Goal: Task Accomplishment & Management: Manage account settings

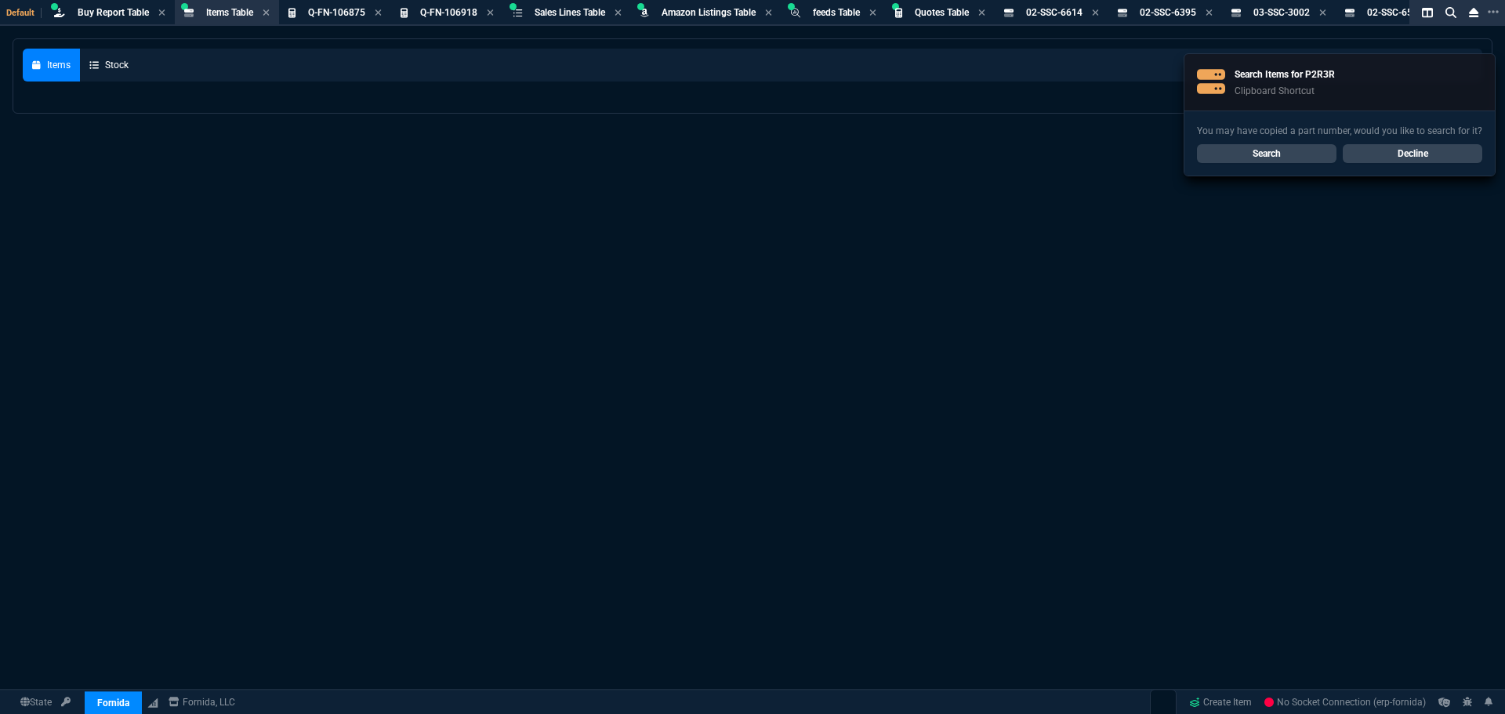
select select "8: NEPT"
click at [1272, 153] on link "Search" at bounding box center [1266, 153] width 139 height 19
select select
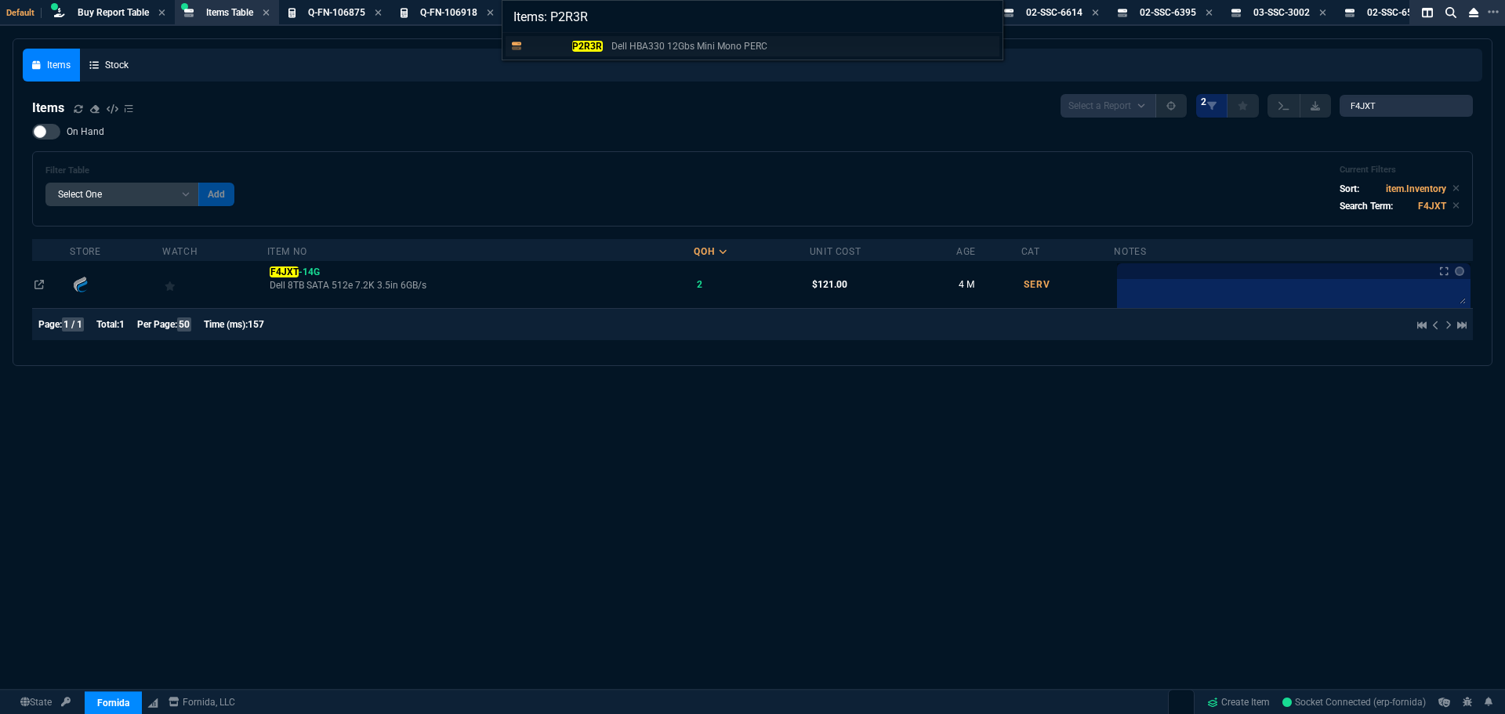
click at [686, 51] on p "Dell HBA330 12Gbs Mini Mono PERC" at bounding box center [689, 46] width 156 height 14
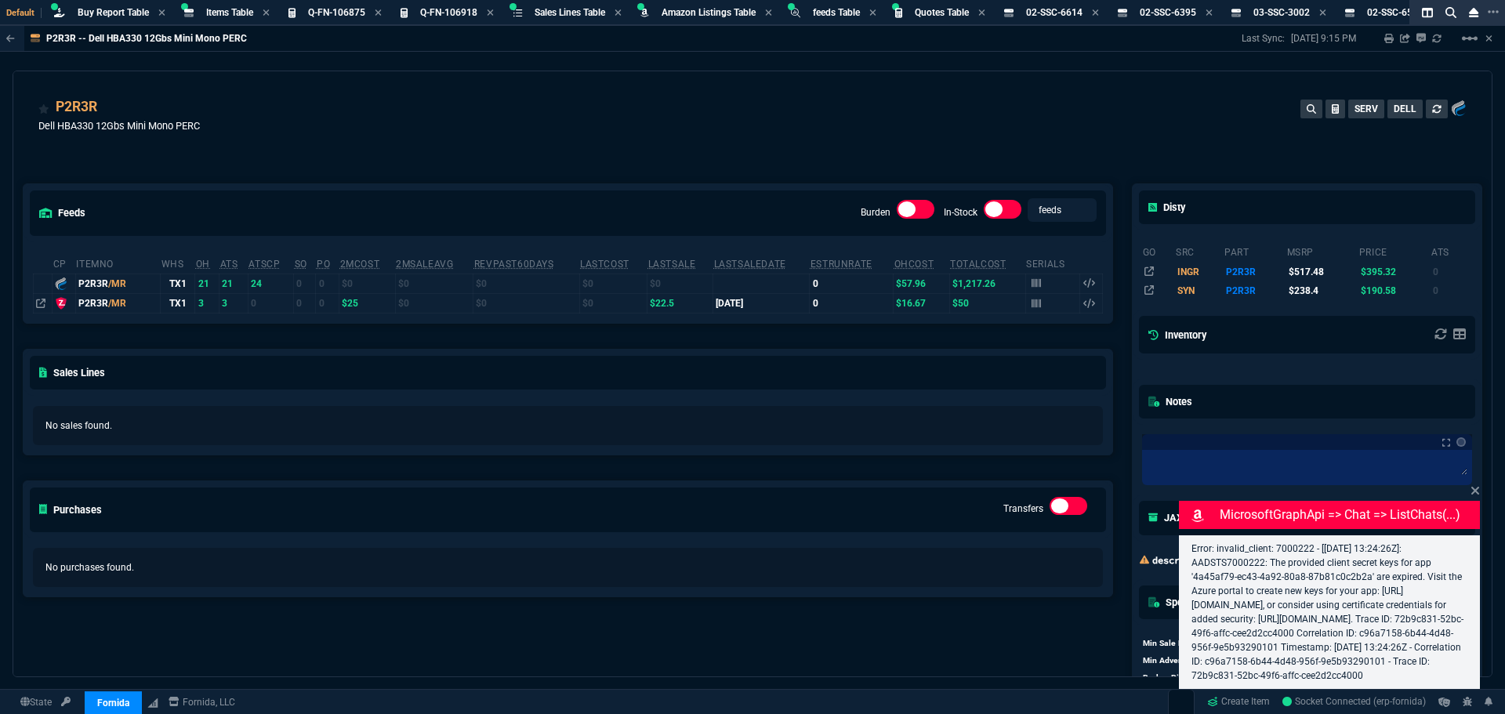
select select "8: NEPT"
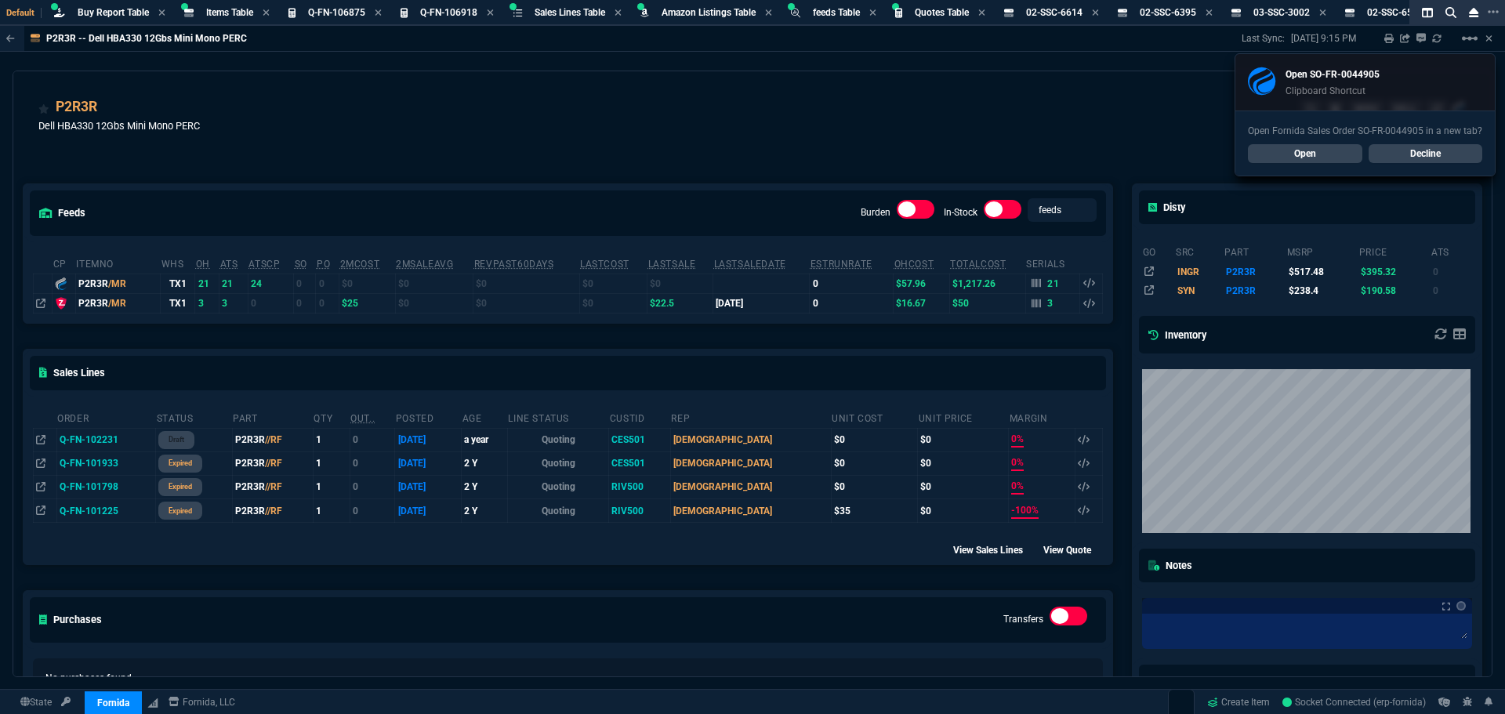
click at [1289, 153] on link "Open" at bounding box center [1305, 153] width 114 height 19
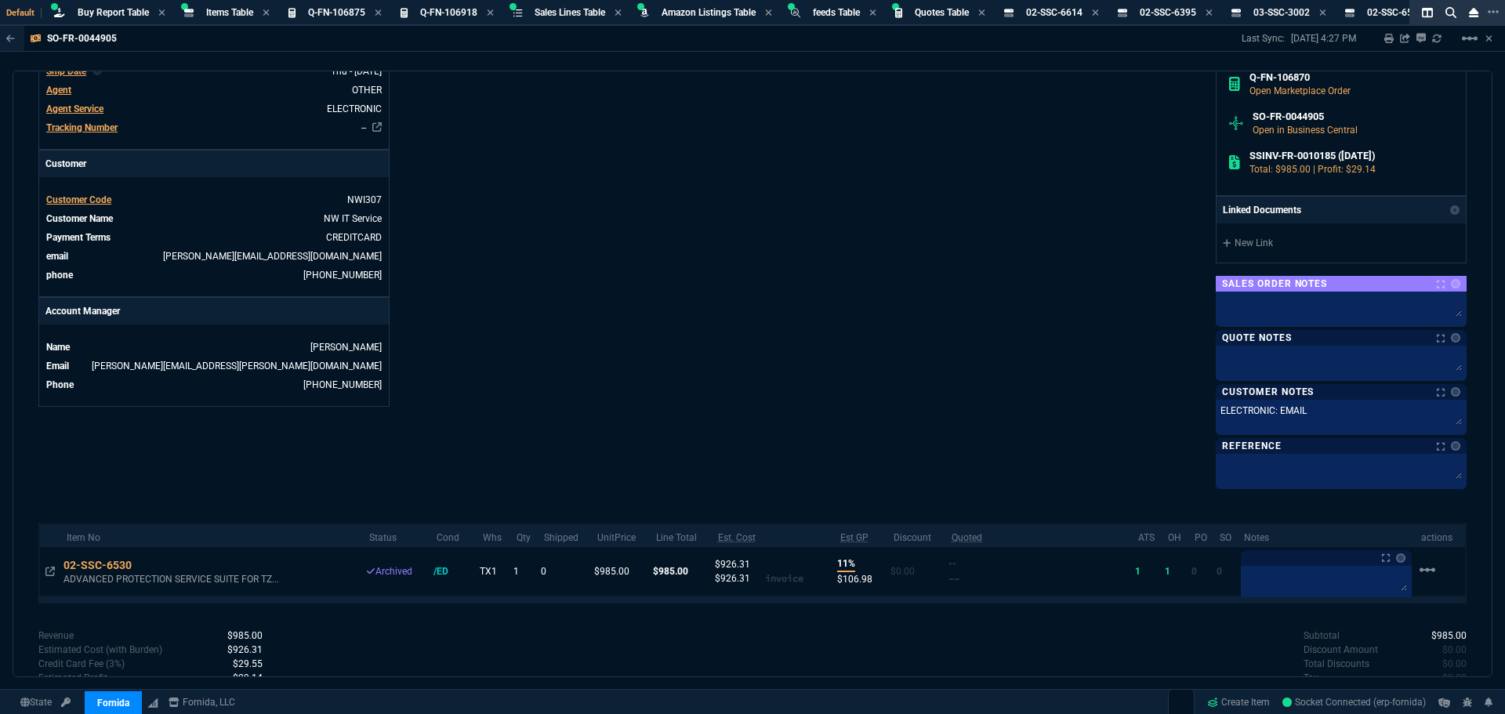
scroll to position [610, 0]
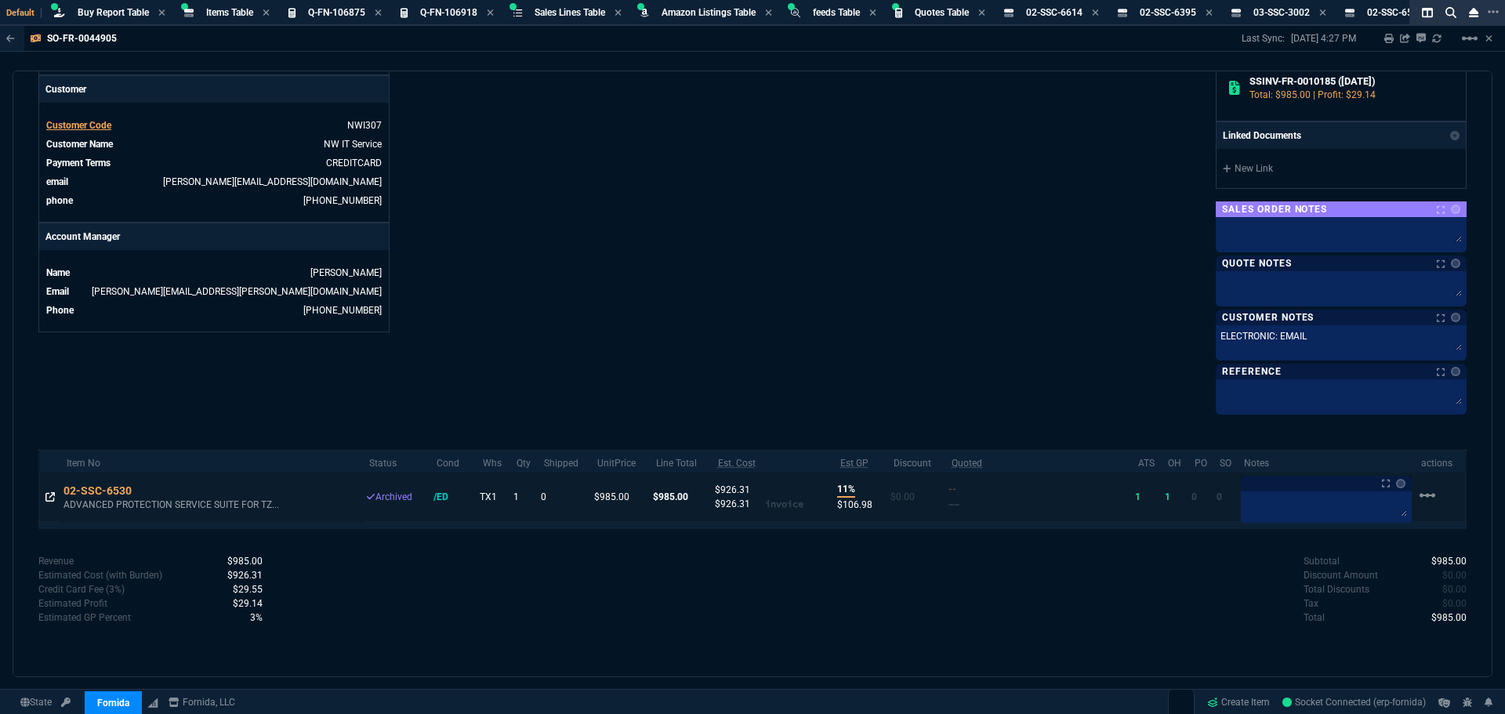
click at [51, 499] on icon at bounding box center [49, 496] width 9 height 9
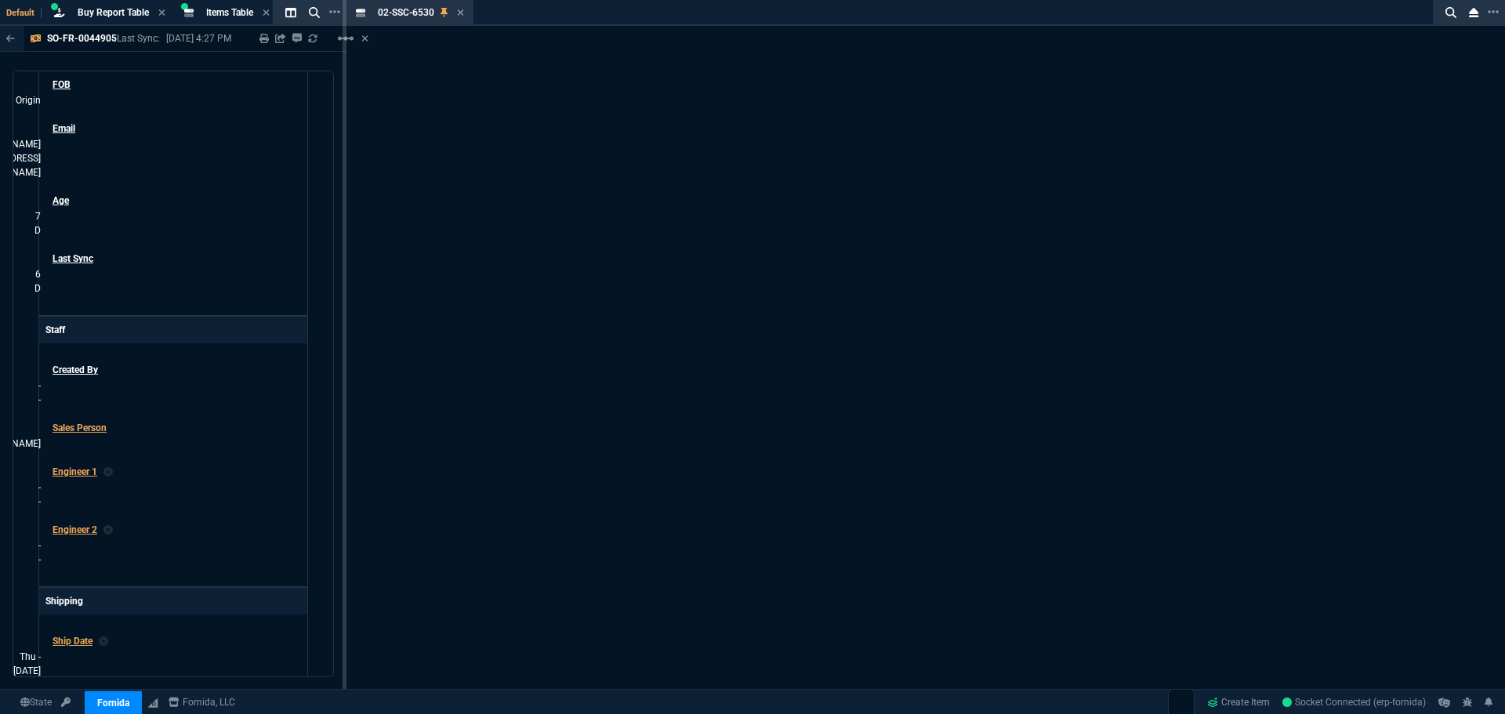
scroll to position [632, 0]
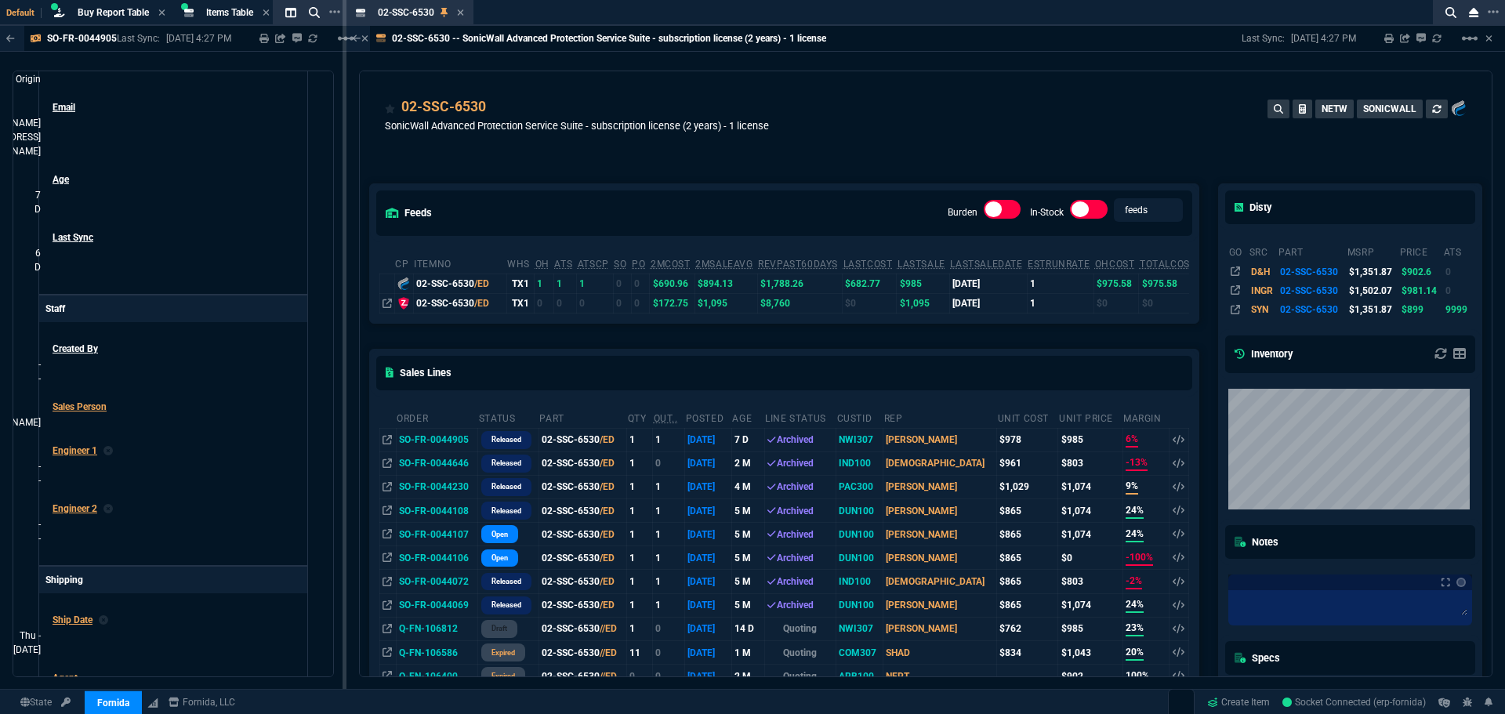
click at [450, 487] on td "SO-FR-0044230" at bounding box center [437, 487] width 82 height 24
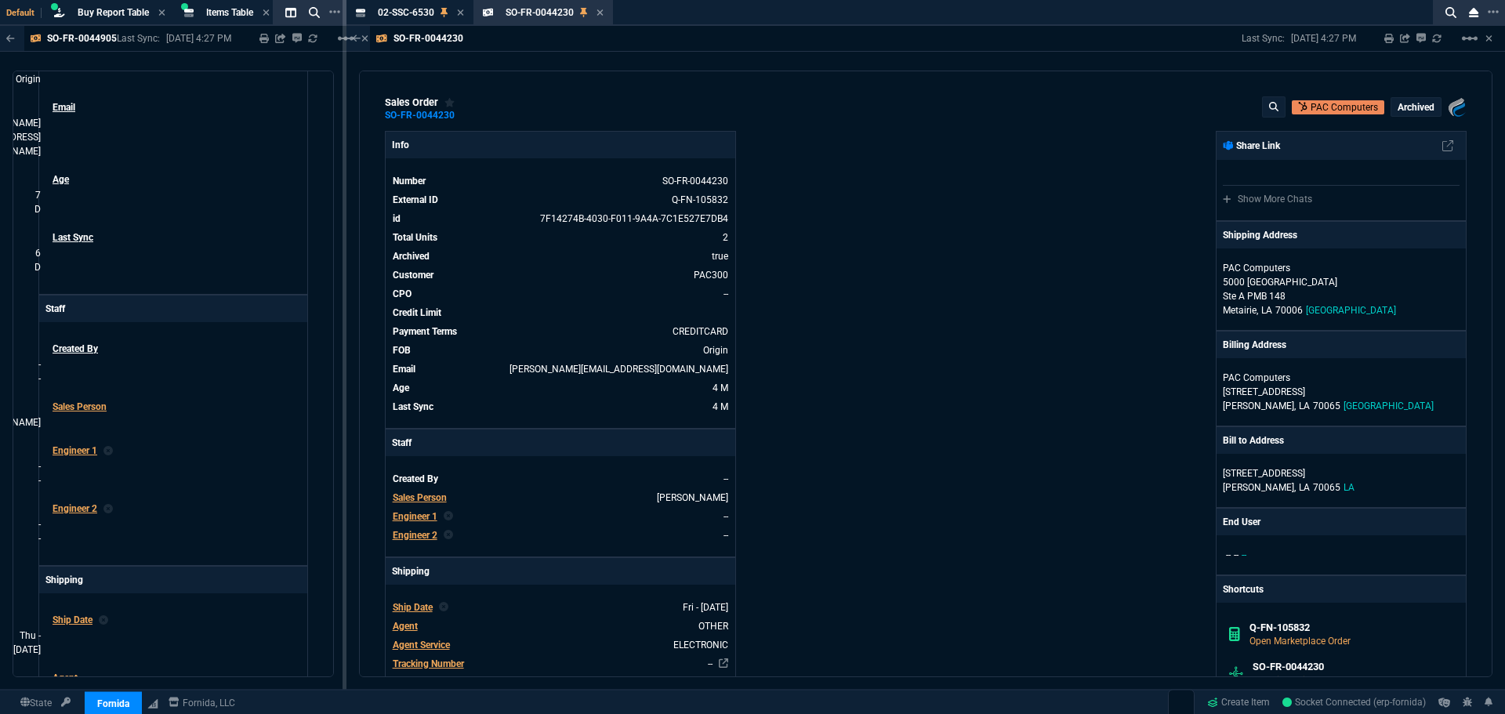
click at [467, 120] on icon at bounding box center [465, 114] width 9 height 9
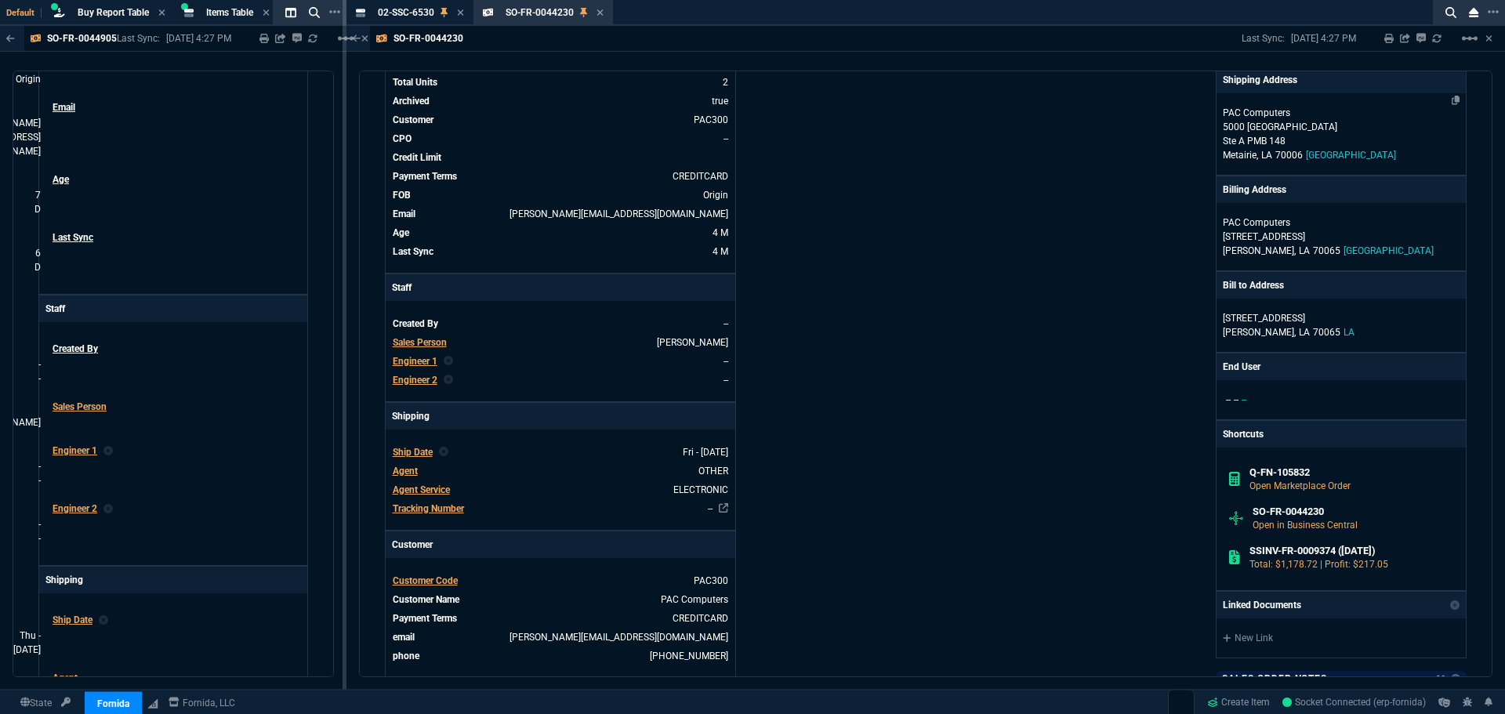
scroll to position [0, 0]
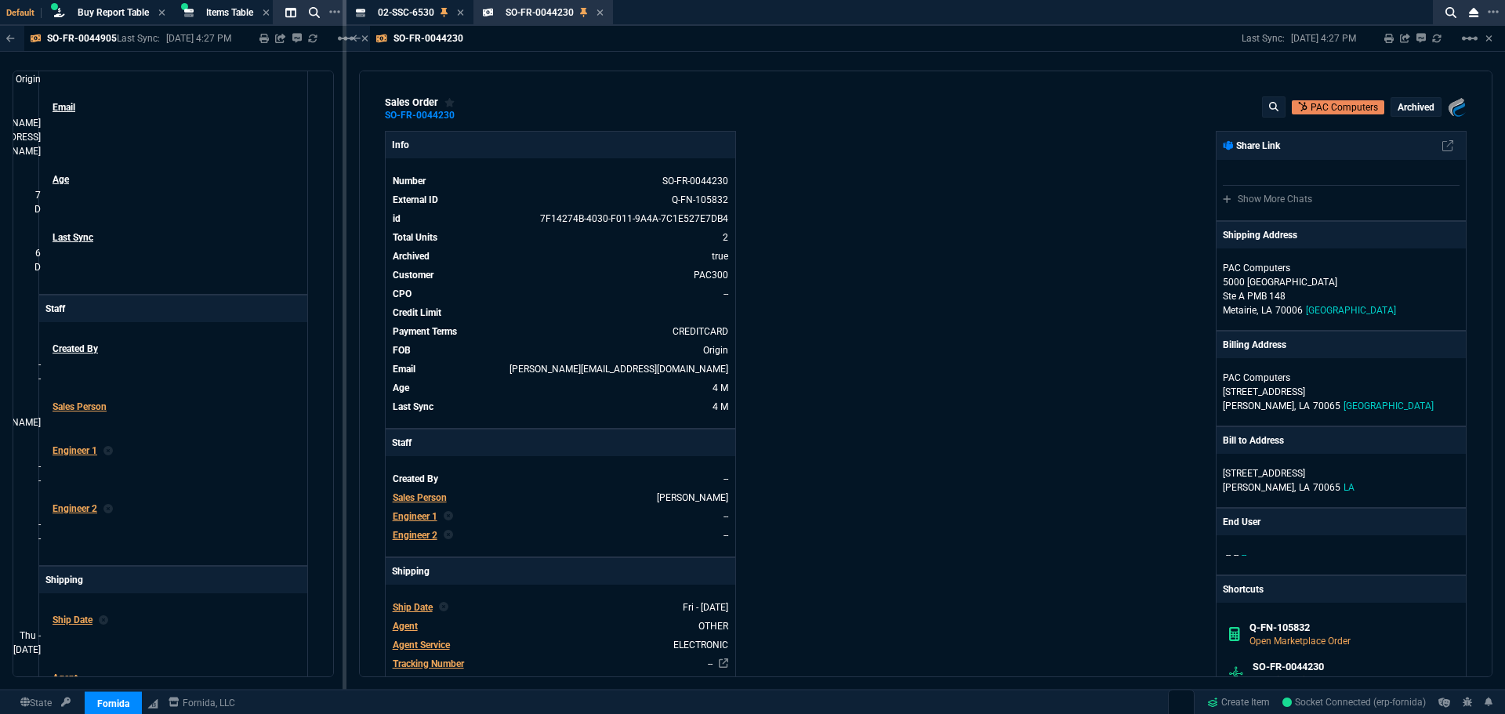
drag, startPoint x: 601, startPoint y: 13, endPoint x: 592, endPoint y: 86, distance: 74.2
click at [601, 13] on icon at bounding box center [599, 12] width 7 height 9
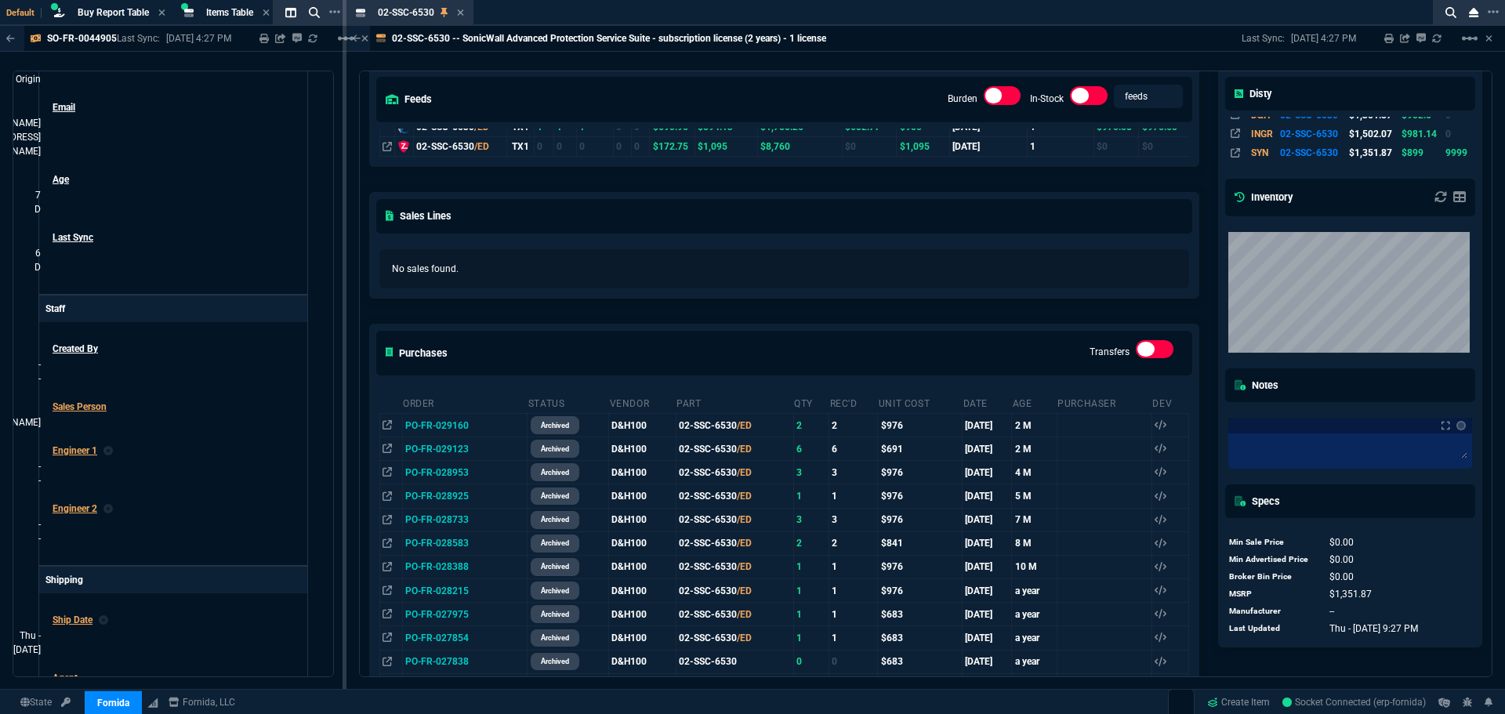
scroll to position [78, 0]
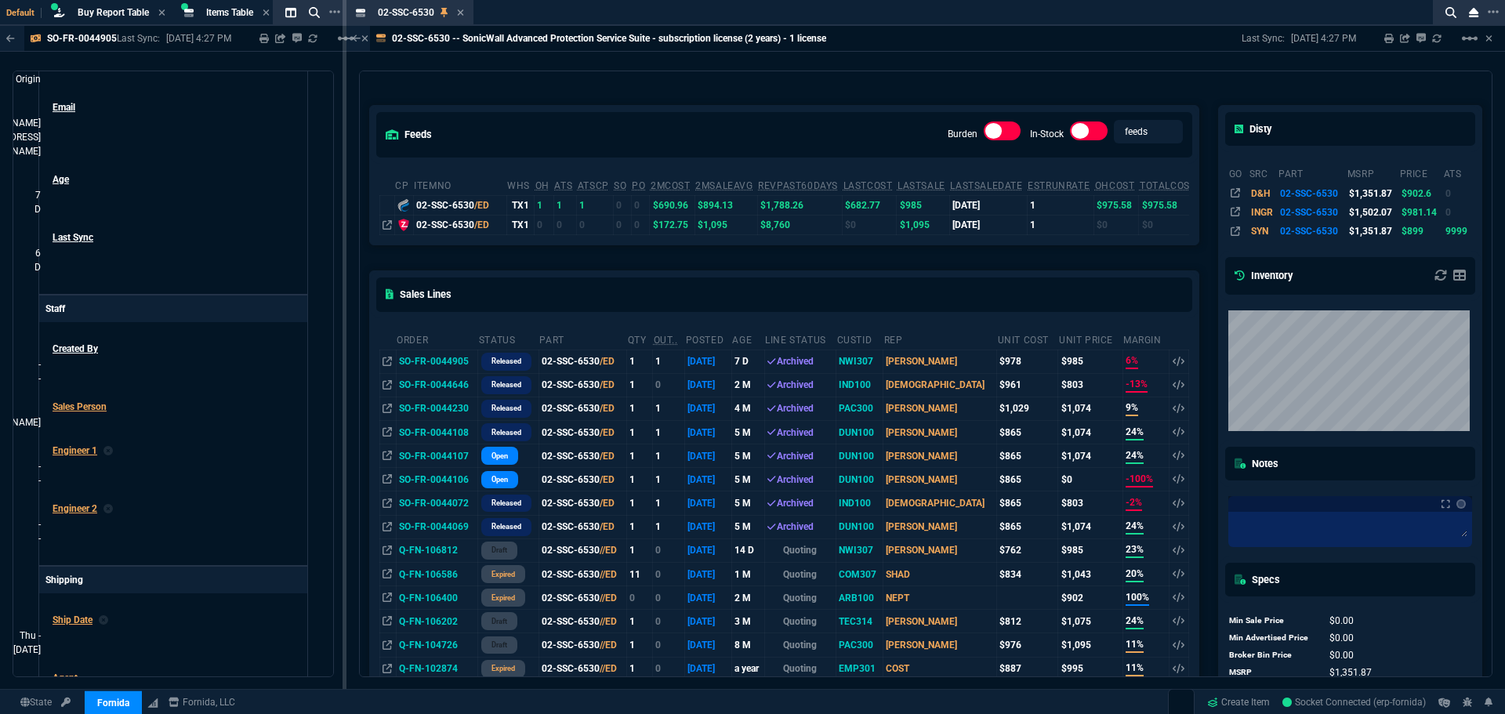
click at [455, 385] on td "SO-FR-0044646" at bounding box center [437, 385] width 82 height 24
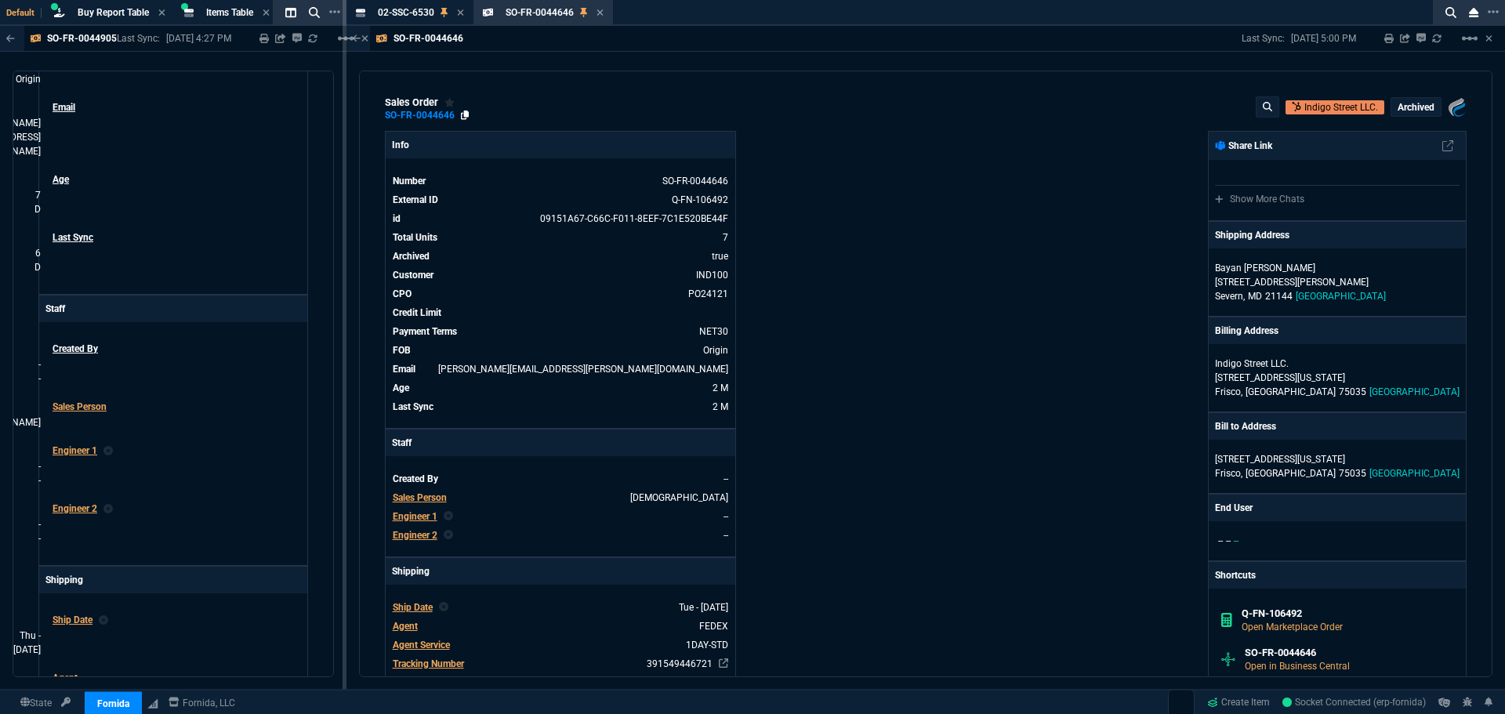
click at [461, 114] on icon at bounding box center [465, 114] width 9 height 9
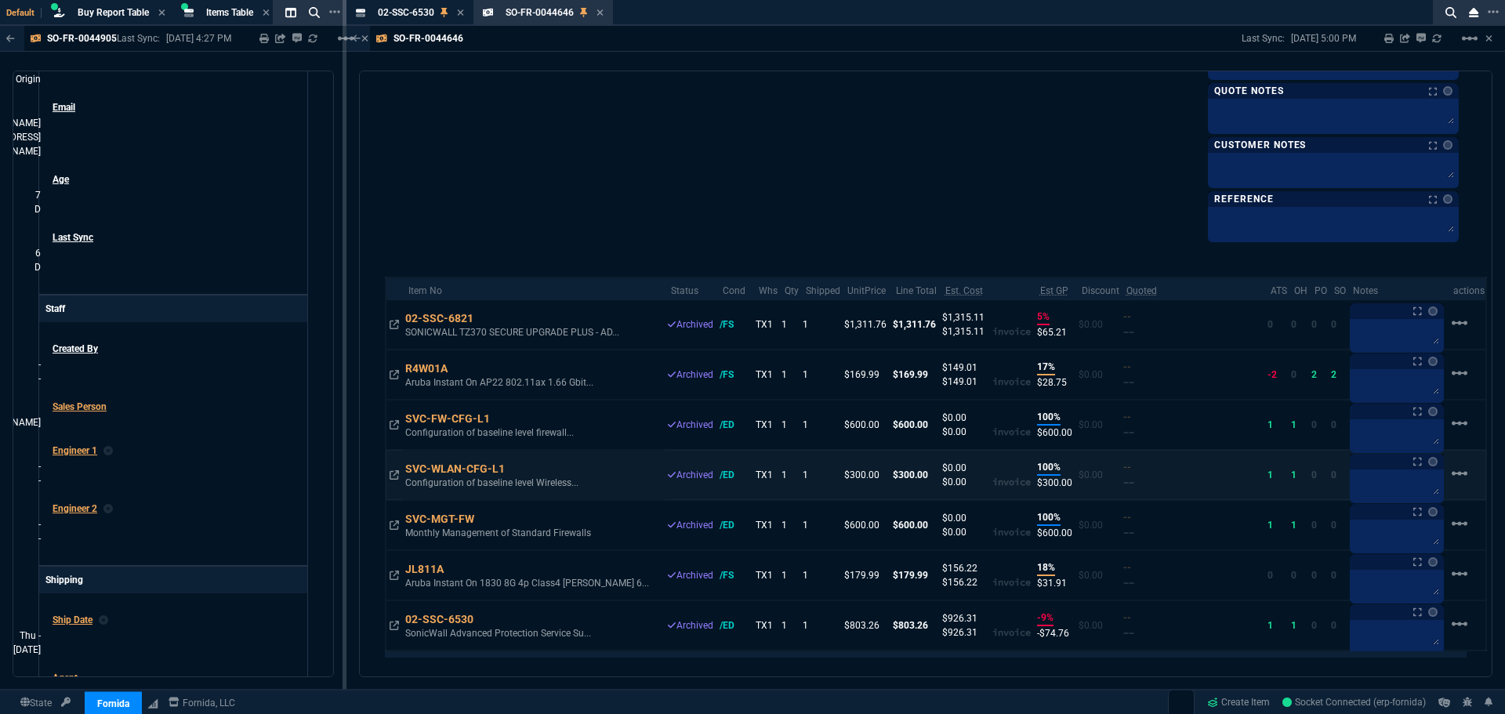
scroll to position [784, 0]
click at [487, 618] on icon at bounding box center [484, 618] width 9 height 9
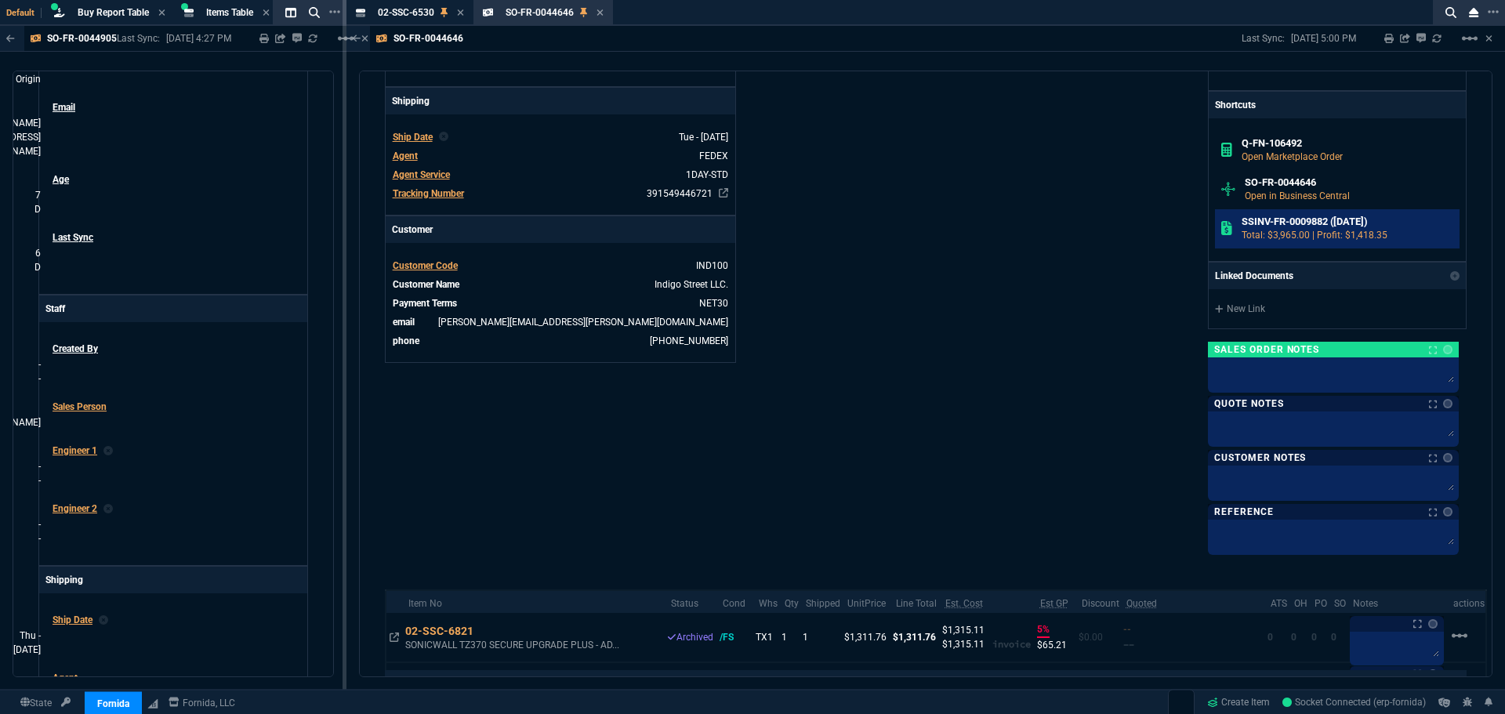
click at [1301, 231] on p "Total: $3,965.00 | Profit: $1,418.35" at bounding box center [1347, 235] width 212 height 14
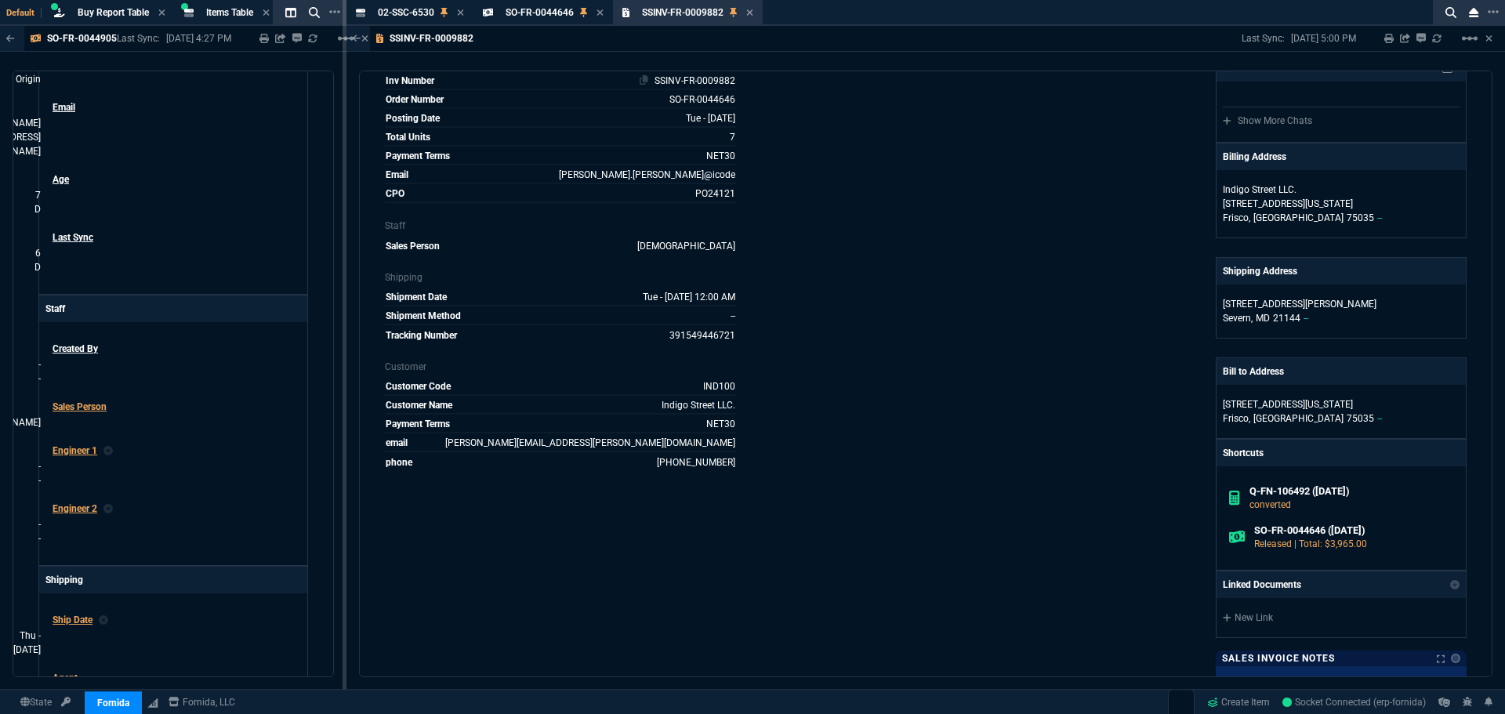
scroll to position [0, 0]
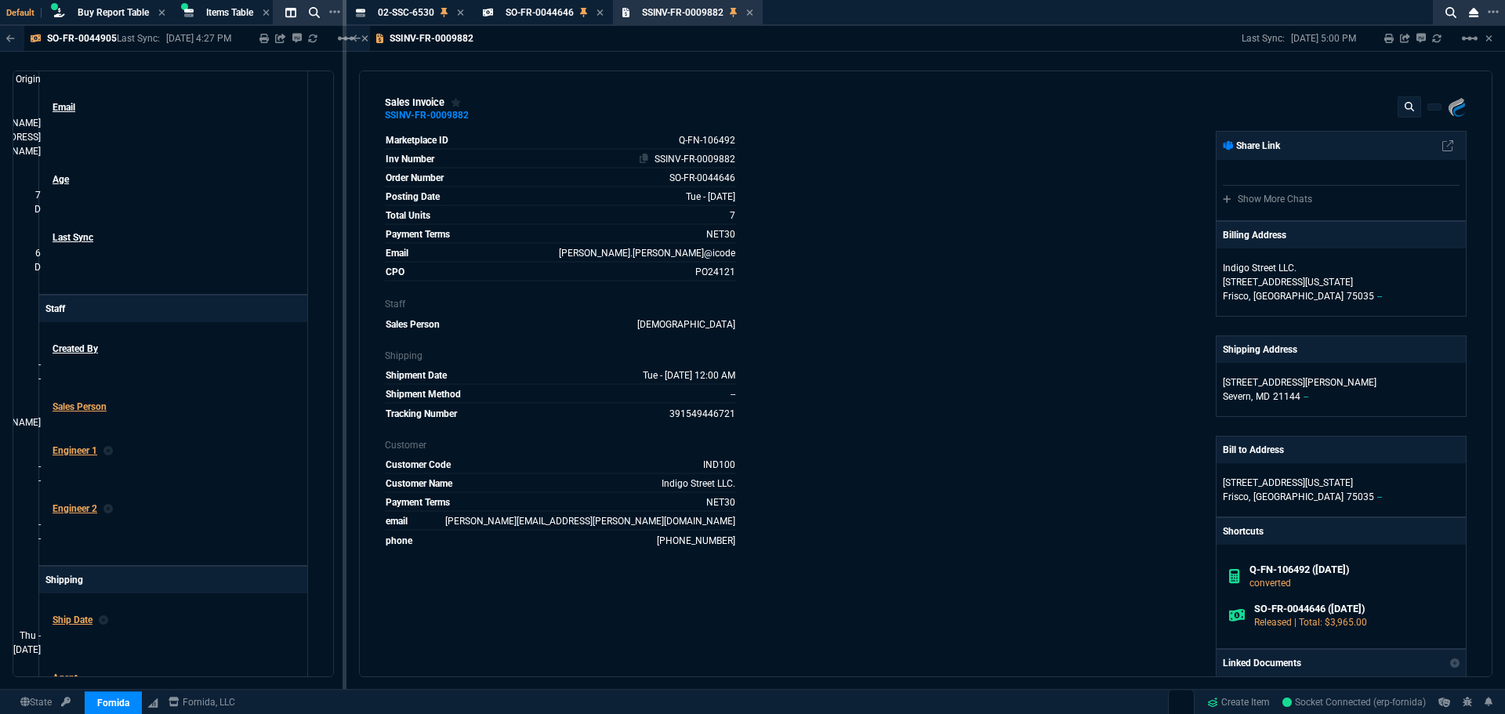
click at [712, 162] on link "SSINV-FR-0009882" at bounding box center [694, 159] width 81 height 11
click at [409, 117] on div "SSINV-FR-0009882" at bounding box center [427, 115] width 84 height 2
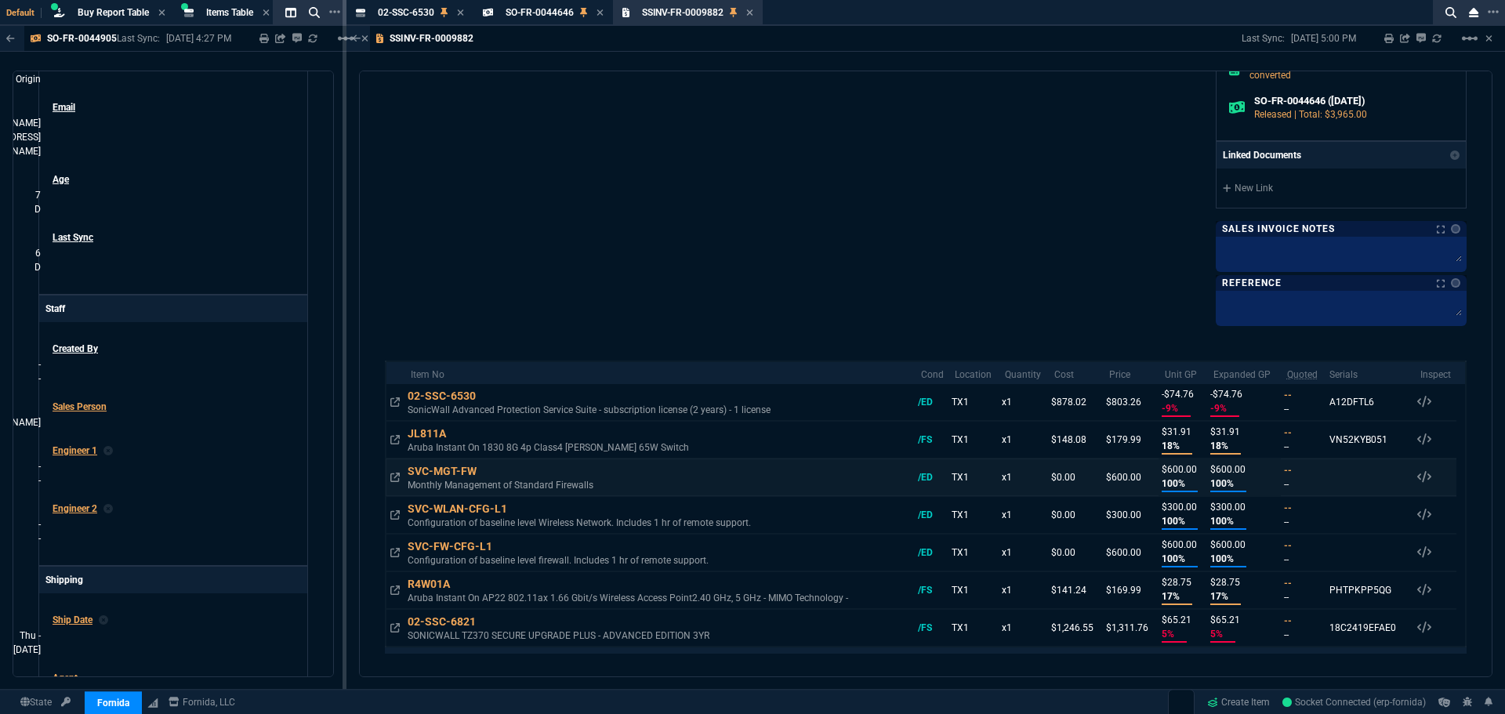
scroll to position [618, 0]
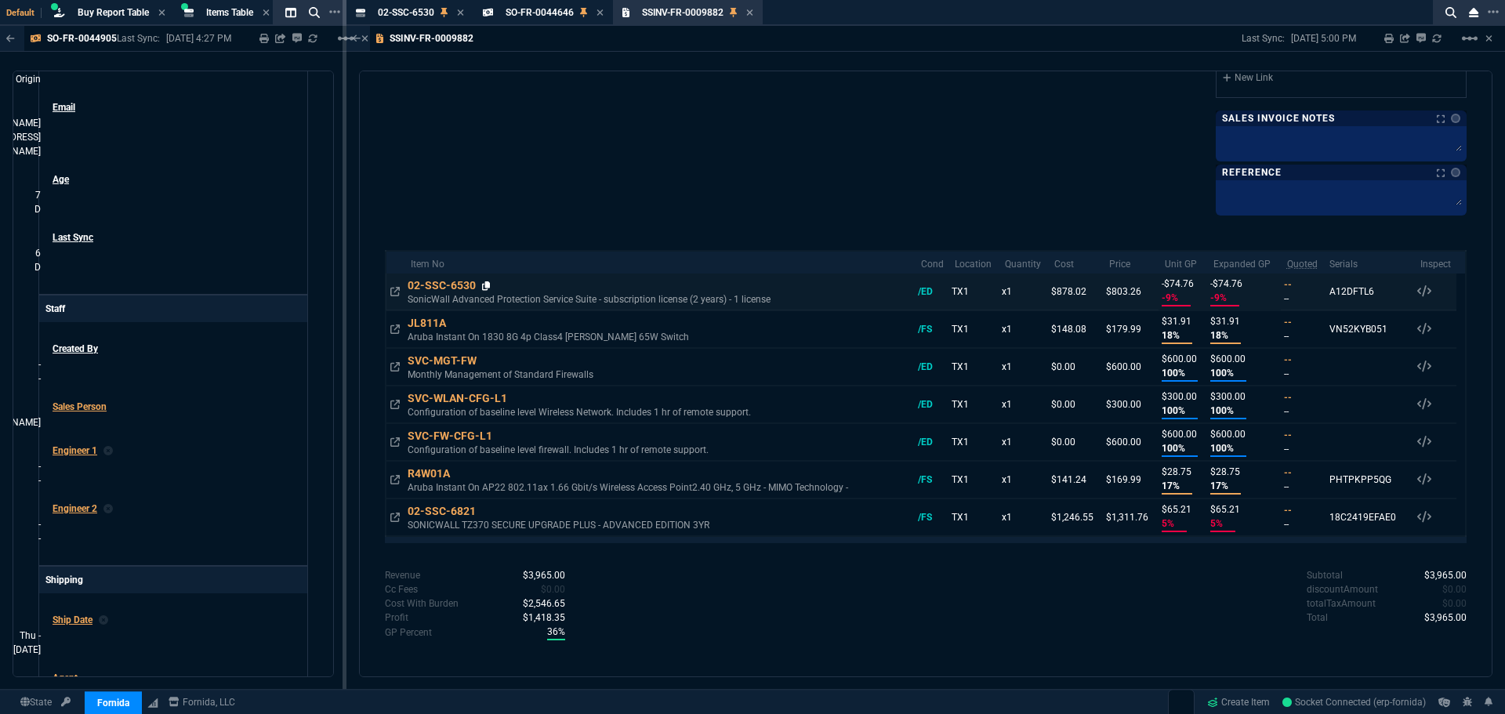
click at [486, 284] on icon at bounding box center [486, 285] width 9 height 9
click at [1094, 602] on div "Subtotal $3,965.00 discountAmount $0.00 totalTaxAmount $0.00 Total $3,965.00" at bounding box center [1195, 597] width 541 height 58
click at [1133, 632] on div "Subtotal $3,965.00 discountAmount $0.00 totalTaxAmount $0.00 Total $3,965.00" at bounding box center [1195, 606] width 541 height 77
click at [393, 292] on icon at bounding box center [394, 291] width 9 height 9
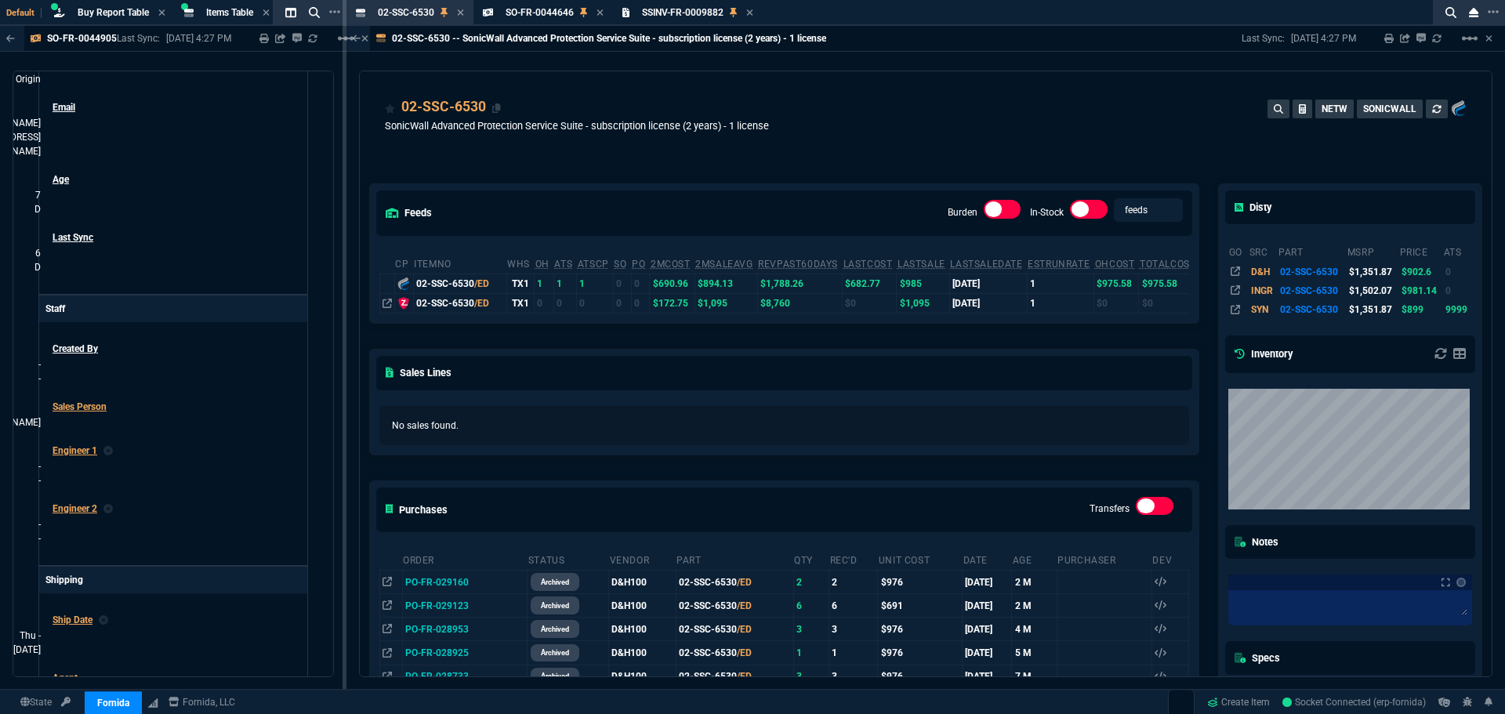
click at [472, 107] on div "02-SSC-6530" at bounding box center [443, 106] width 85 height 20
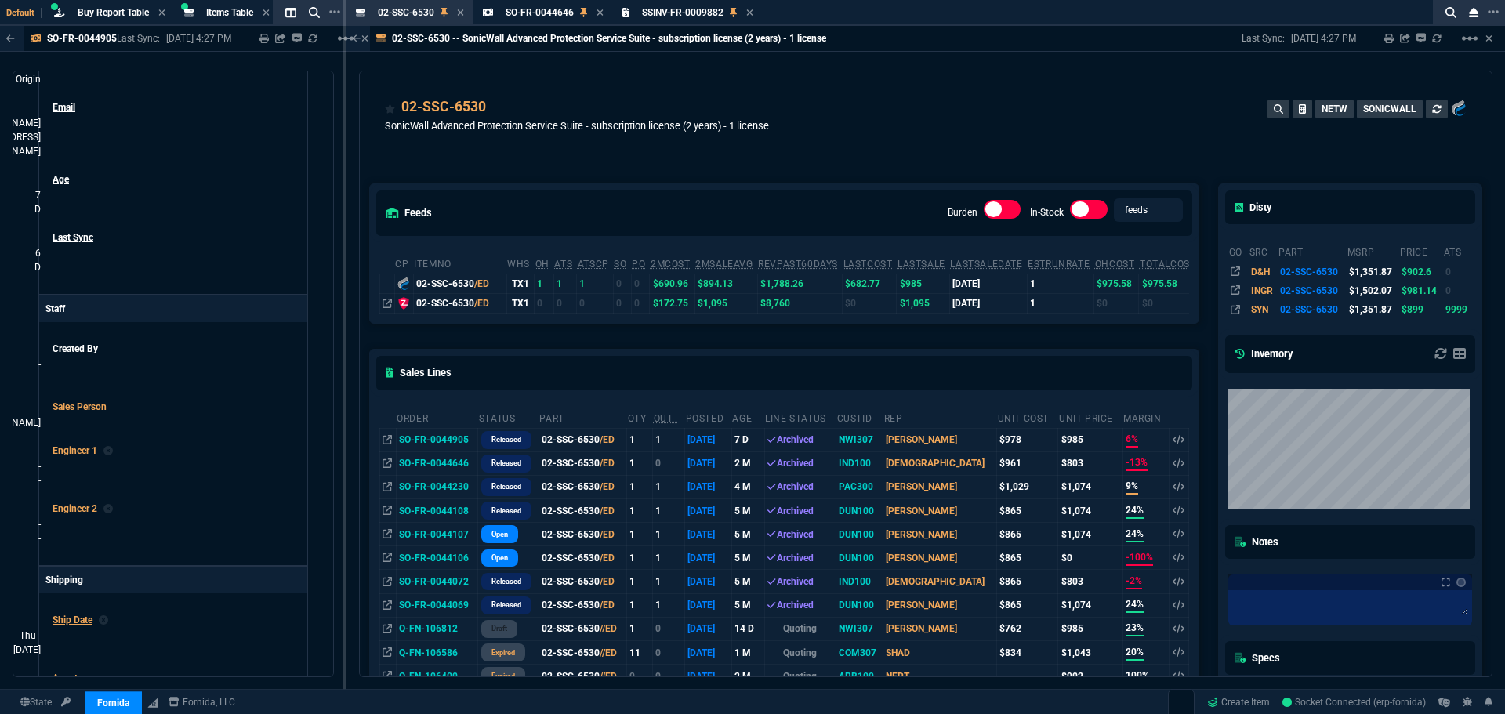
click at [750, 12] on icon at bounding box center [749, 12] width 7 height 9
click at [601, 10] on icon at bounding box center [599, 12] width 7 height 9
click at [460, 9] on icon at bounding box center [460, 12] width 7 height 9
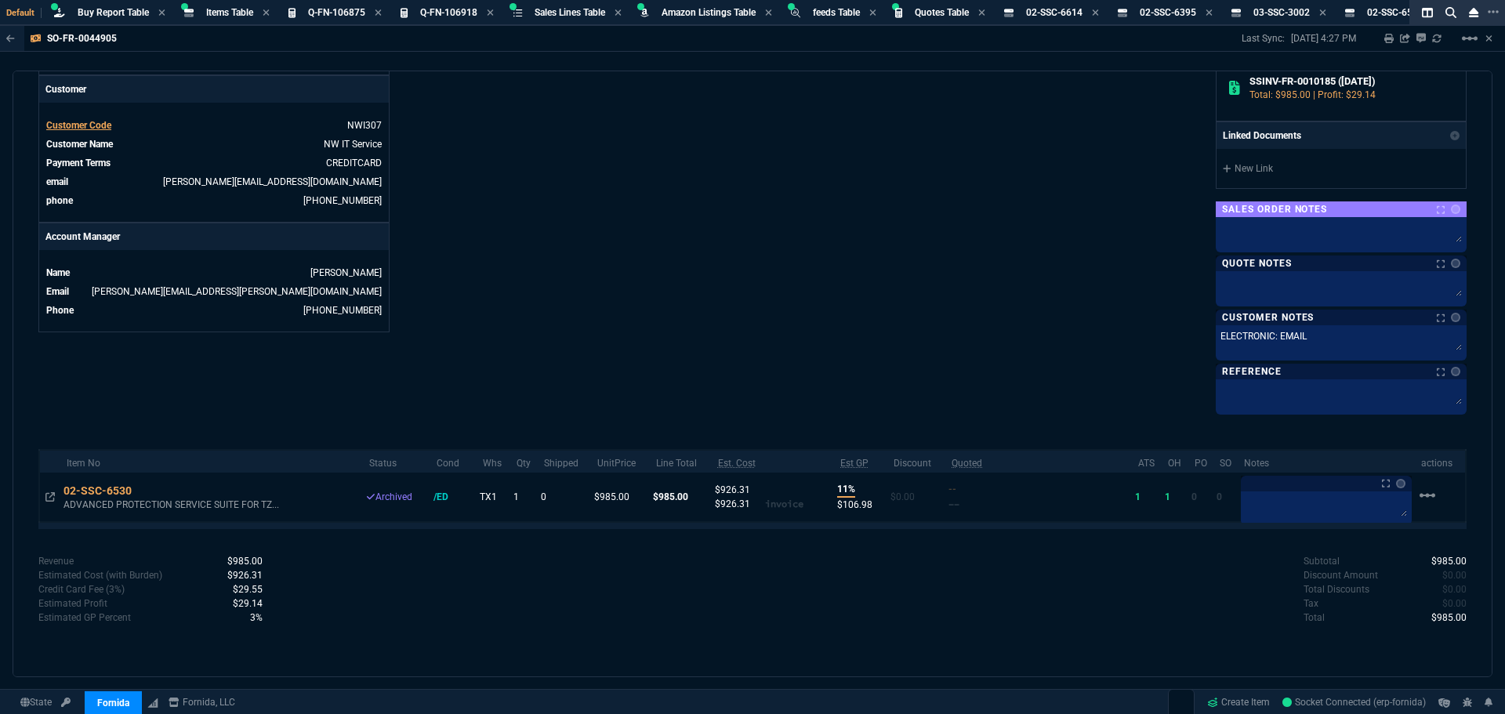
scroll to position [610, 0]
click at [74, 490] on div "02-SSC-6530" at bounding box center [104, 491] width 83 height 16
click at [147, 491] on icon at bounding box center [142, 491] width 9 height 9
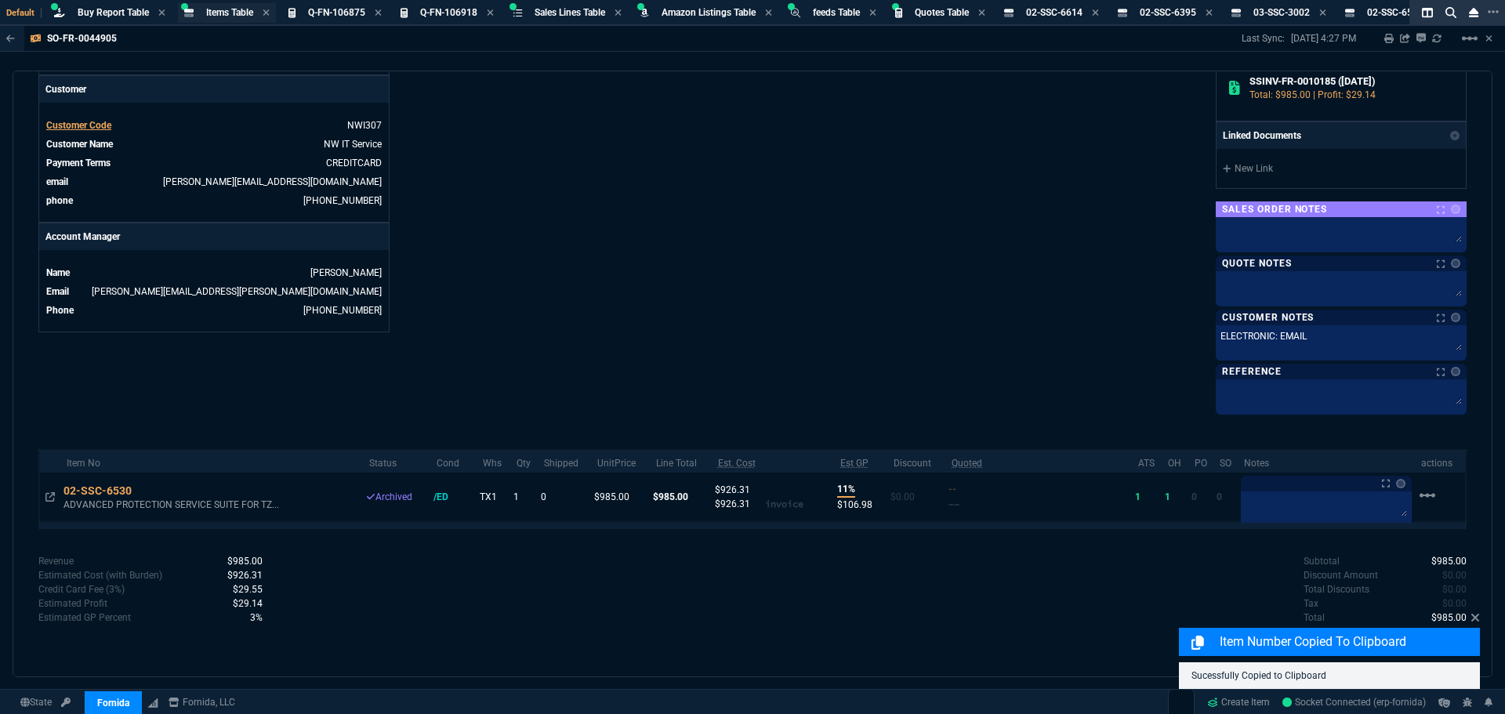
click at [237, 11] on span "Items Table" at bounding box center [229, 12] width 47 height 11
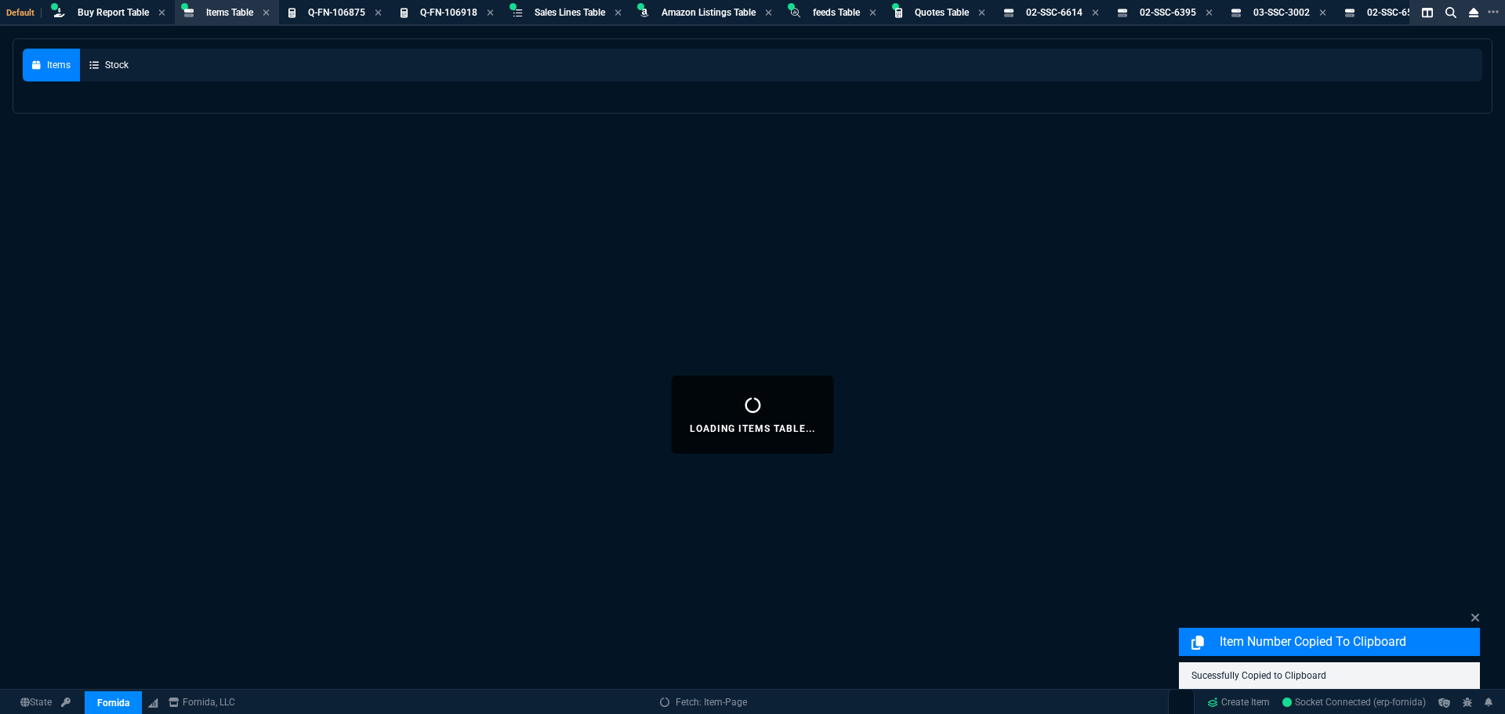
select select
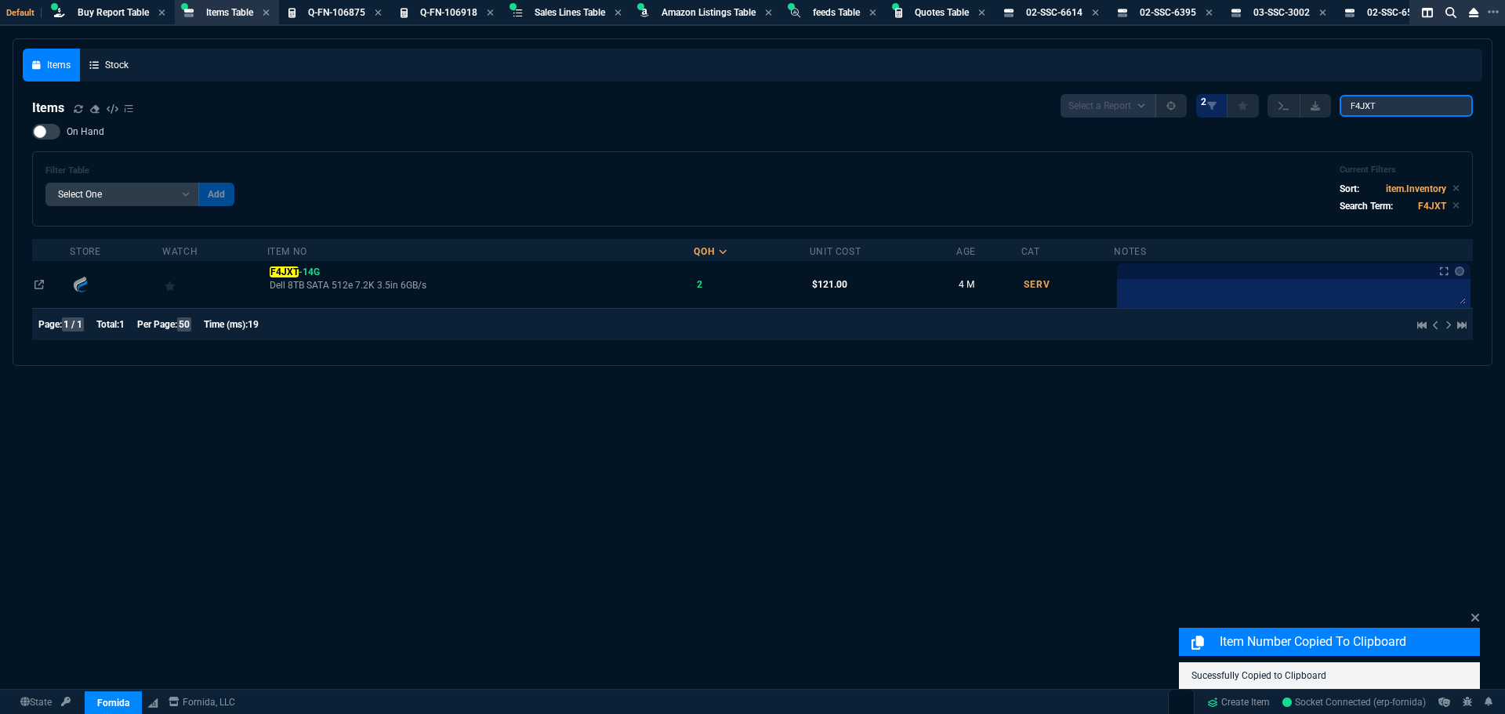
drag, startPoint x: 1386, startPoint y: 103, endPoint x: 1259, endPoint y: 98, distance: 127.0
click at [1259, 98] on div "Select a Report NEW QUERY 2 F4JXT" at bounding box center [1266, 106] width 412 height 24
paste input "02-SSC-6530"
type input "02-SSC-6530"
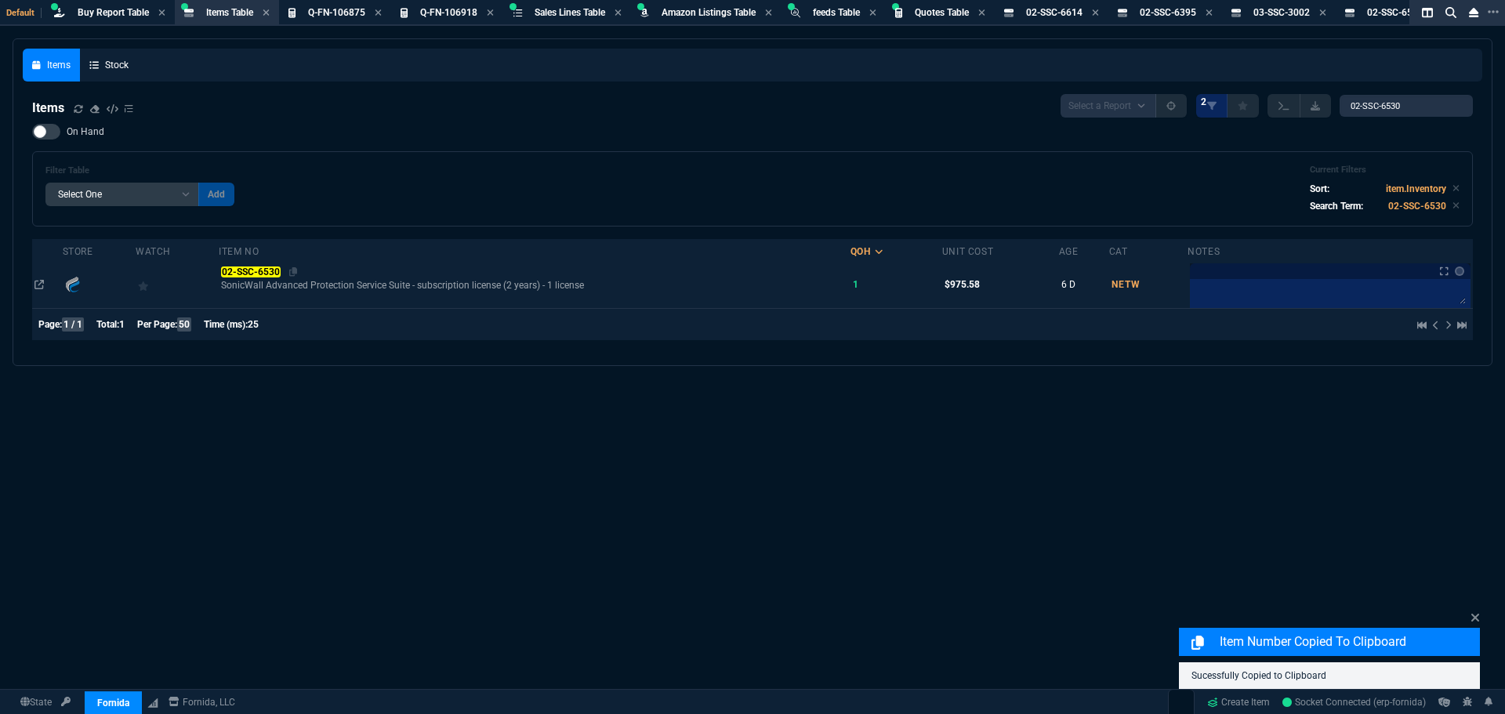
click at [262, 267] on mark "02-SSC-6530" at bounding box center [250, 271] width 59 height 11
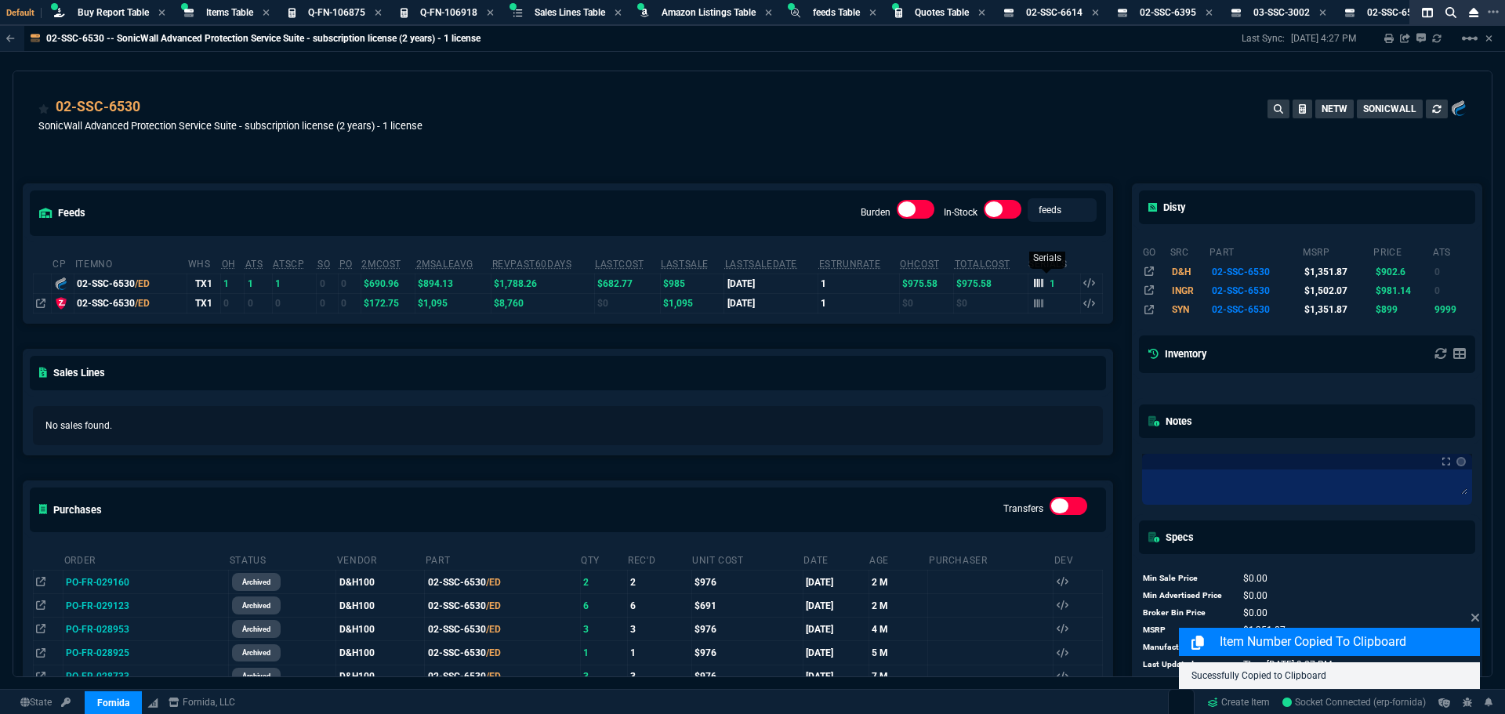
click at [1034, 287] on icon at bounding box center [1038, 282] width 9 height 9
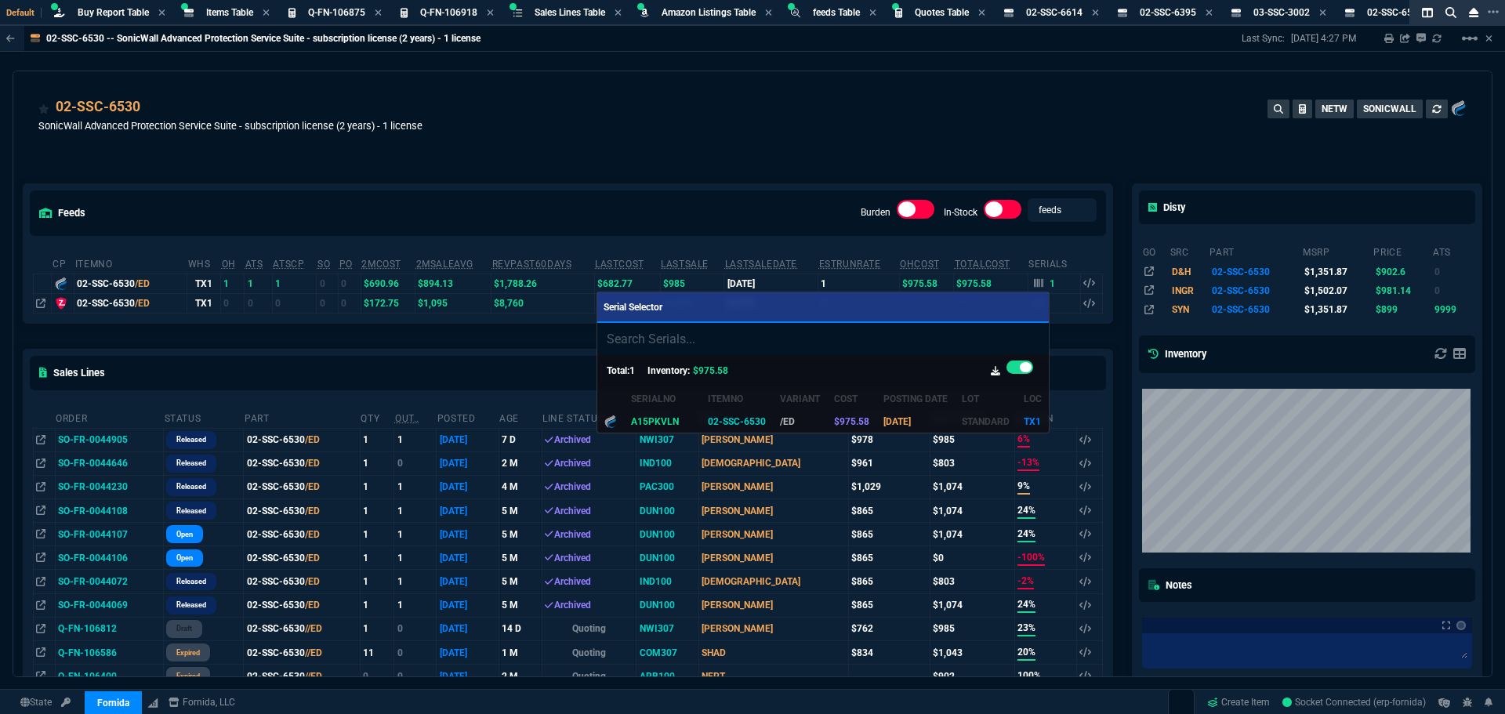
click at [781, 135] on div at bounding box center [752, 357] width 1505 height 714
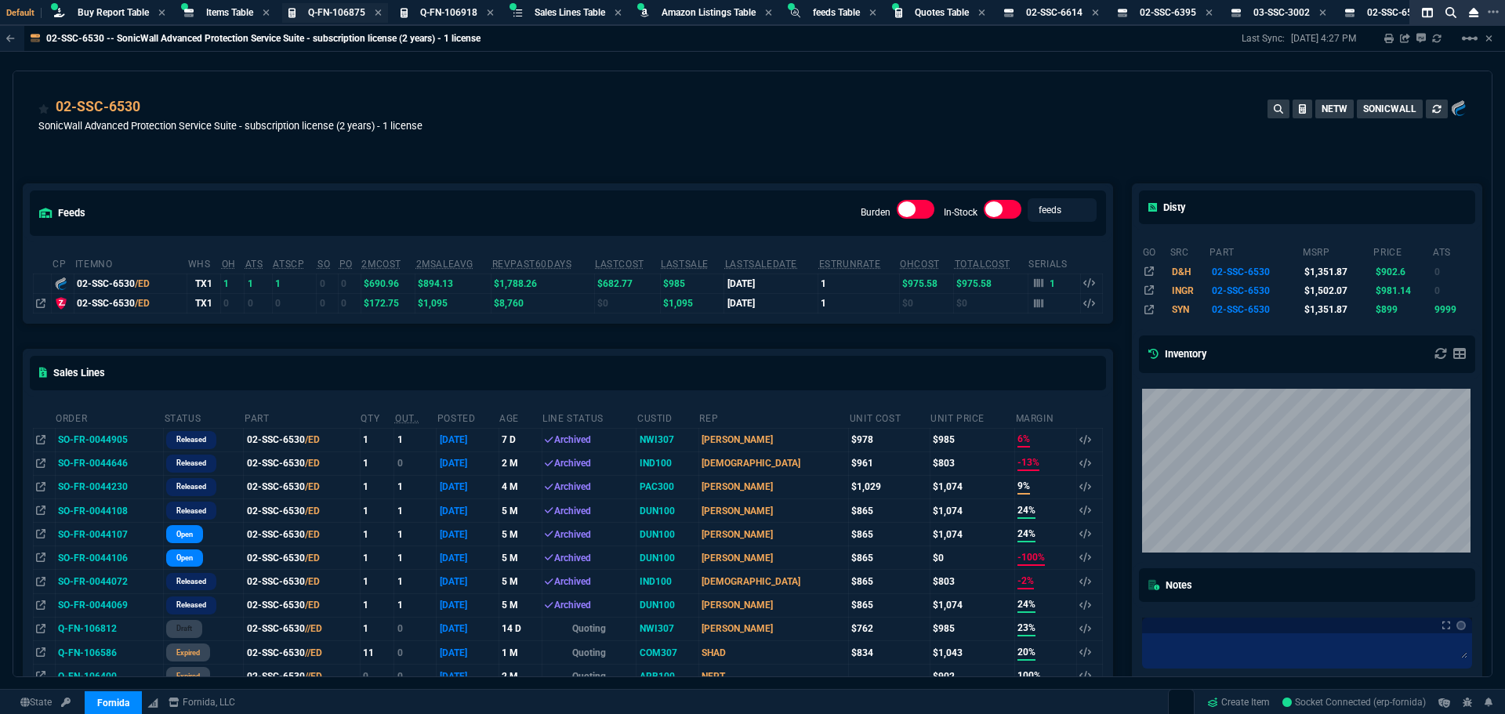
click at [330, 13] on span "Q-FN-106875" at bounding box center [336, 12] width 57 height 11
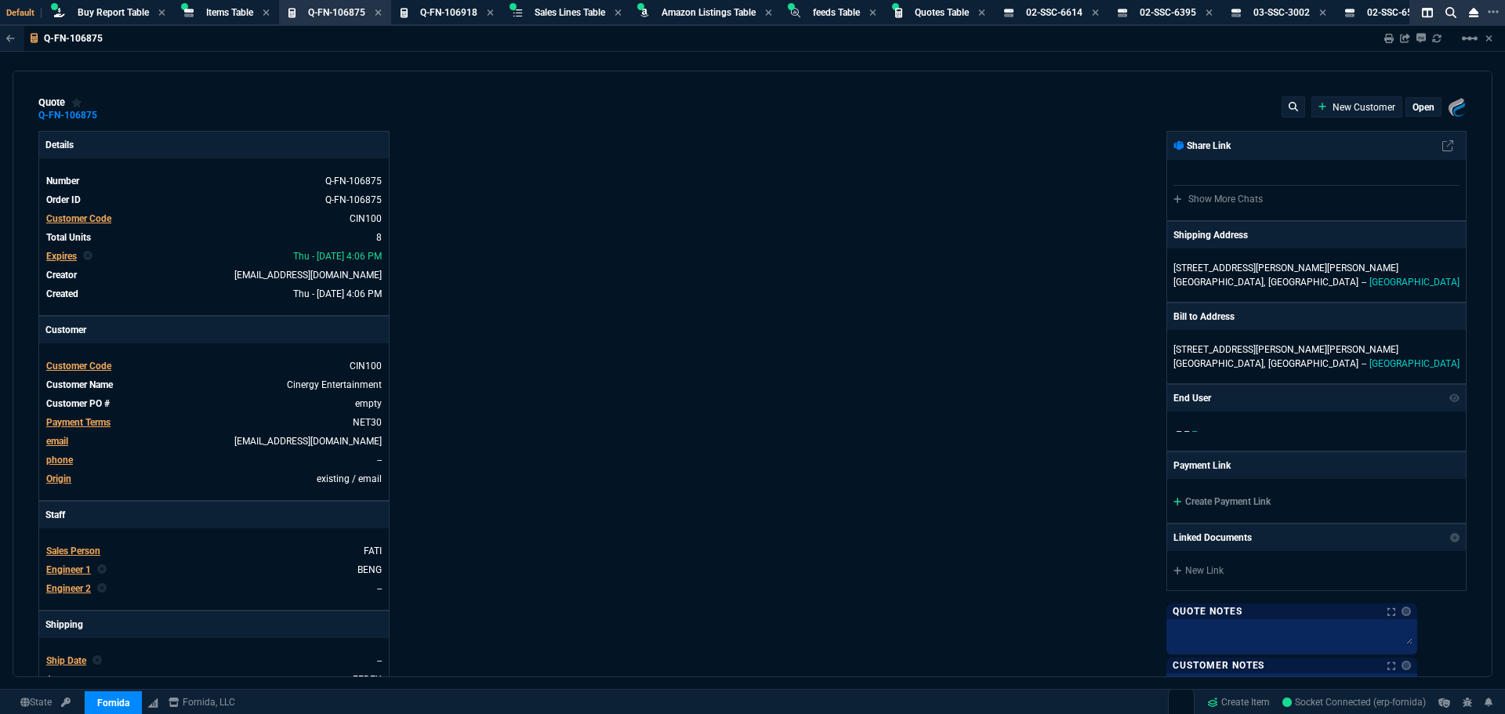
type input "35"
type input "6258"
type input "24"
type input "3749"
type input "26"
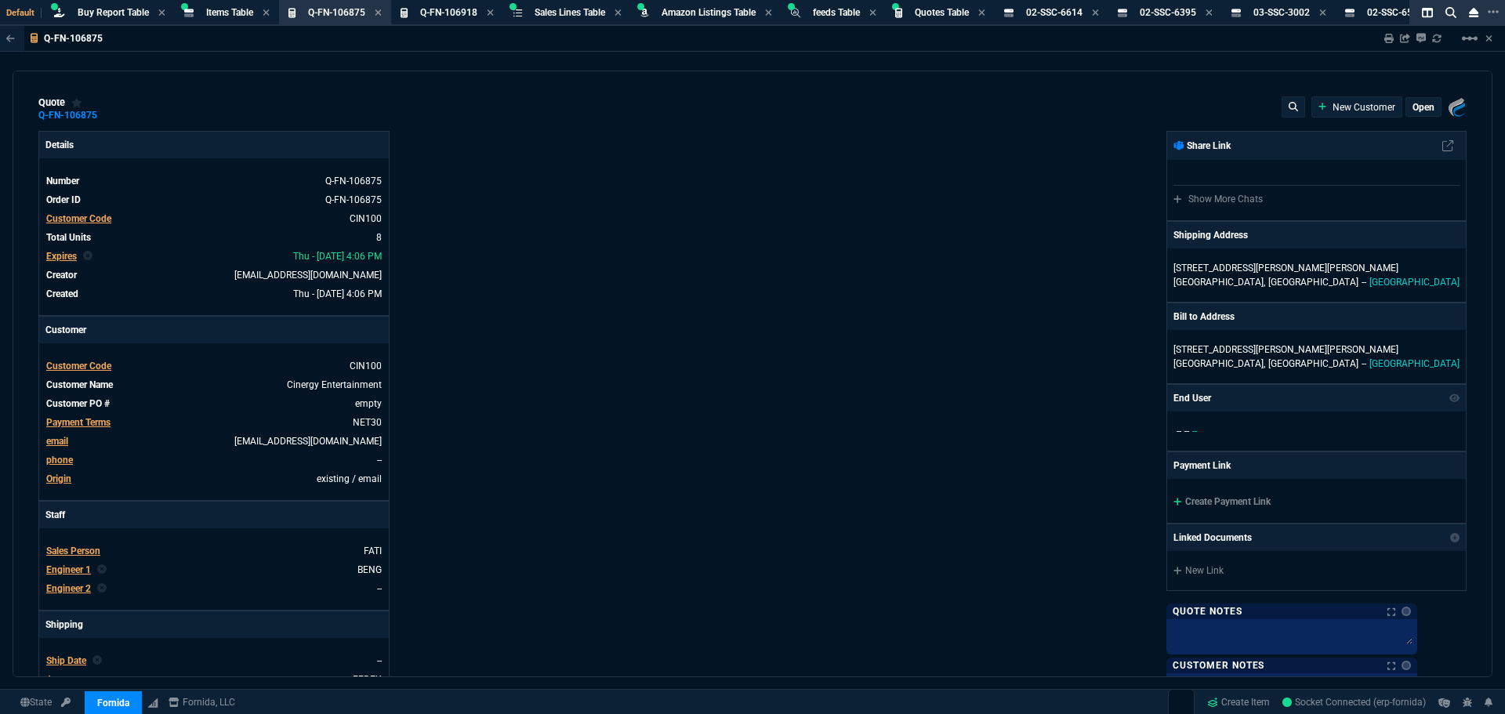
type input "4637"
type input "24"
type input "3743"
type input "71"
type input "70"
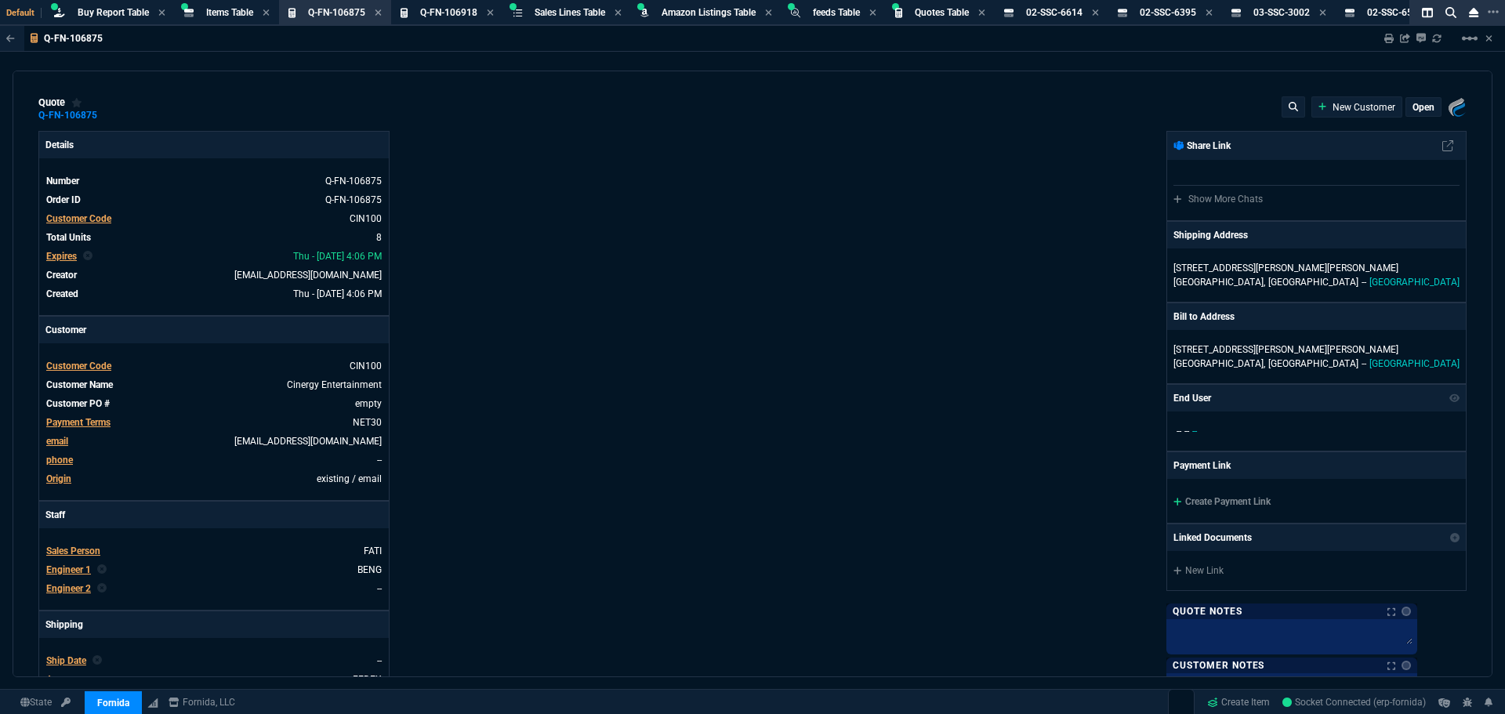
type input "71"
type input "70"
click at [1412, 107] on p "open" at bounding box center [1423, 107] width 22 height 13
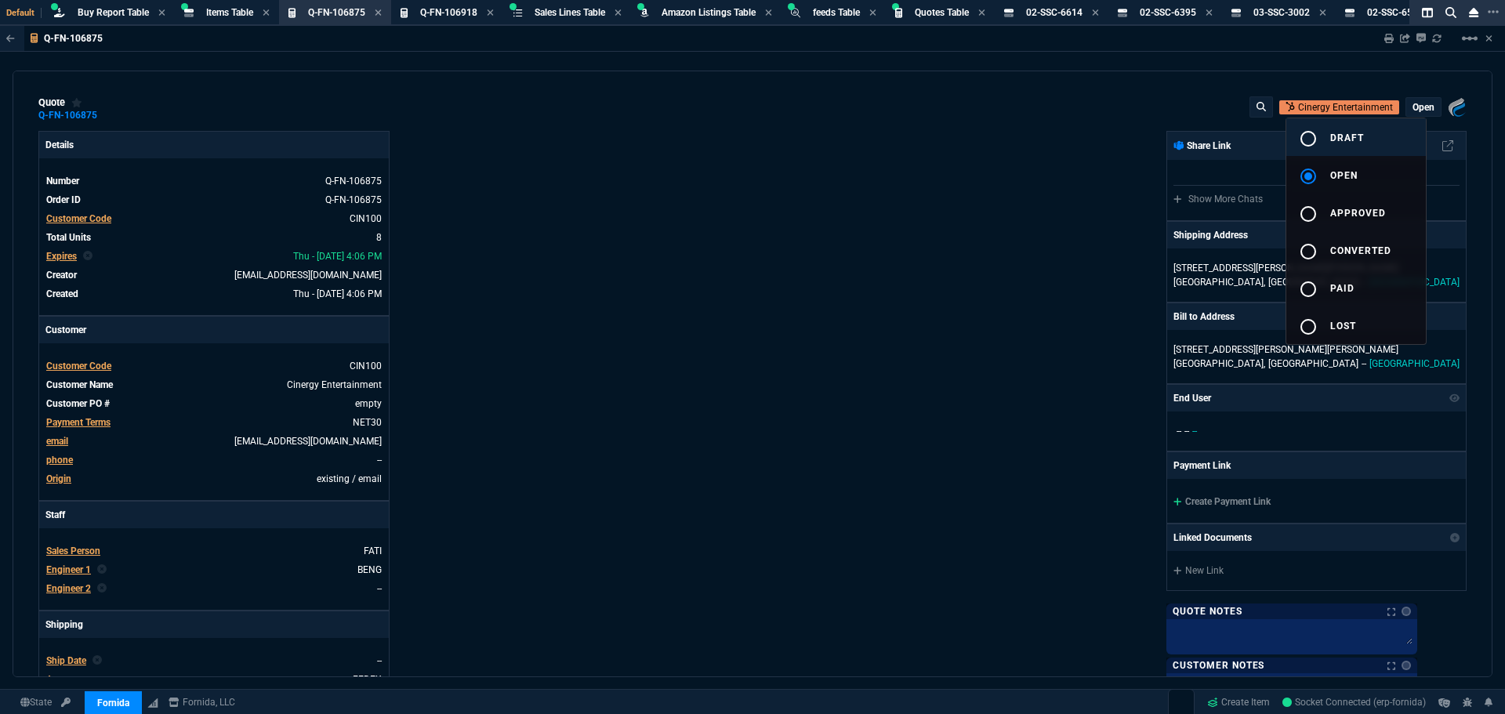
click at [1316, 136] on mat-icon "radio_button_unchecked" at bounding box center [1307, 138] width 19 height 19
type input "35"
type input "6258"
type input "24"
type input "3749"
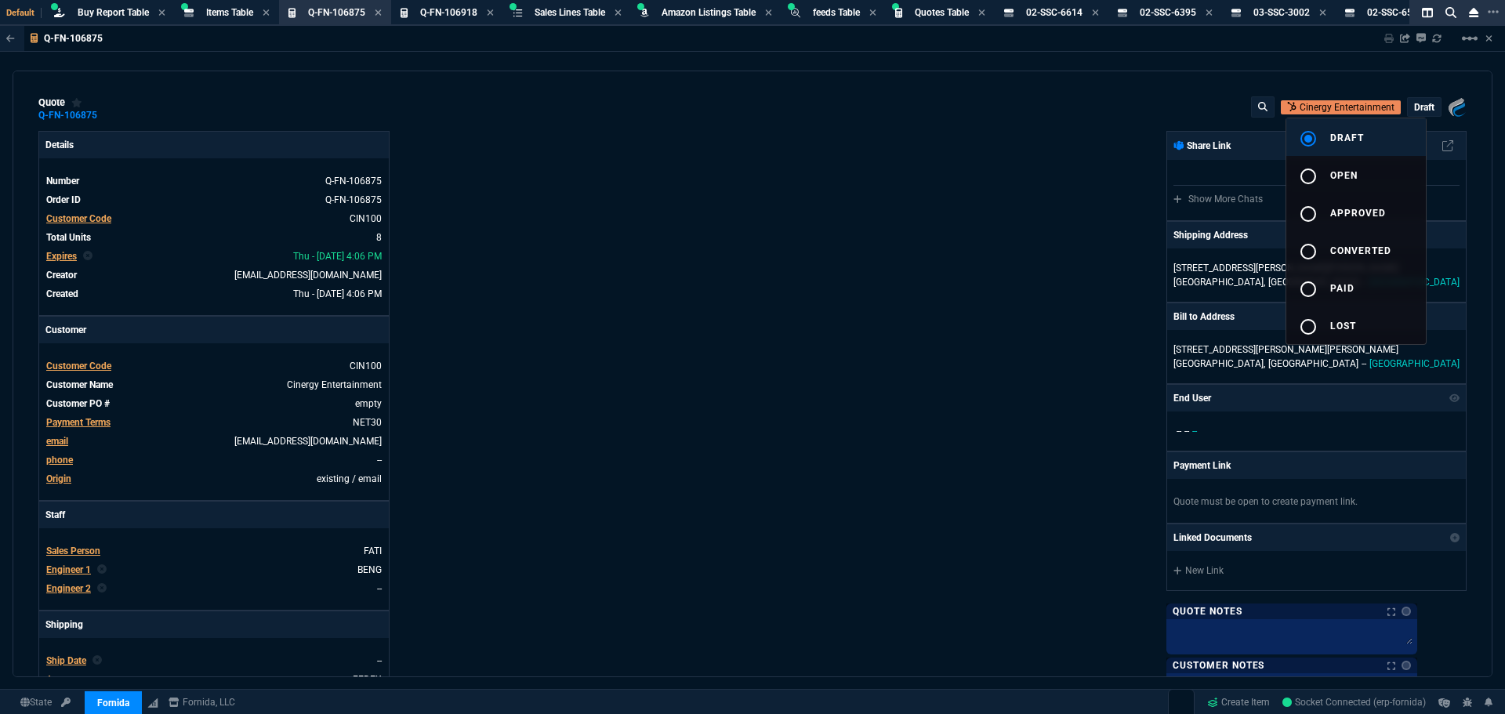
type input "26"
type input "4637"
type input "24"
type input "3743"
type input "71"
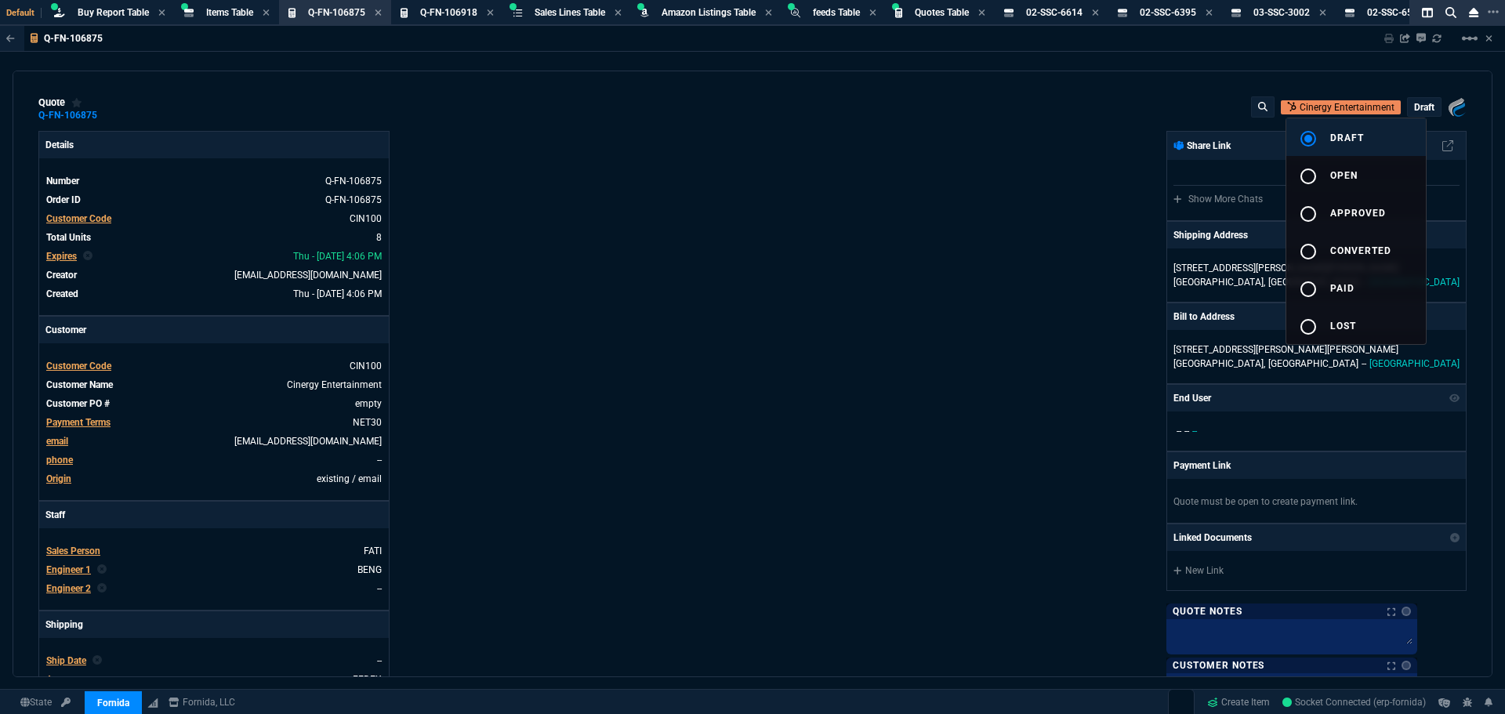
type input "70"
type input "71"
type input "70"
click at [579, 294] on div at bounding box center [752, 357] width 1505 height 714
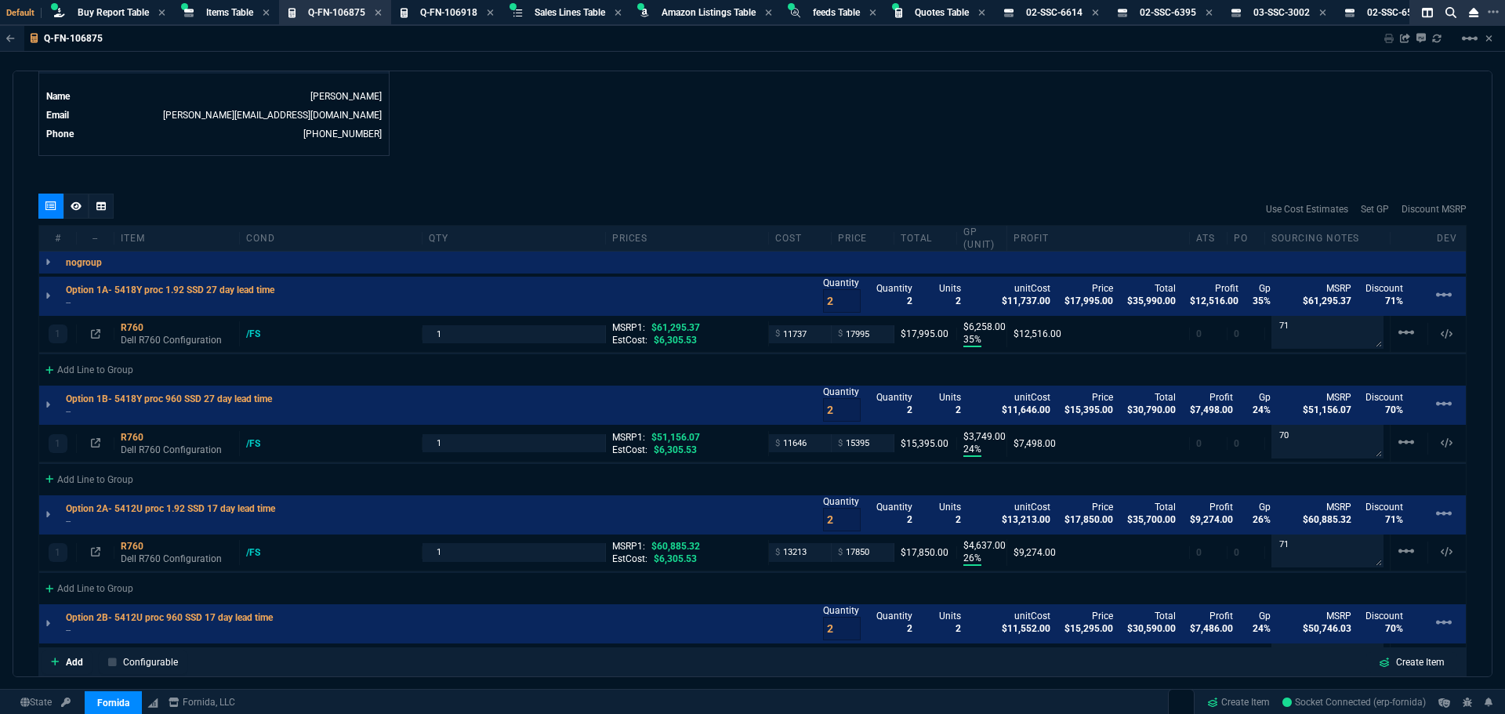
scroll to position [705, 0]
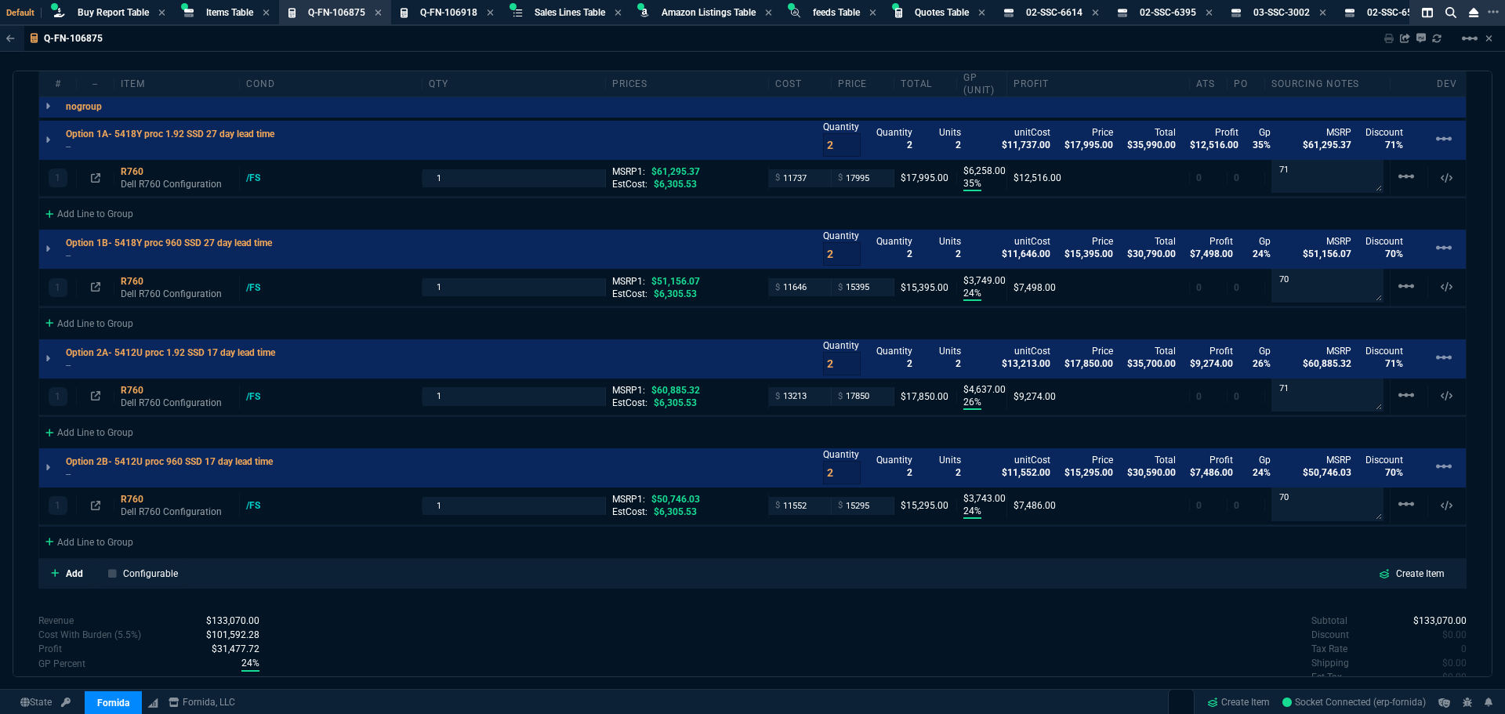
scroll to position [940, 0]
click at [607, 40] on div "Q-FN-106875 Sharing Q-FN-106875 Link Dev Link Share on Teams linear_scale" at bounding box center [752, 39] width 1505 height 26
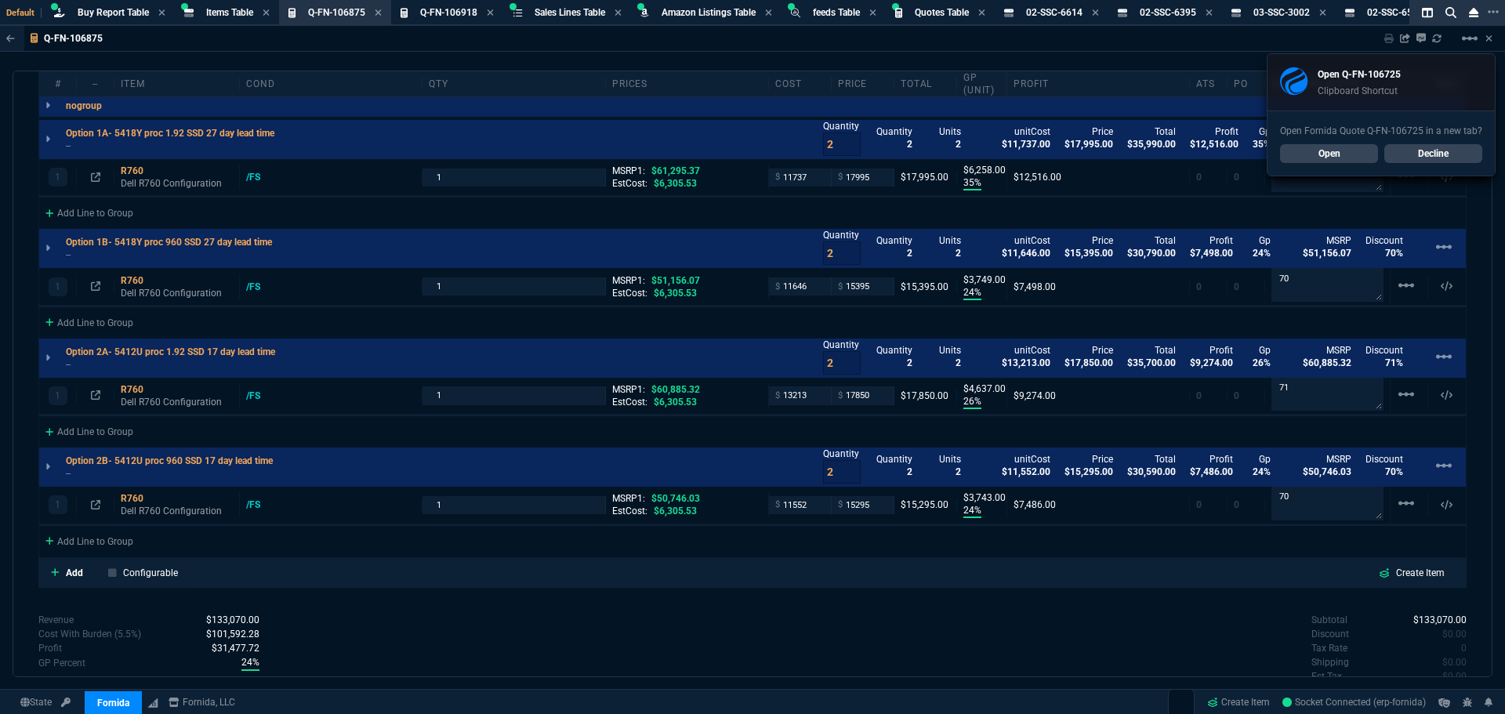
click at [1310, 147] on link "Open" at bounding box center [1329, 153] width 98 height 19
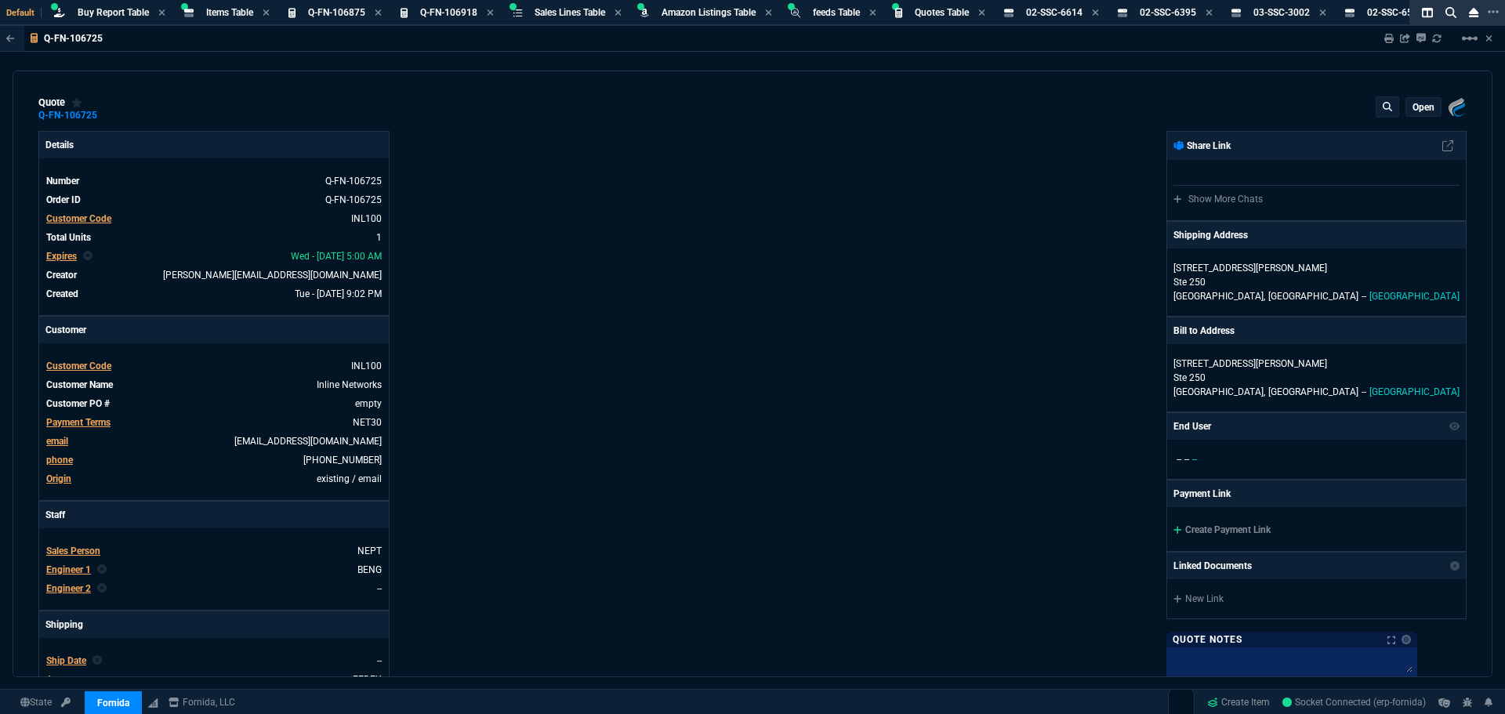
type input "31"
type input "6179"
type input "72"
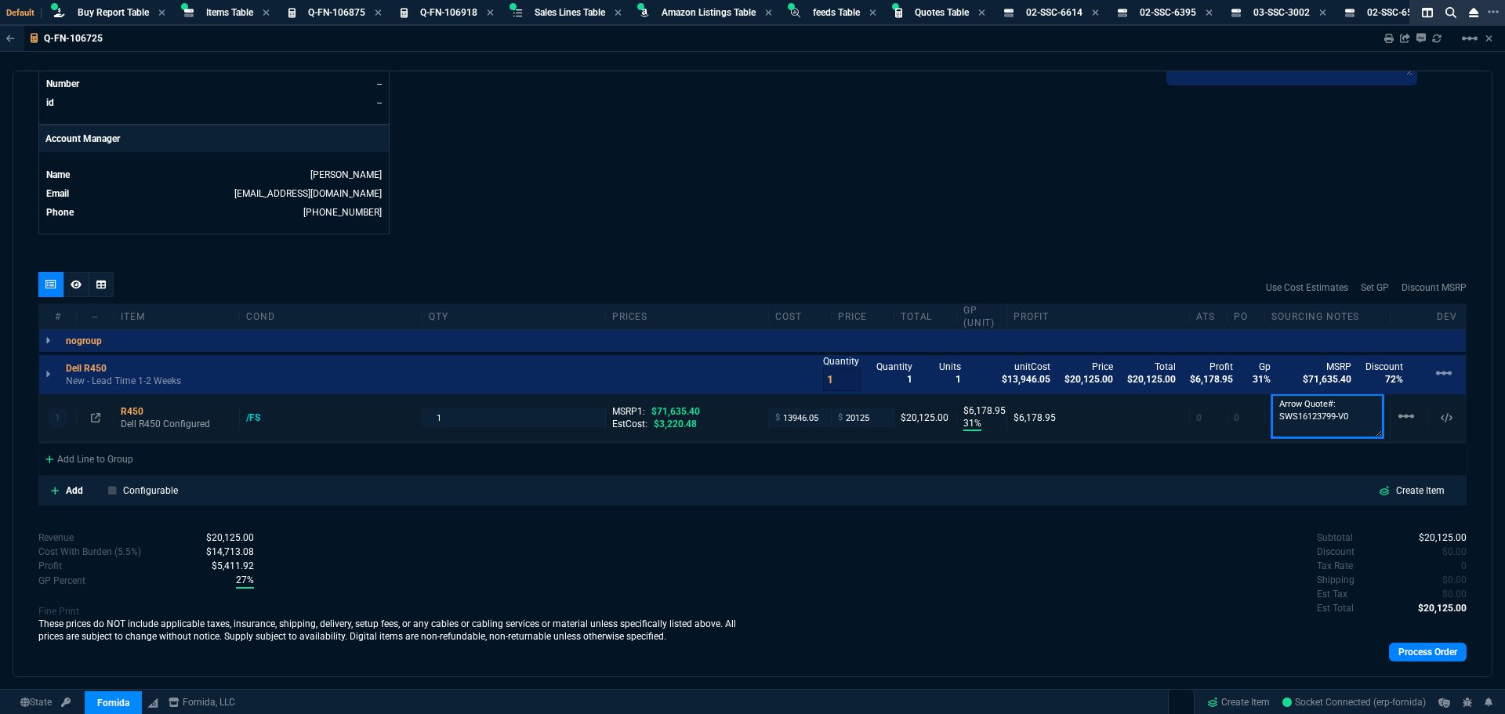
scroll to position [2, 0]
drag, startPoint x: 1340, startPoint y: 416, endPoint x: 1271, endPoint y: 424, distance: 69.4
click at [1271, 424] on textarea "Arrow Quote#: SWS16123799-V0" at bounding box center [1327, 416] width 112 height 44
click at [1313, 421] on textarea "Arrow Quote#: SWS16123799-V0" at bounding box center [1327, 416] width 112 height 44
drag, startPoint x: 1341, startPoint y: 416, endPoint x: 1268, endPoint y: 421, distance: 73.0
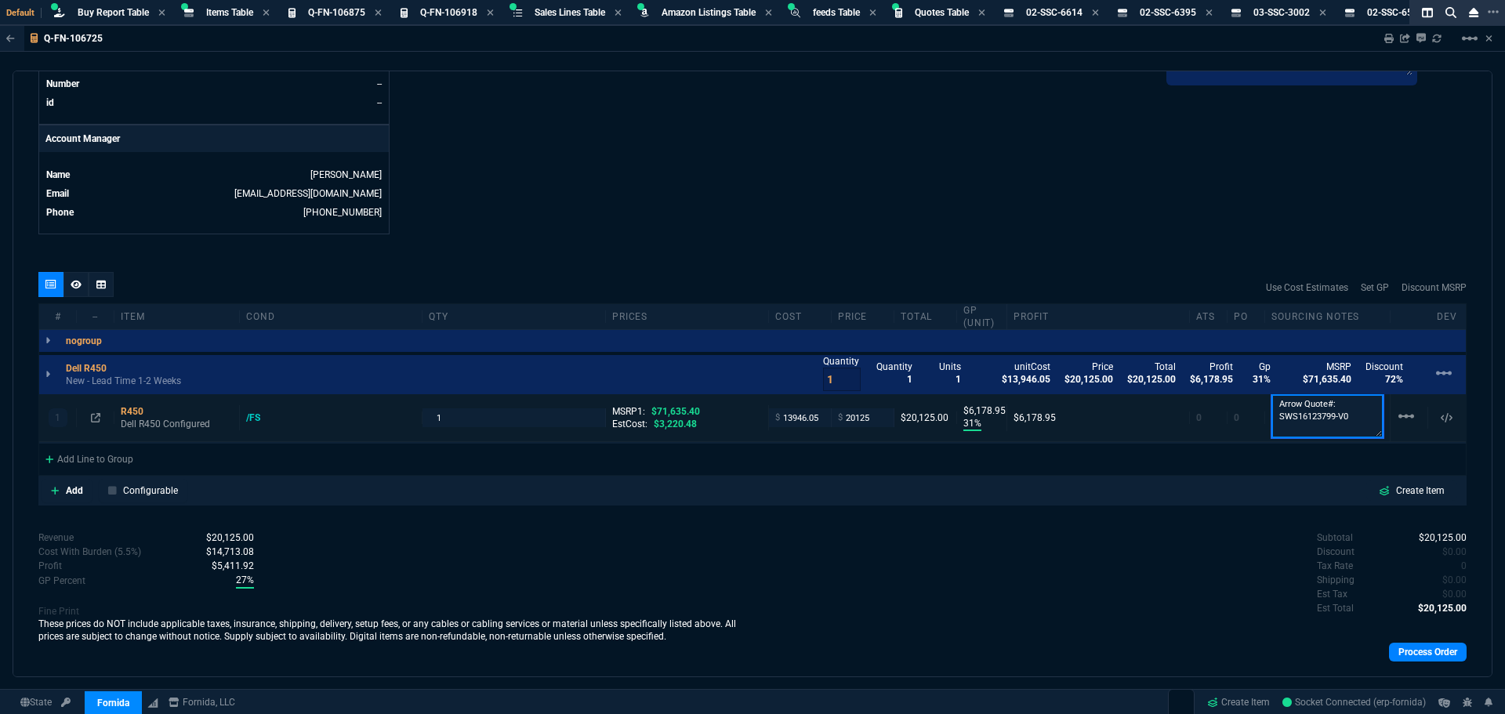
click at [1271, 421] on textarea "Arrow Quote#: SWS16123799-V0" at bounding box center [1327, 416] width 112 height 44
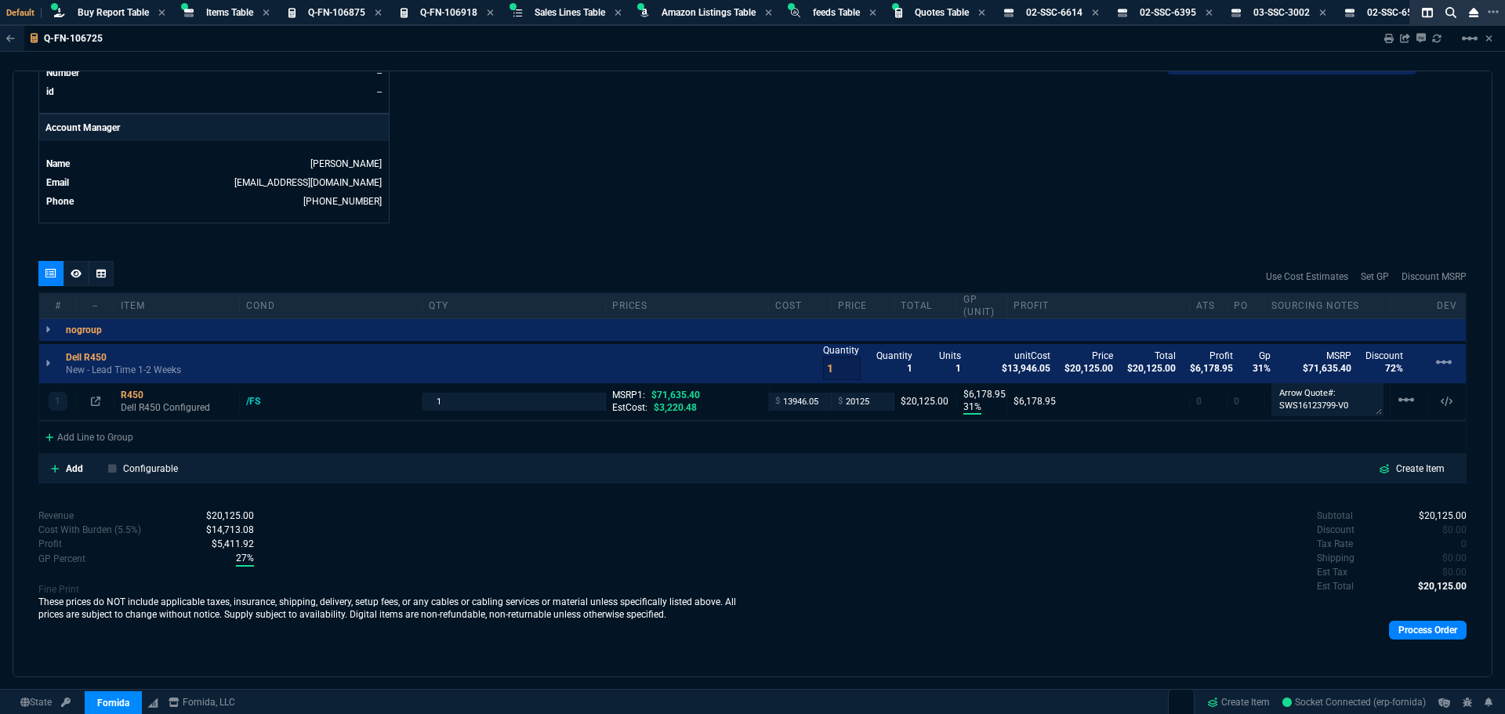
scroll to position [726, 0]
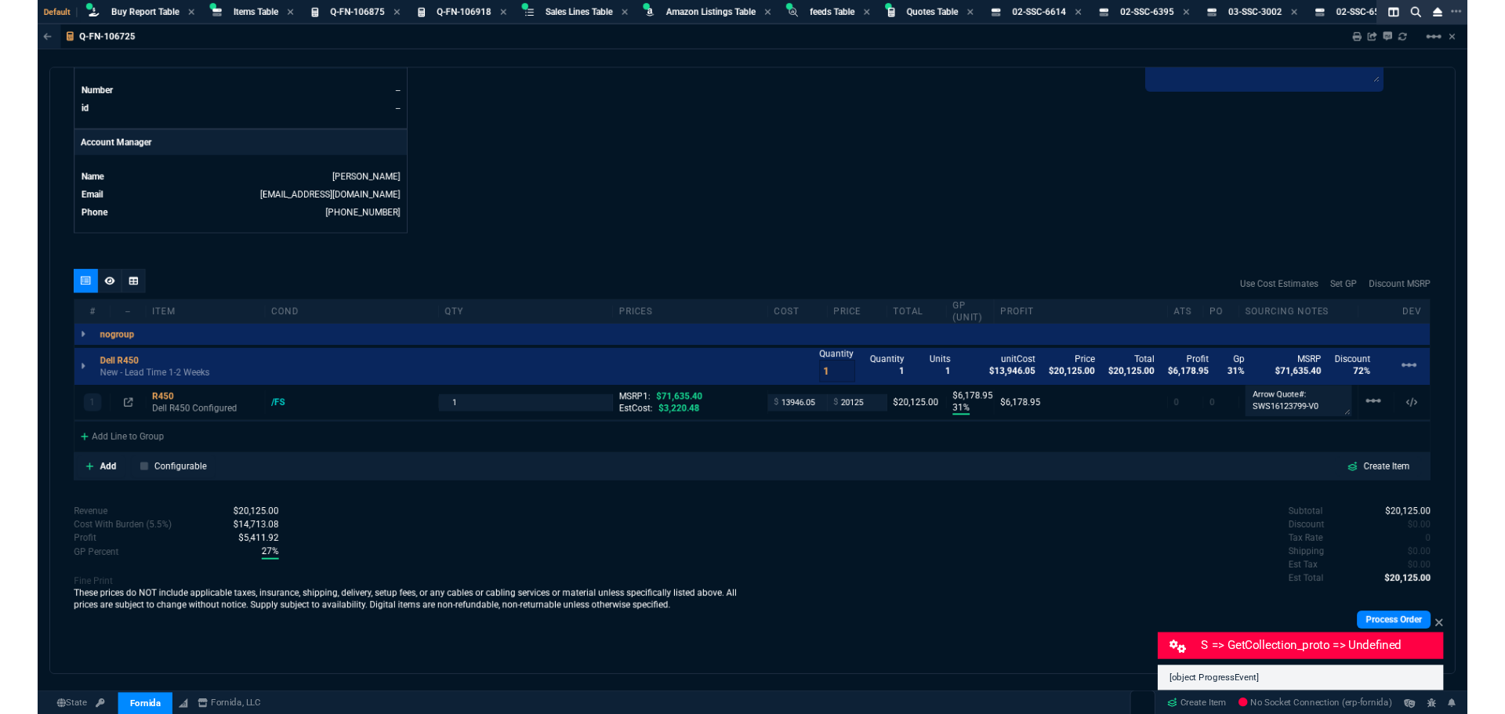
scroll to position [694, 0]
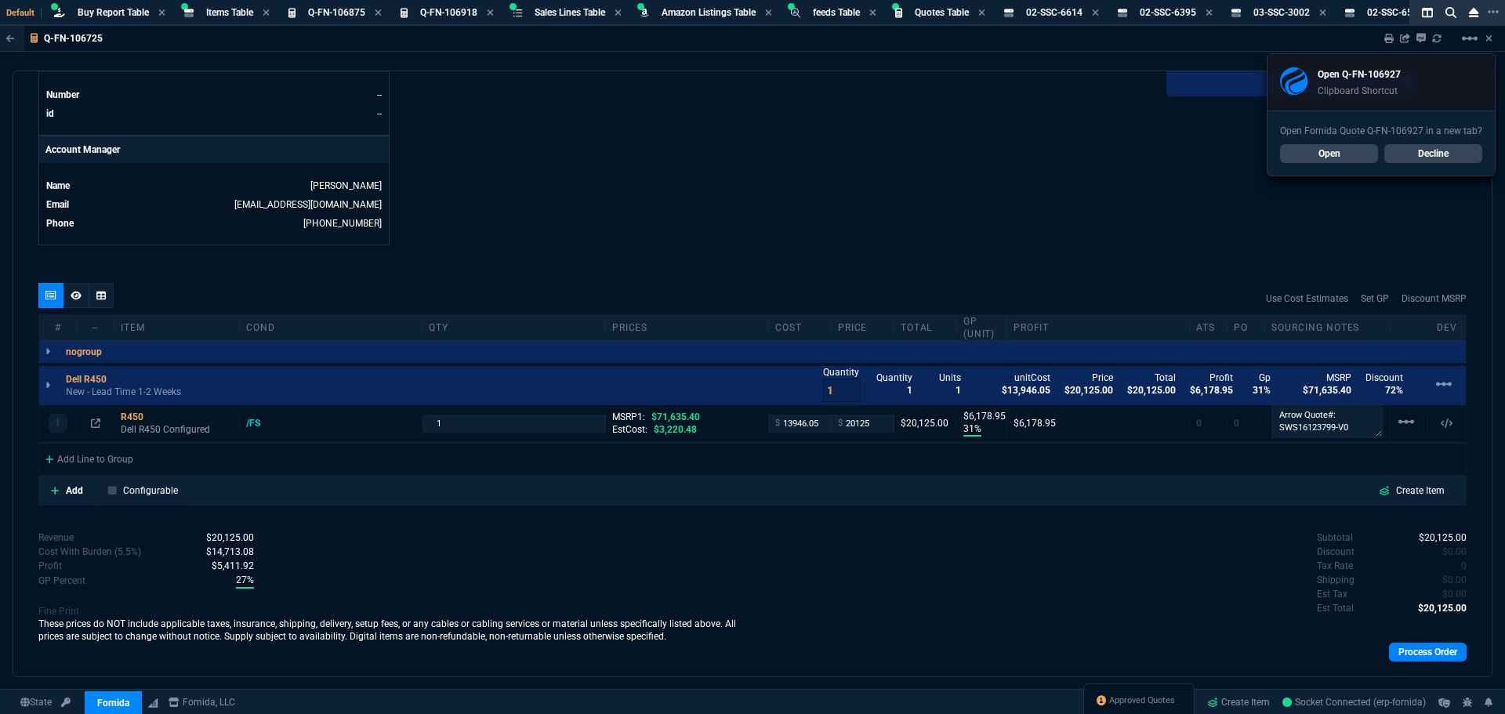
click at [1317, 156] on link "Open" at bounding box center [1329, 153] width 98 height 19
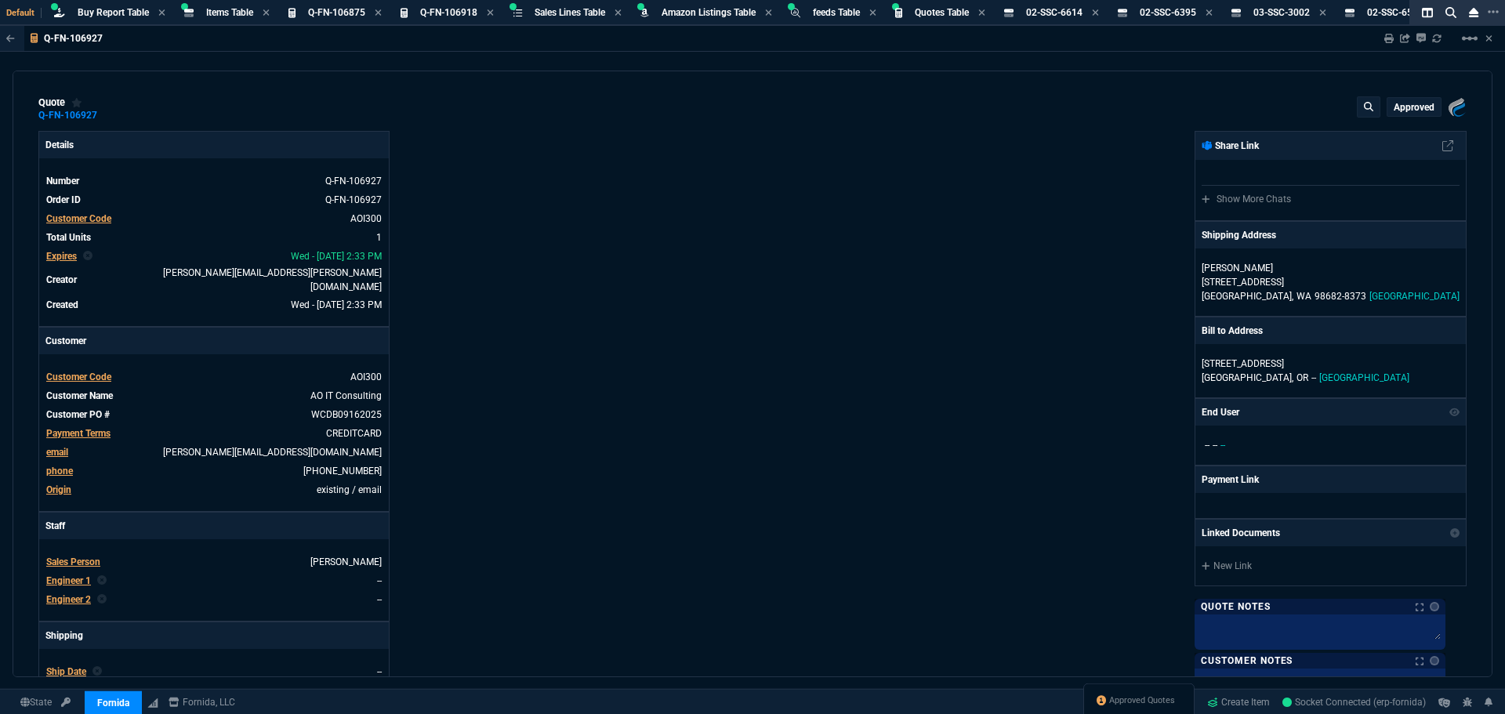
type input "1908.52"
type input "14"
type input "188"
type input "28"
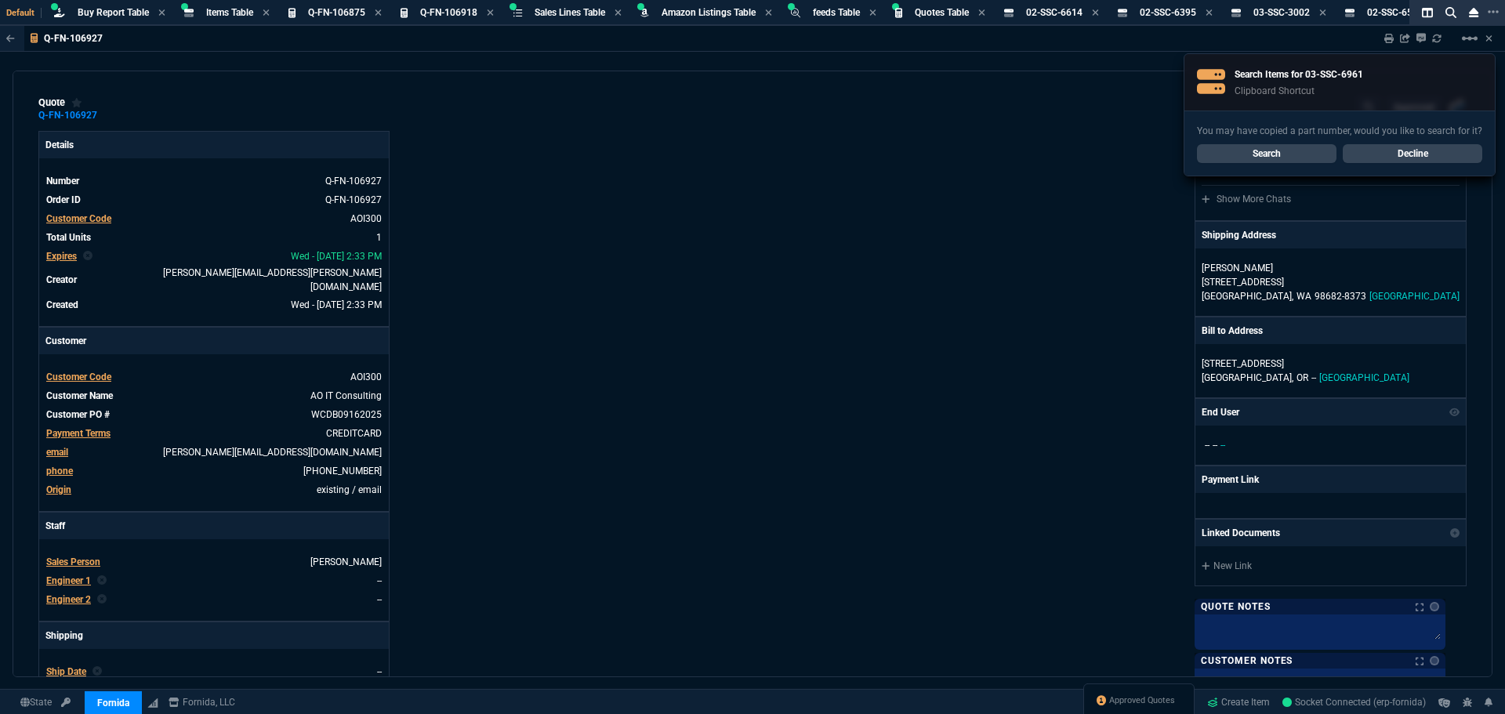
click at [638, 134] on div "Details Number Q-FN-106927 Order ID Q-FN-106927 Customer Code AOI300 Total Unit…" at bounding box center [395, 541] width 714 height 820
click at [1239, 153] on link "Search" at bounding box center [1266, 153] width 139 height 19
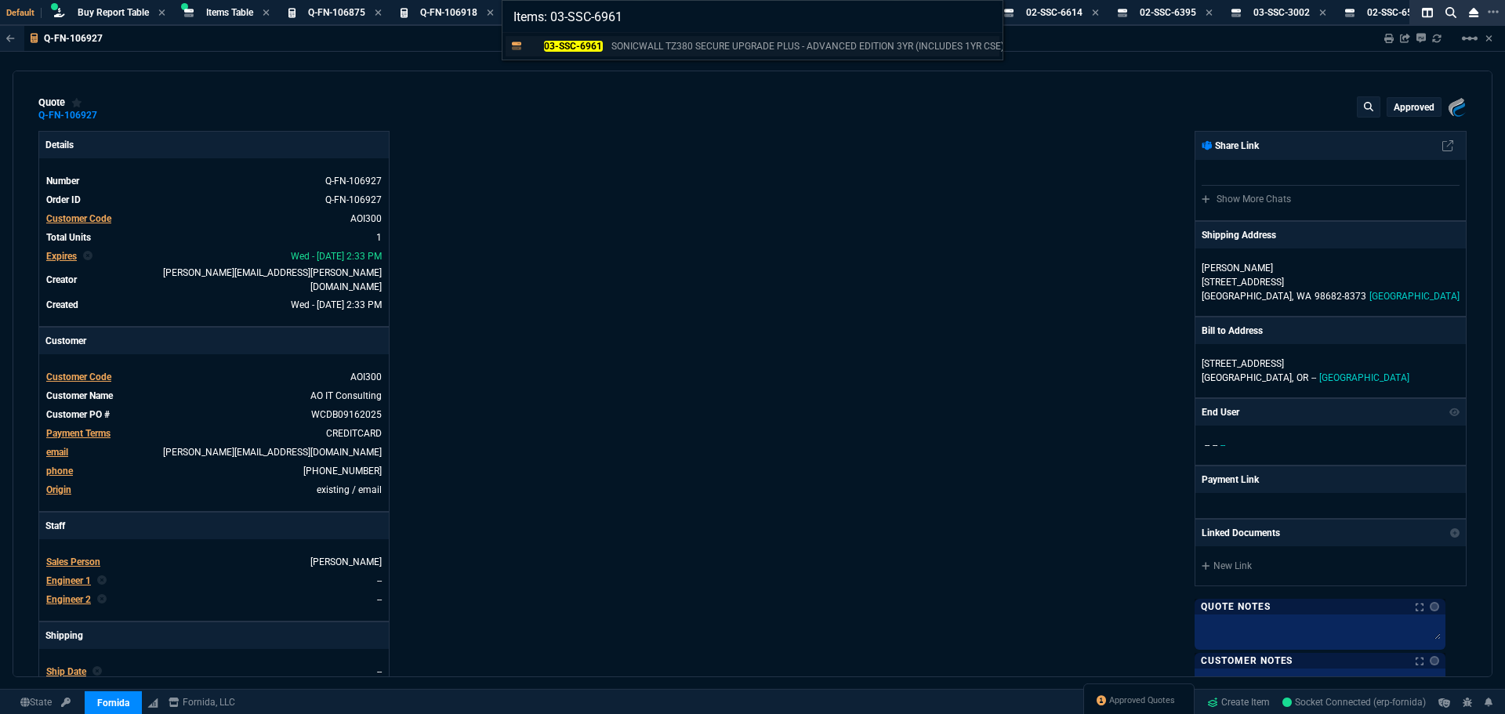
click at [564, 51] on mark "03-SSC-6961" at bounding box center [573, 46] width 59 height 11
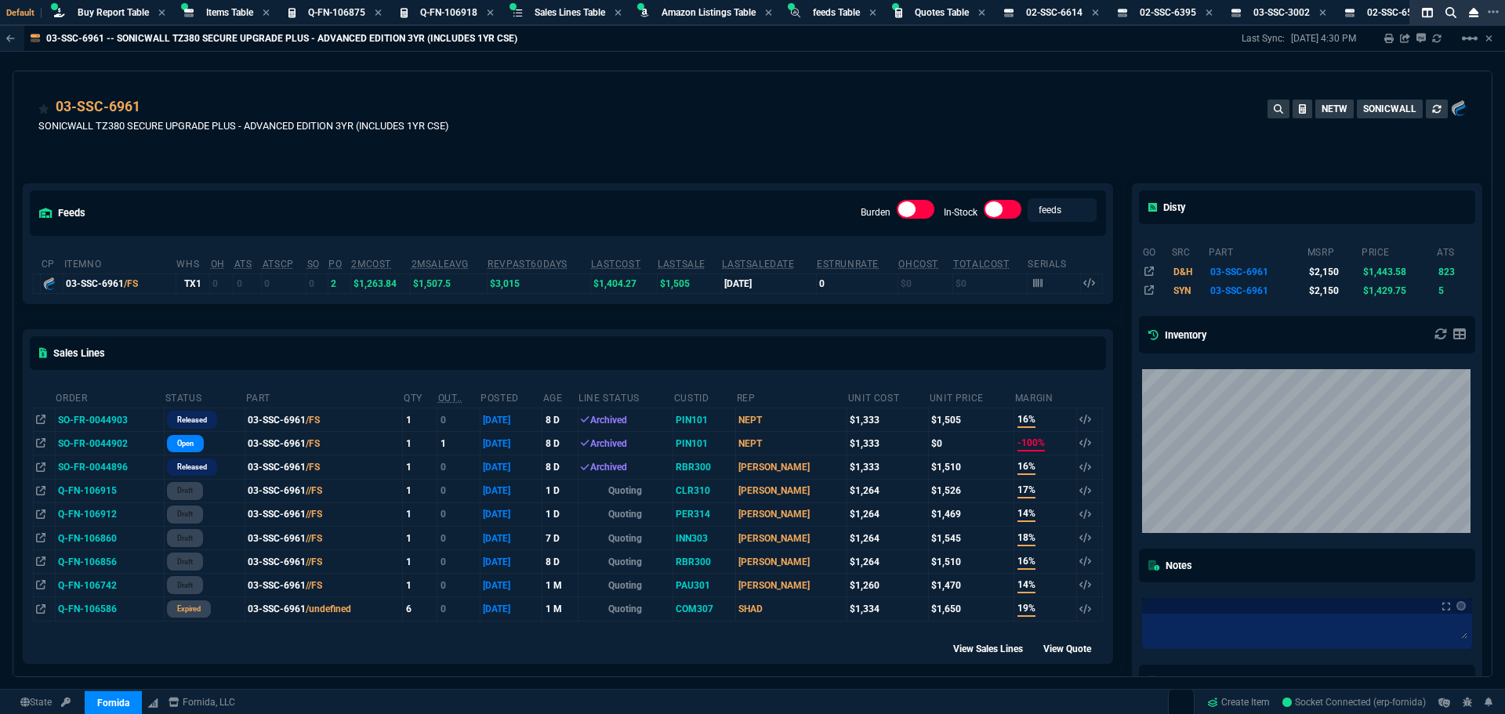
click at [693, 151] on div "feeds Burden In-Stock feeds prices cp ItemNo WHS OH ATS ATSCP SO PO 2MCost 2MSa…" at bounding box center [567, 508] width 1109 height 718
click at [937, 149] on div "03-SSC-6961 SONICWALL TZ380 SECURE UPGRADE PLUS - ADVANCED EDITION 3YR (INCLUDE…" at bounding box center [752, 124] width 1428 height 56
drag, startPoint x: 1303, startPoint y: 13, endPoint x: 1313, endPoint y: 17, distance: 10.9
click at [1303, 13] on span "03-SSC-3002" at bounding box center [1281, 12] width 56 height 11
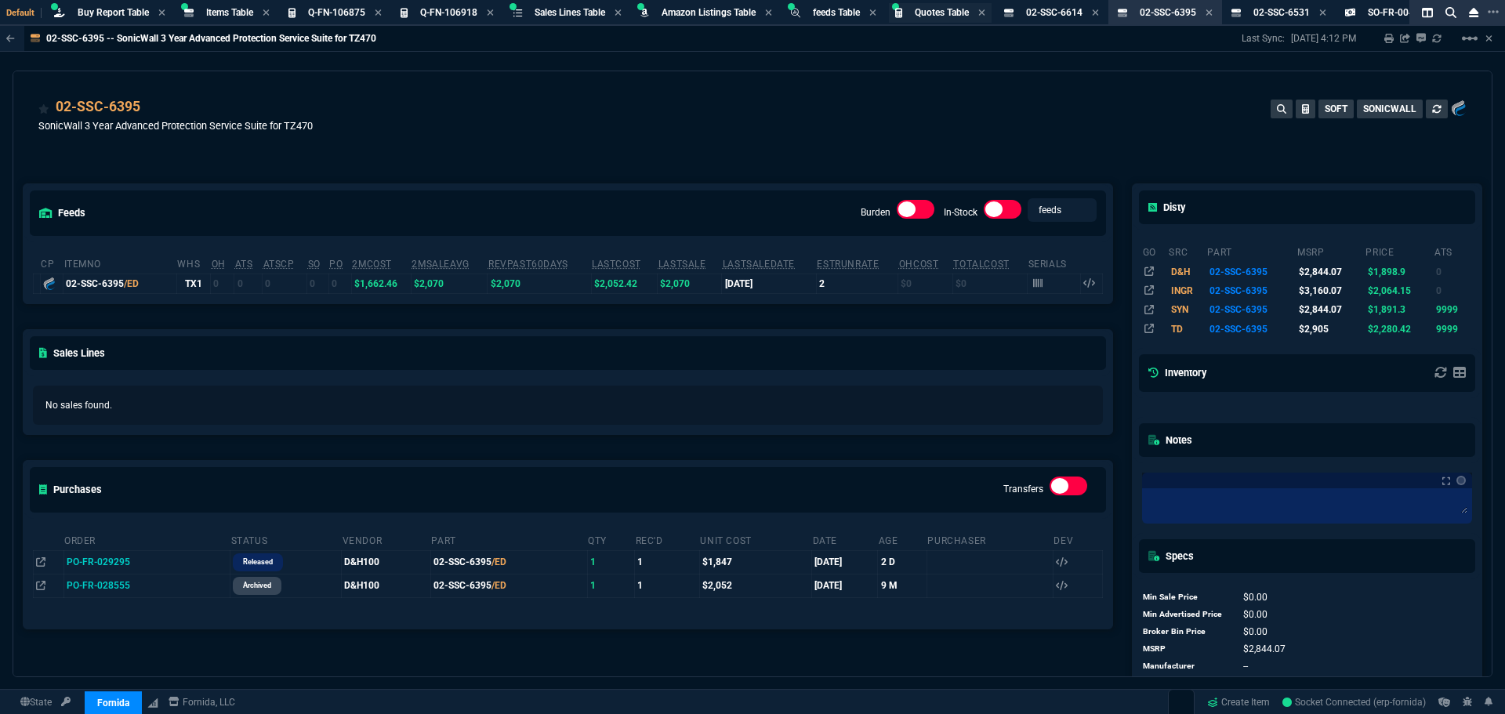
click at [941, 9] on span "Quotes Table" at bounding box center [942, 12] width 54 height 11
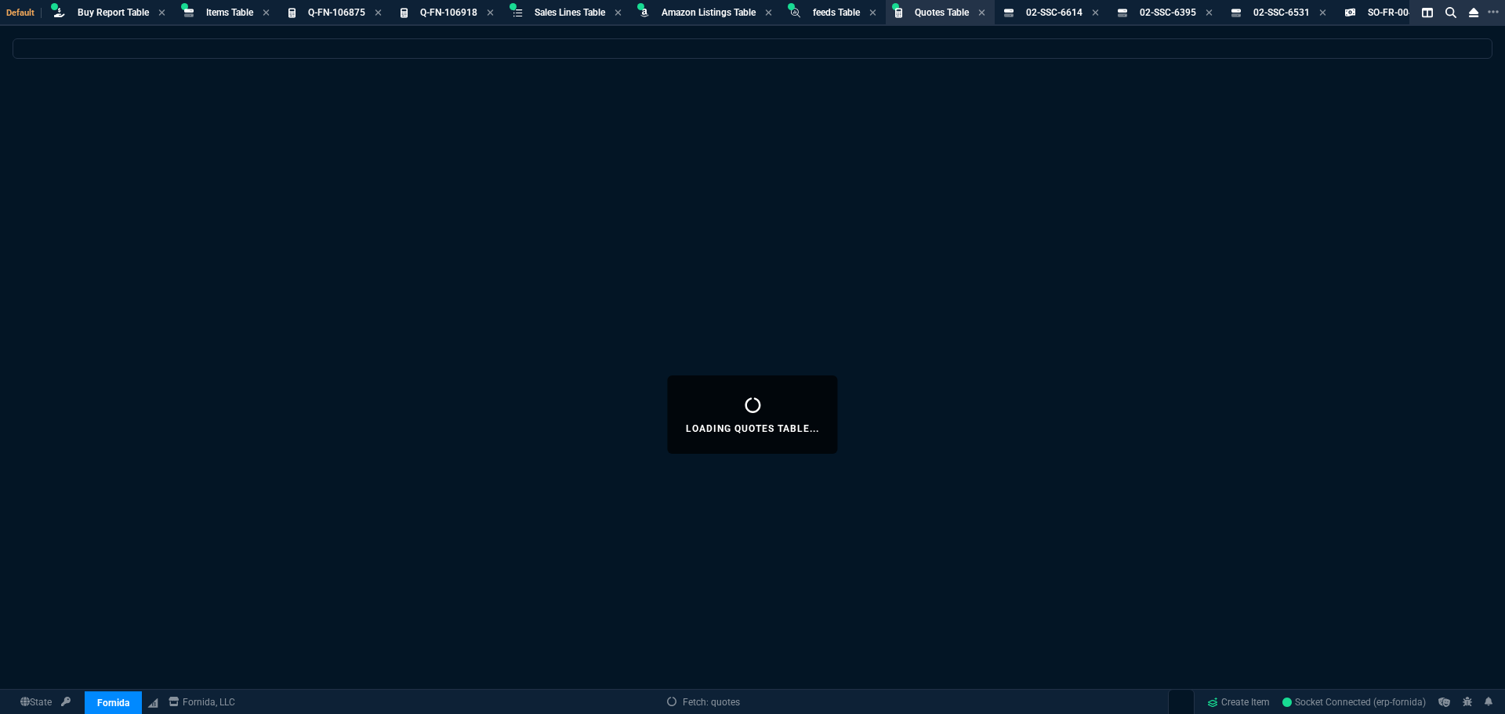
select select
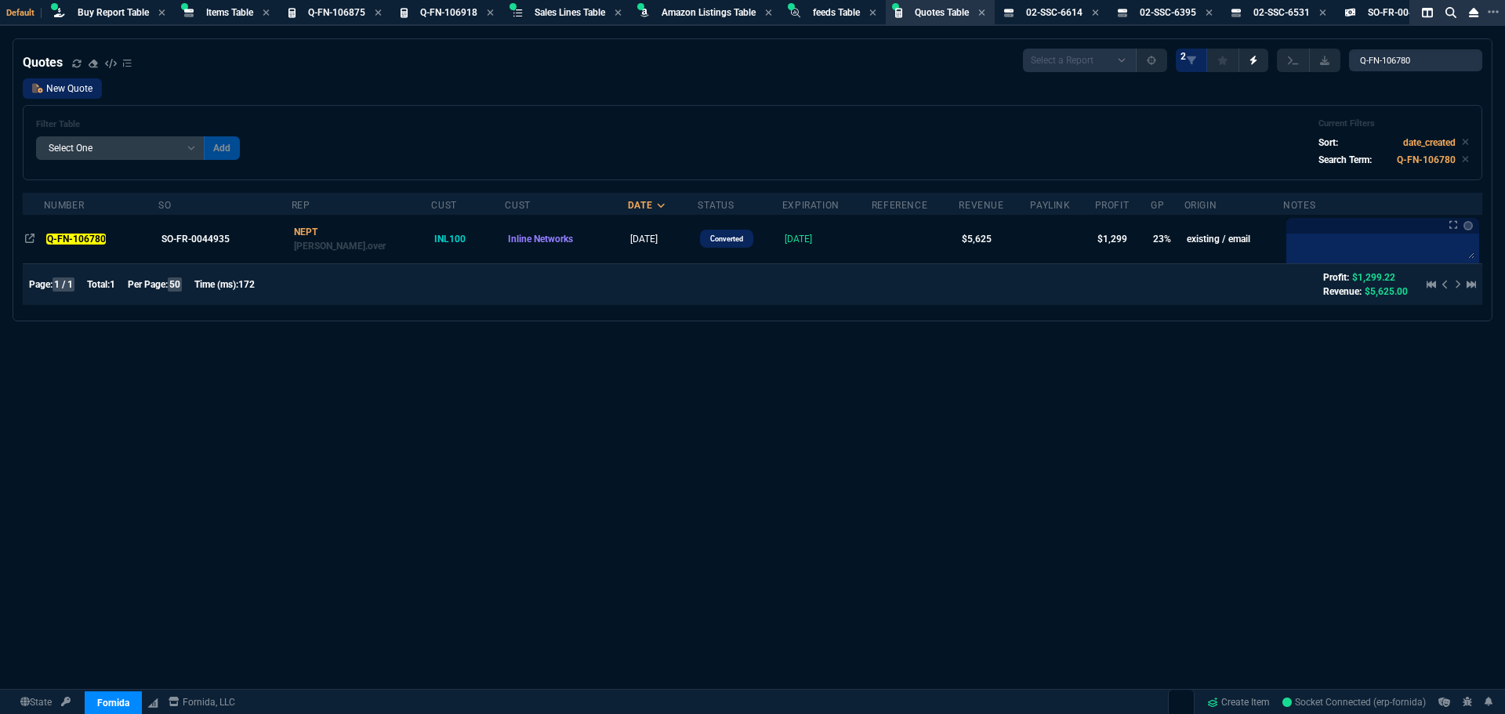
drag, startPoint x: 46, startPoint y: 88, endPoint x: 58, endPoint y: 93, distance: 13.0
click at [45, 89] on link "New Quote" at bounding box center [62, 88] width 79 height 20
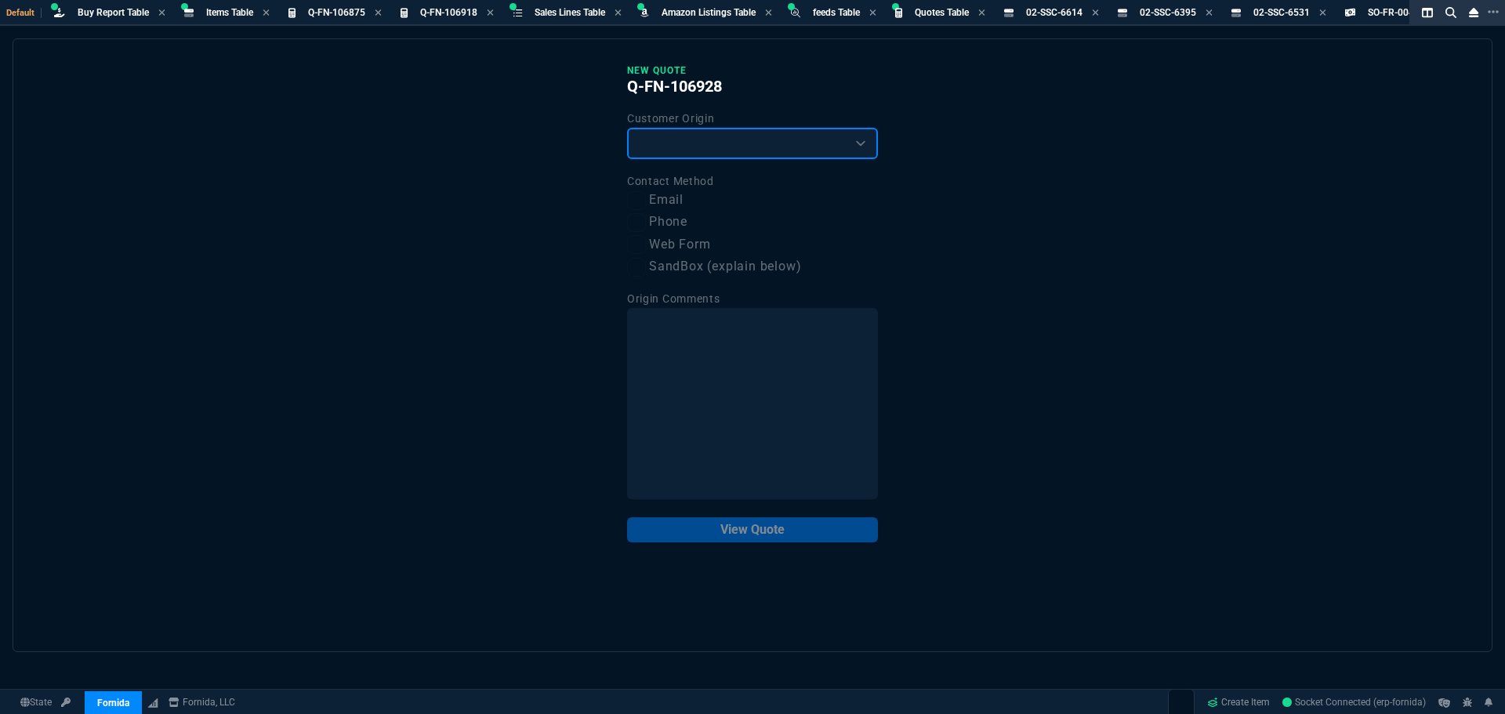
click at [694, 137] on select "Existing Customer Amazon Lead (first order) Website Lead (first order) Called (…" at bounding box center [752, 143] width 251 height 31
select select "existing"
click at [627, 129] on select "Existing Customer Amazon Lead (first order) Website Lead (first order) Called (…" at bounding box center [752, 143] width 251 height 31
click at [642, 197] on input "Email" at bounding box center [636, 200] width 19 height 19
checkbox input "true"
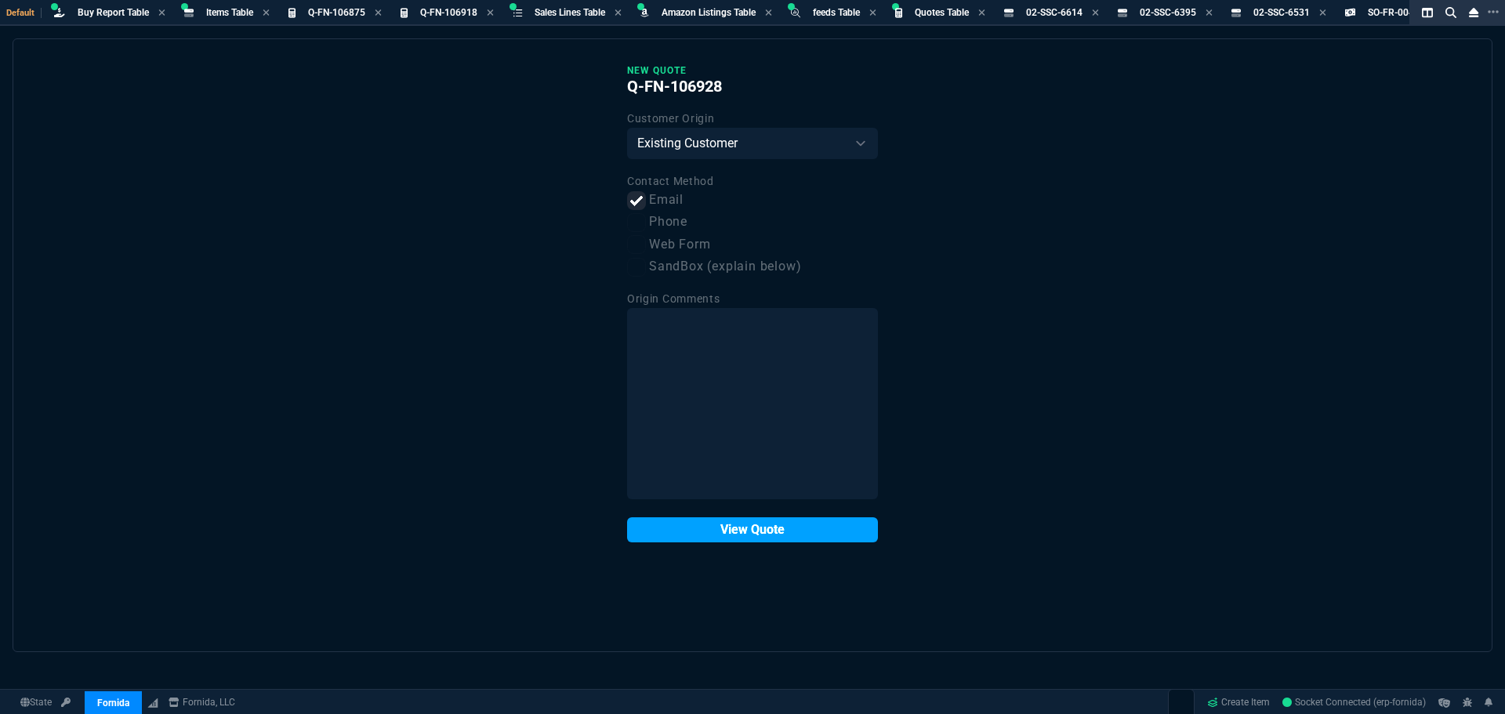
click at [756, 528] on button "View Quote" at bounding box center [752, 529] width 251 height 25
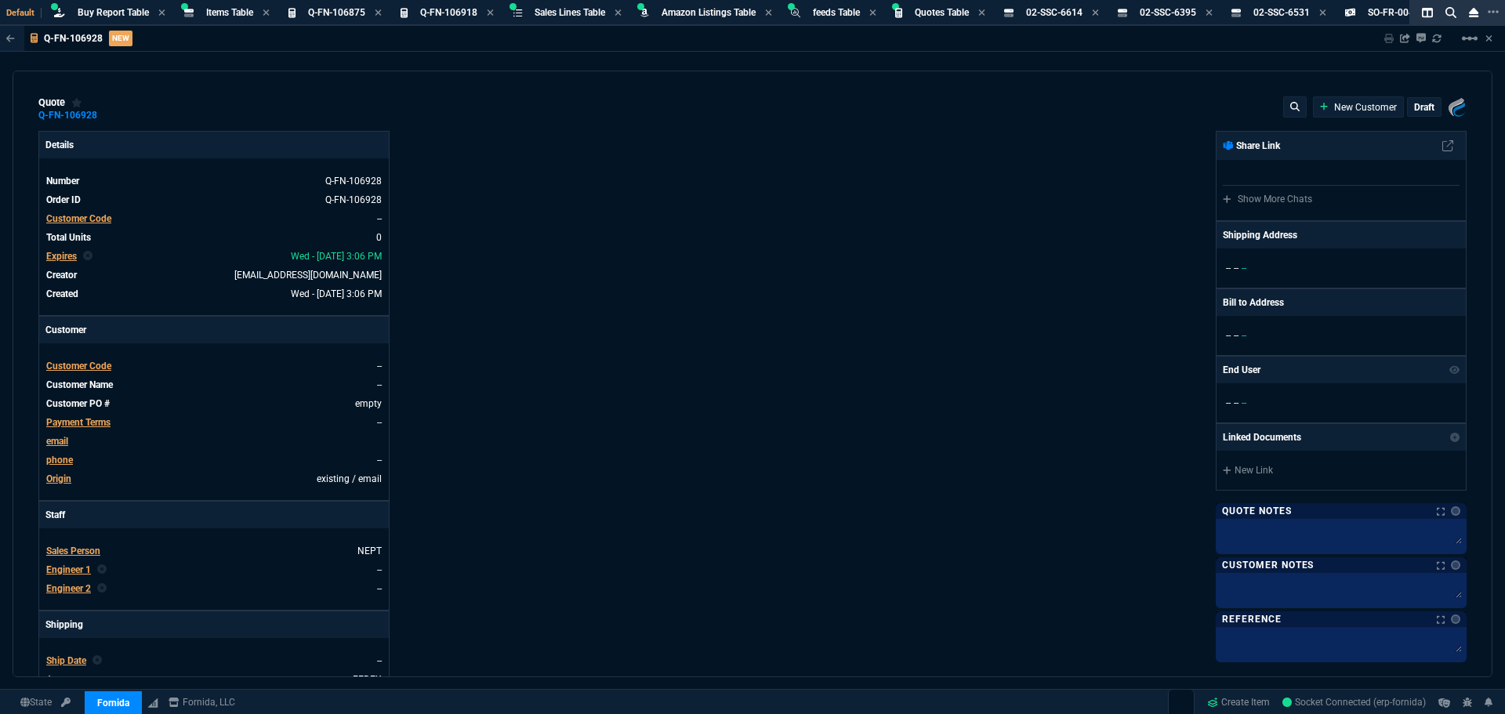
click at [85, 222] on span "Customer Code" at bounding box center [78, 218] width 65 height 11
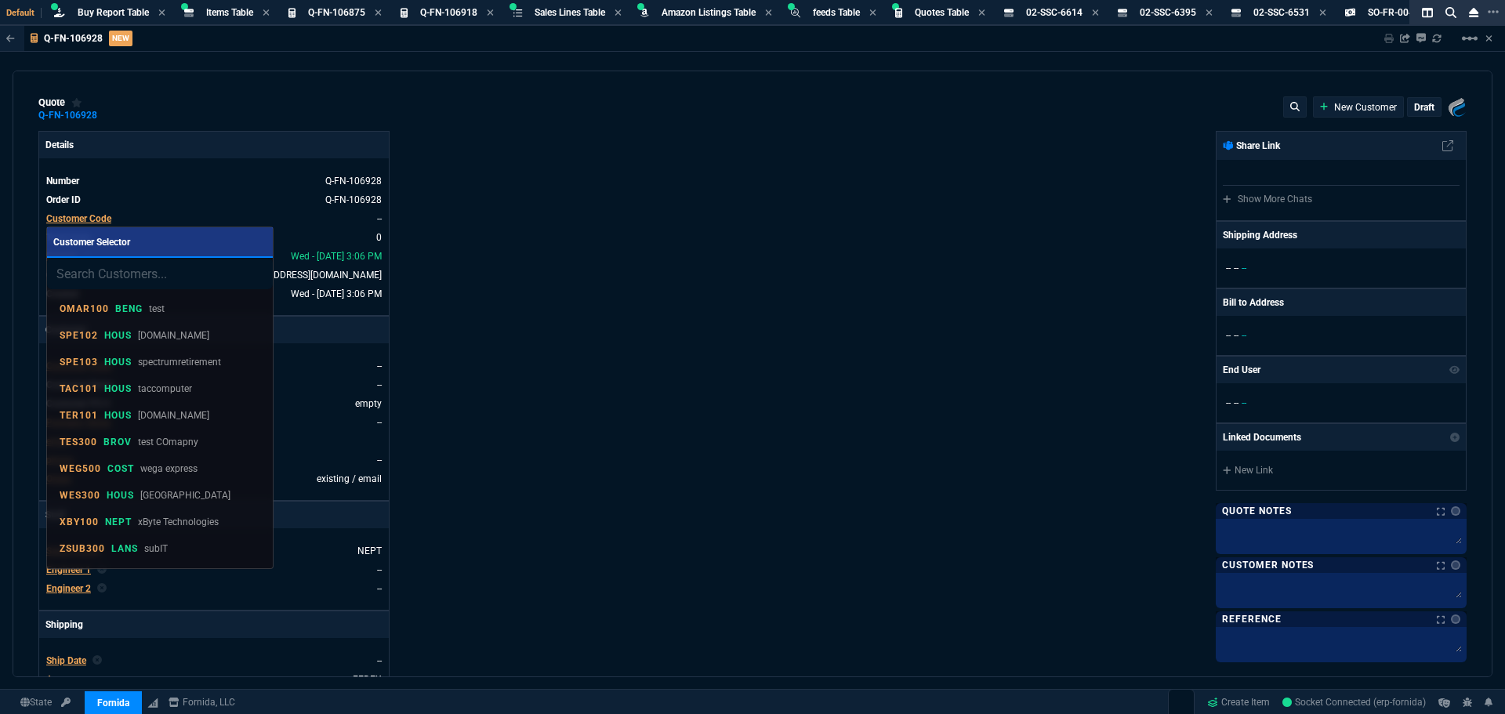
click at [110, 283] on input "search" at bounding box center [160, 273] width 226 height 31
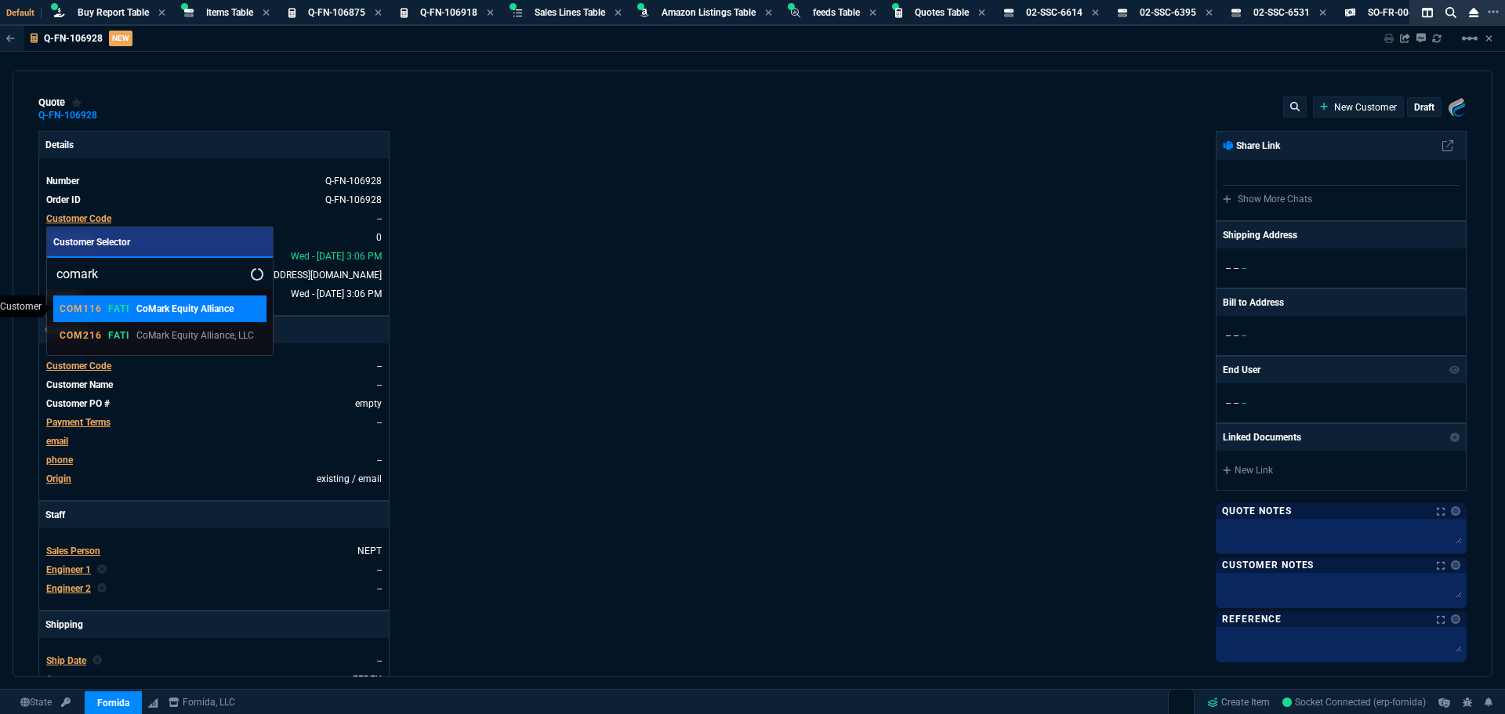
type input "comark"
click at [108, 309] on p "FATI" at bounding box center [119, 308] width 22 height 13
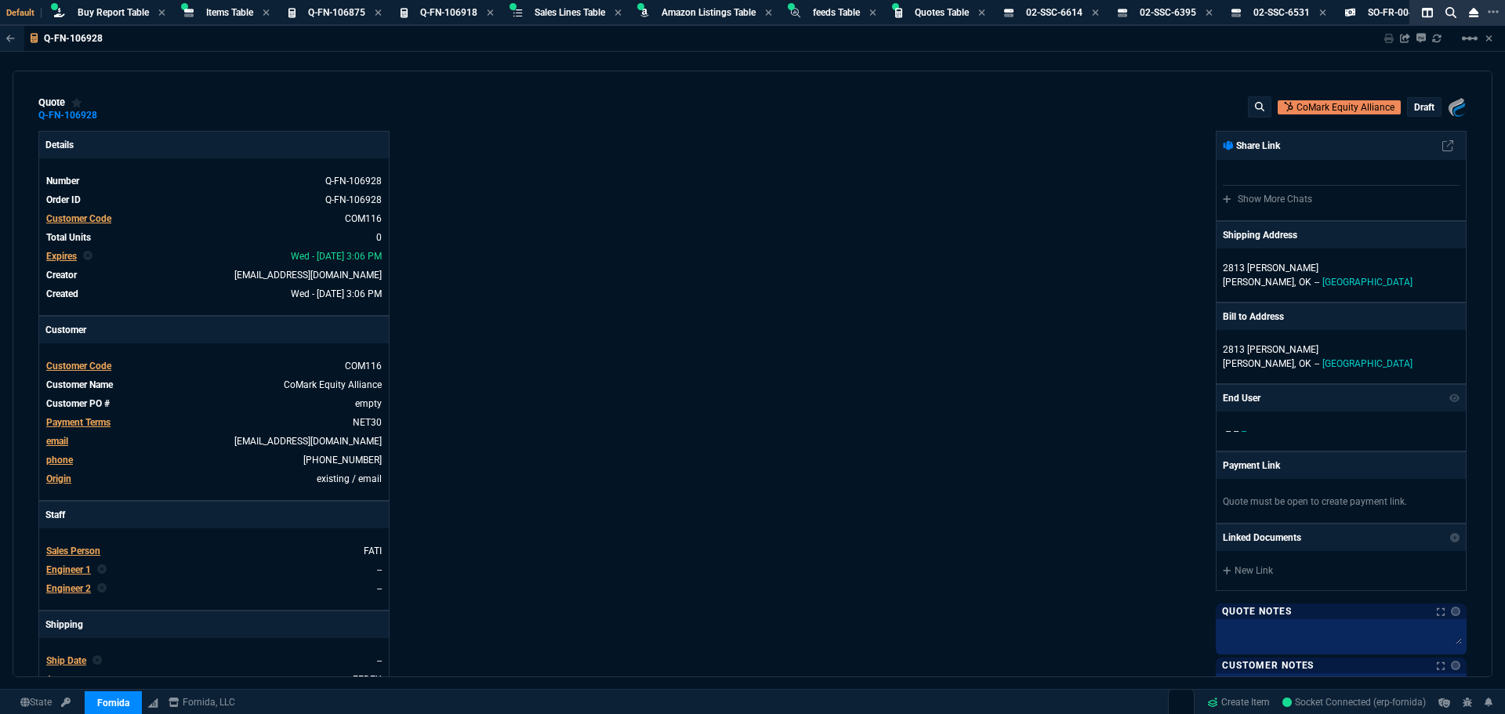
click at [704, 183] on div "Details Number Q-FN-106928 Order ID Q-FN-106928 Customer Code COM116 Total Unit…" at bounding box center [395, 535] width 714 height 809
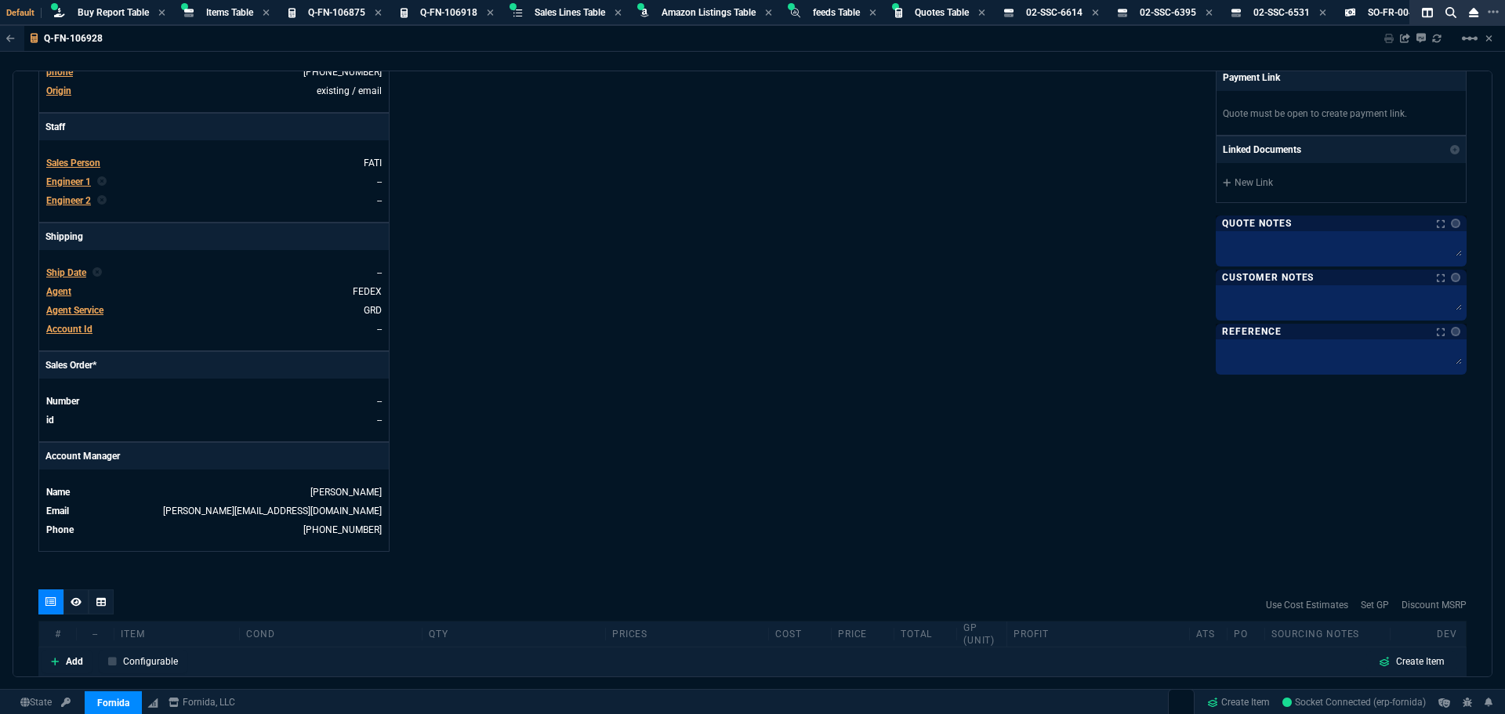
scroll to position [78, 0]
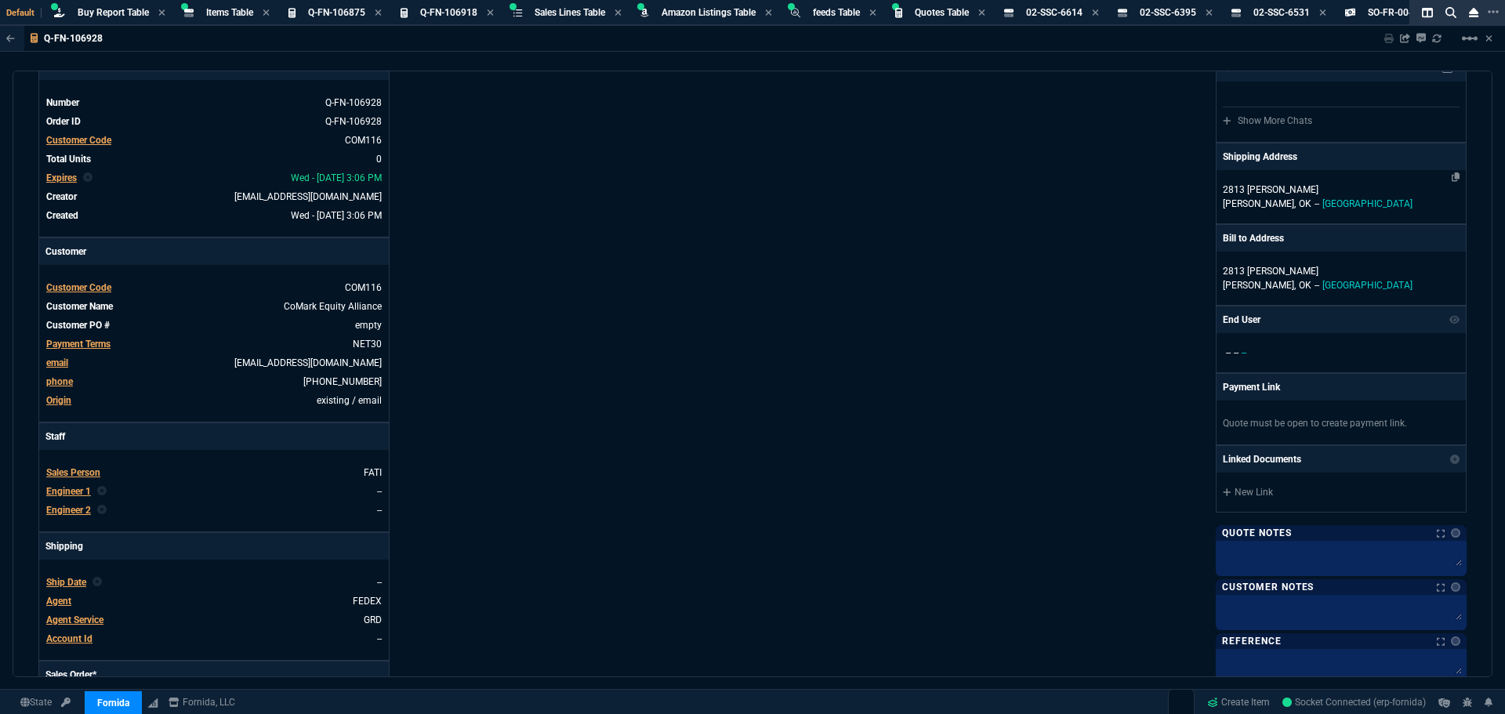
click at [1247, 188] on p "2813 N. Van Buren" at bounding box center [1340, 190] width 237 height 14
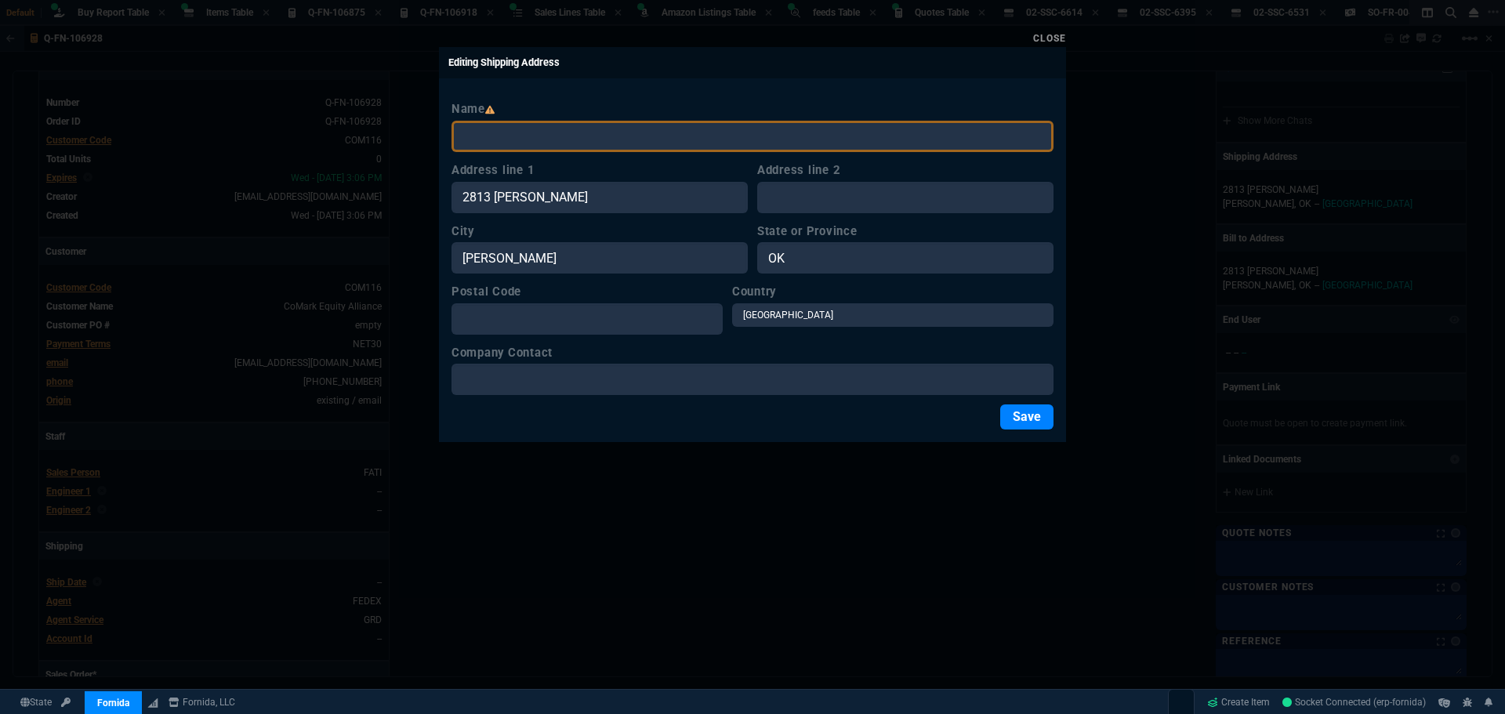
click at [1049, 45] on div "Close" at bounding box center [752, 37] width 627 height 19
click at [1049, 40] on link "Close" at bounding box center [1049, 38] width 33 height 11
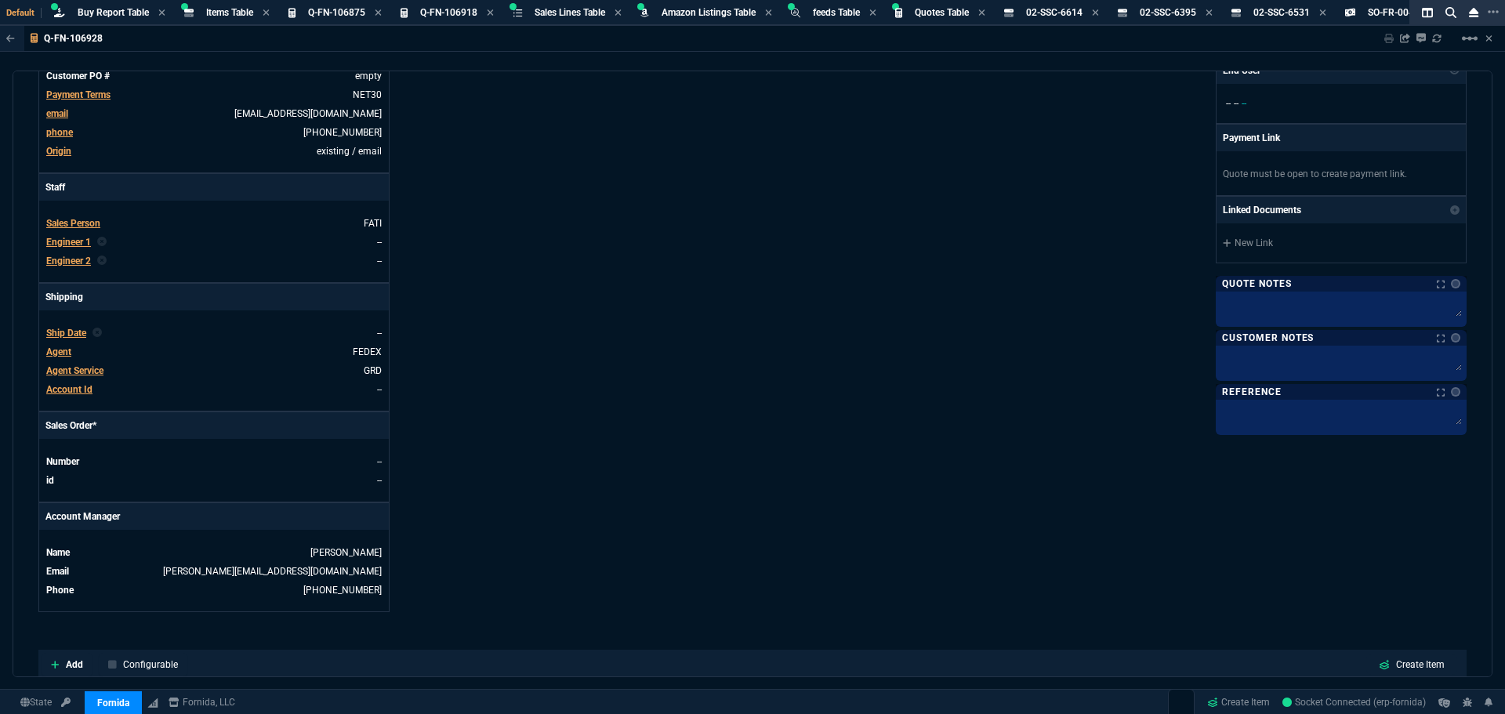
scroll to position [470, 0]
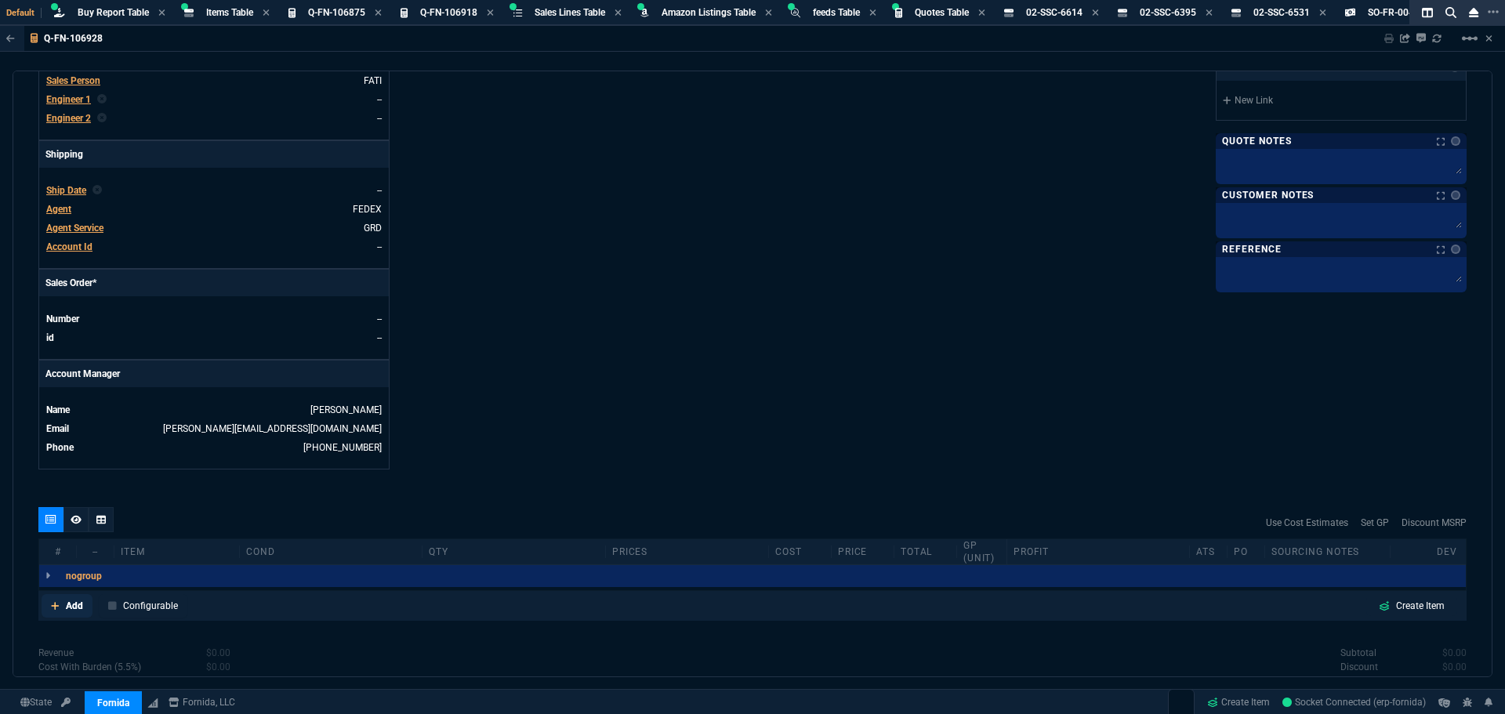
click at [67, 607] on p "Add" at bounding box center [74, 606] width 17 height 14
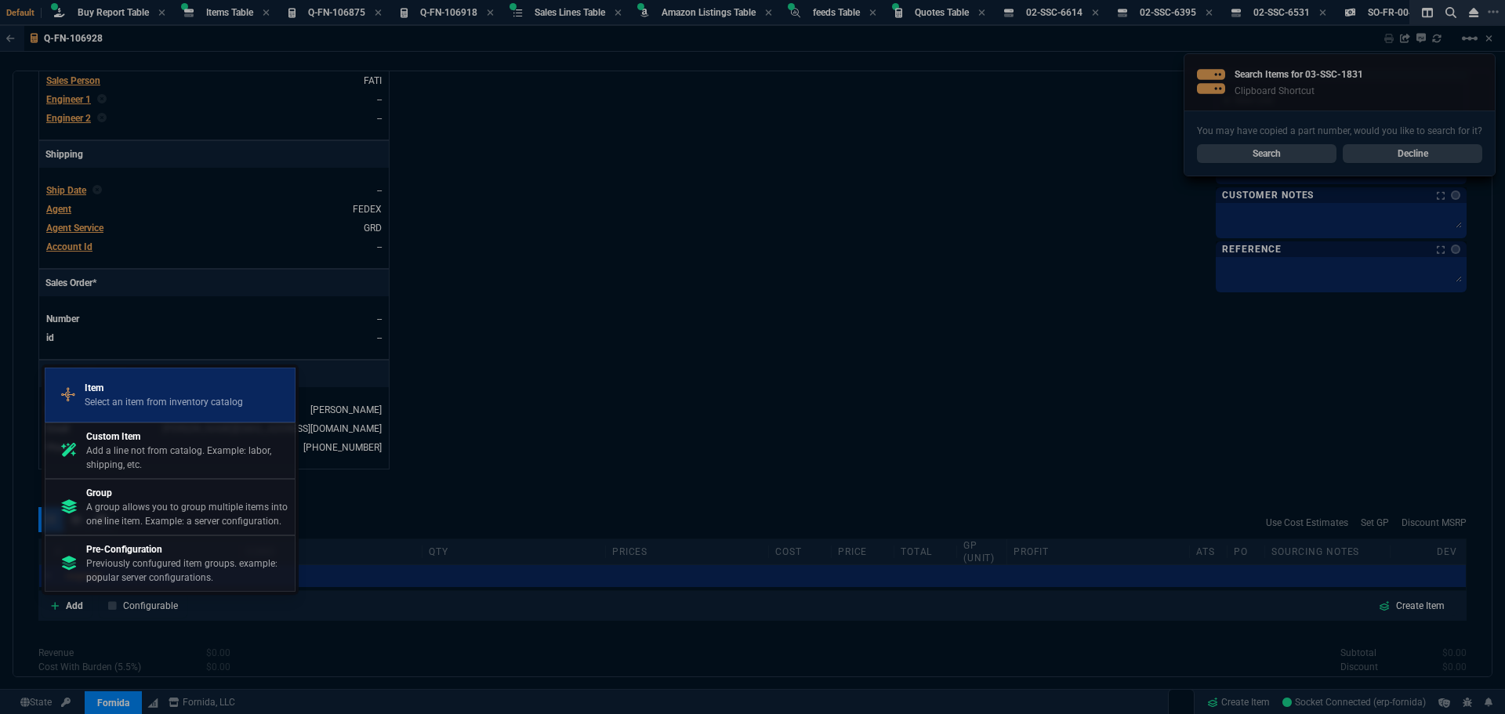
click at [118, 397] on p "Select an item from inventory catalog" at bounding box center [164, 402] width 158 height 14
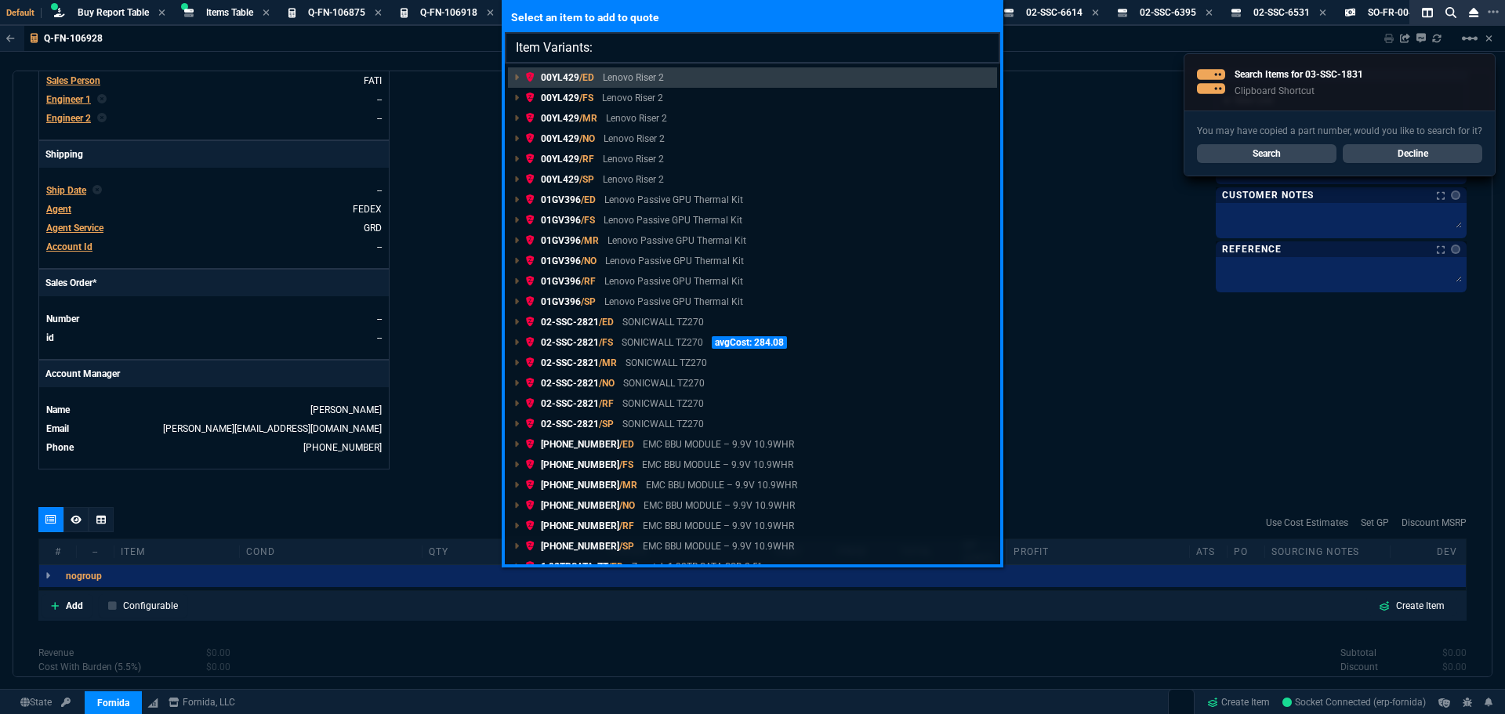
click at [622, 45] on input "Item Variants:" at bounding box center [752, 47] width 495 height 31
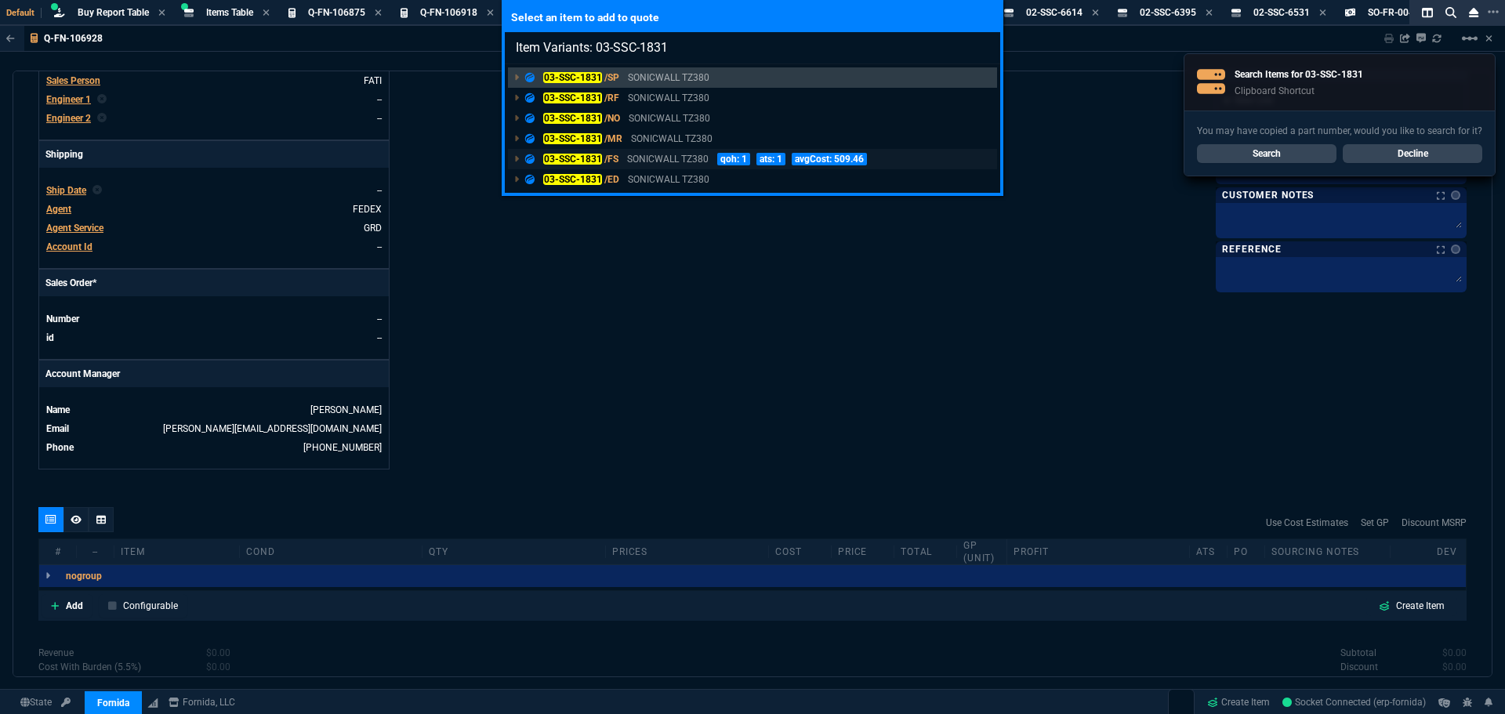
type input "Item Variants: 03-SSC-1831"
click at [592, 159] on mark "03-SSC-1831" at bounding box center [572, 159] width 59 height 11
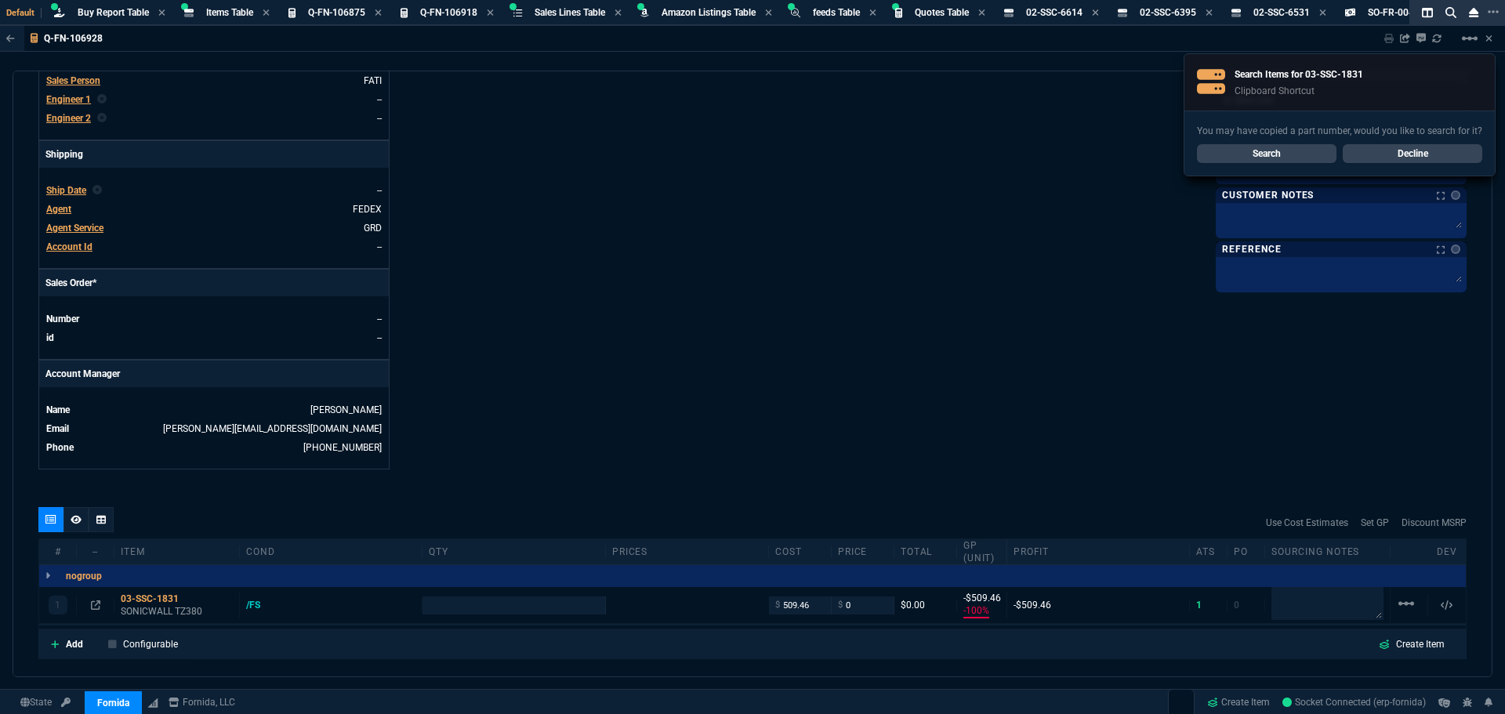
type input "-100"
type input "-509"
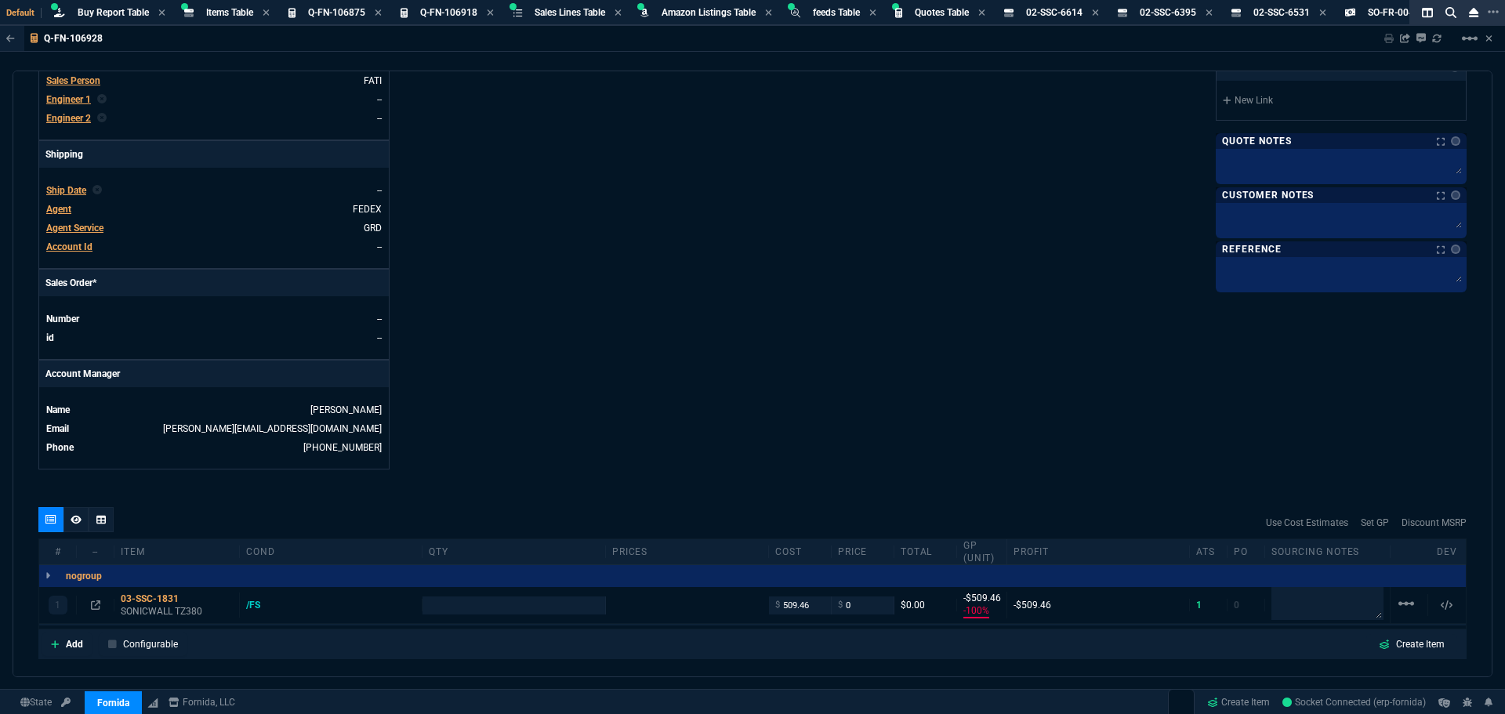
type input "780"
type input "100"
click at [70, 648] on p "Add" at bounding box center [74, 644] width 17 height 14
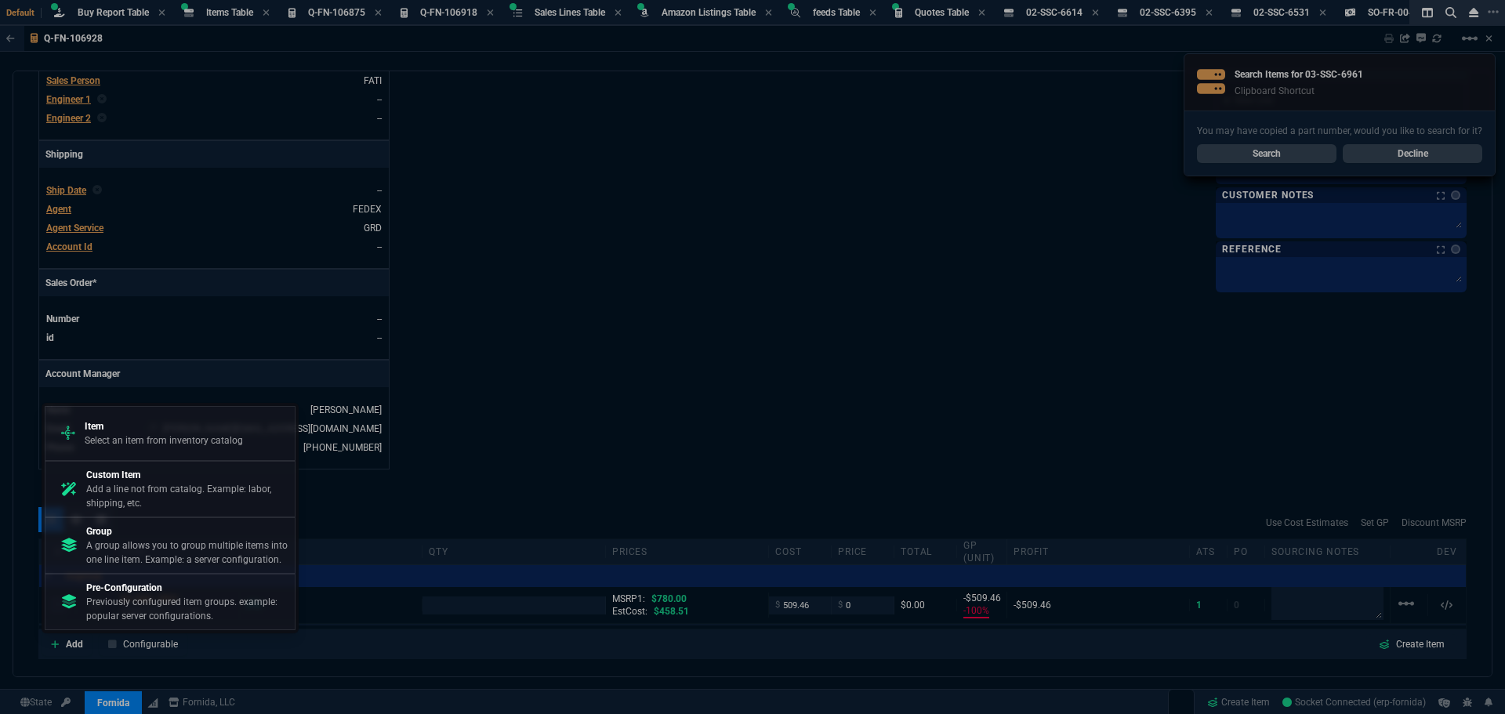
click at [161, 431] on p "Item" at bounding box center [164, 426] width 158 height 14
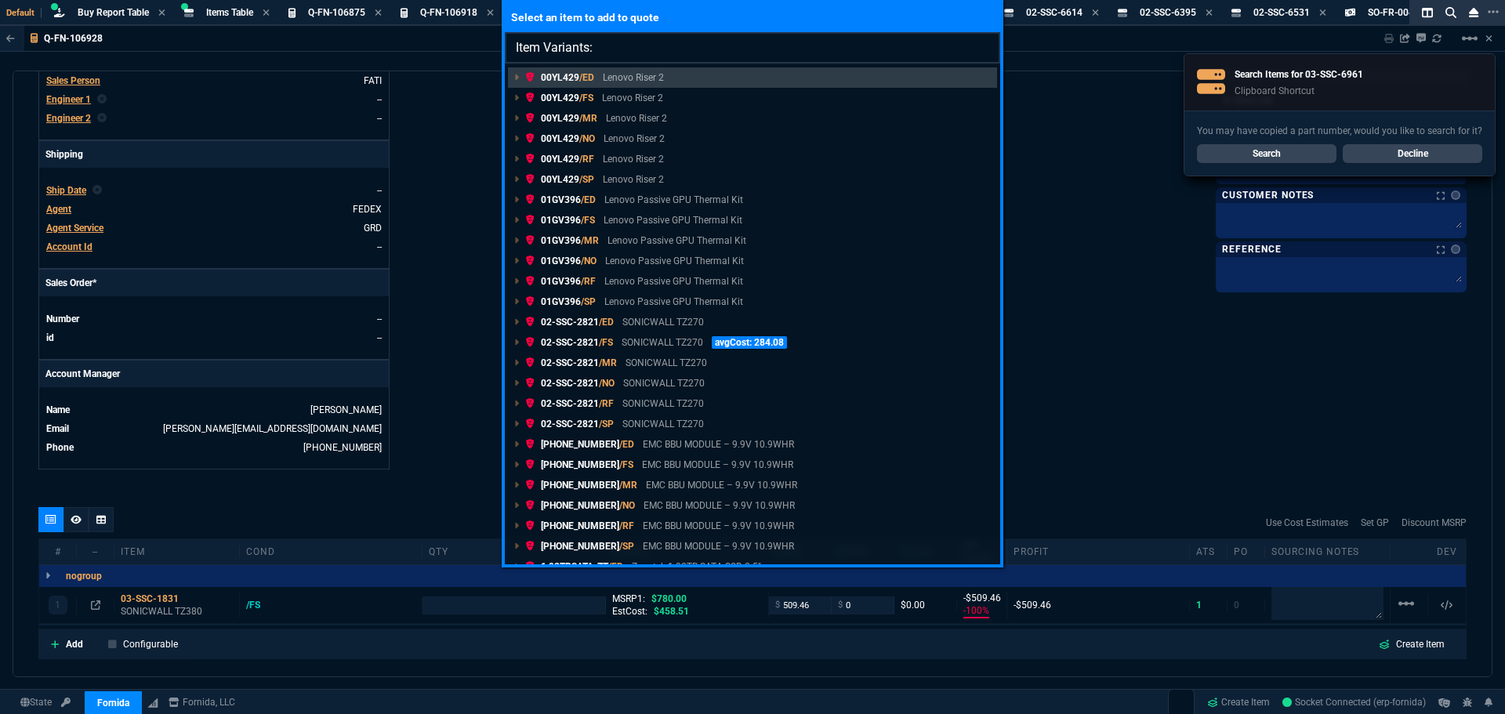
click at [643, 45] on input "Item Variants:" at bounding box center [752, 47] width 495 height 31
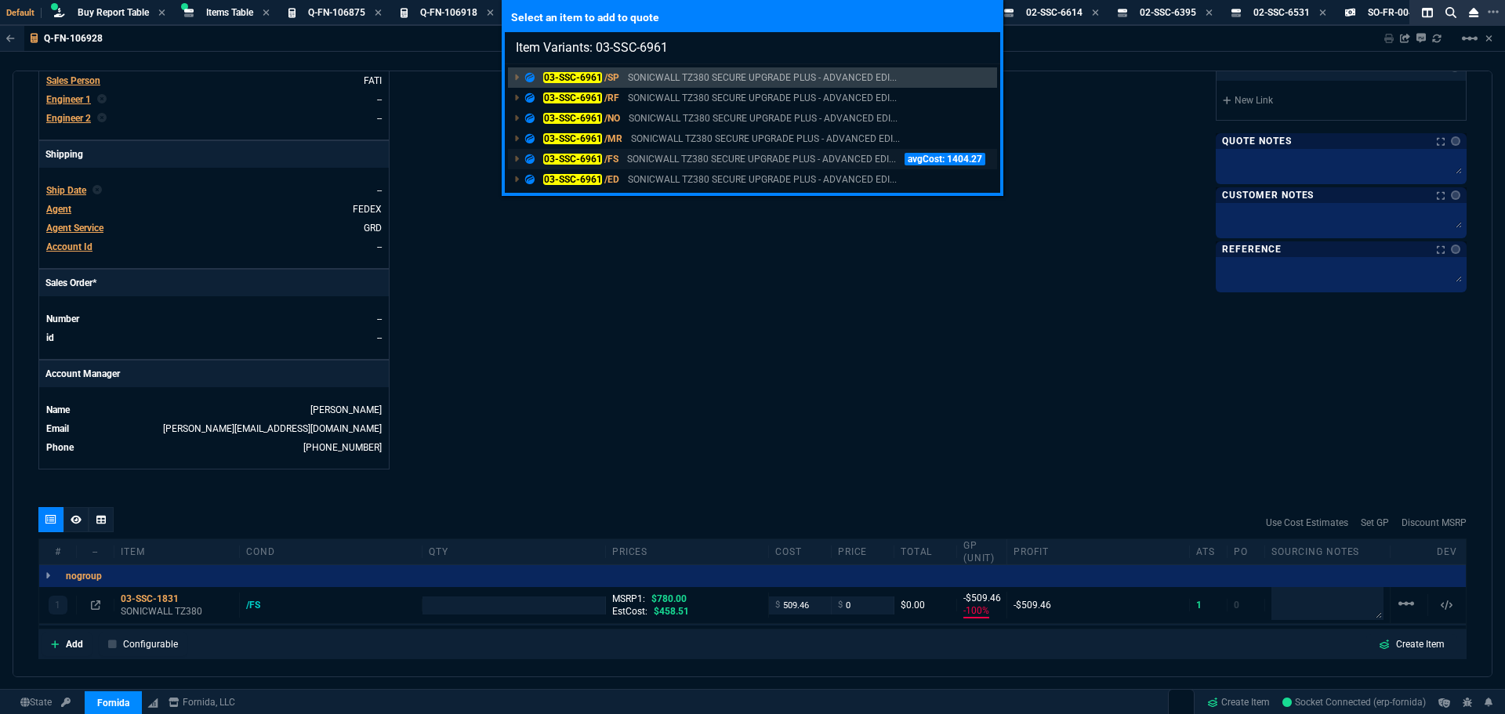
type input "Item Variants: 03-SSC-6961"
click at [595, 160] on mark "03-SSC-6961" at bounding box center [572, 159] width 59 height 11
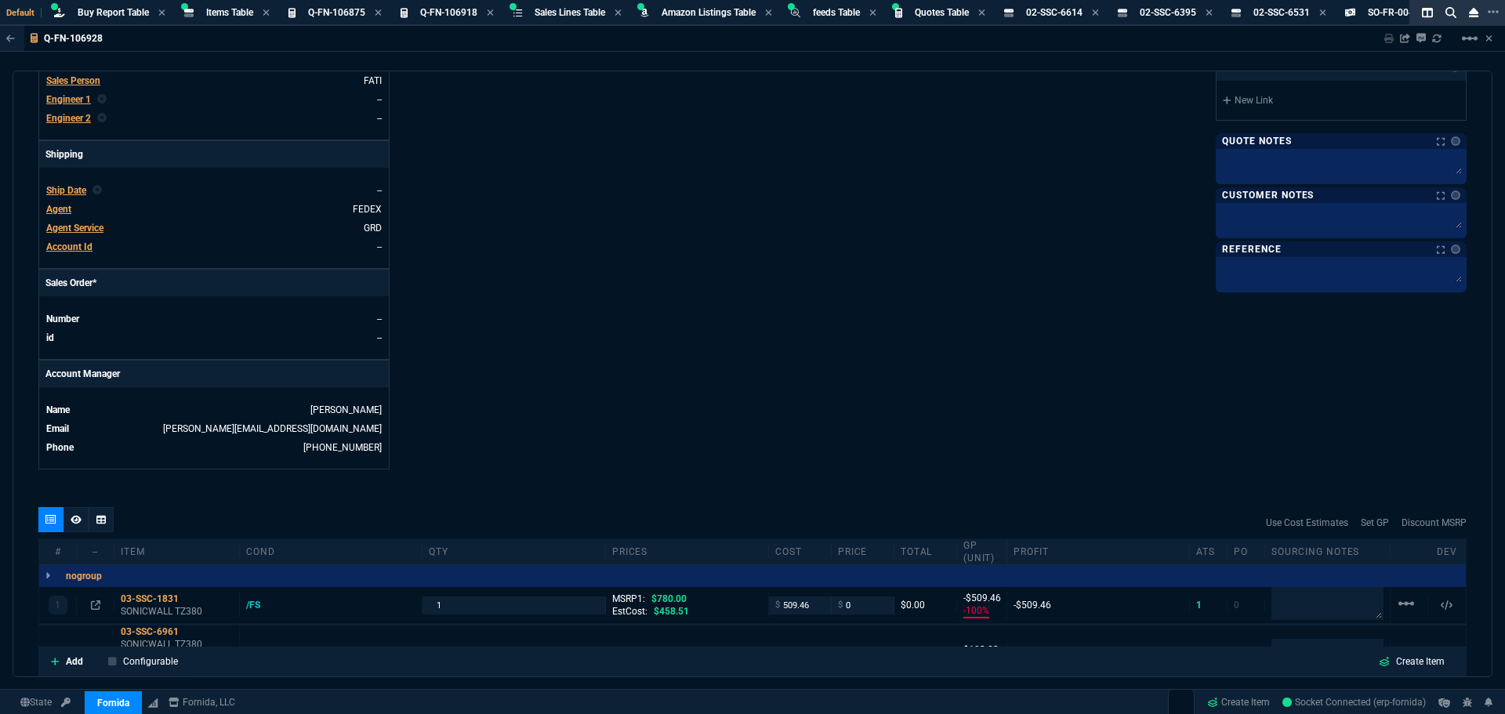
type input "-100"
type input "-509"
type input "7"
type input "103"
type input "100"
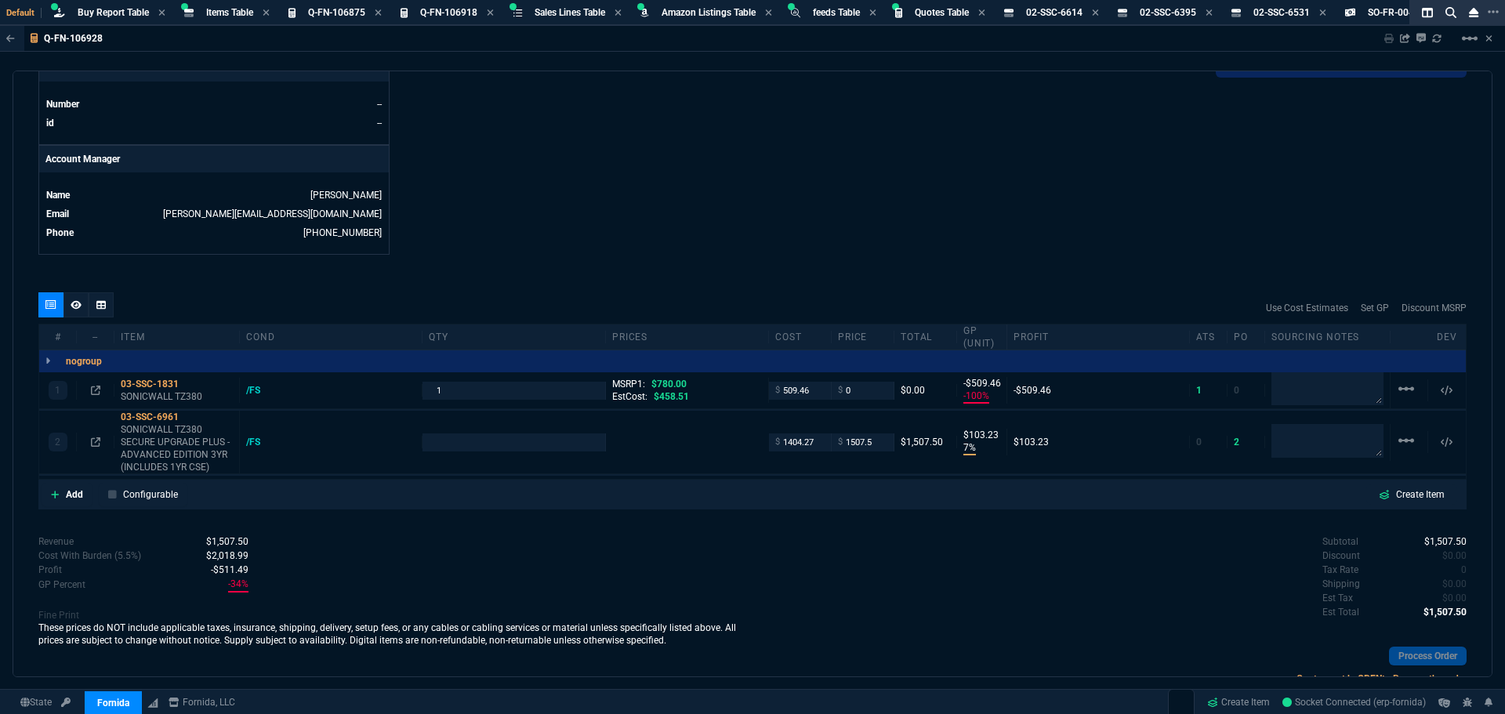
type input "2150"
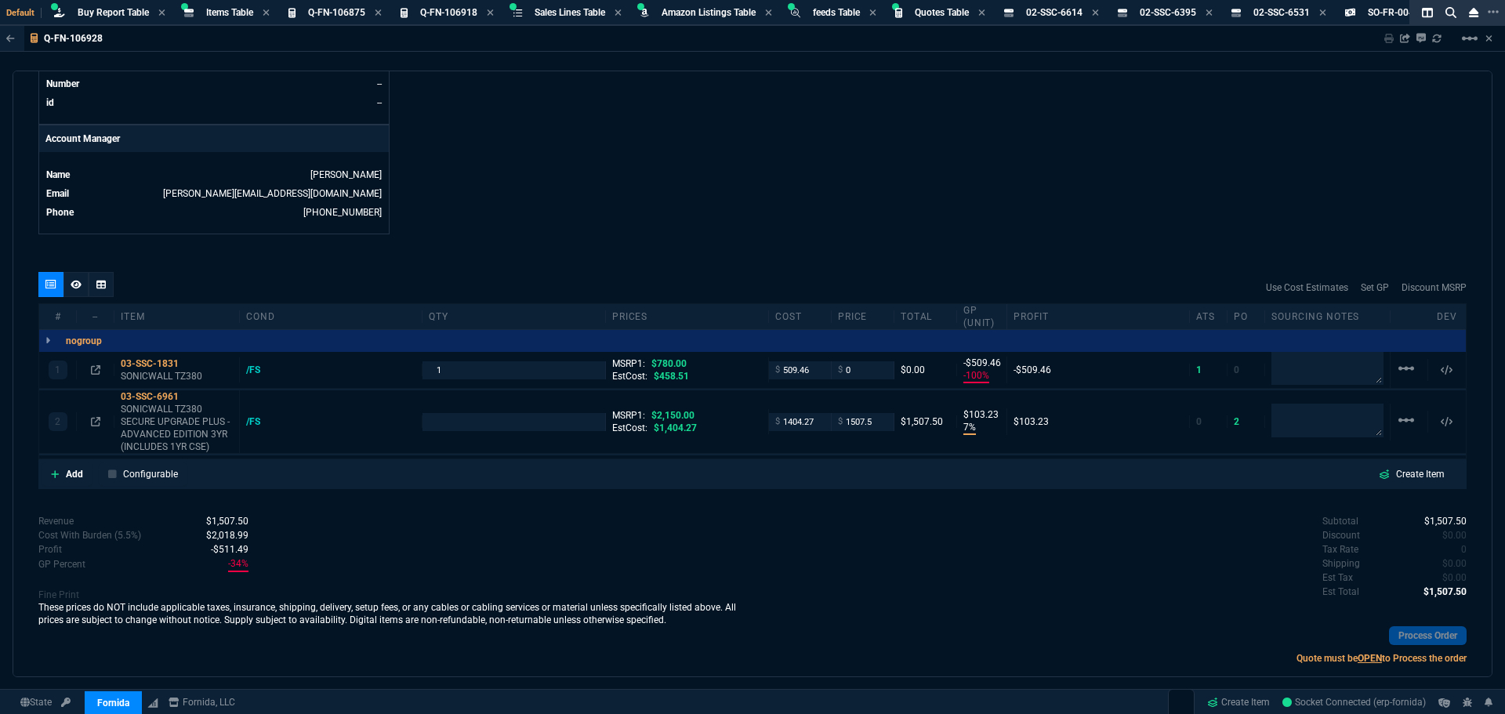
type input "30"
click at [456, 427] on input "number" at bounding box center [513, 422] width 169 height 18
type input "1"
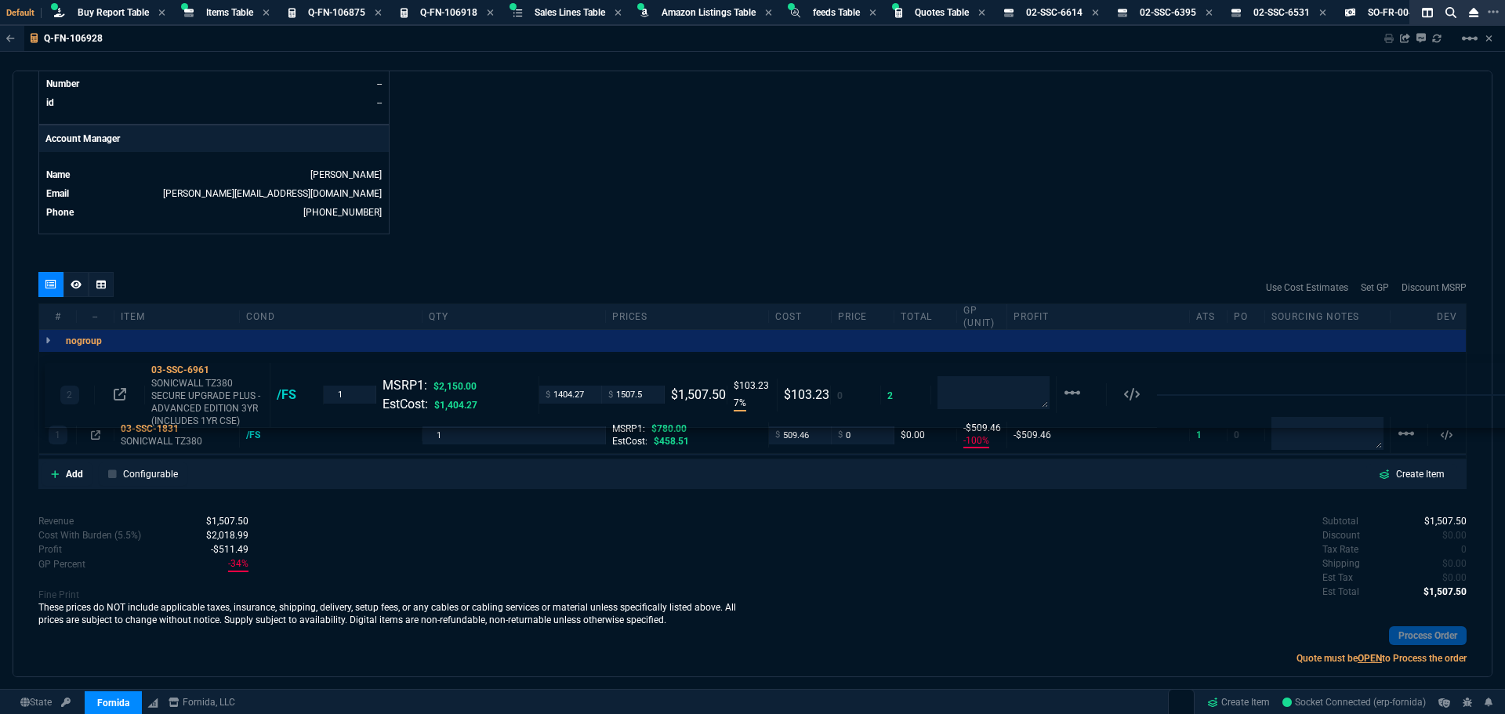
drag, startPoint x: 165, startPoint y: 400, endPoint x: 170, endPoint y: 372, distance: 28.7
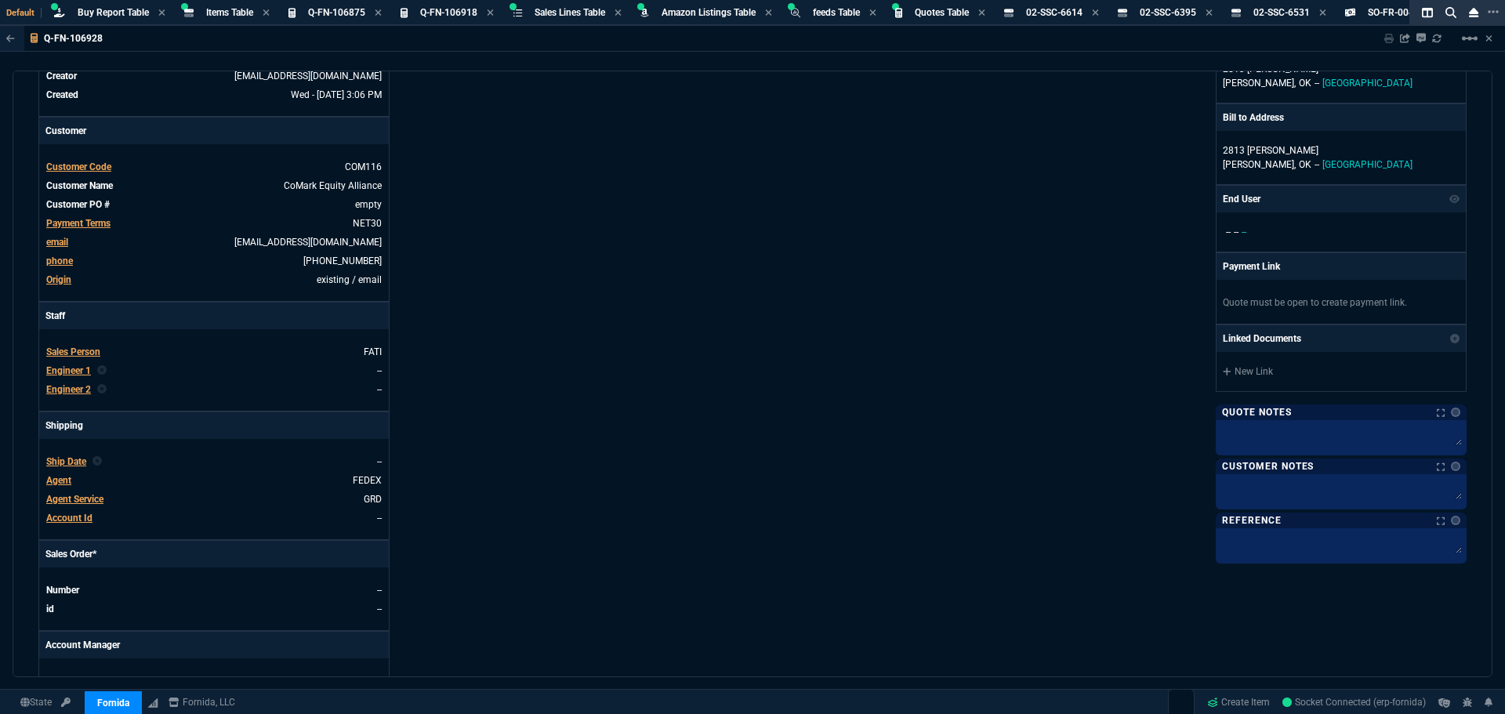
scroll to position [0, 0]
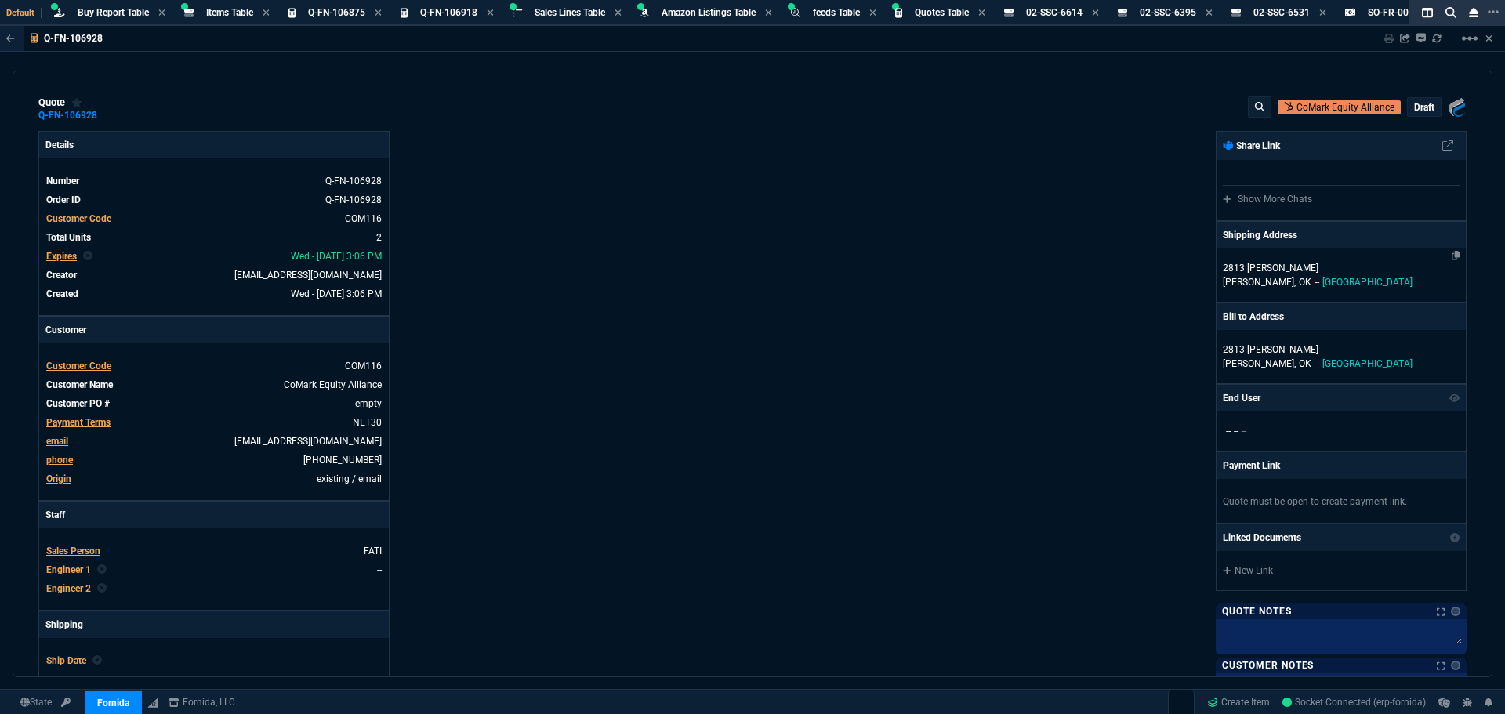
click at [1266, 272] on p "2813 N. Van Buren" at bounding box center [1340, 268] width 237 height 14
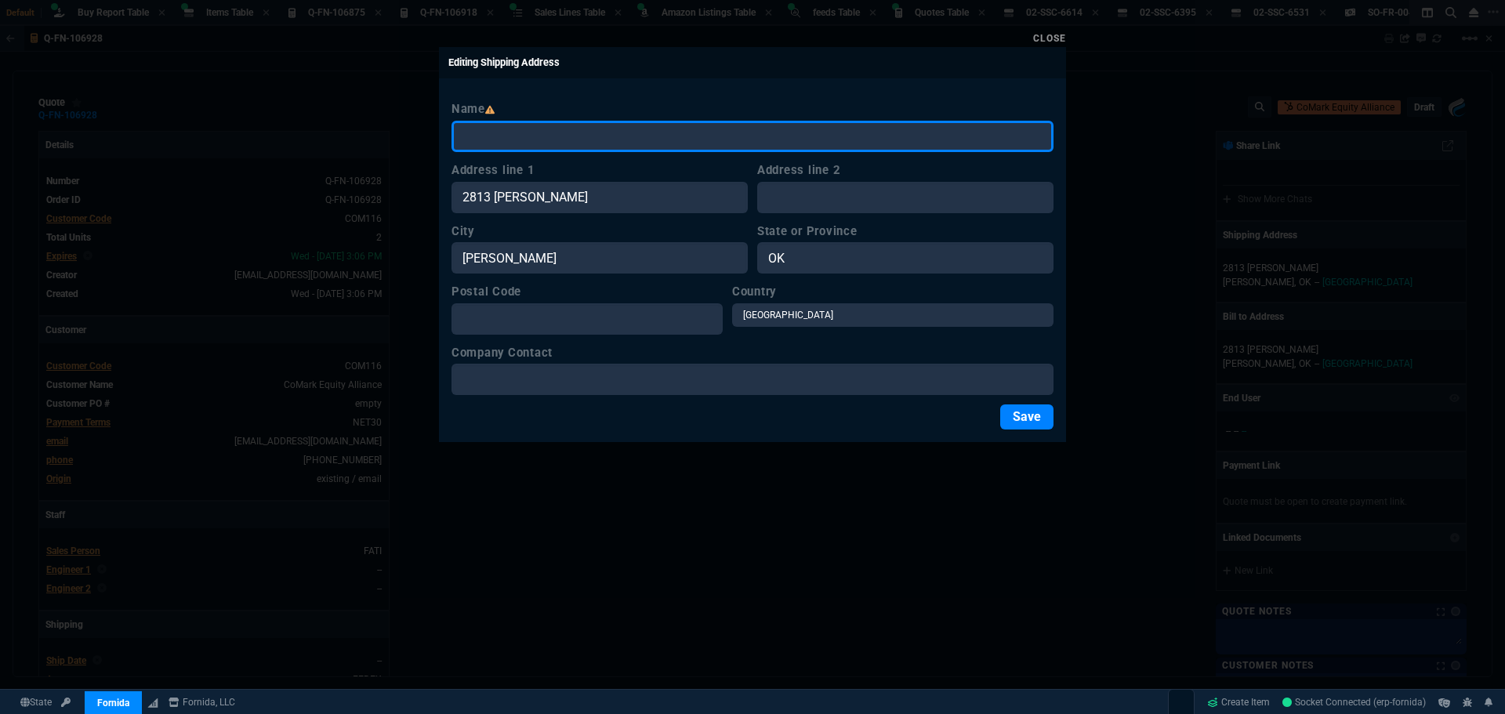
click at [518, 139] on input "Name" at bounding box center [752, 136] width 602 height 31
type input "CEA IT"
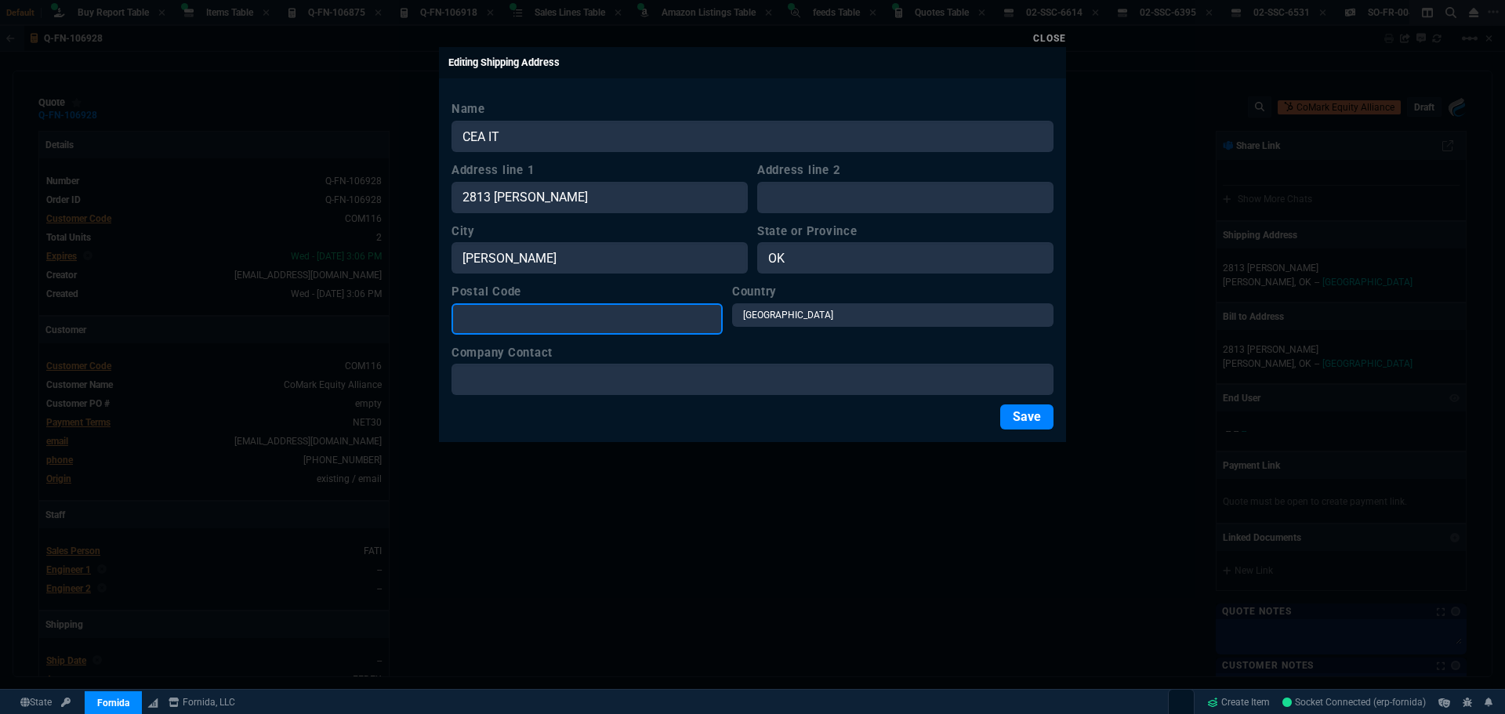
click at [500, 317] on input "Postal Code" at bounding box center [586, 318] width 271 height 31
type input "73703"
click at [1027, 418] on button "Save" at bounding box center [1026, 416] width 53 height 25
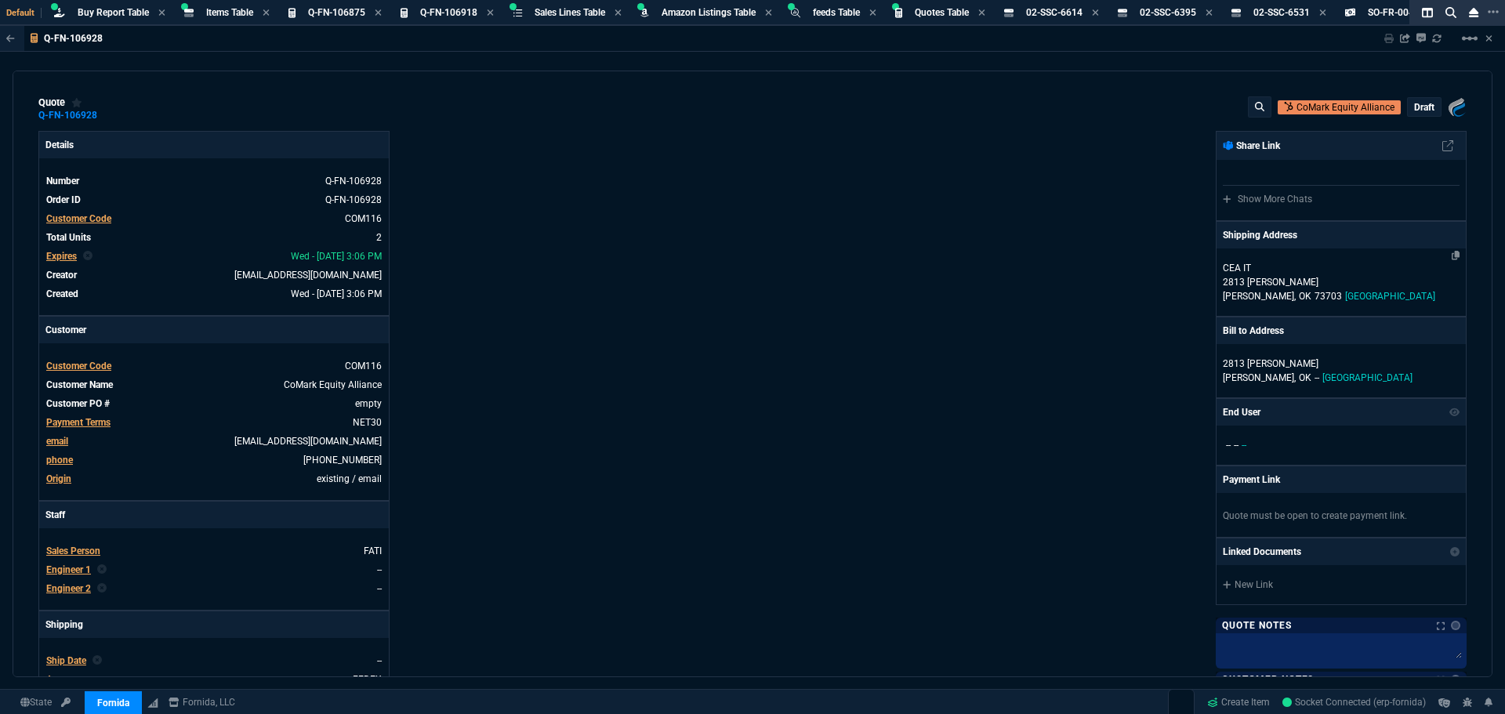
click at [1243, 279] on p "2813 N. Van Buren" at bounding box center [1340, 282] width 237 height 14
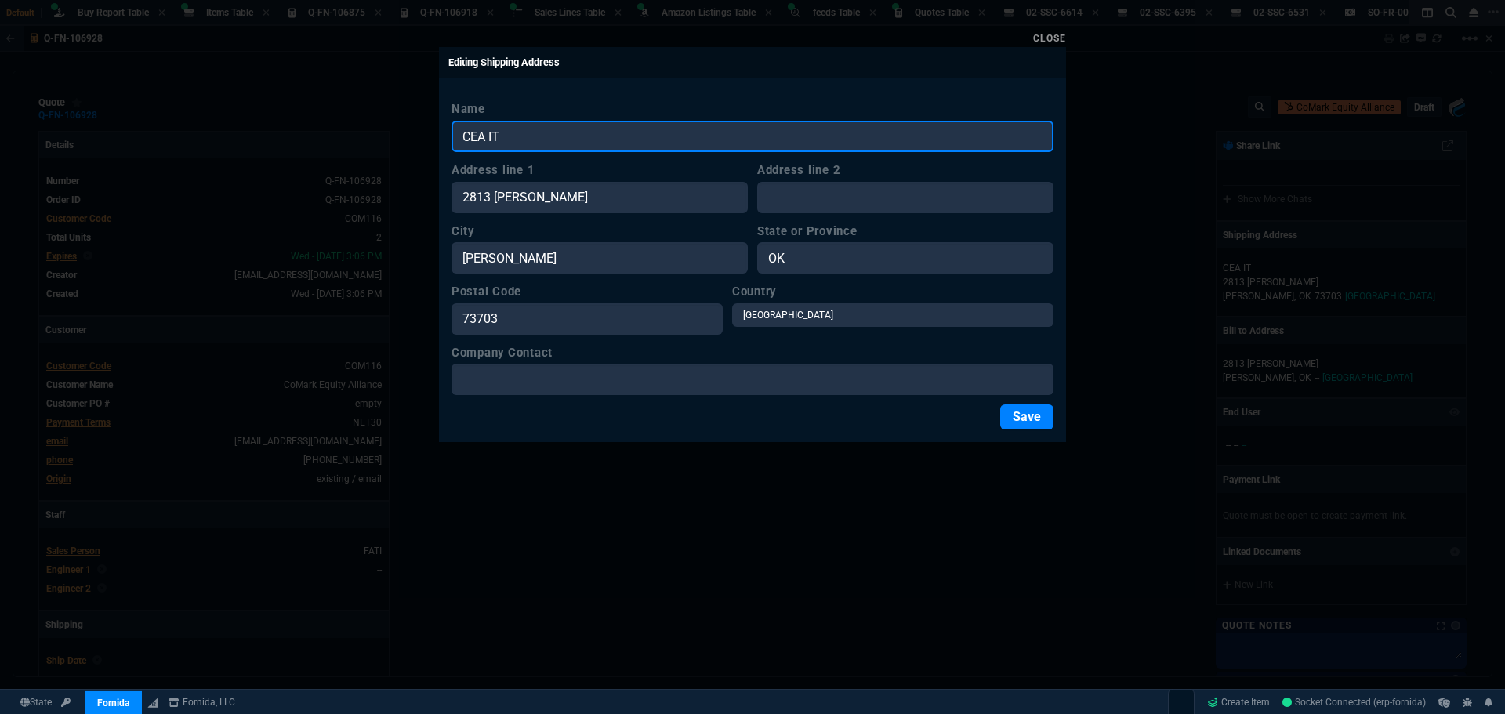
drag, startPoint x: 520, startPoint y: 135, endPoint x: 401, endPoint y: 119, distance: 120.1
click at [401, 119] on div "Close Editing Shipping Address Name CEA IT Address line 1 2813 N. Van Buren Add…" at bounding box center [752, 357] width 1505 height 714
type input "S"
type input "COMARK - CEA IT"
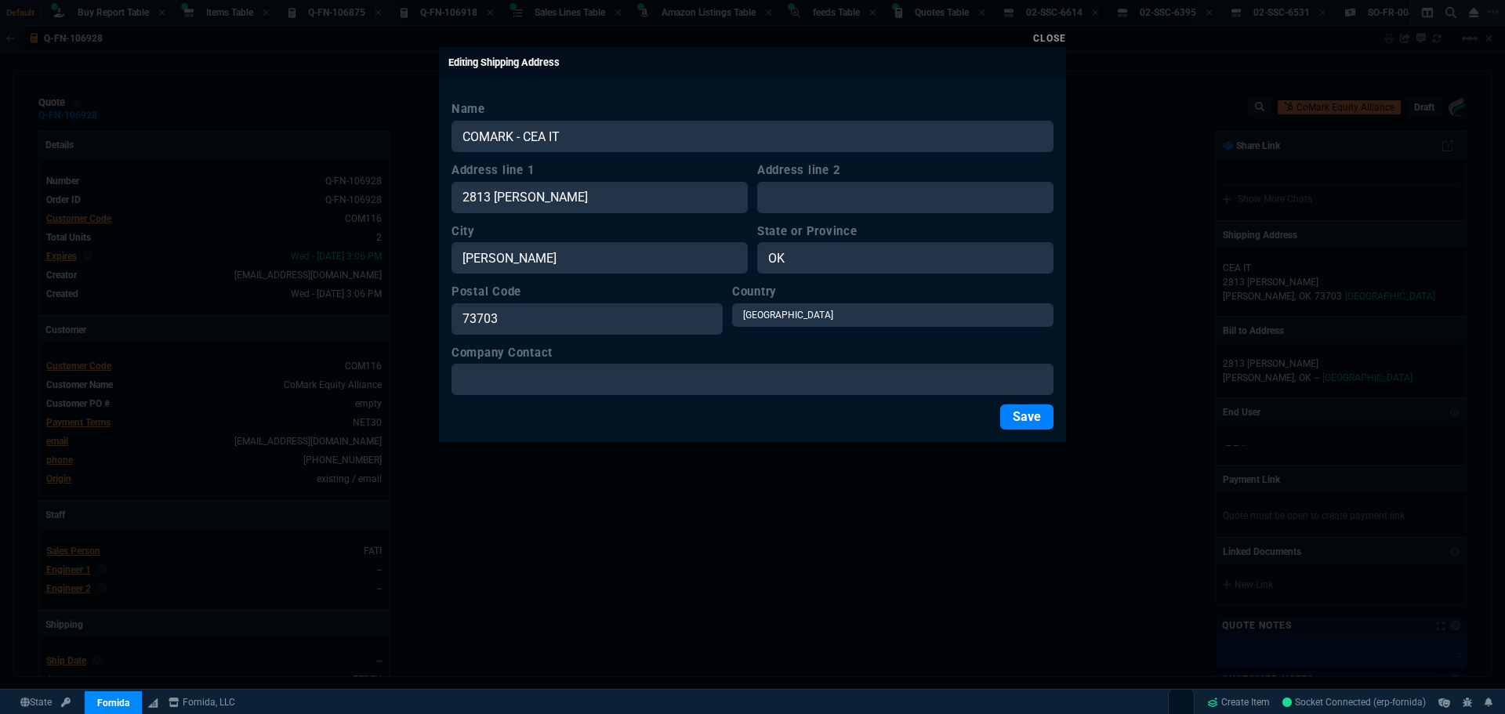
click at [1035, 425] on button "Save" at bounding box center [1026, 416] width 53 height 25
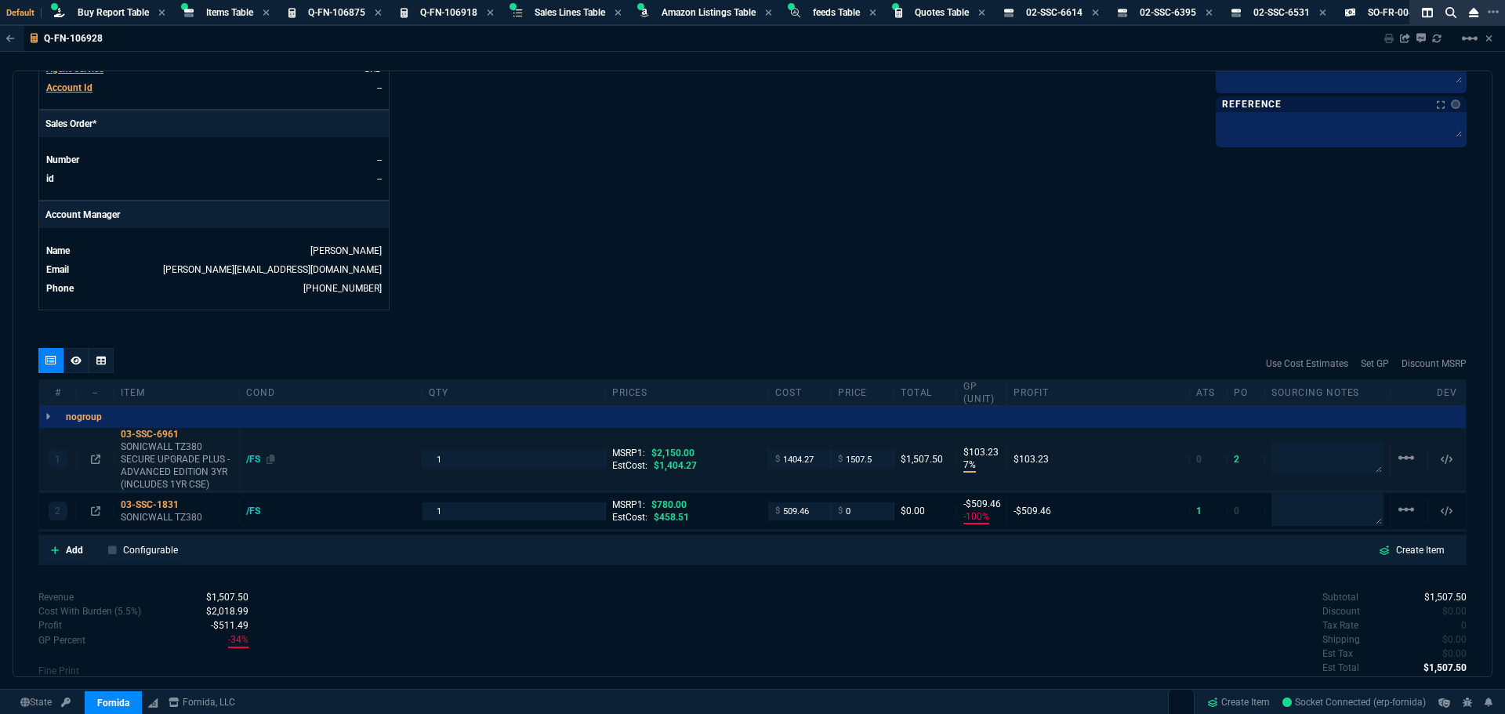
scroll to position [735, 0]
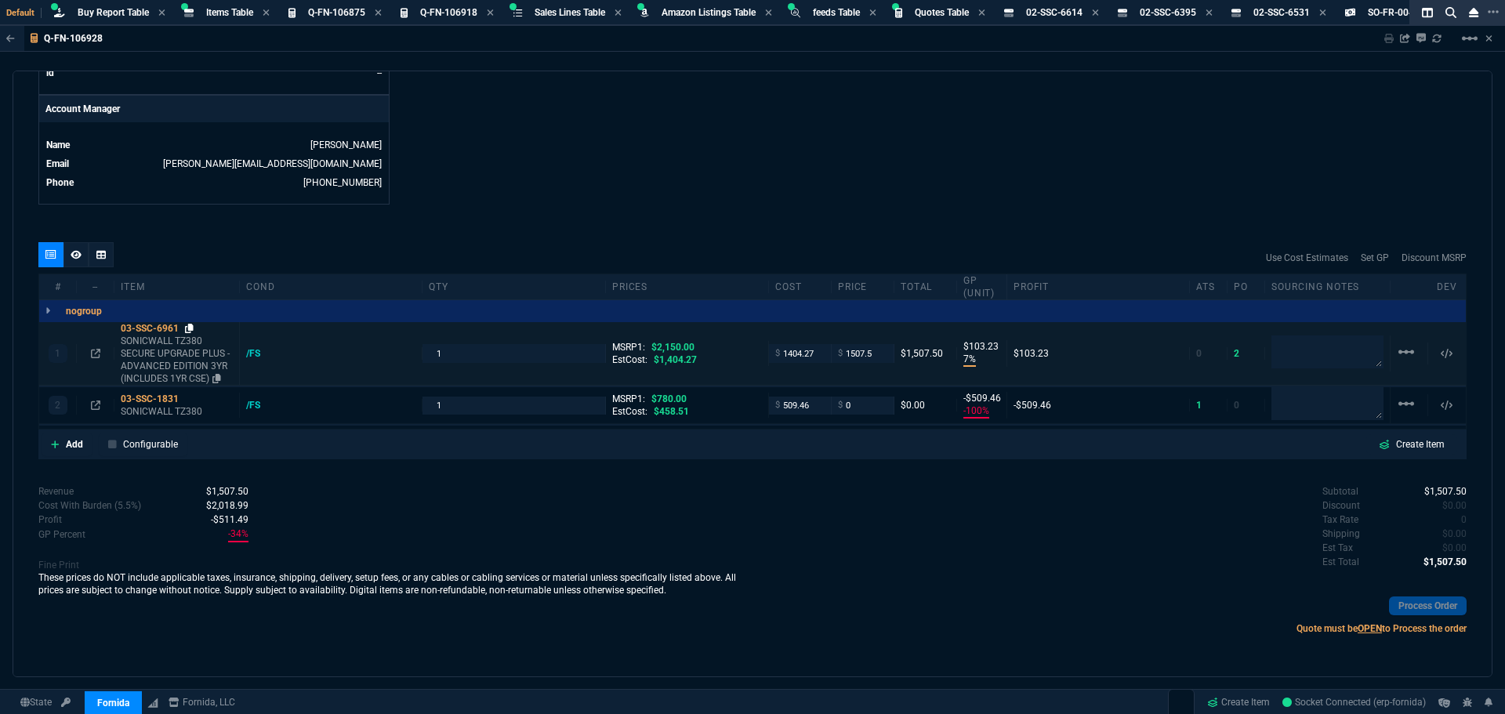
click at [189, 331] on icon at bounding box center [189, 328] width 9 height 9
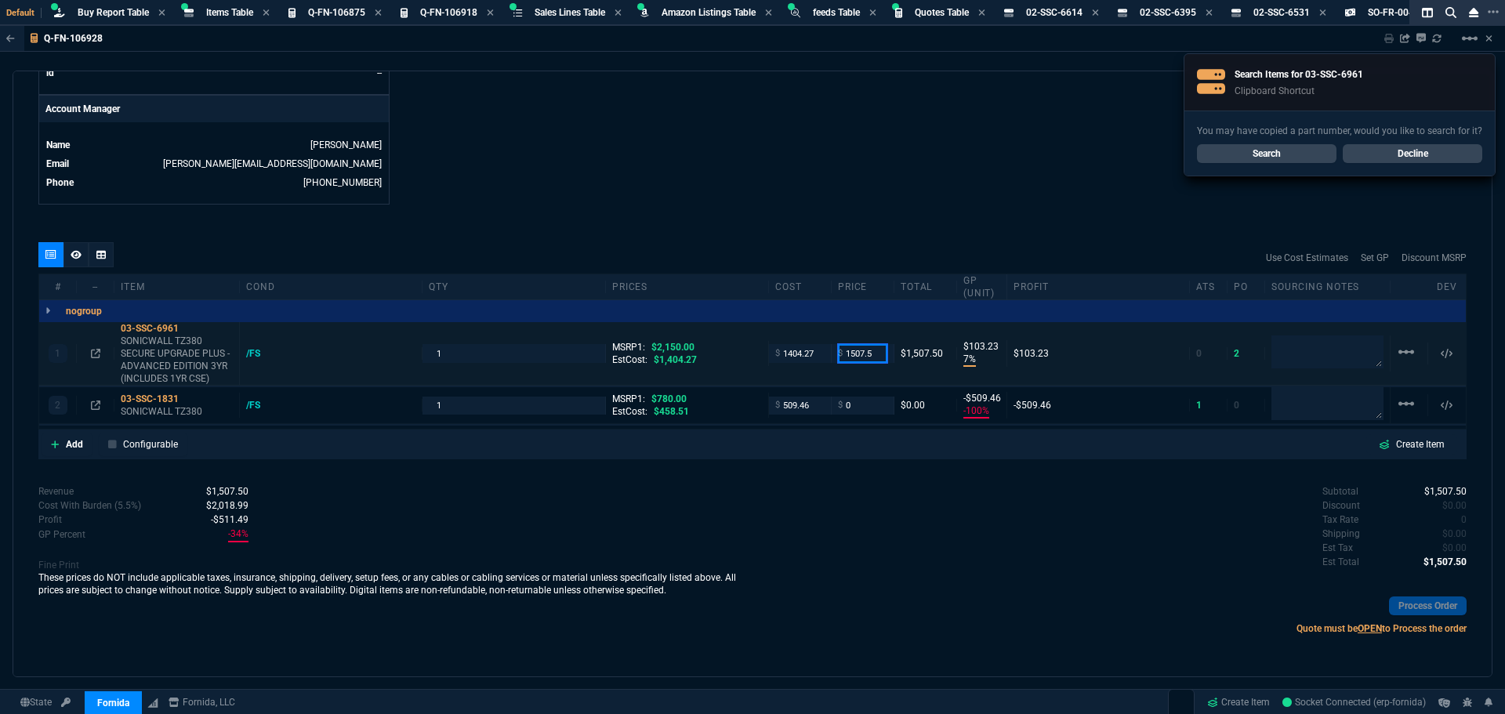
drag, startPoint x: 869, startPoint y: 352, endPoint x: 797, endPoint y: 354, distance: 72.1
click at [797, 353] on div "1 03-SSC-6961 SONICWALL TZ380 SECURE UPGRADE PLUS - ADVANCED EDITION 3YR (INCLU…" at bounding box center [752, 353] width 1426 height 63
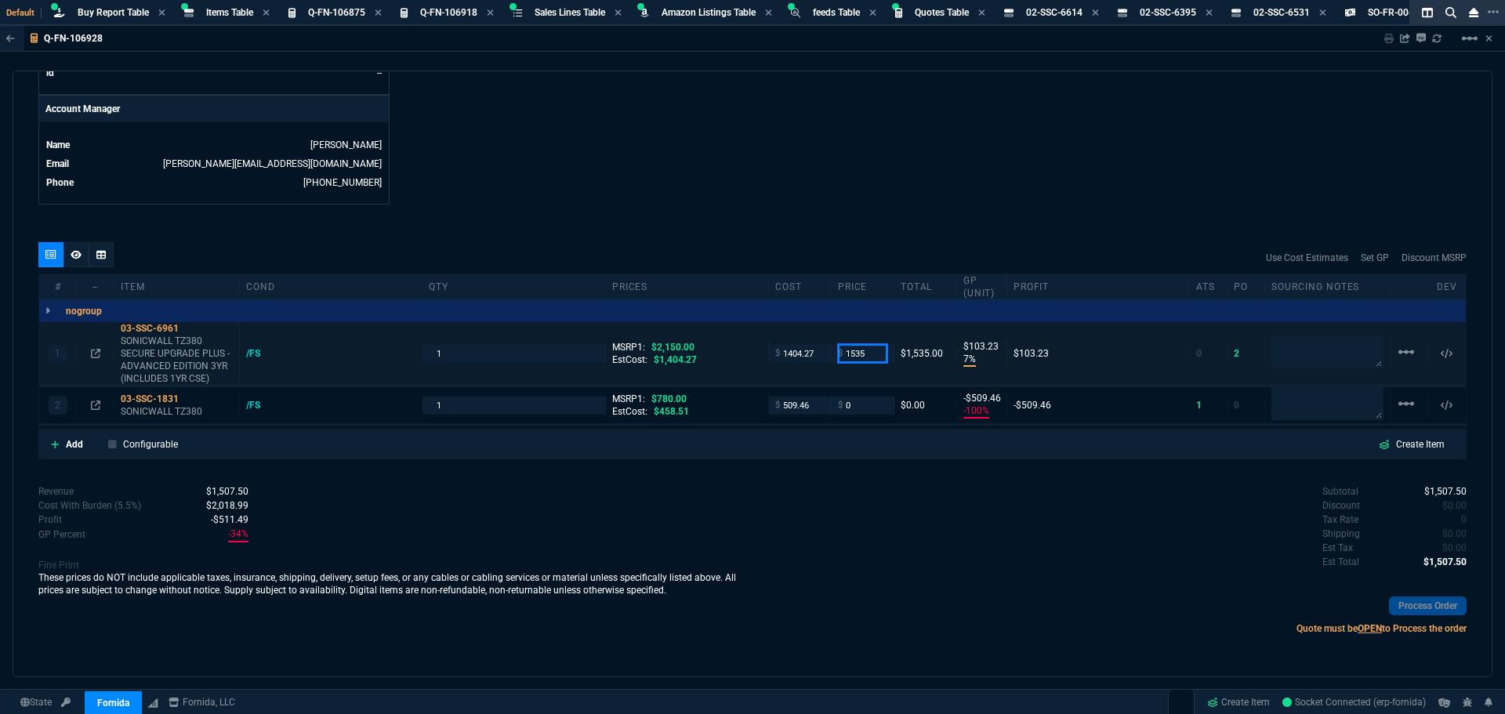
type input "1535"
type input "9"
type input "131"
type input "29"
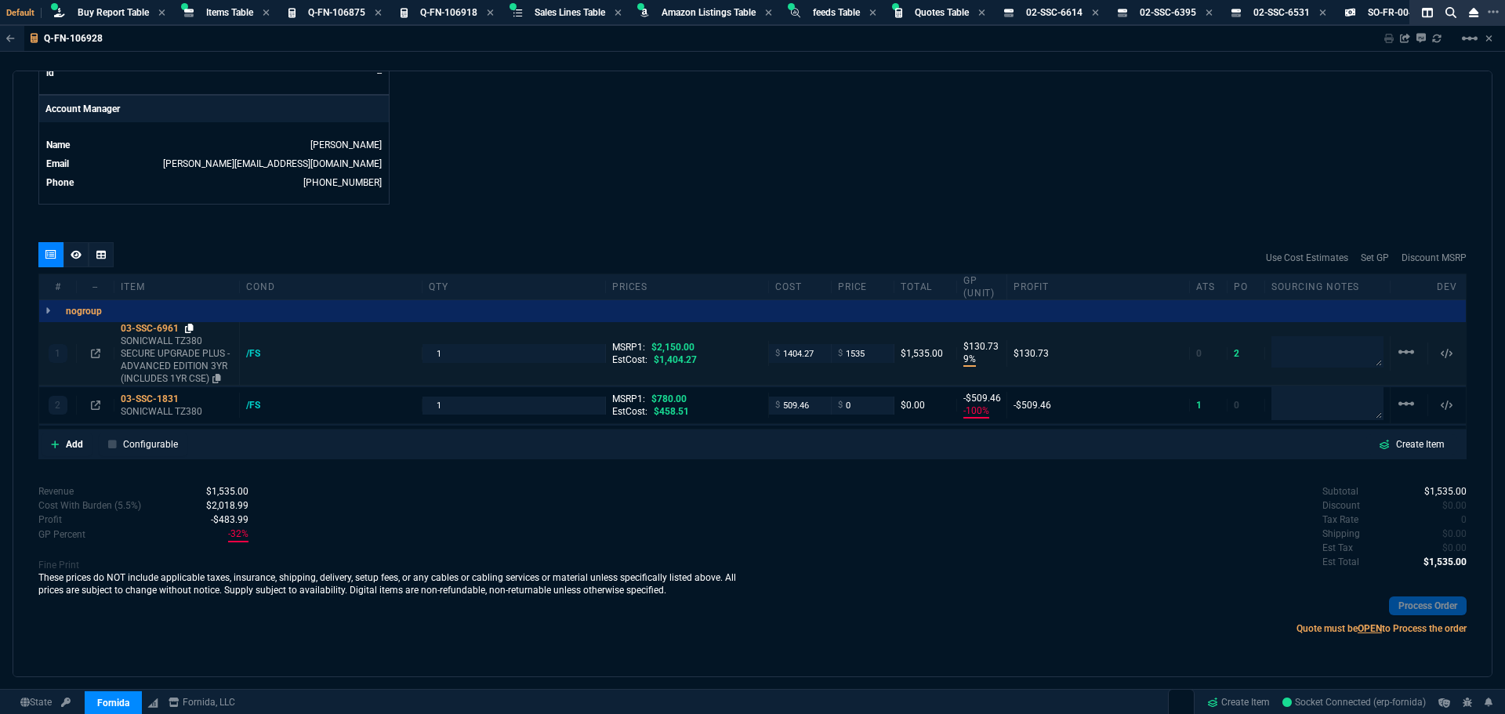
click at [190, 329] on icon at bounding box center [189, 328] width 9 height 9
drag, startPoint x: 188, startPoint y: 329, endPoint x: 314, endPoint y: 315, distance: 127.0
click at [188, 329] on icon at bounding box center [189, 328] width 9 height 9
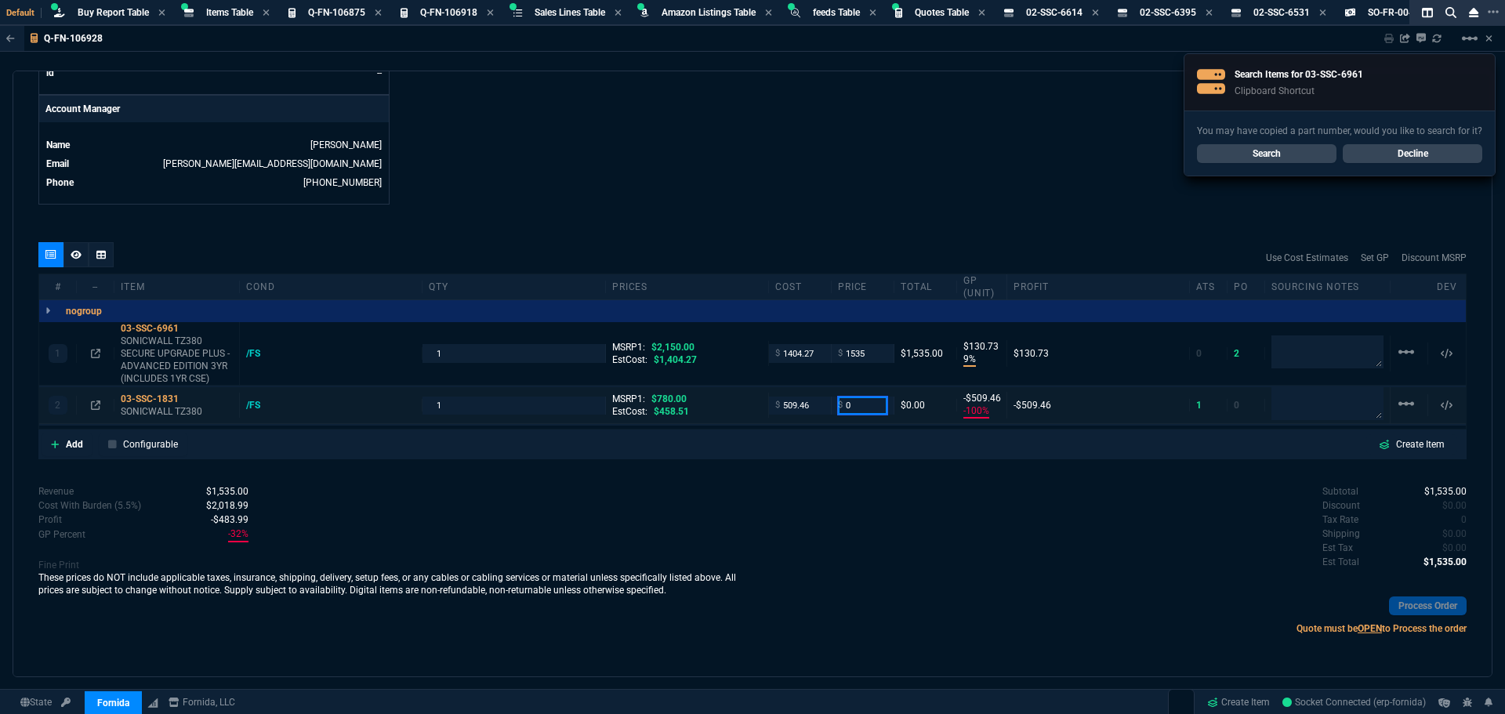
drag, startPoint x: 857, startPoint y: 407, endPoint x: 788, endPoint y: 415, distance: 70.2
click at [794, 406] on div "2 03-SSC-1831 SONICWALL TZ380 /FS 1 MSRP1: $780.00 EstCost: $458.51 $ 509.46 $ …" at bounding box center [752, 405] width 1426 height 37
type input "535"
drag, startPoint x: 871, startPoint y: 356, endPoint x: 732, endPoint y: 350, distance: 138.8
click at [732, 350] on div "1 03-SSC-6961 SONICWALL TZ380 SECURE UPGRADE PLUS - ADVANCED EDITION 3YR (INCLU…" at bounding box center [752, 353] width 1426 height 63
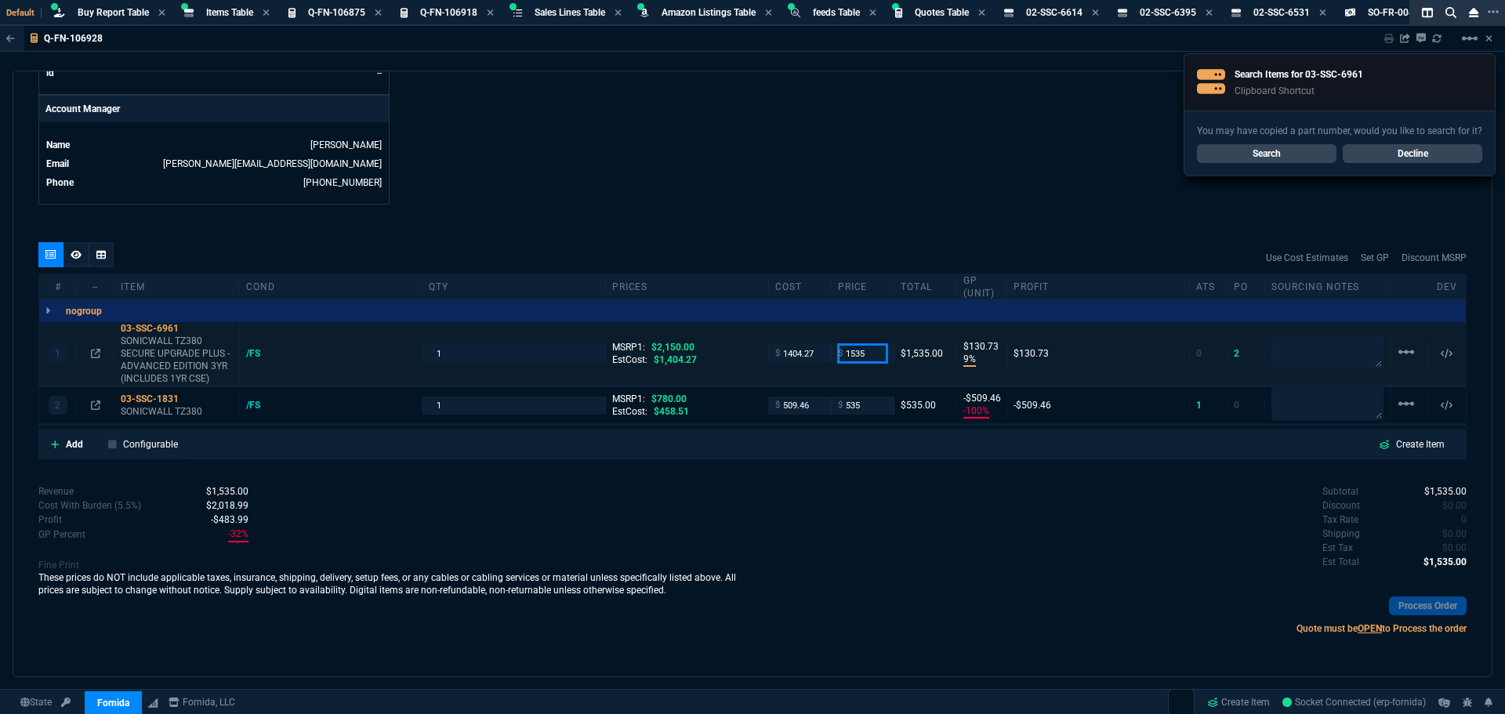
type input "535"
type input "5"
type input "26"
type input "31"
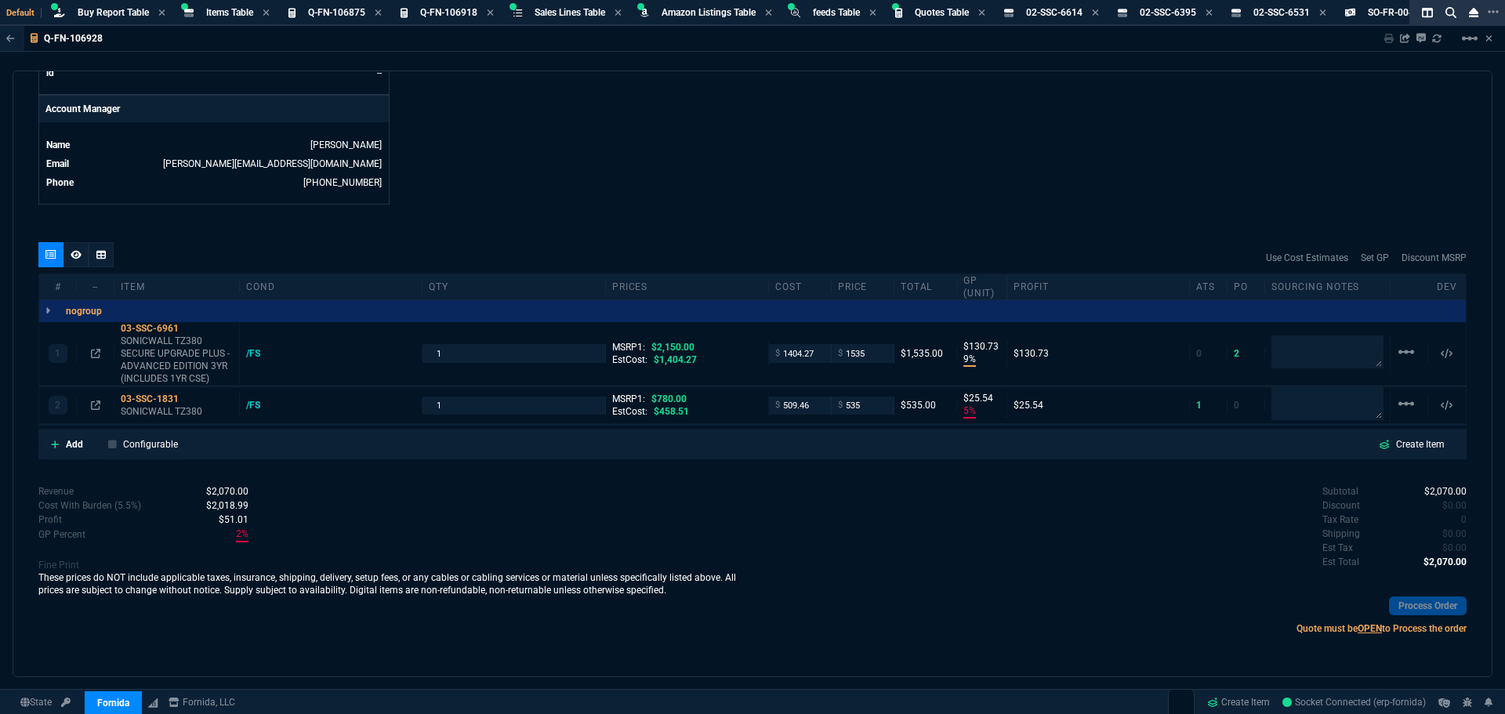
drag, startPoint x: 193, startPoint y: 398, endPoint x: 215, endPoint y: 384, distance: 26.1
click at [193, 398] on icon at bounding box center [189, 398] width 9 height 9
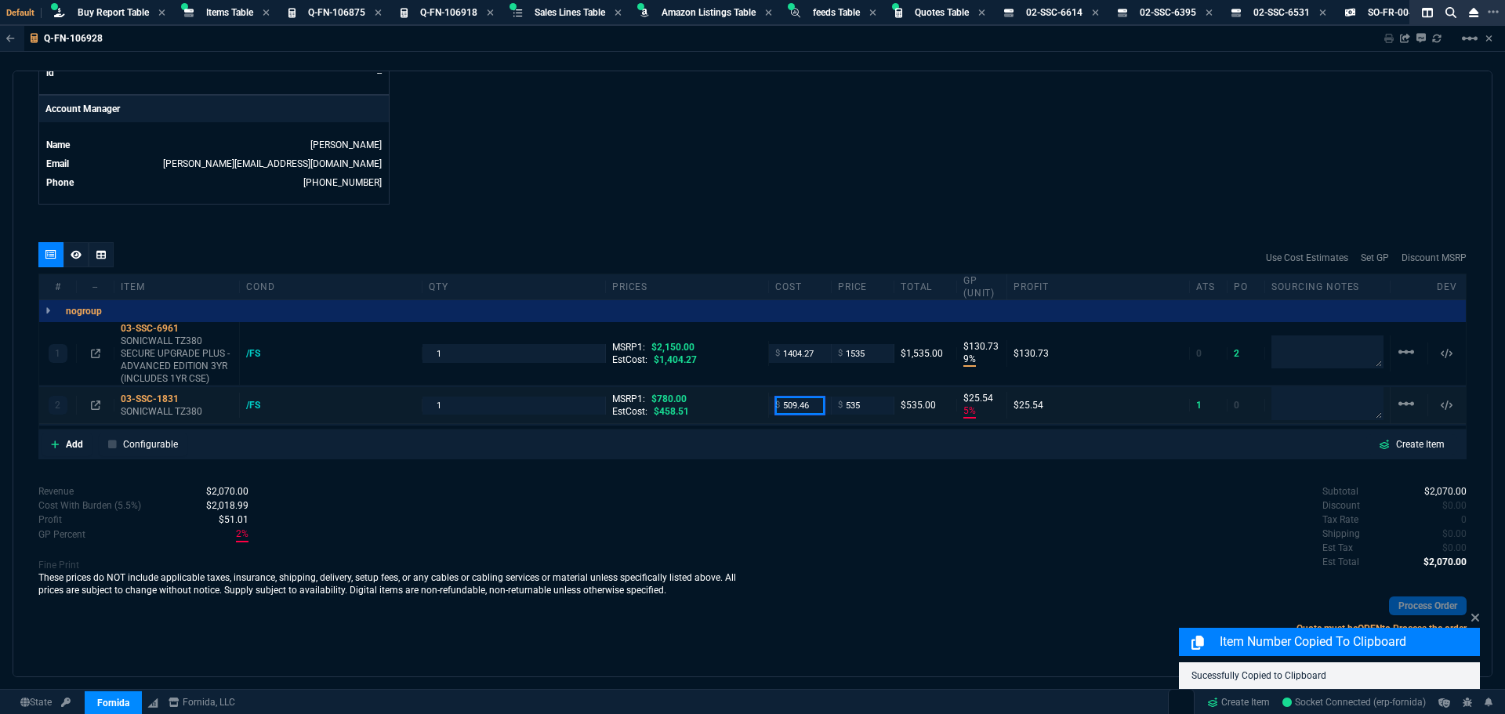
drag, startPoint x: 810, startPoint y: 405, endPoint x: 733, endPoint y: 407, distance: 76.8
click at [734, 407] on div "2 03-SSC-1831 SONICWALL TZ380 /FS 1 MSRP1: $780.00 EstCost: $458.51 $ 509.46 $ …" at bounding box center [752, 405] width 1426 height 37
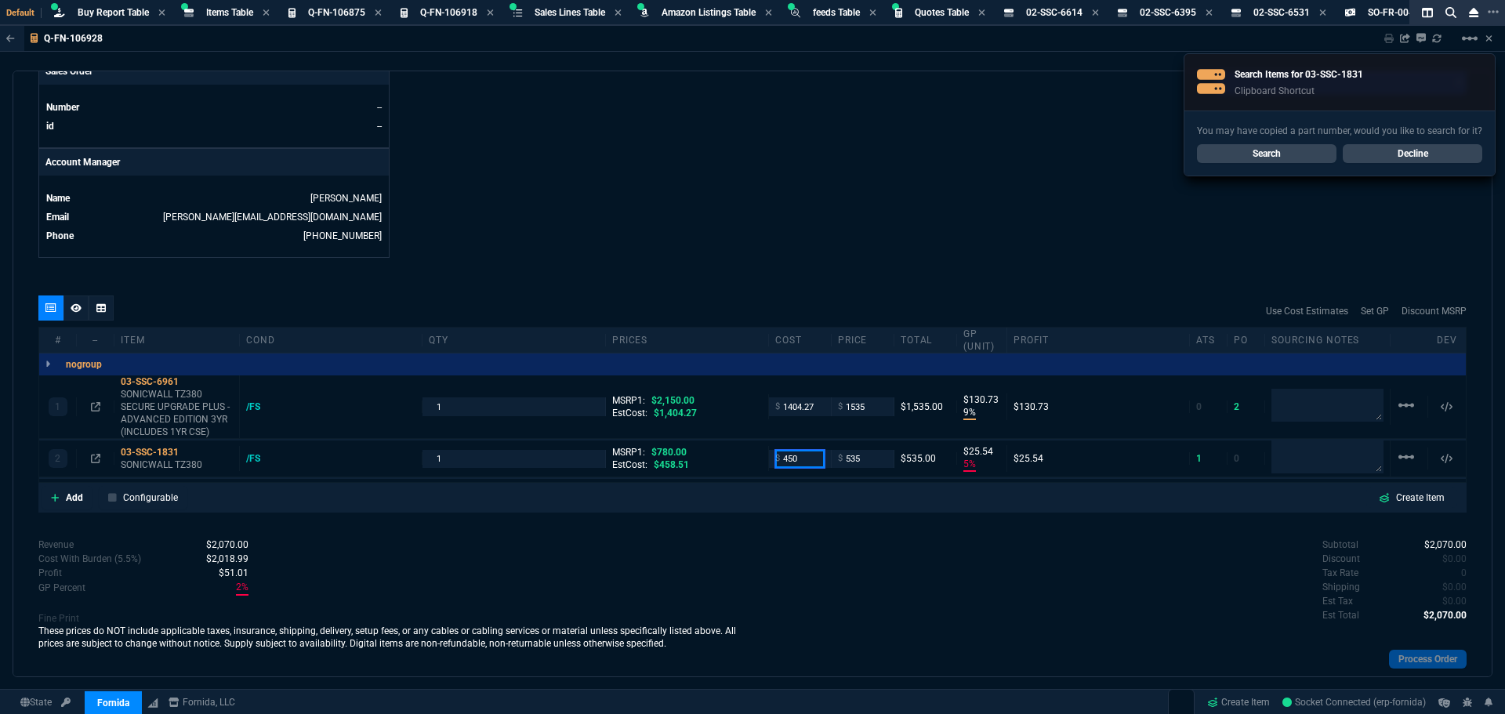
scroll to position [657, 0]
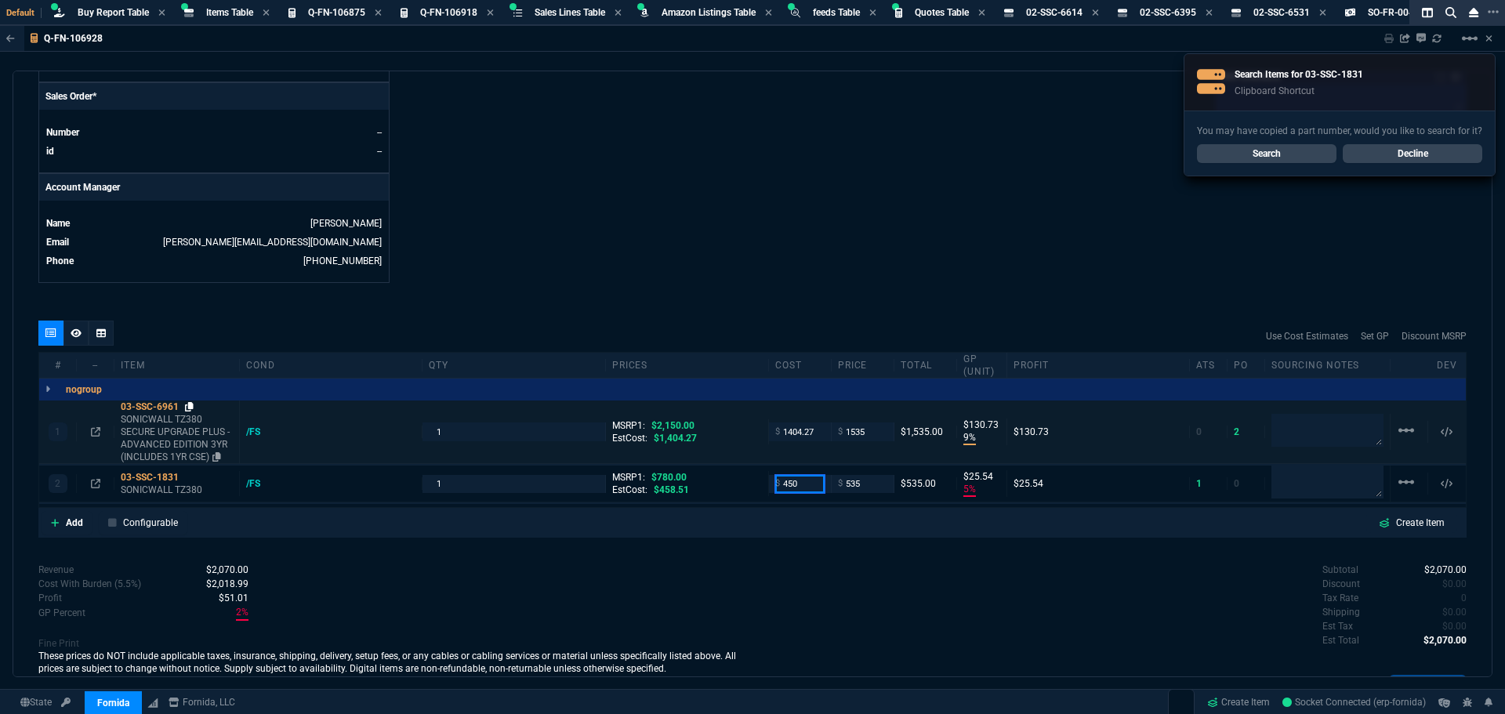
type input "450"
drag, startPoint x: 190, startPoint y: 407, endPoint x: 466, endPoint y: 393, distance: 277.0
click at [193, 407] on icon at bounding box center [189, 406] width 9 height 9
type input "450"
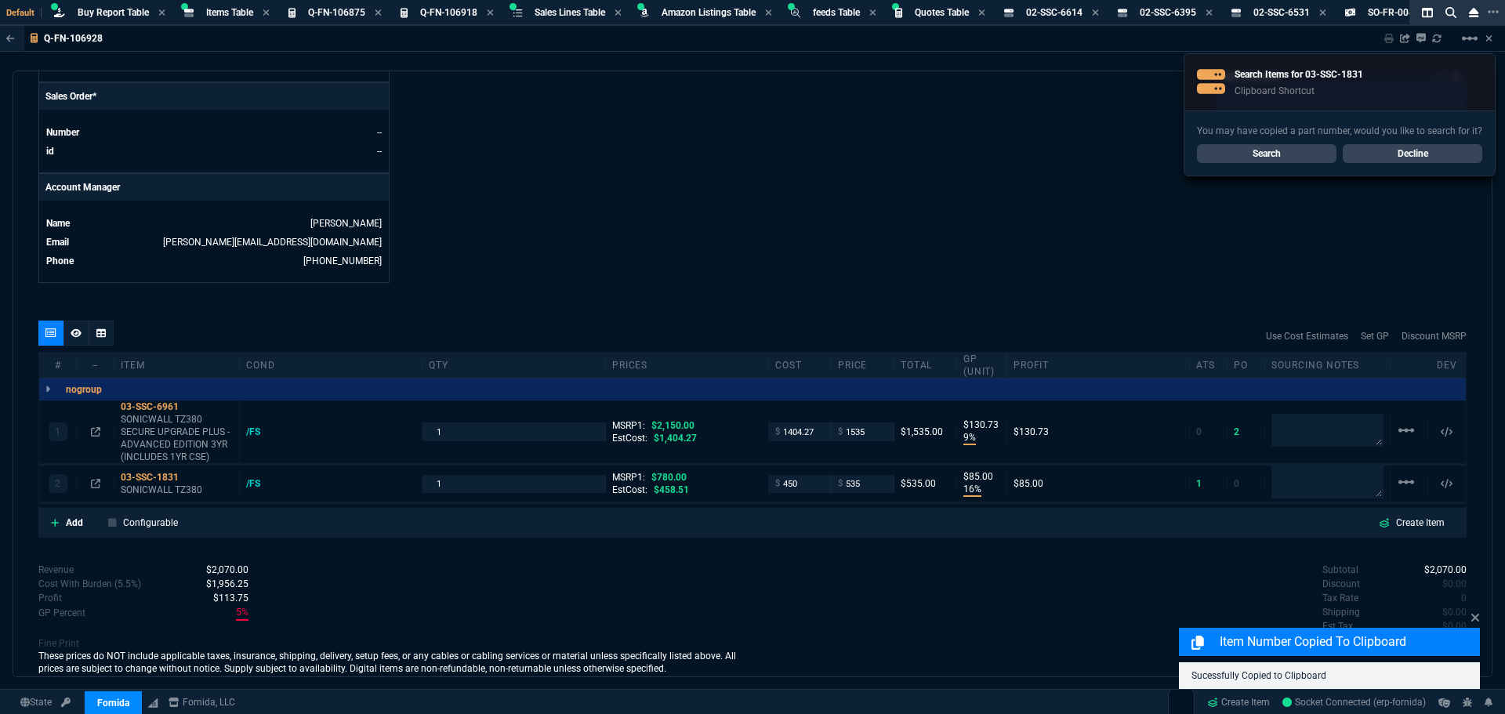
type input "16"
type input "85"
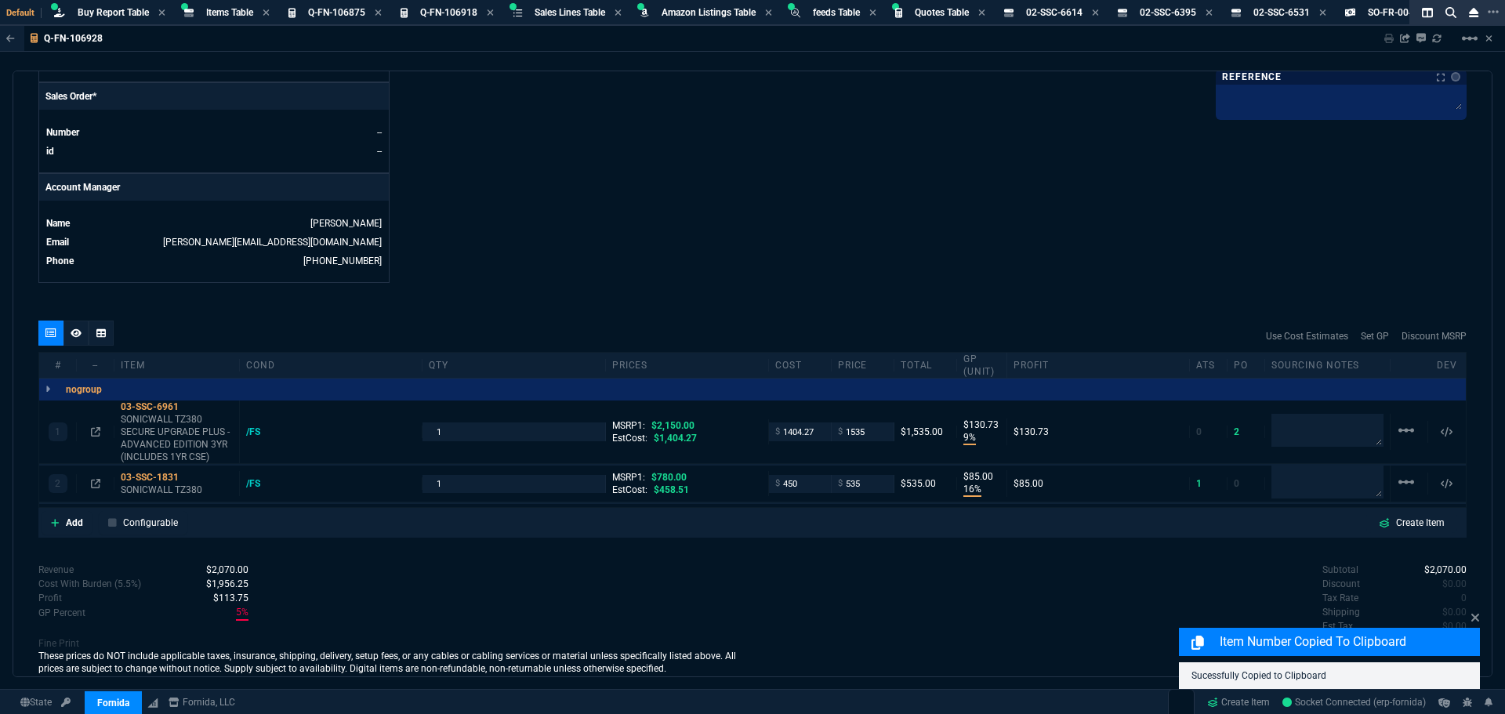
drag, startPoint x: 820, startPoint y: 432, endPoint x: 730, endPoint y: 429, distance: 91.0
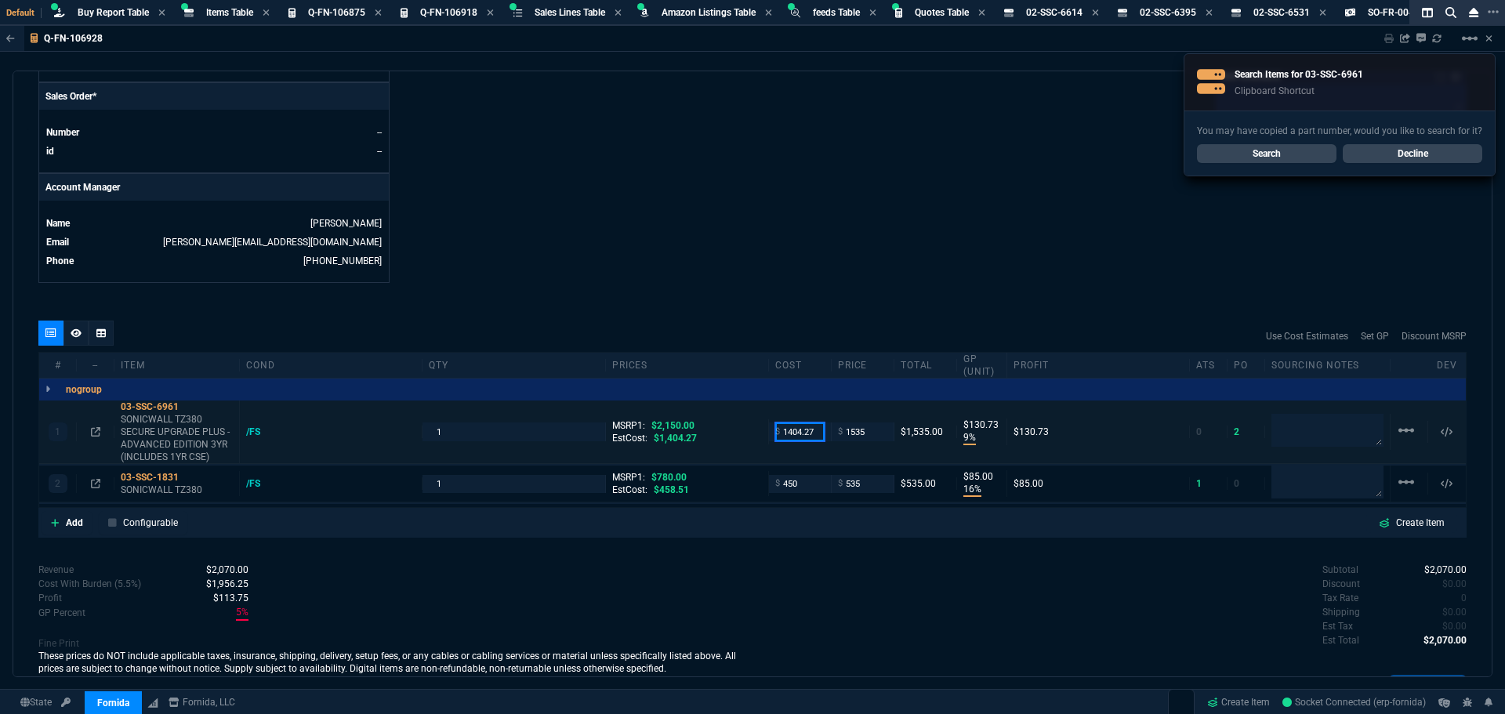
click at [808, 431] on input "1404.27" at bounding box center [799, 431] width 49 height 18
type input "1260"
type input "18"
type input "275"
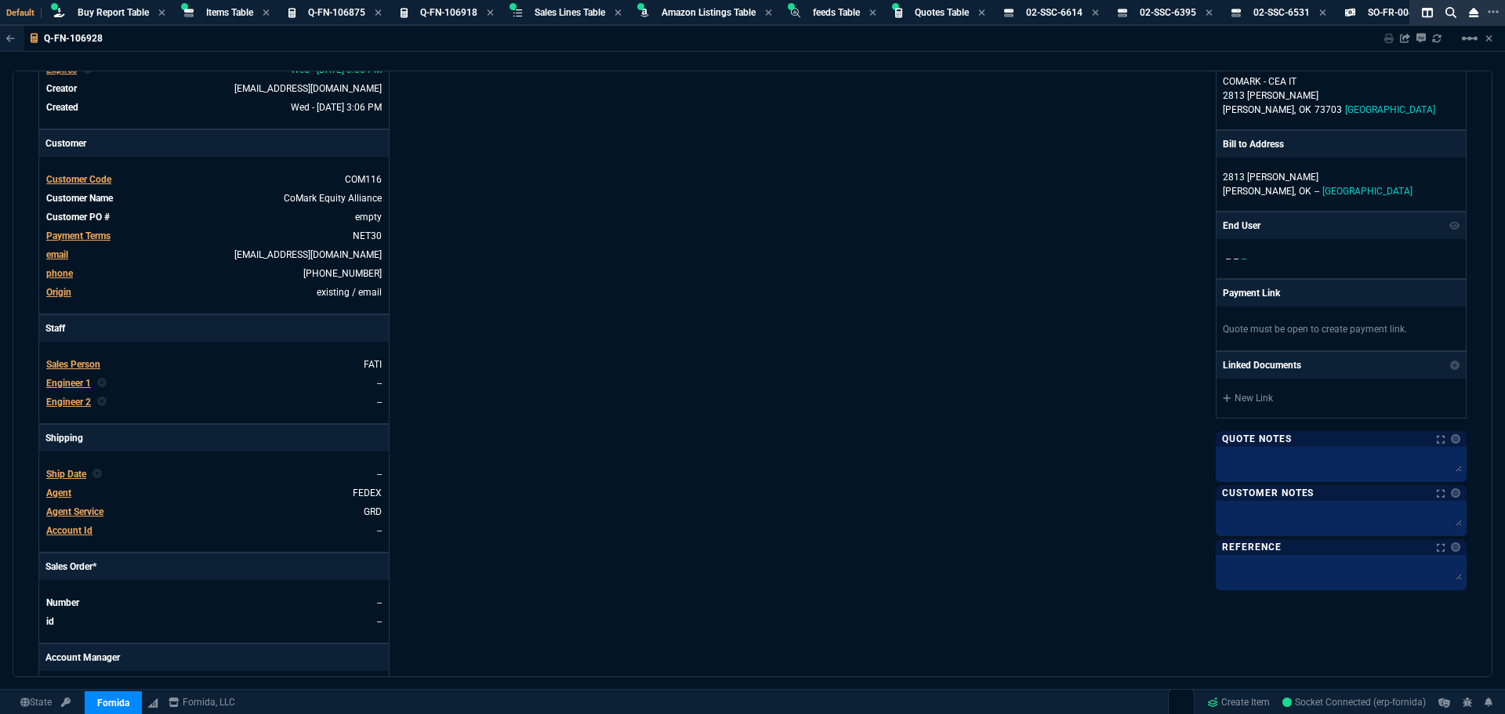
scroll to position [0, 0]
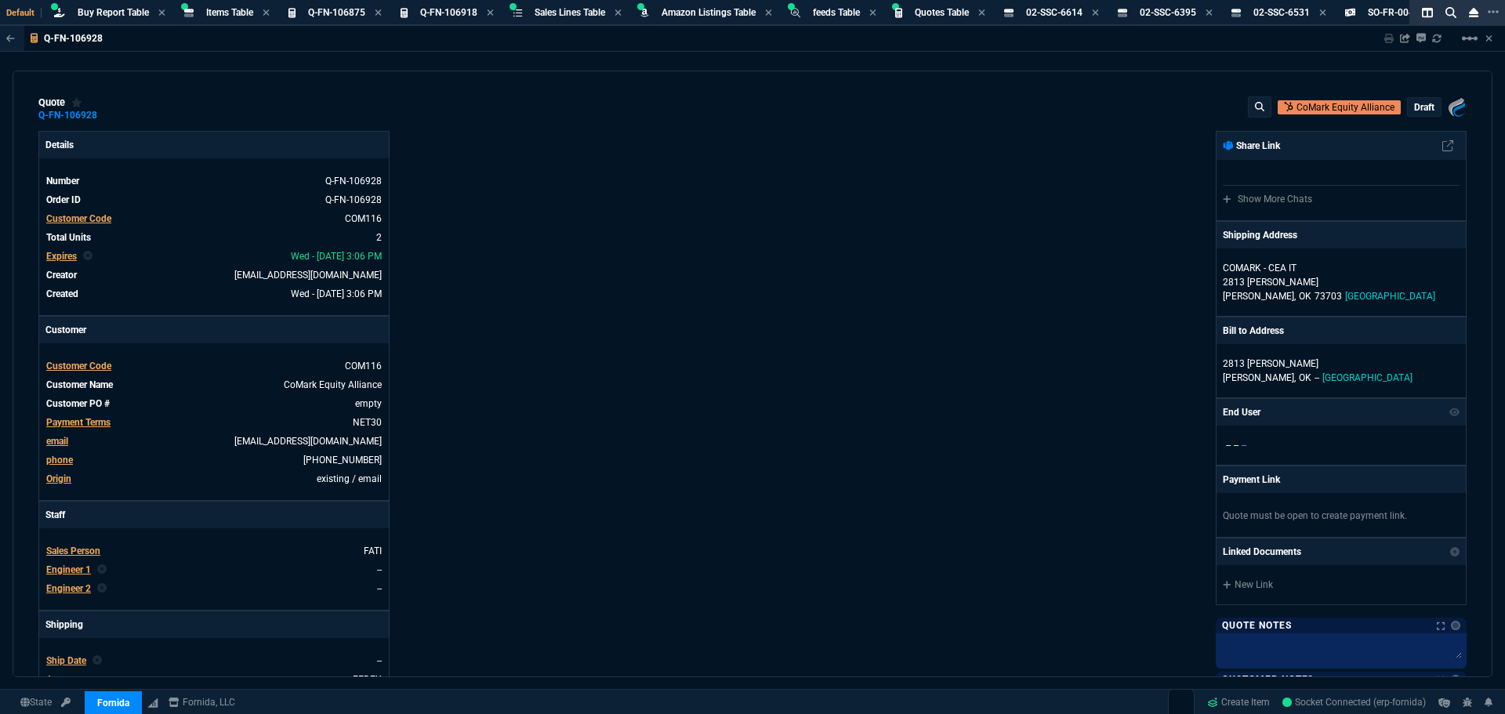
click at [1416, 107] on p "draft" at bounding box center [1424, 107] width 20 height 13
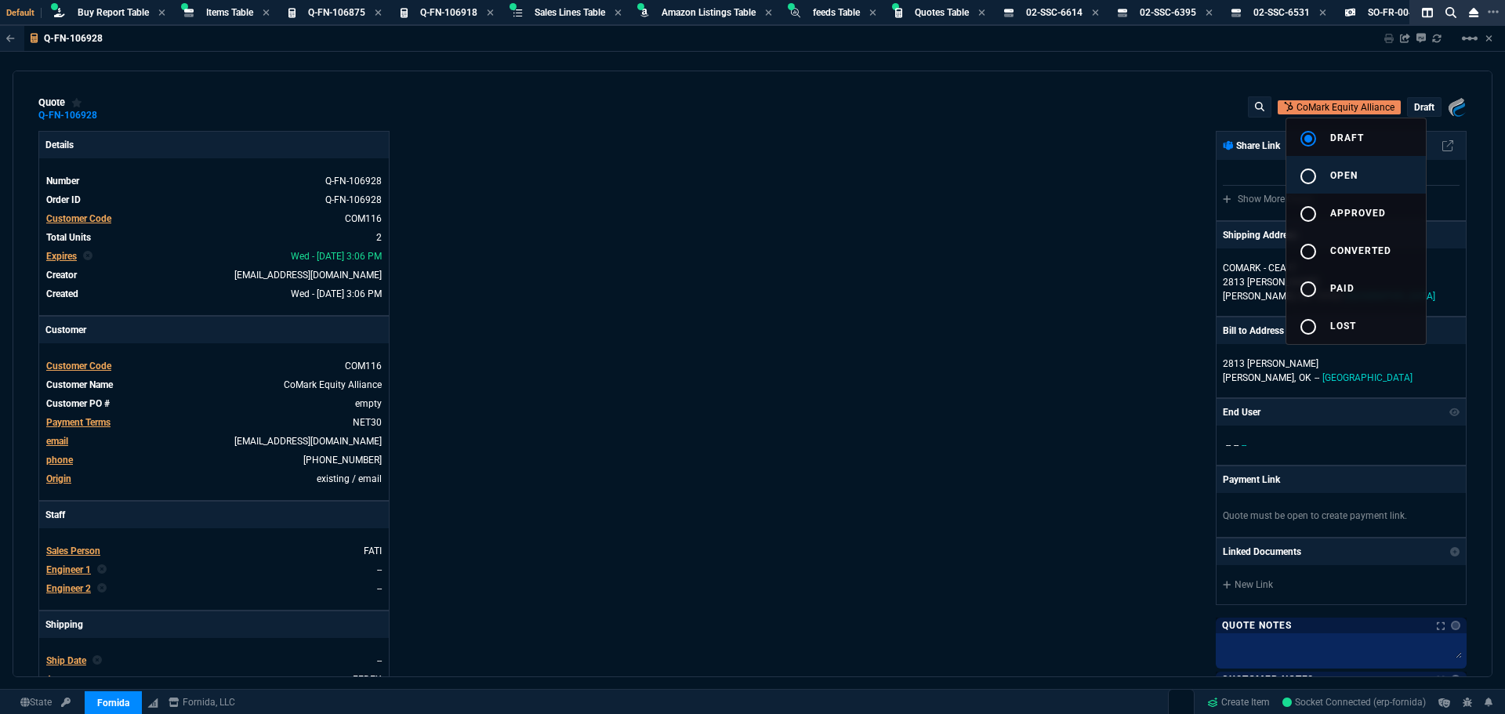
click at [1309, 172] on mat-icon "radio_button_unchecked" at bounding box center [1307, 176] width 19 height 19
click at [810, 273] on div at bounding box center [752, 357] width 1505 height 714
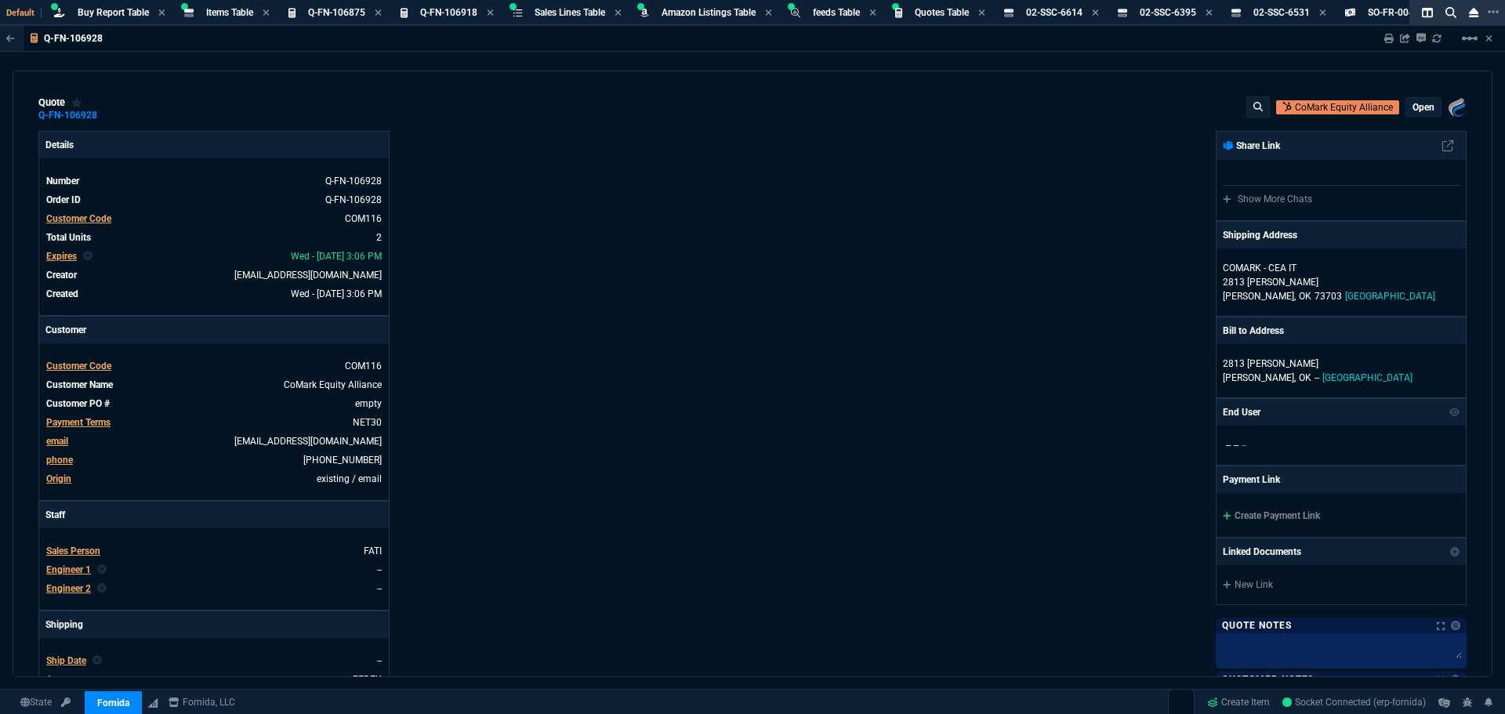
type input "18"
type input "275"
type input "16"
type input "85"
type input "29"
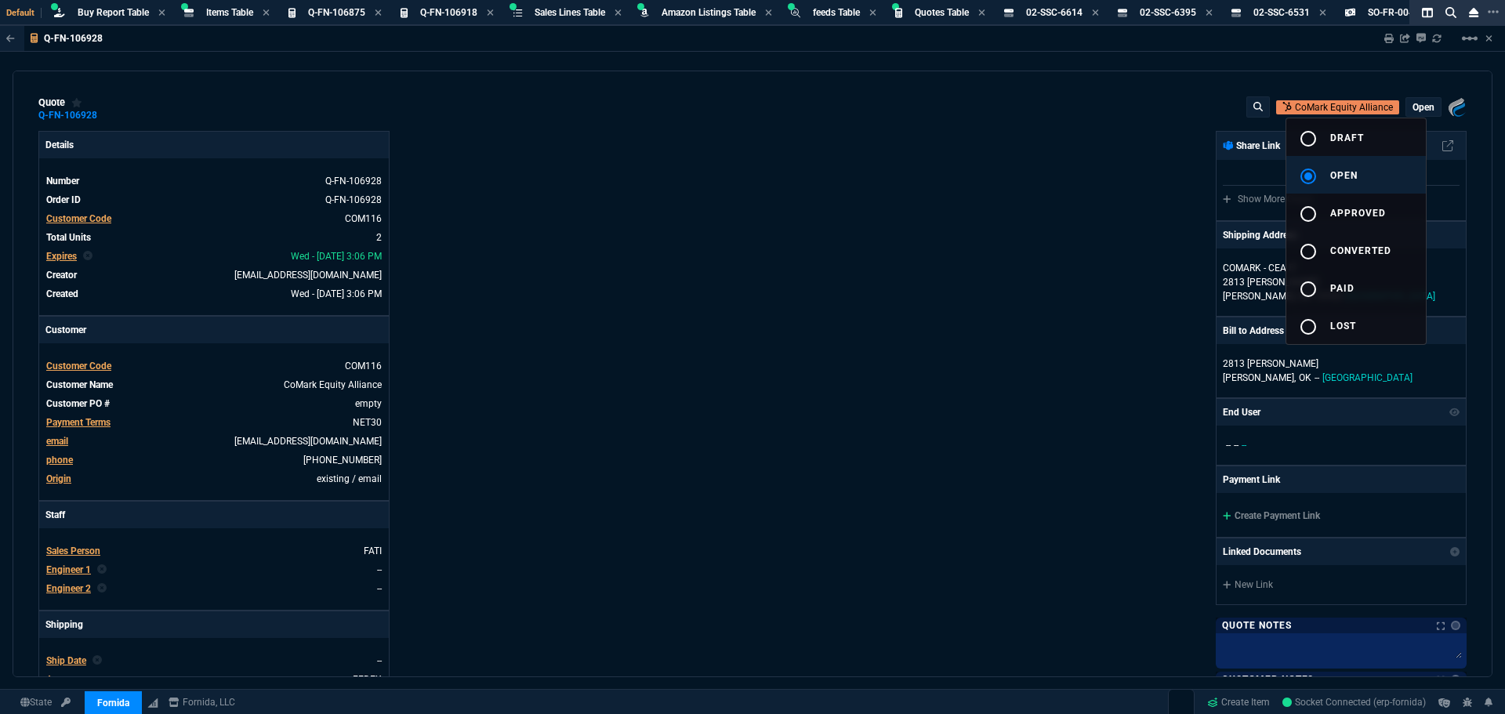
type input "31"
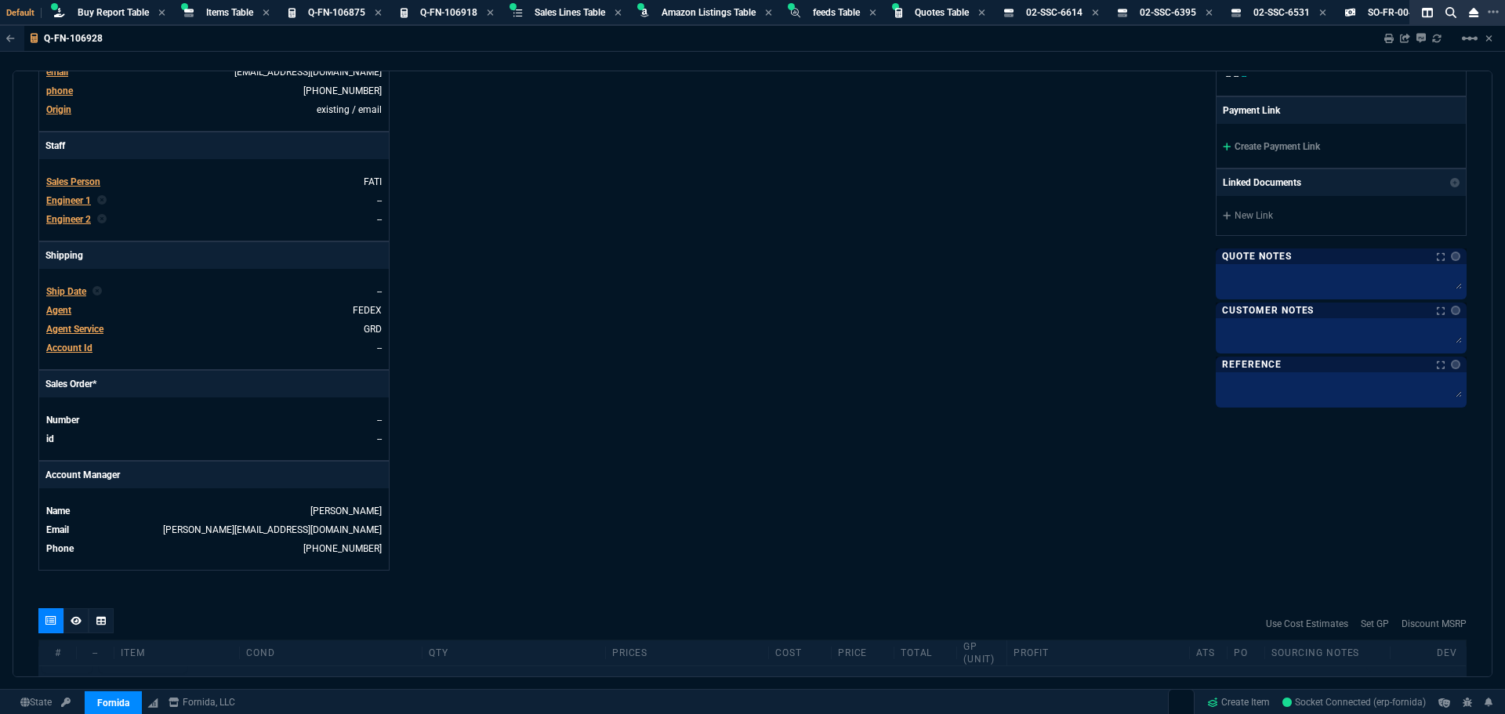
scroll to position [470, 0]
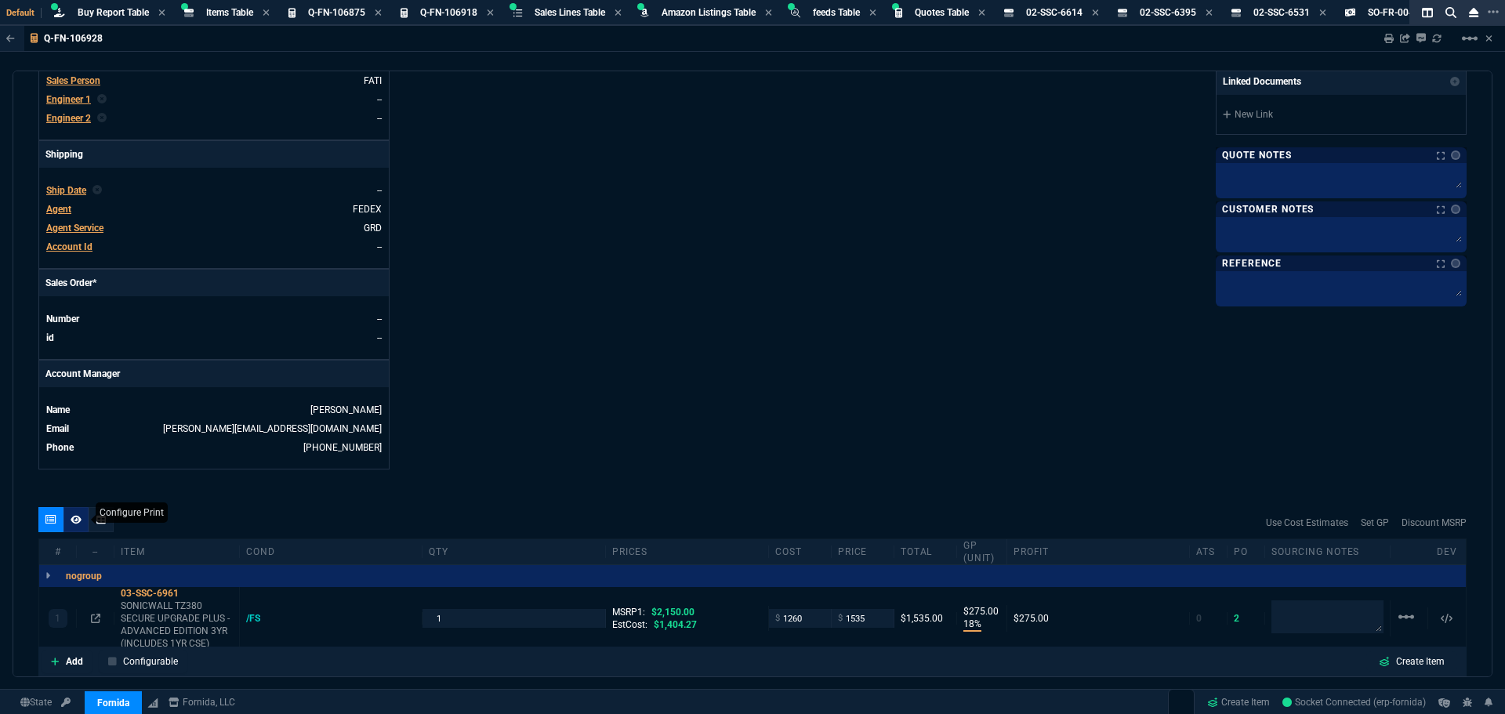
click at [79, 518] on icon at bounding box center [76, 519] width 11 height 9
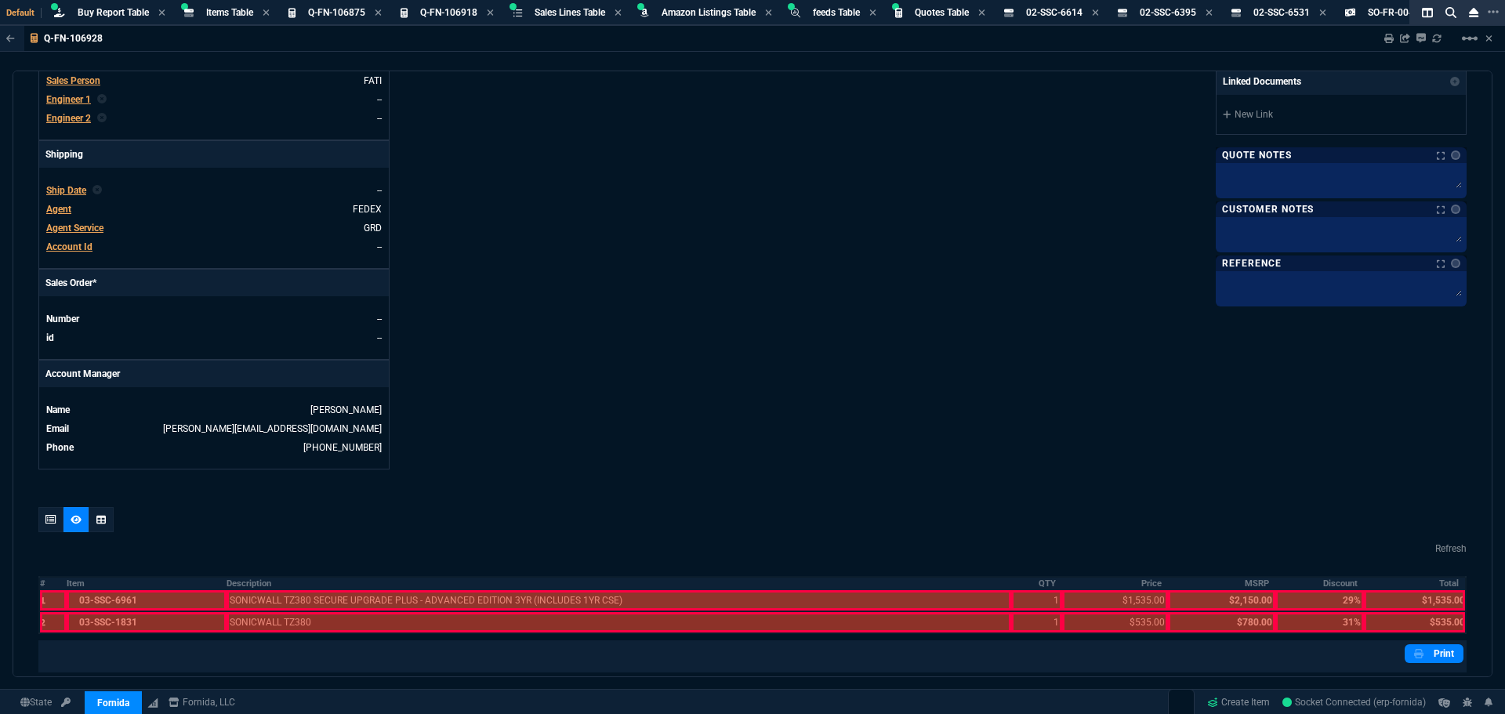
click at [54, 602] on div at bounding box center [53, 600] width 27 height 20
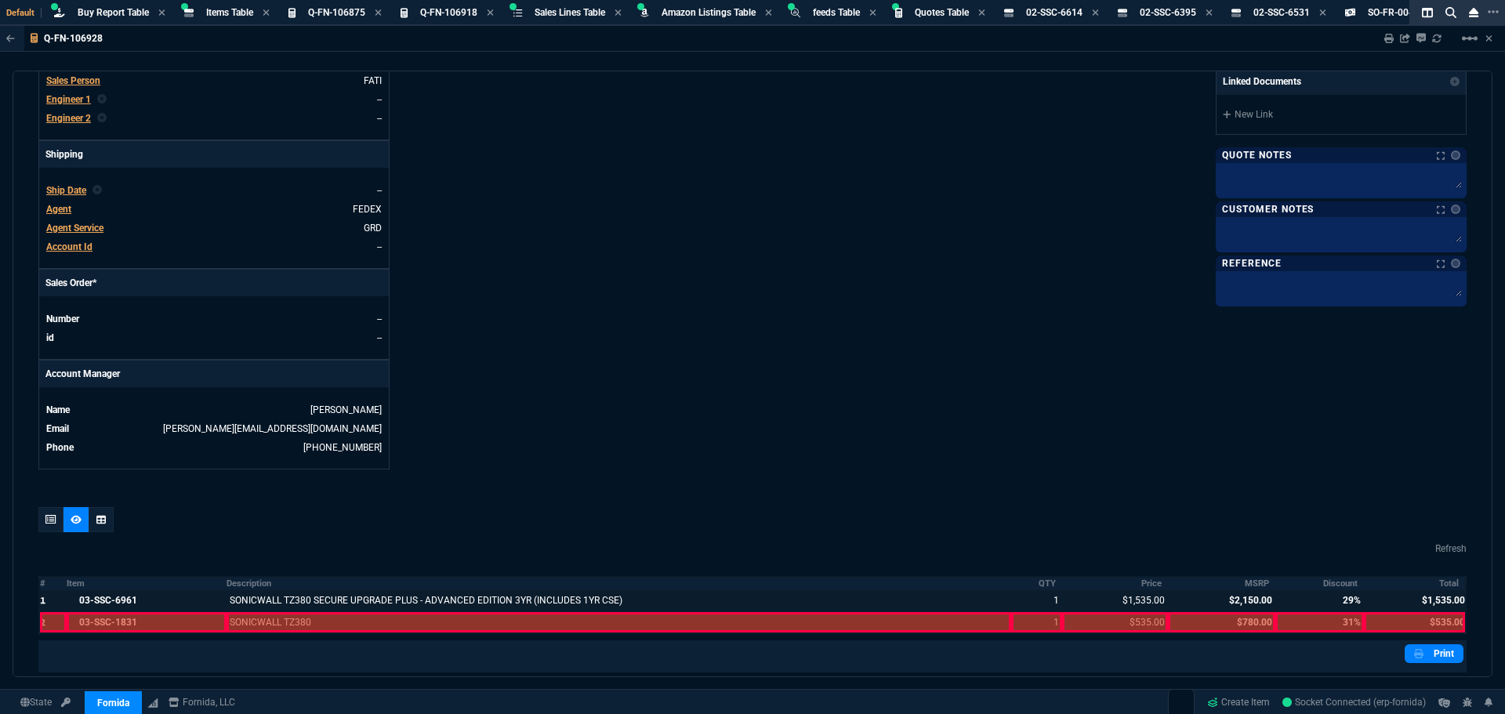
click at [51, 623] on div at bounding box center [53, 622] width 27 height 20
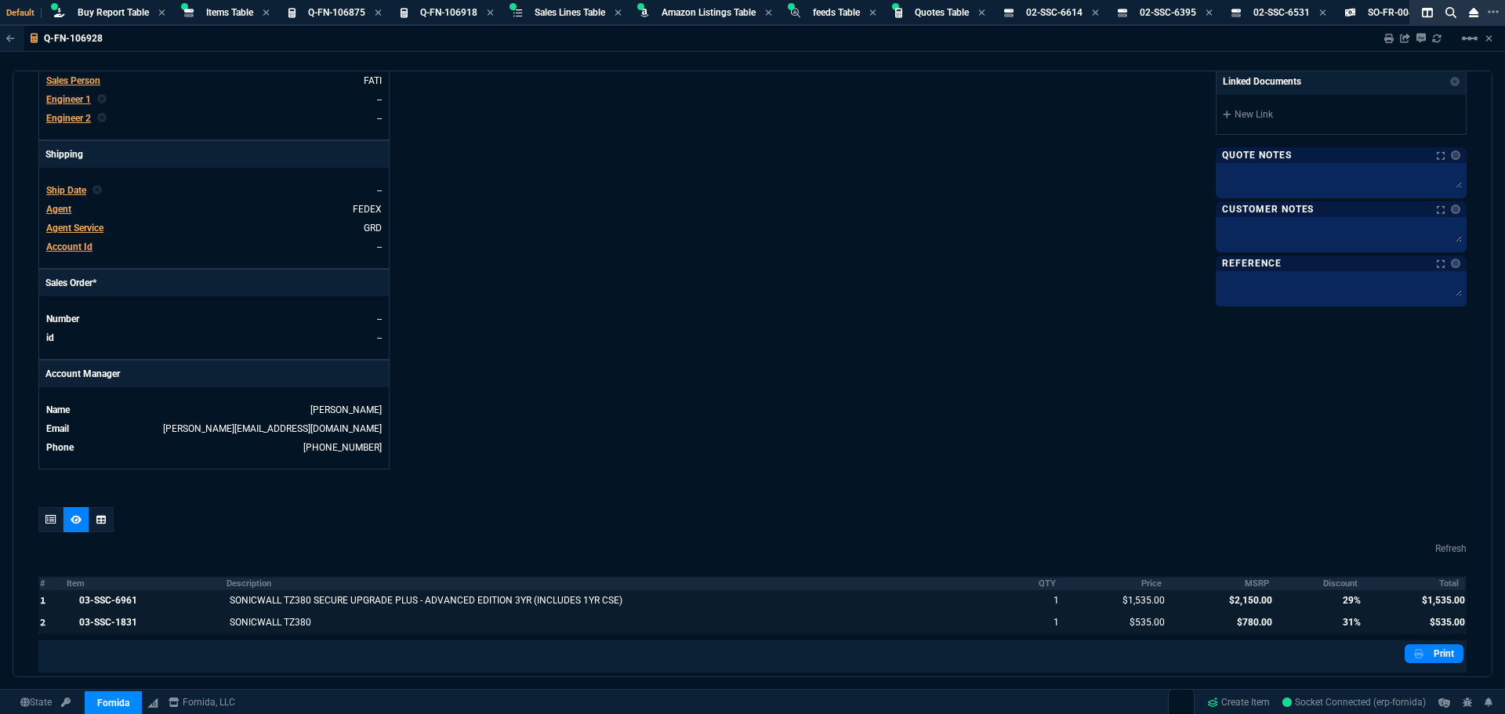
click at [1244, 585] on th "MSRP" at bounding box center [1221, 583] width 107 height 13
click at [1327, 585] on th "Discount" at bounding box center [1319, 583] width 89 height 13
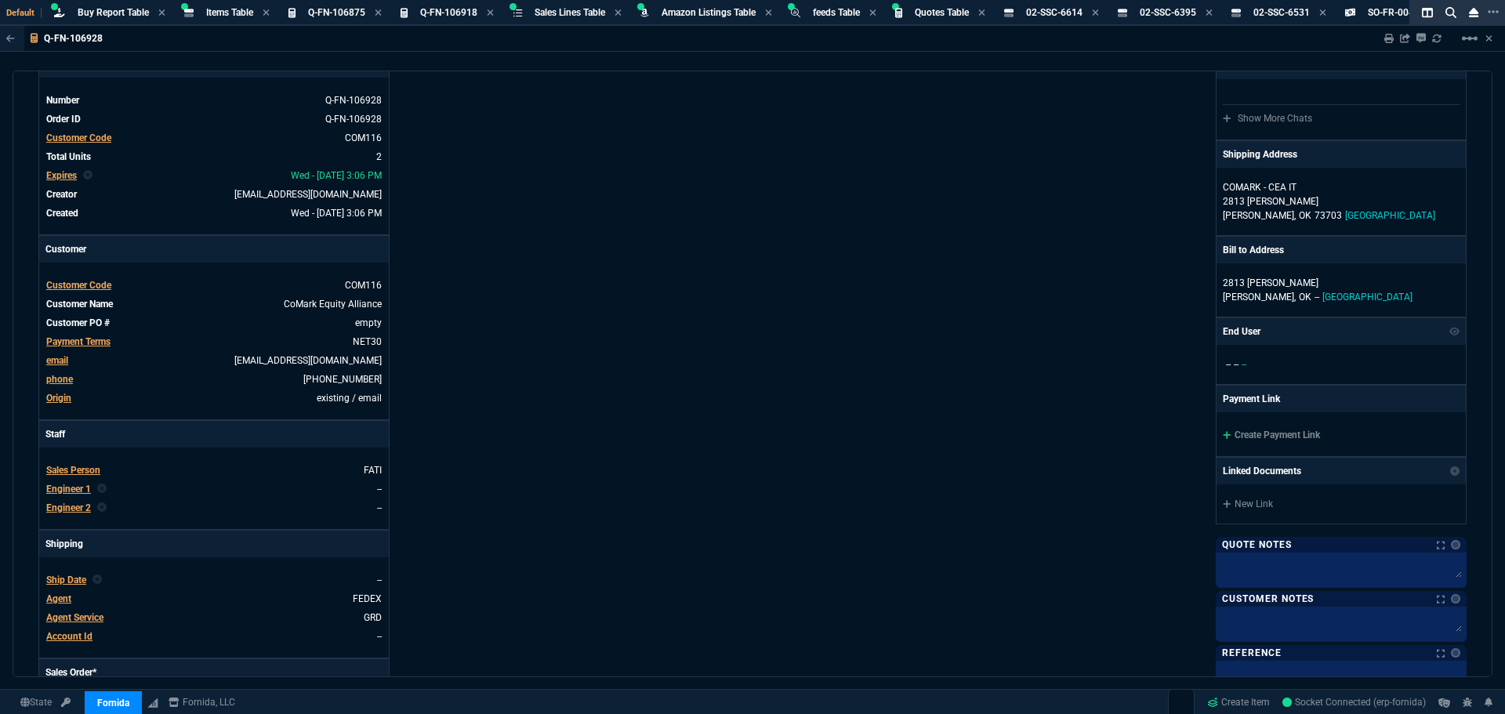
scroll to position [0, 0]
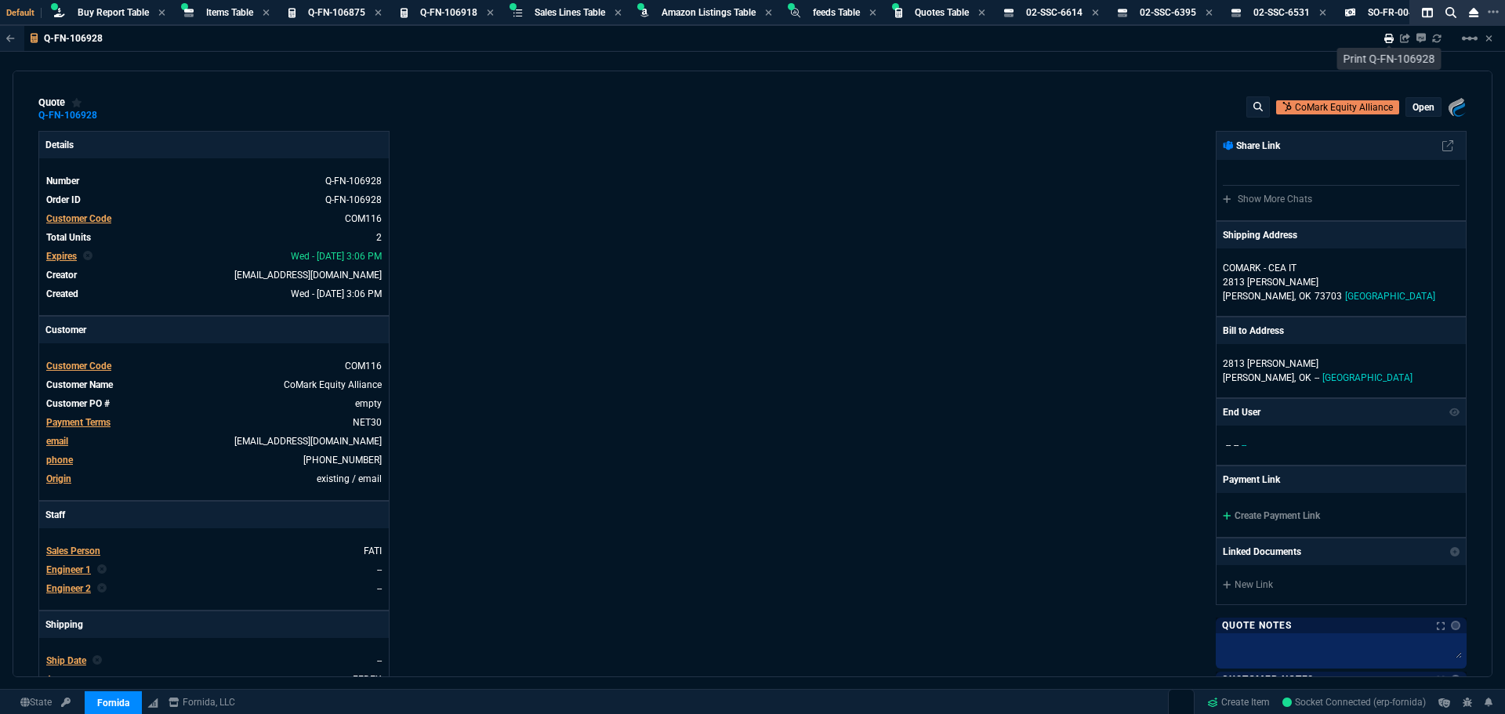
click at [1389, 38] on icon at bounding box center [1388, 38] width 9 height 9
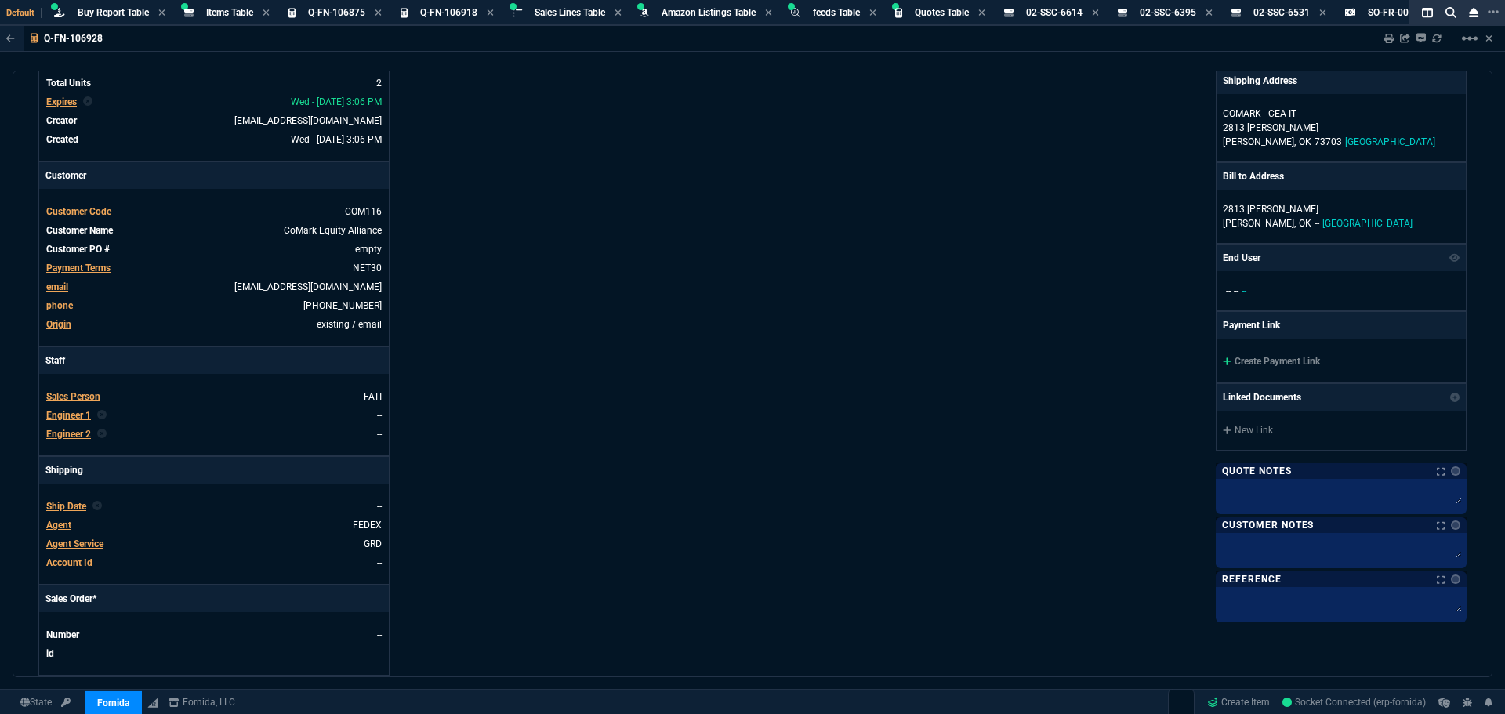
scroll to position [313, 0]
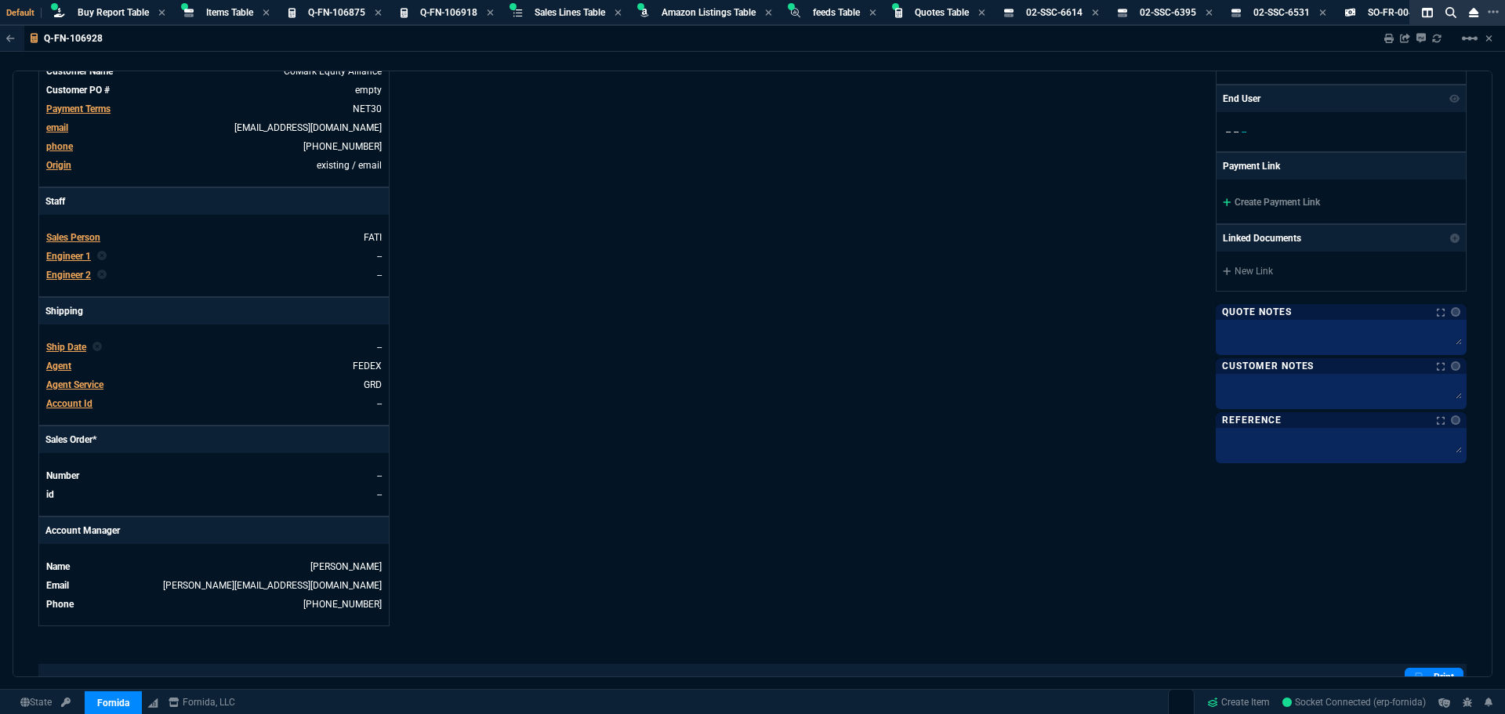
click at [56, 372] on div "Agent" at bounding box center [58, 366] width 25 height 14
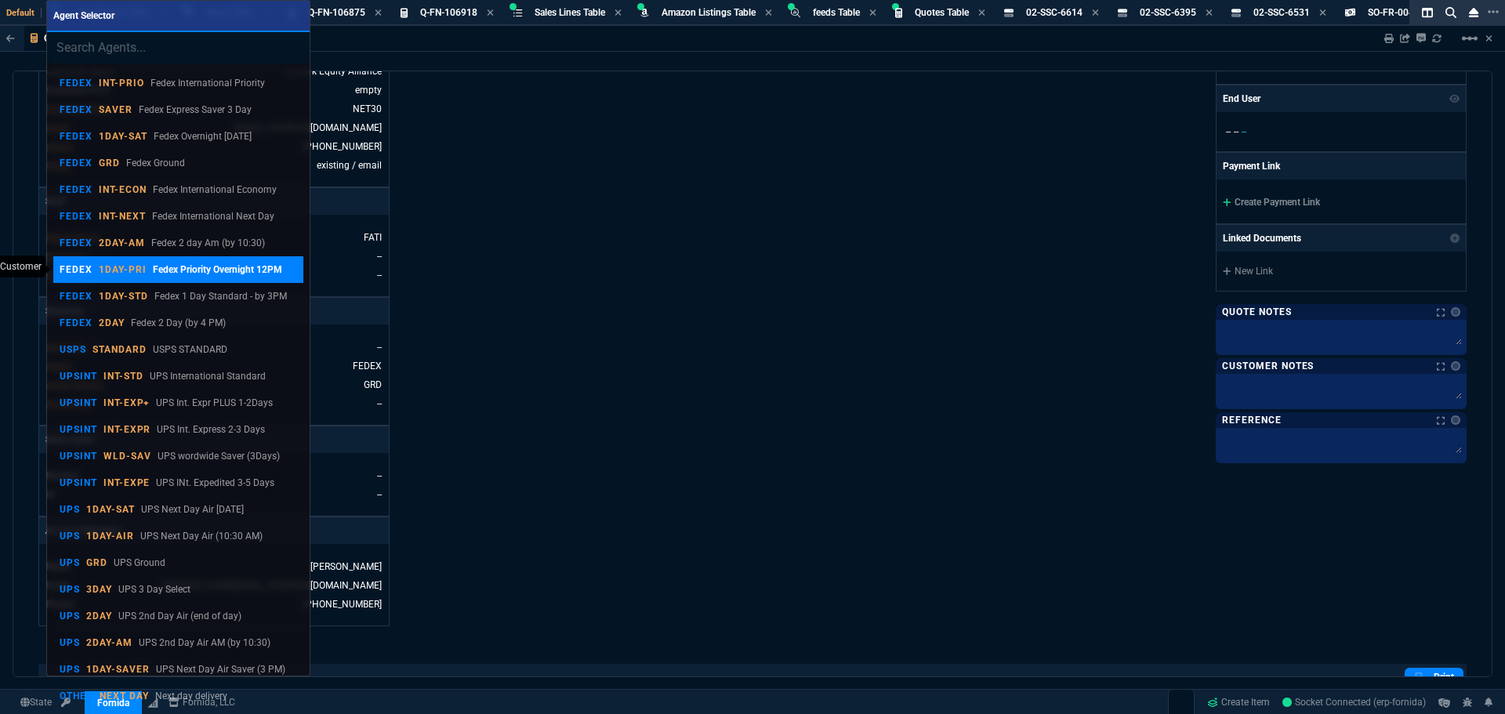
click at [186, 268] on p "Fedex Priority Overnight 12PM" at bounding box center [217, 270] width 129 height 14
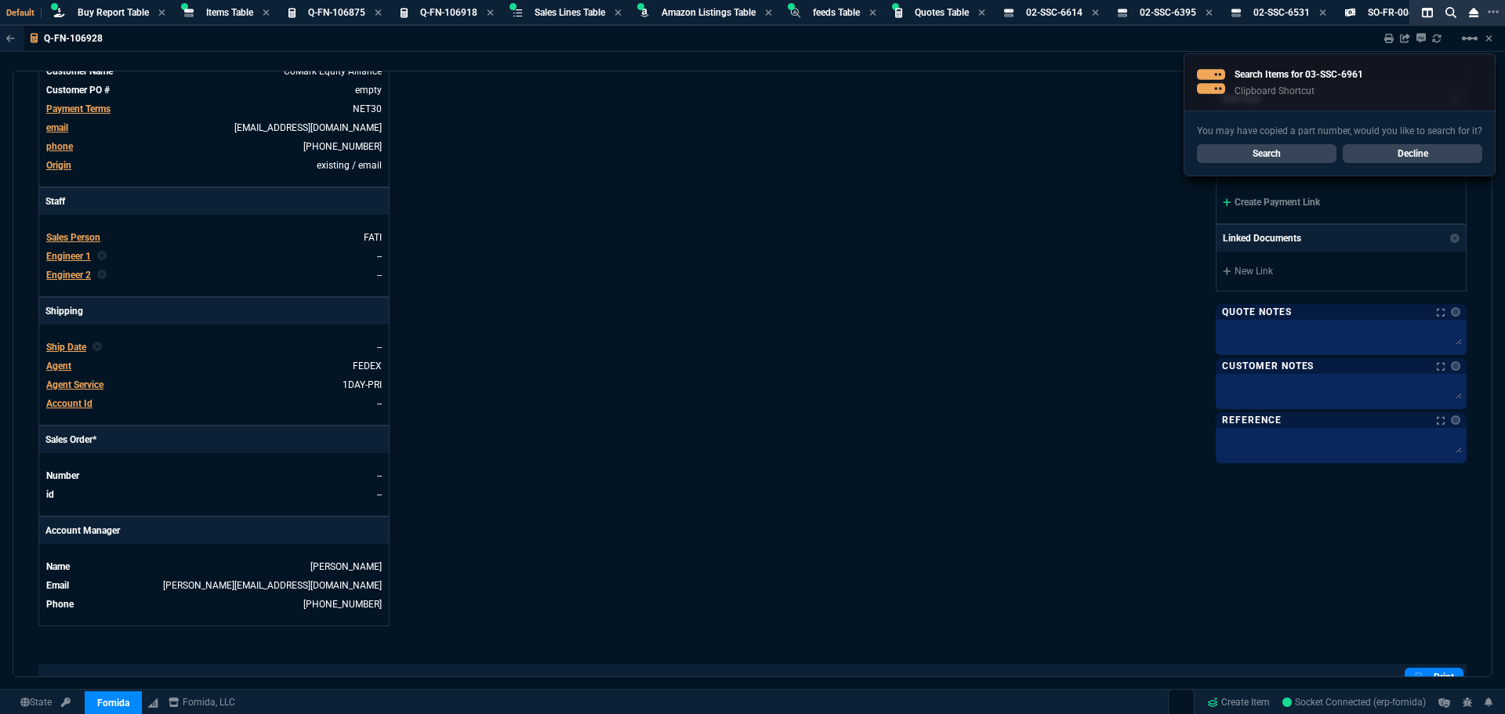
scroll to position [0, 0]
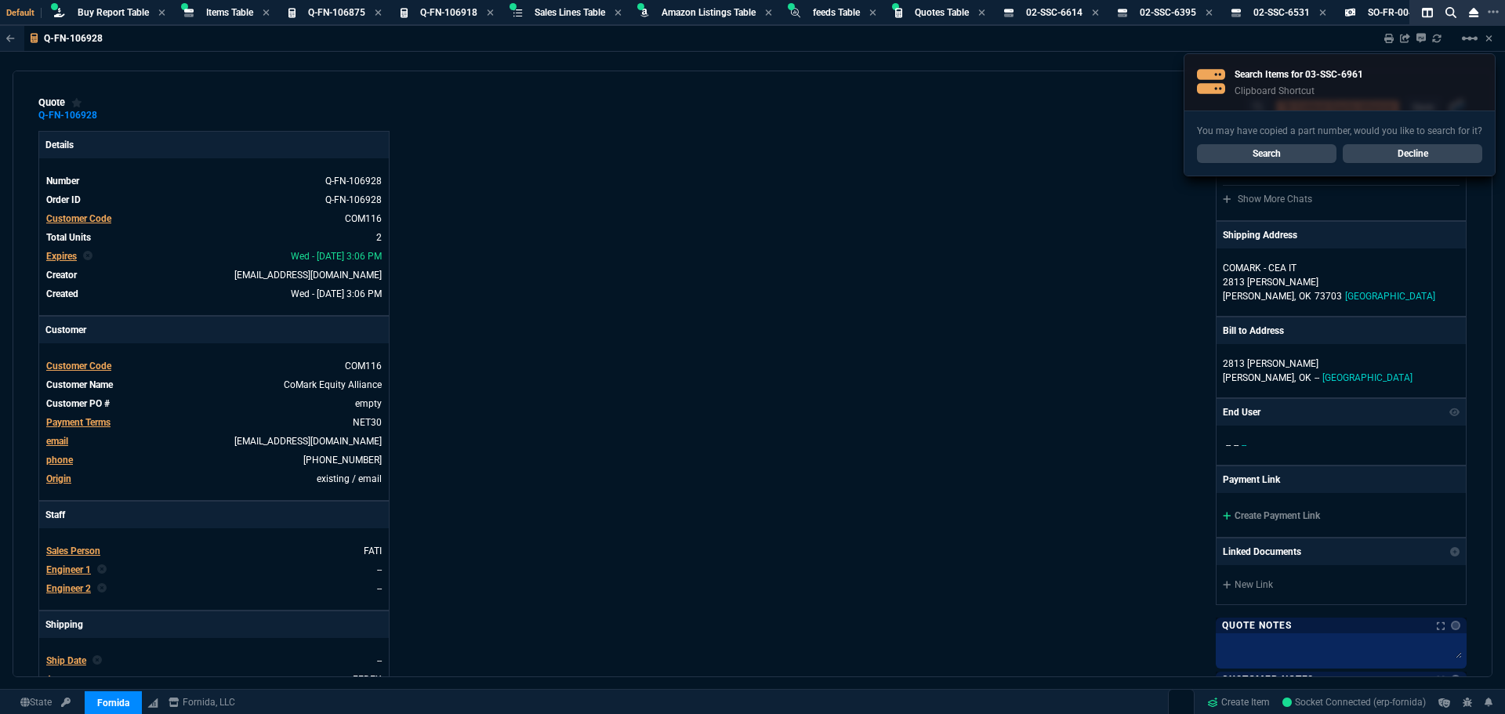
click at [1437, 158] on link "Decline" at bounding box center [1411, 153] width 139 height 19
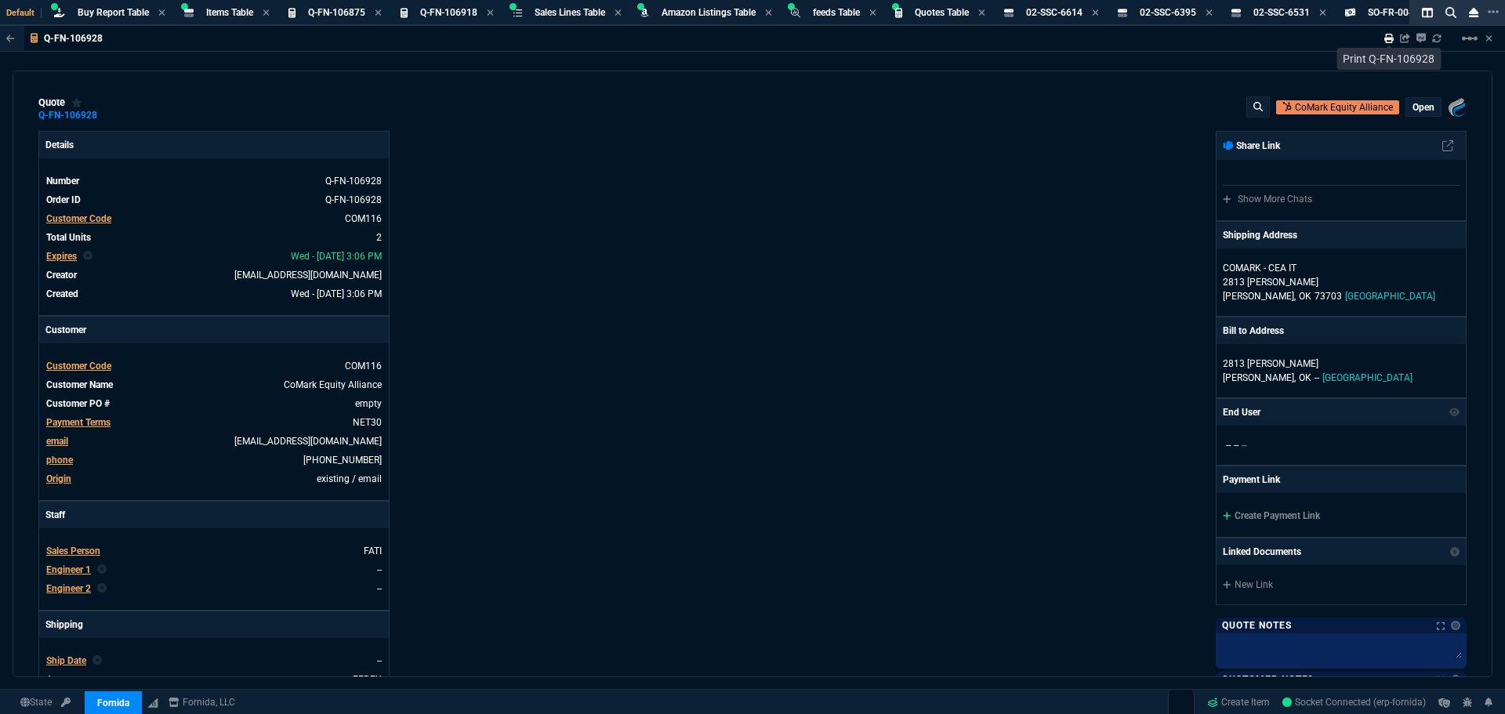
click at [1385, 40] on icon at bounding box center [1388, 38] width 9 height 9
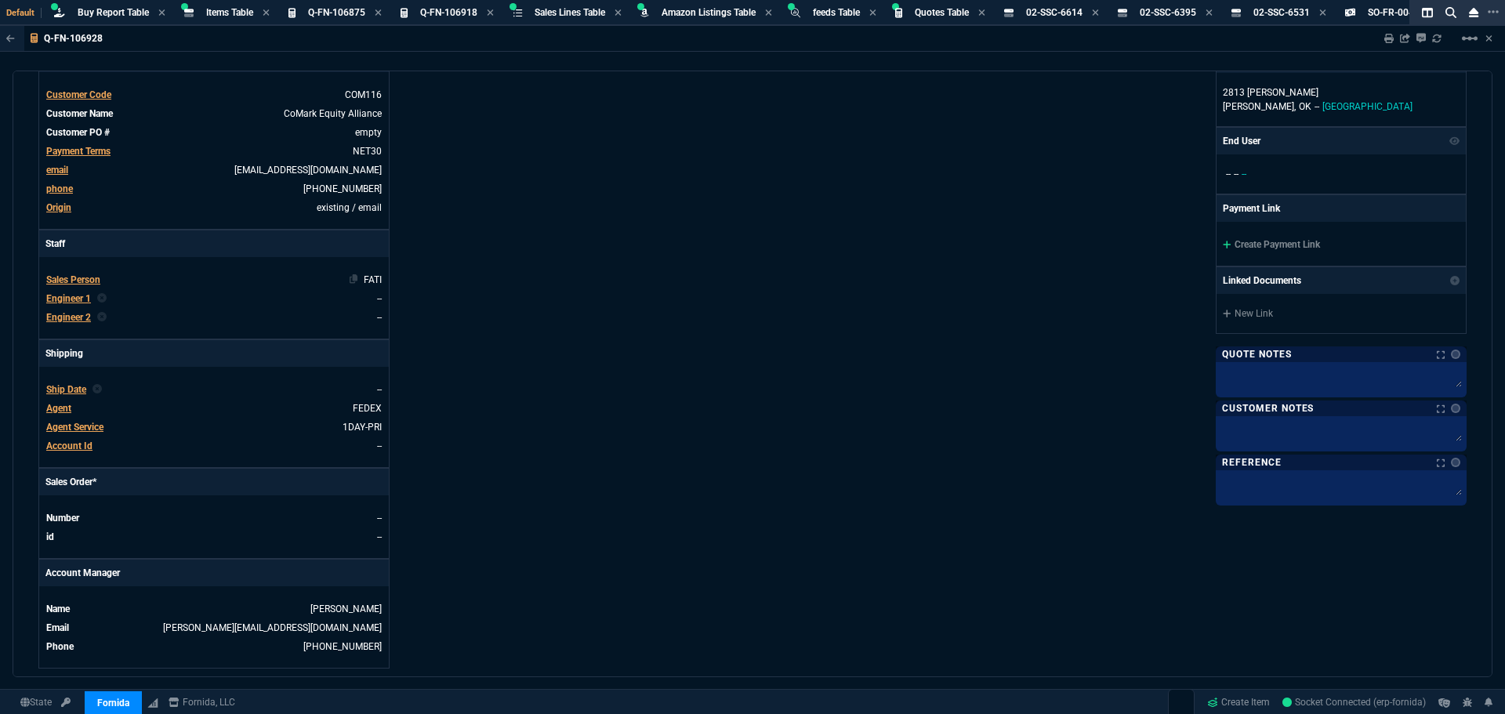
scroll to position [157, 0]
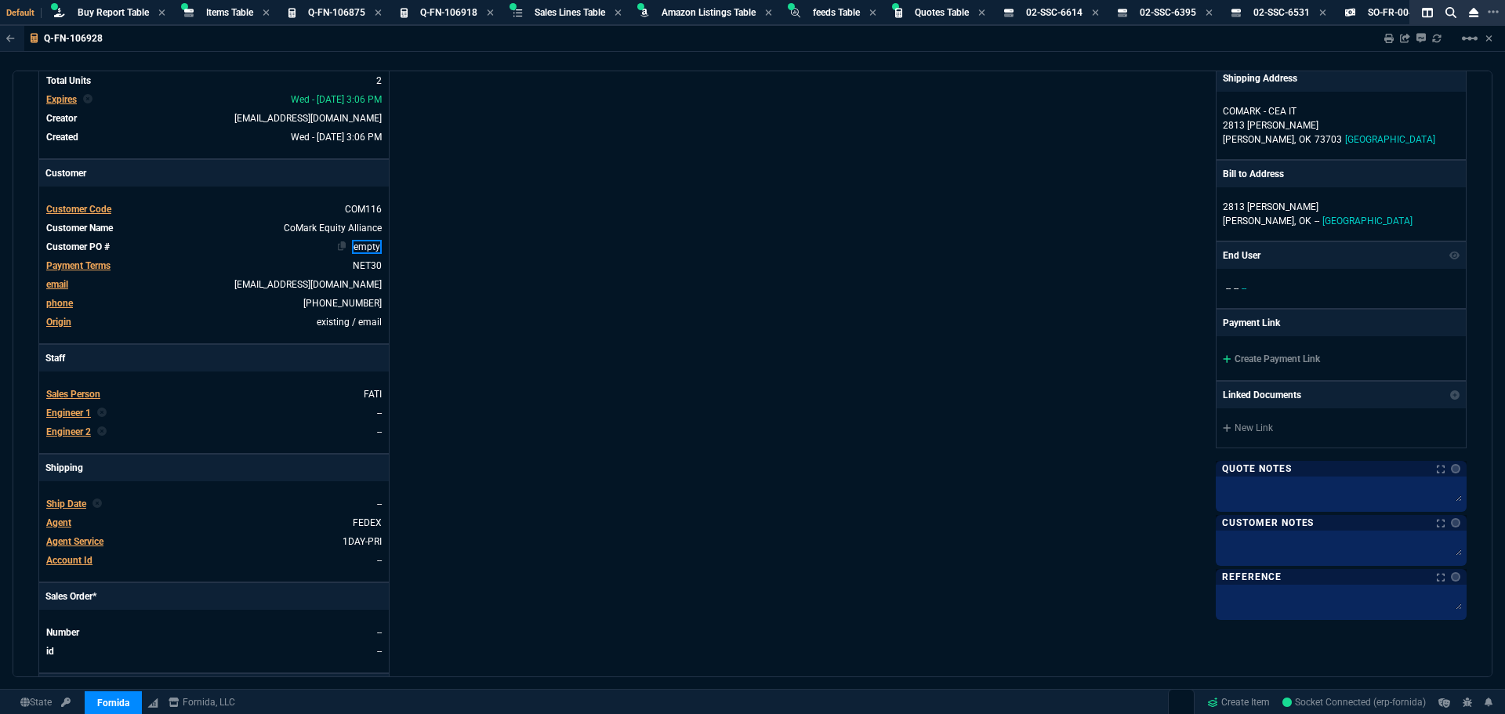
click at [370, 246] on link "empty" at bounding box center [367, 247] width 30 height 14
click at [480, 263] on div "Details Number Q-FN-106928 Order ID Q-FN-106928 Customer Code COM116 Total Unit…" at bounding box center [395, 378] width 714 height 809
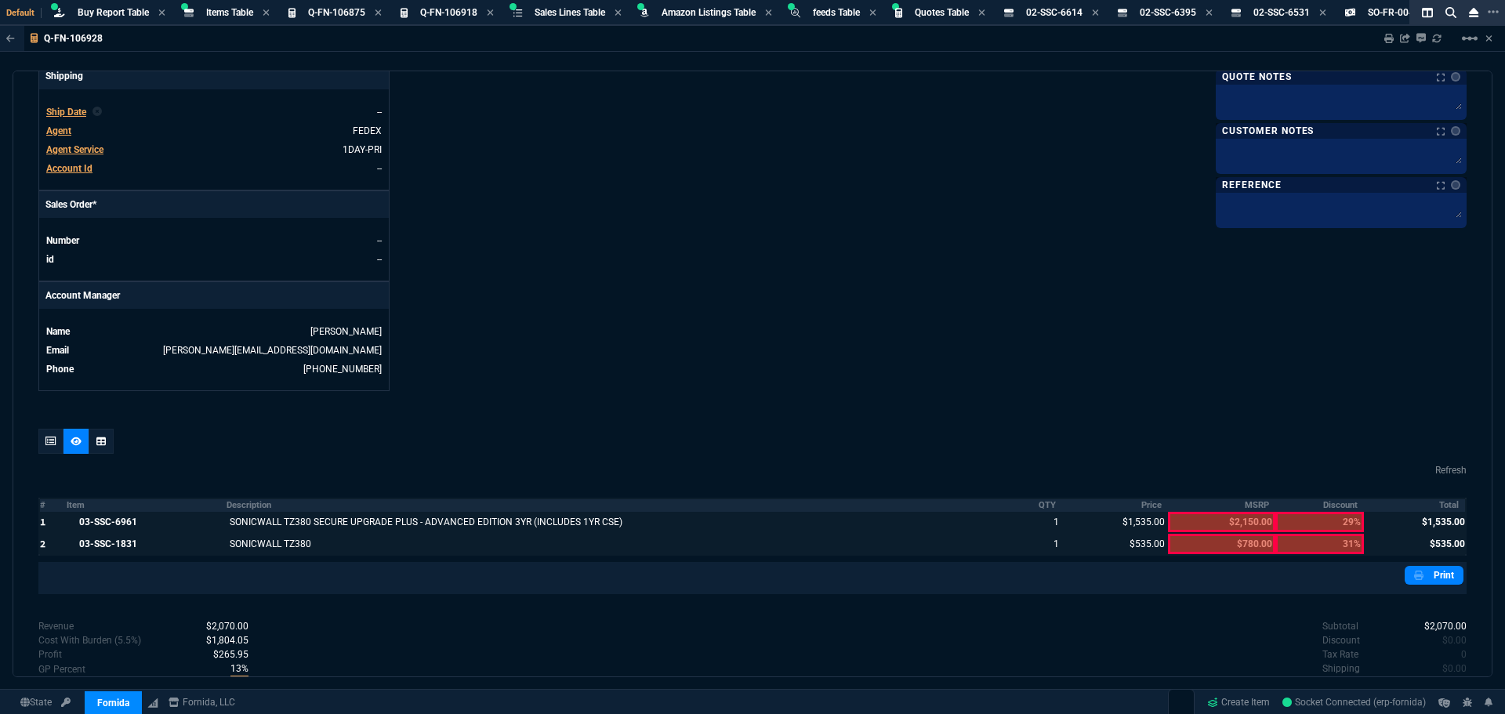
scroll to position [669, 0]
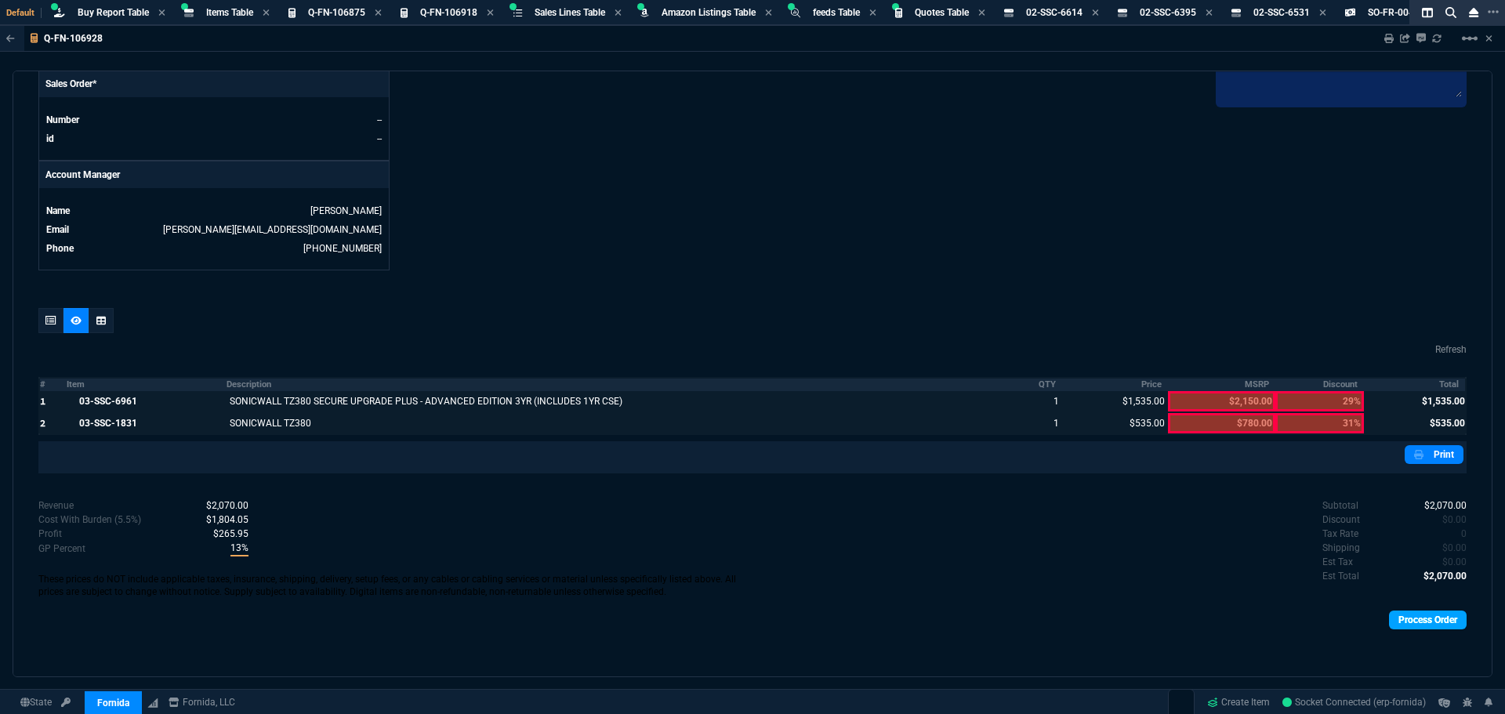
click at [1411, 620] on link "Process Order" at bounding box center [1428, 619] width 78 height 19
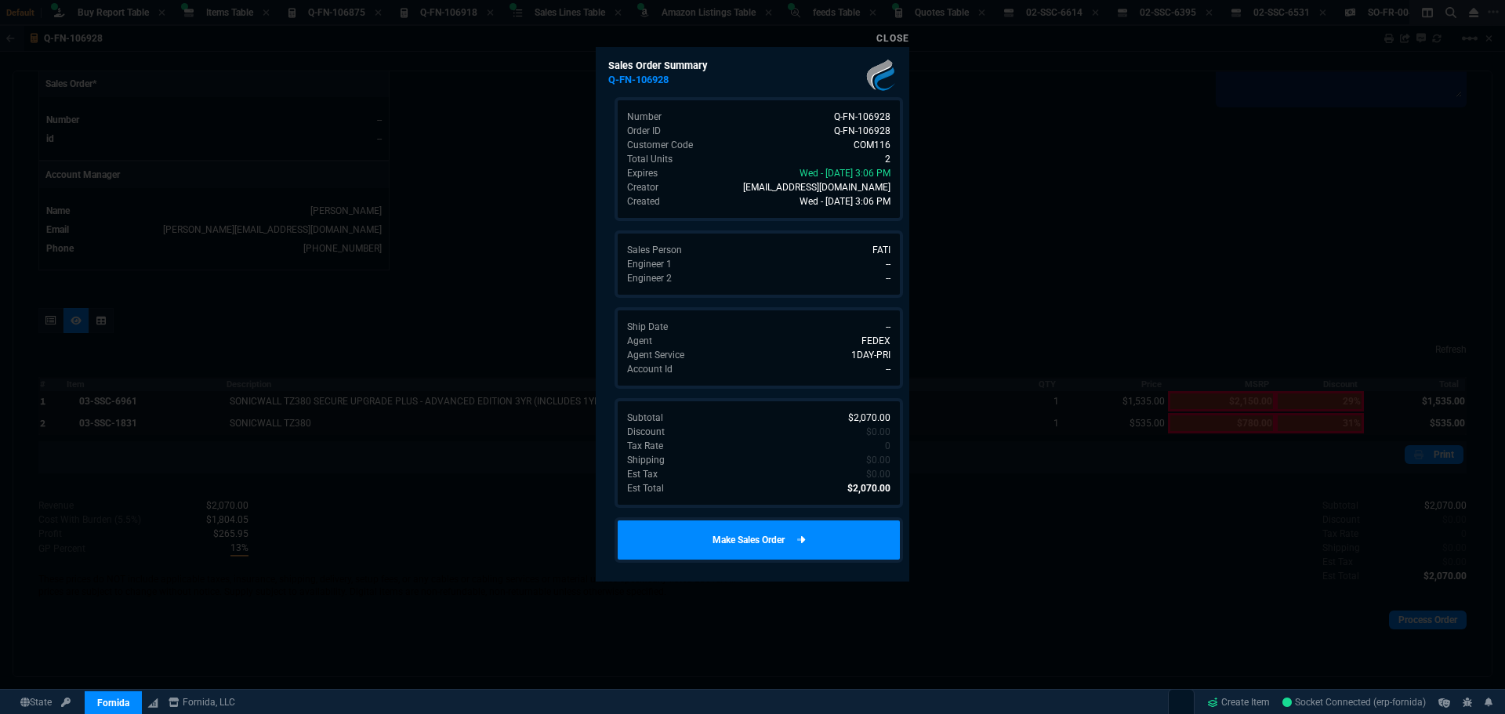
click at [778, 545] on link "Make Sales Order" at bounding box center [758, 539] width 288 height 45
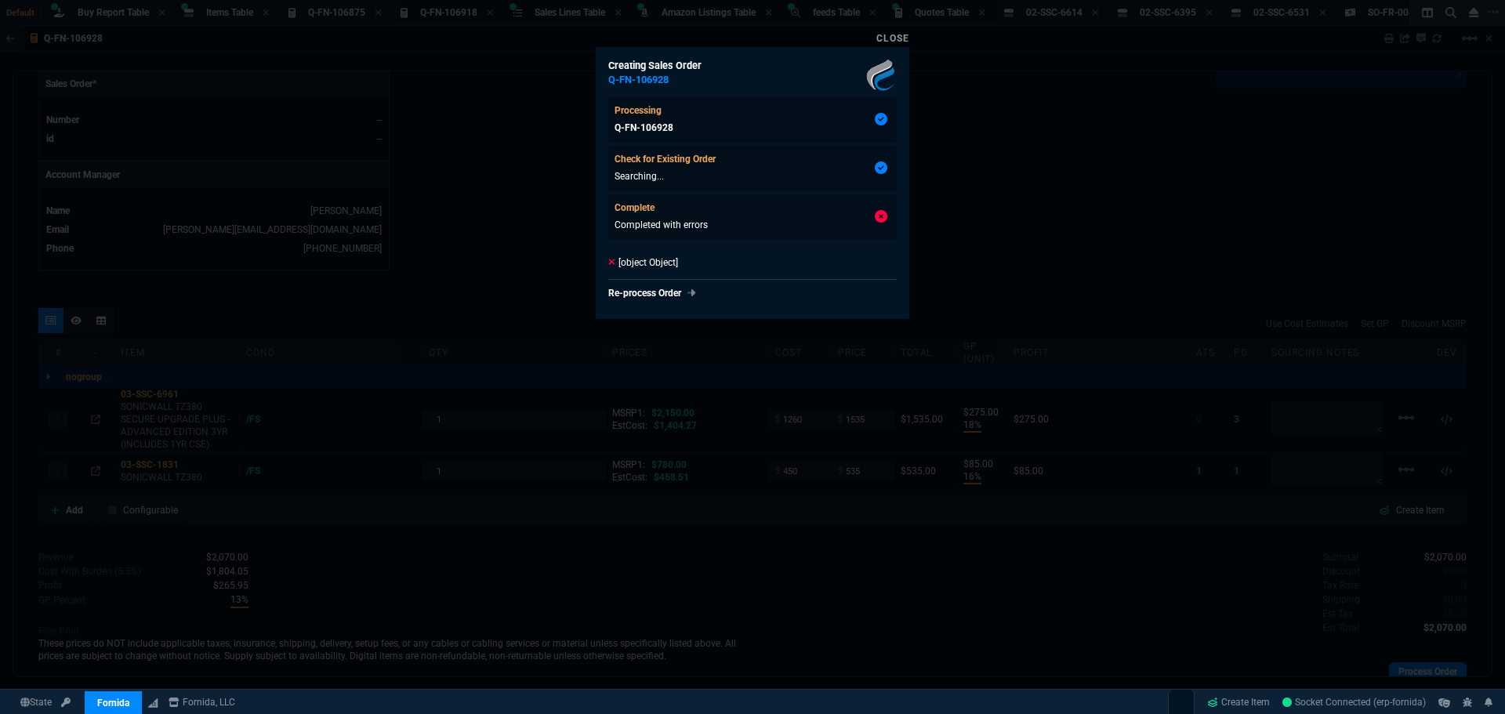
type input "18"
type input "275"
type input "16"
type input "85"
type input "29"
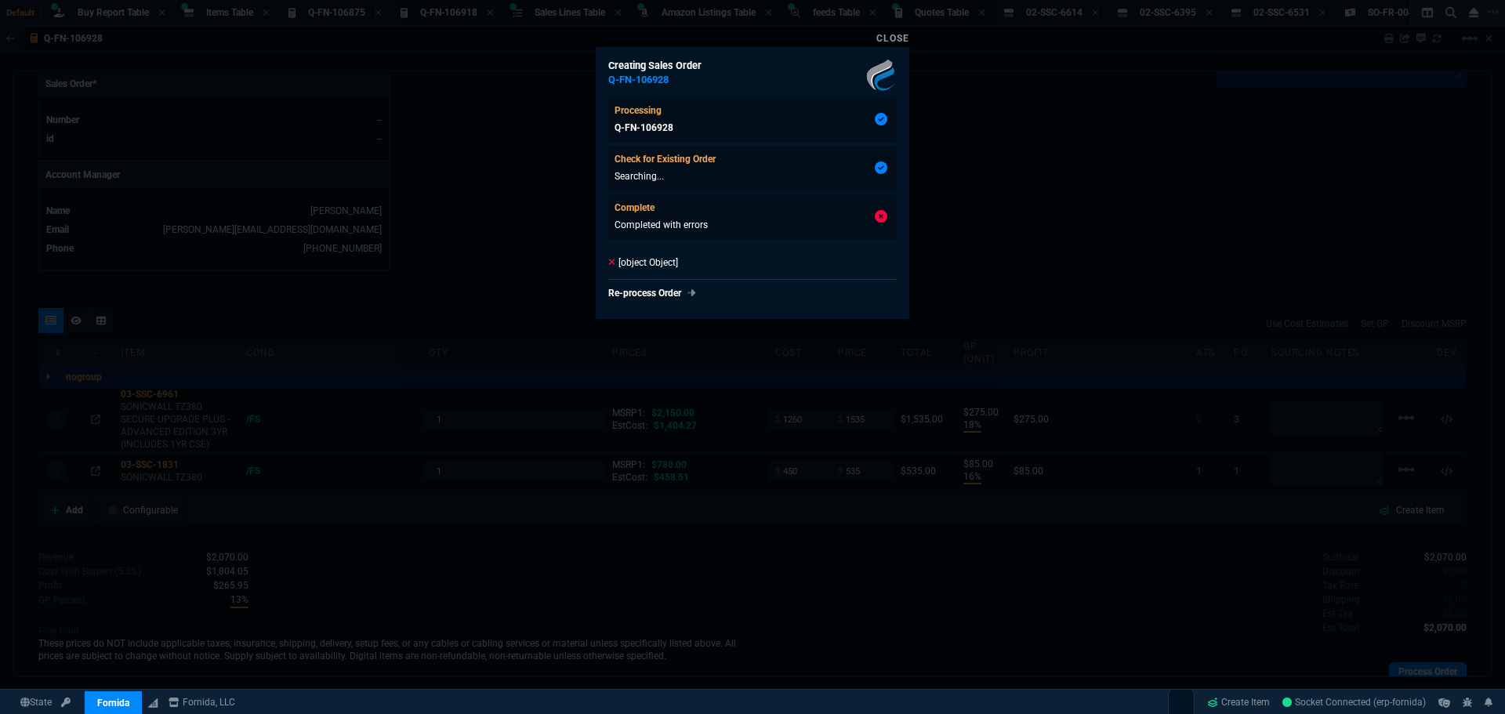
type input "31"
click at [896, 37] on link "Close" at bounding box center [892, 38] width 33 height 11
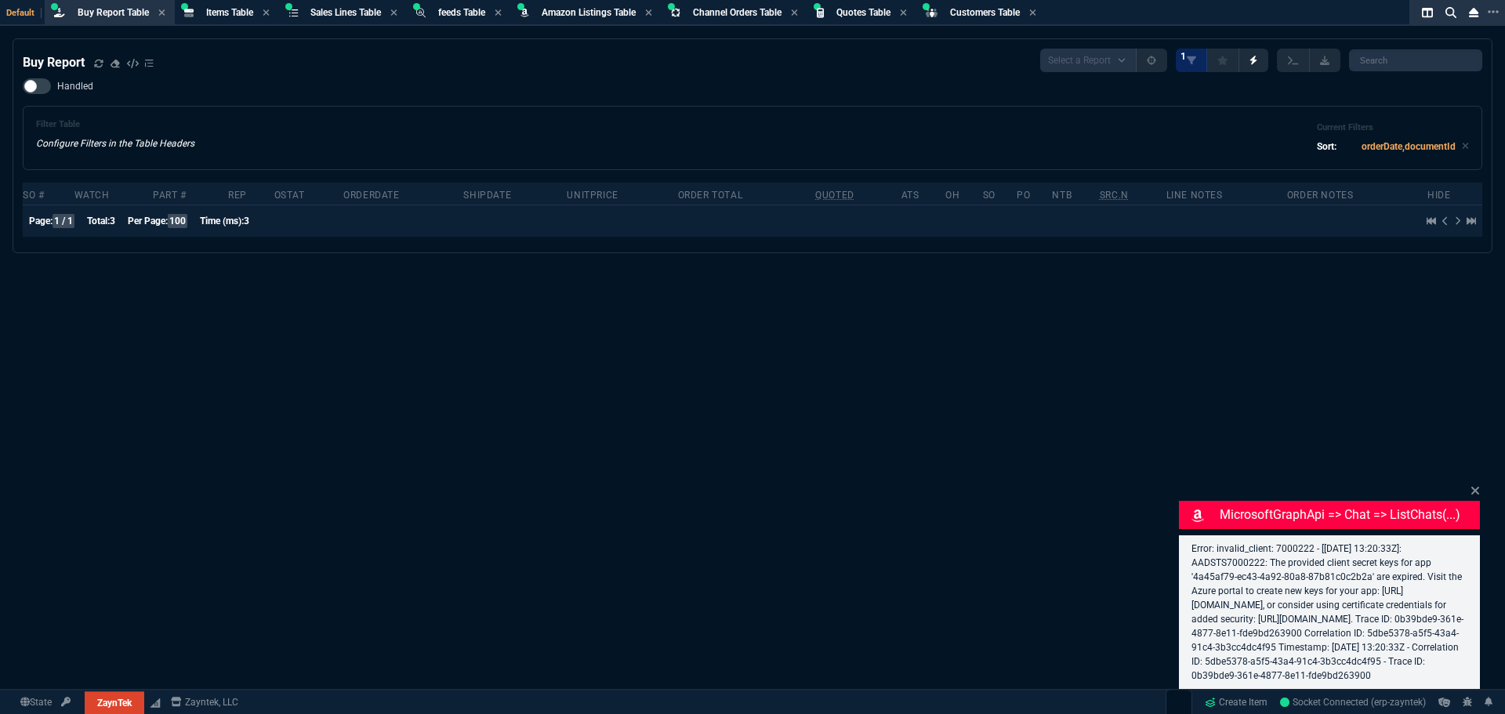
select select "8: NEPT"
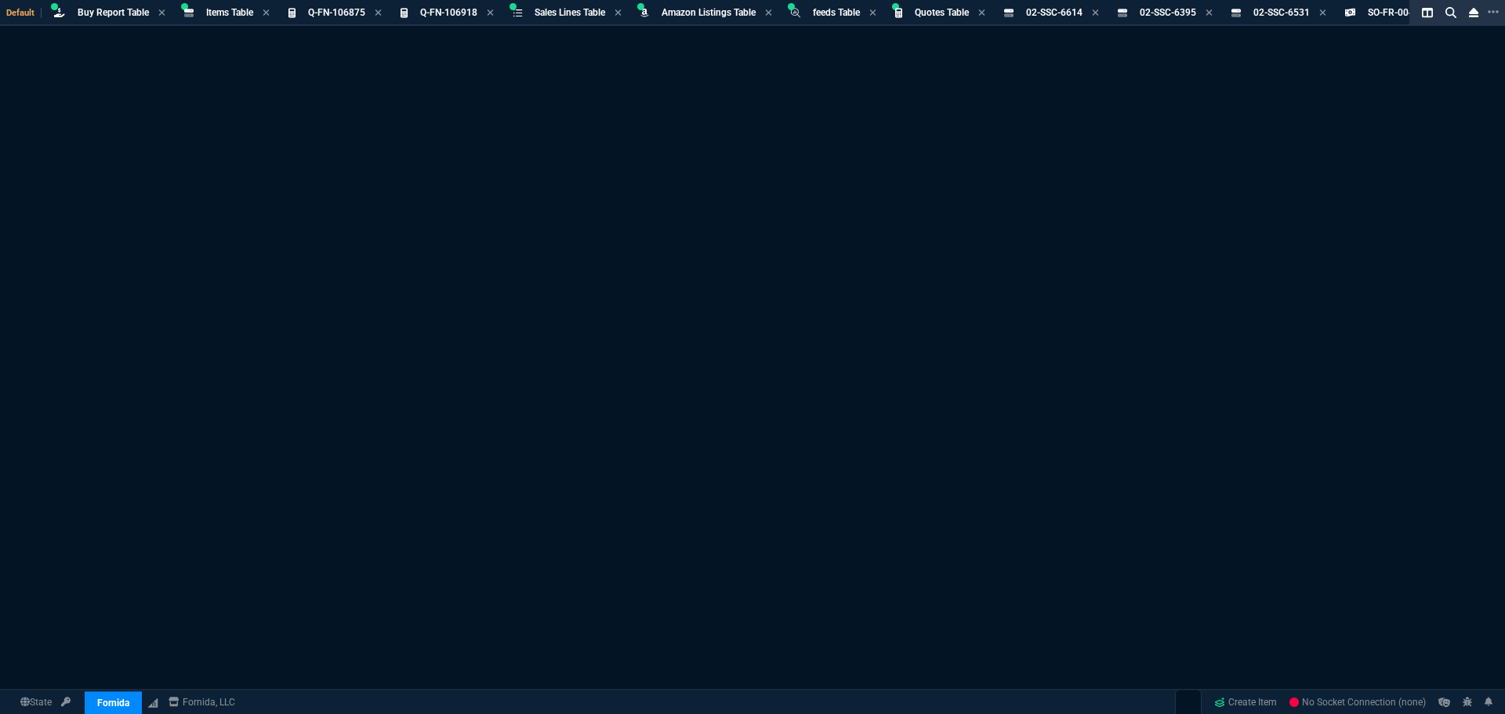
select select "8: NEPT"
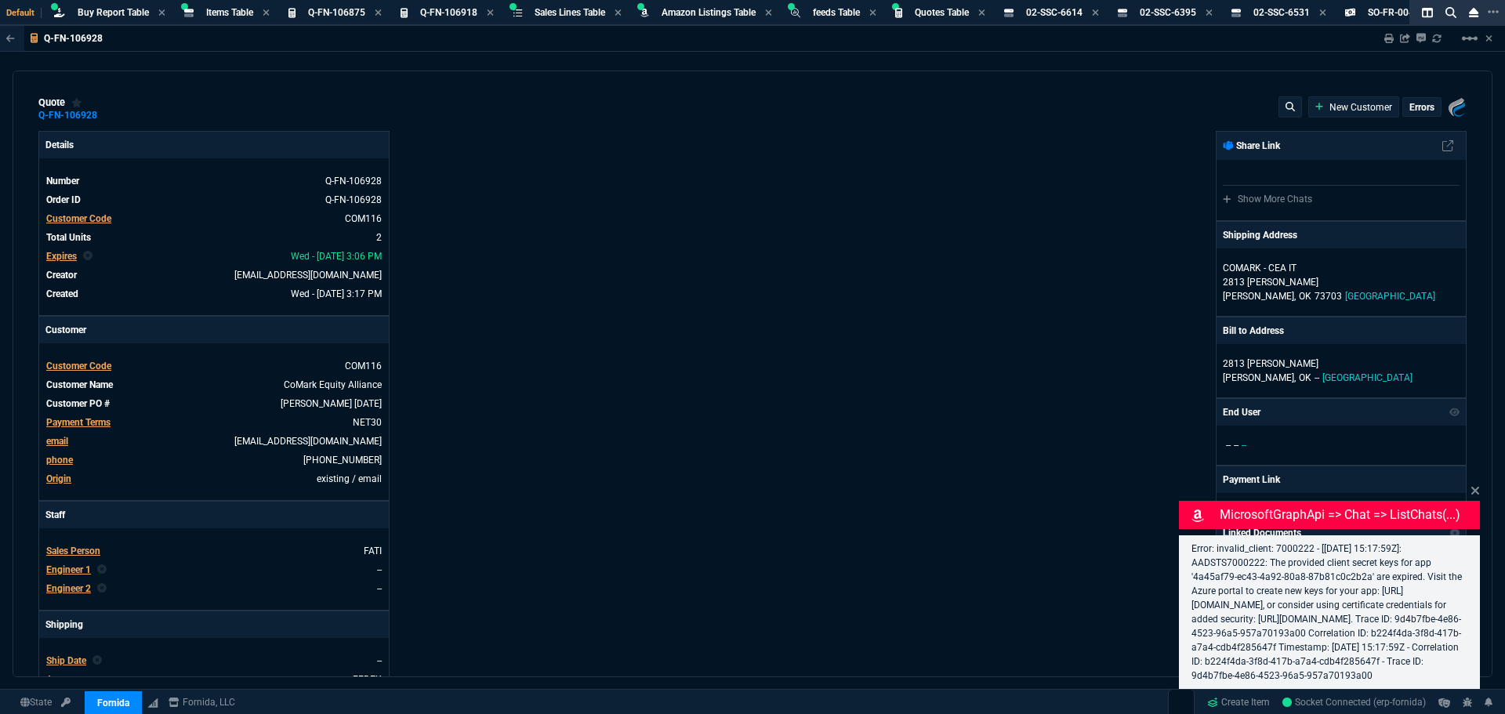
type input "18"
type input "275"
type input "2150"
type input "16"
type input "85"
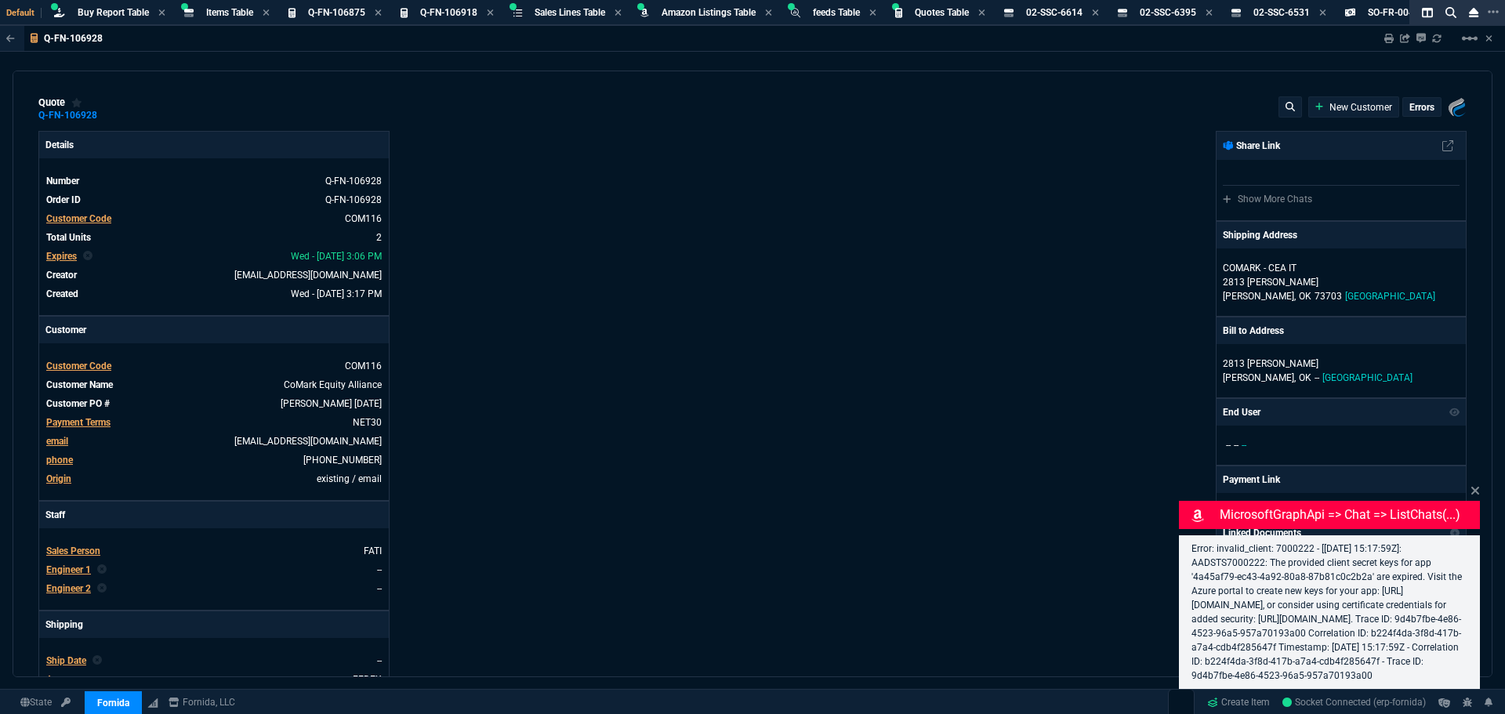
type input "780"
type input "29"
type input "31"
click at [918, 365] on div "Fornida, LLC 2609 Technology Dr Suite 300 Plano, TX 75074 Share Link Show More …" at bounding box center [1109, 535] width 714 height 809
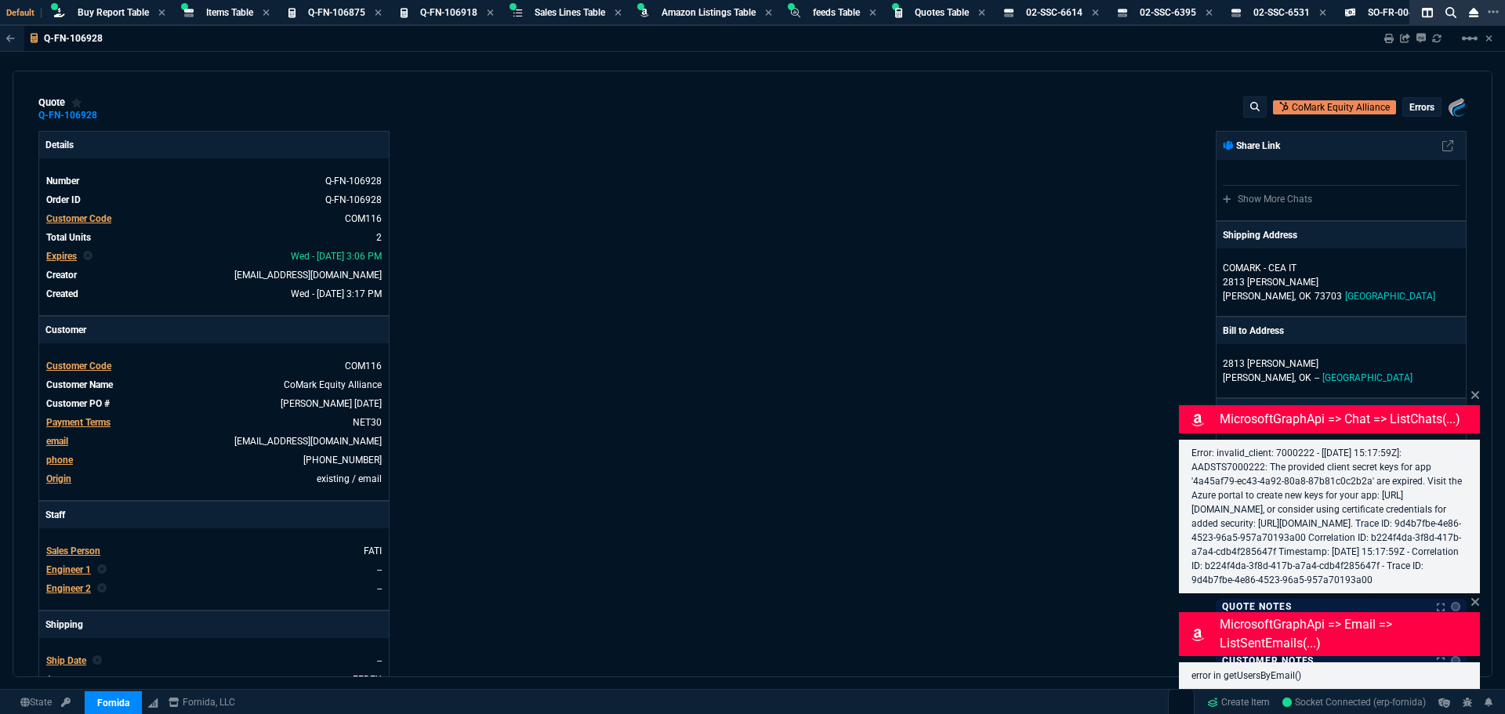
click at [1414, 97] on div "CoMark Equity Alliance errors" at bounding box center [1354, 106] width 223 height 21
click at [1411, 110] on p "errors" at bounding box center [1421, 107] width 25 height 13
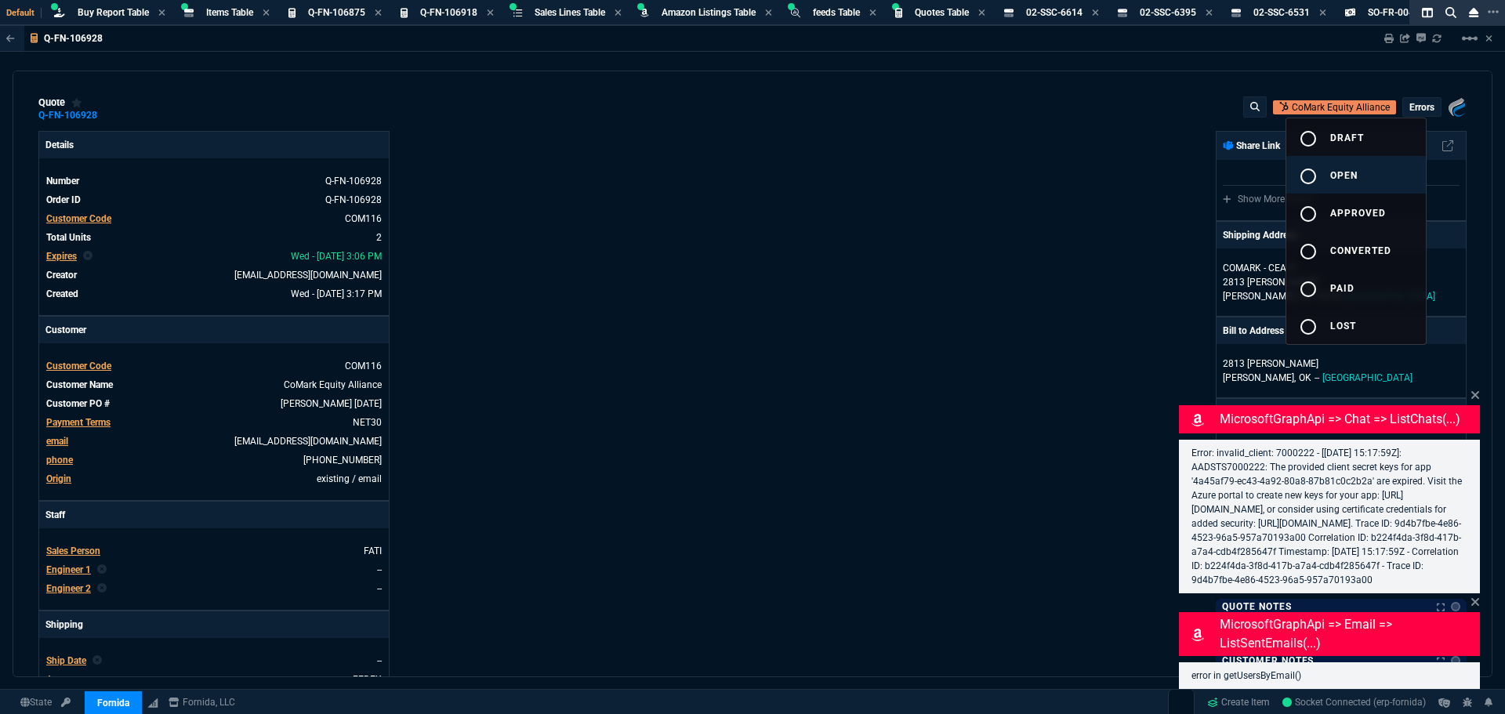
click at [1306, 172] on mat-icon "radio_button_unchecked" at bounding box center [1307, 176] width 19 height 19
click at [884, 142] on div at bounding box center [752, 357] width 1505 height 714
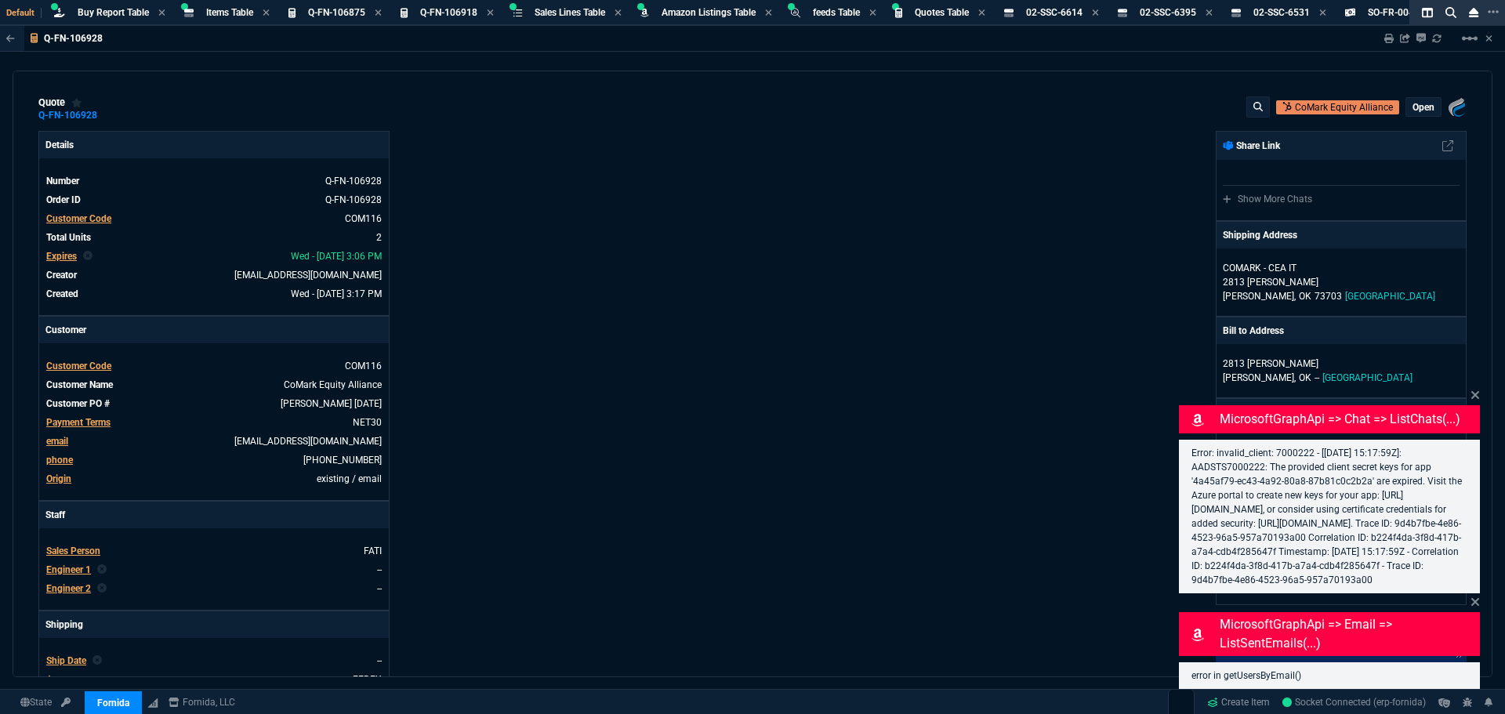
type input "18"
type input "275"
type input "16"
type input "85"
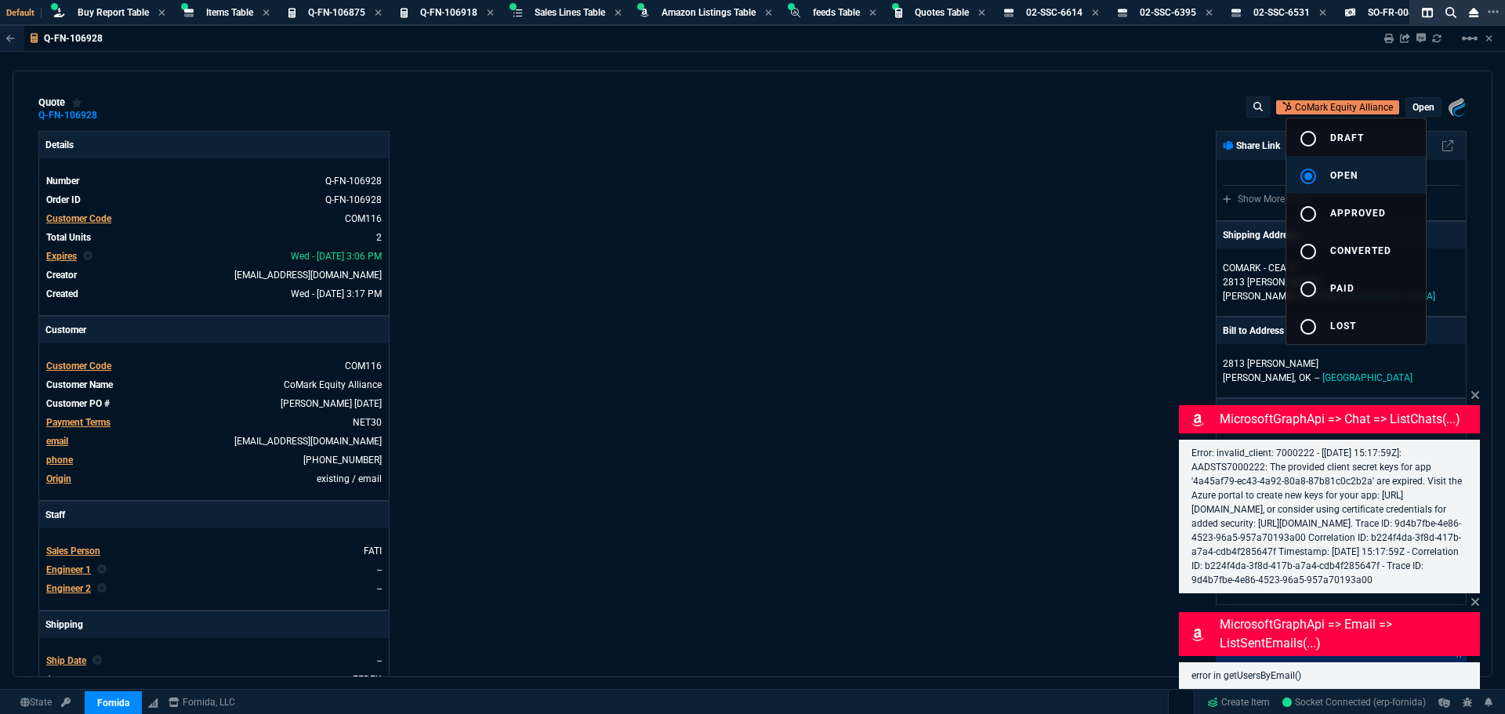
type input "29"
type input "31"
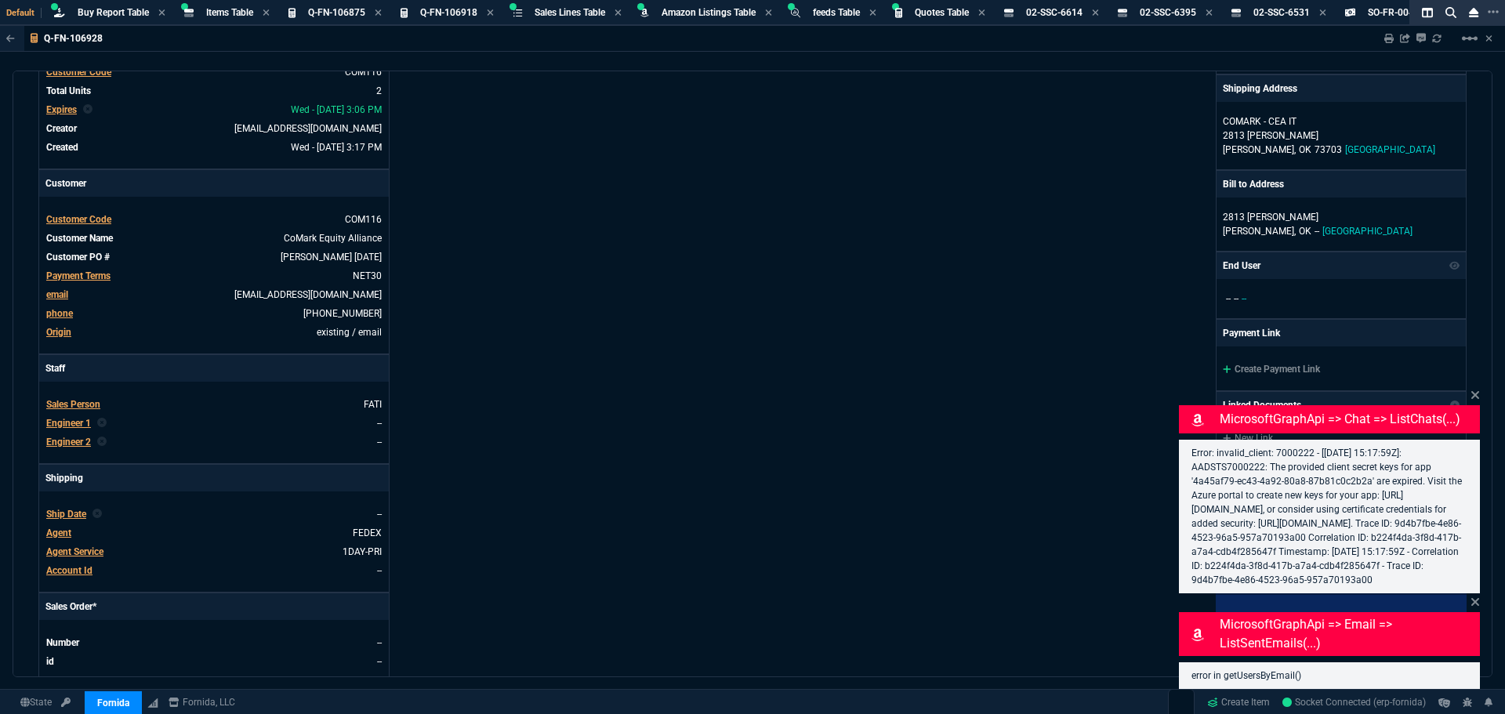
scroll to position [392, 0]
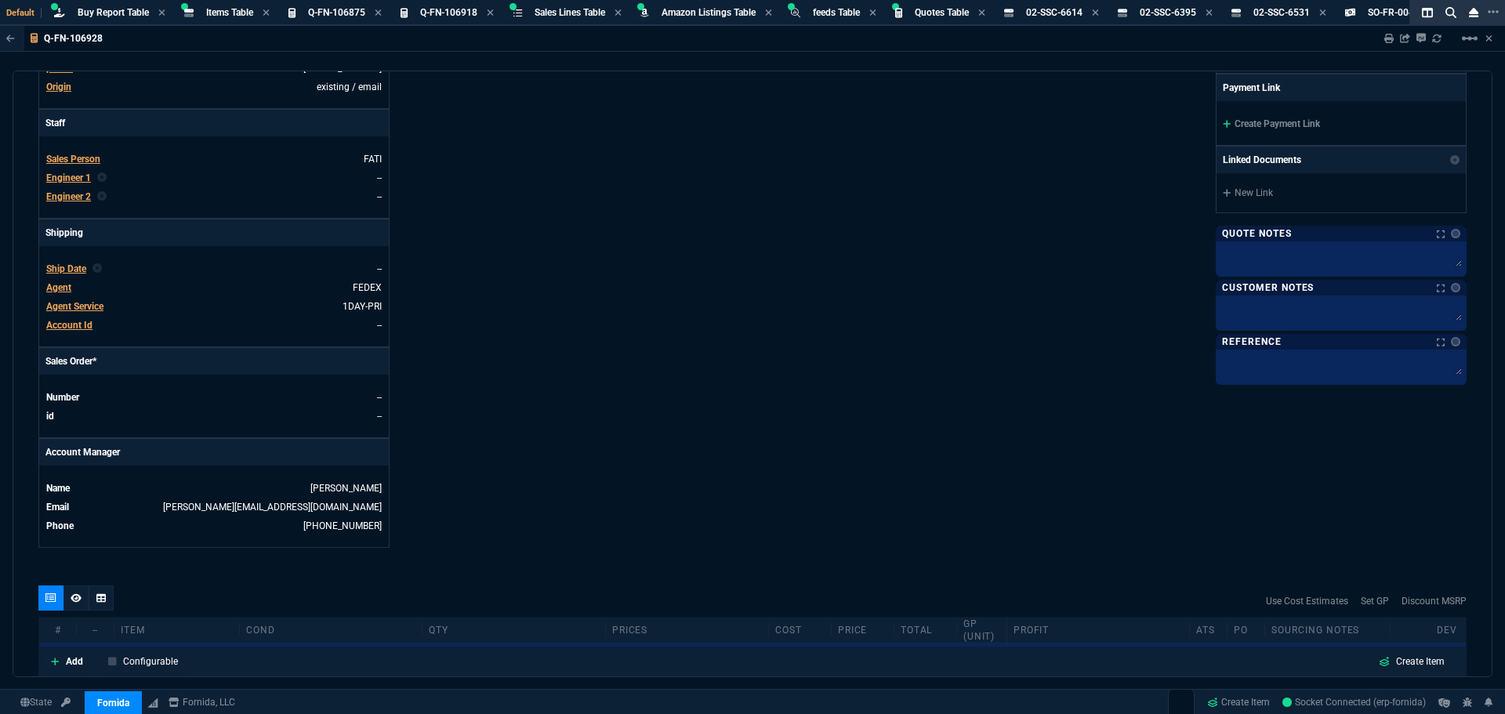
drag, startPoint x: 1170, startPoint y: 587, endPoint x: 1250, endPoint y: 600, distance: 81.0
click at [1170, 587] on div "Use Cost Estimates Set GP Discount MSRP" at bounding box center [752, 600] width 1428 height 31
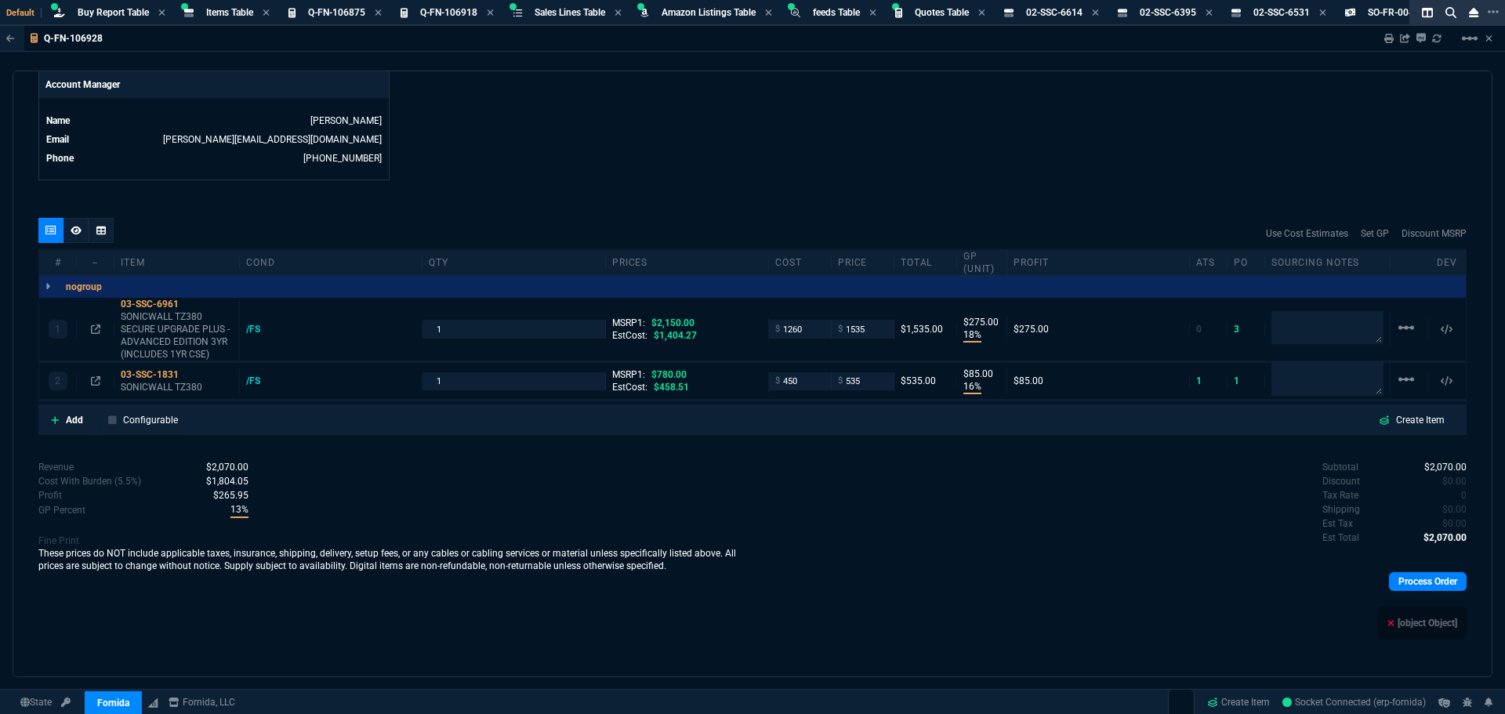
scroll to position [763, 0]
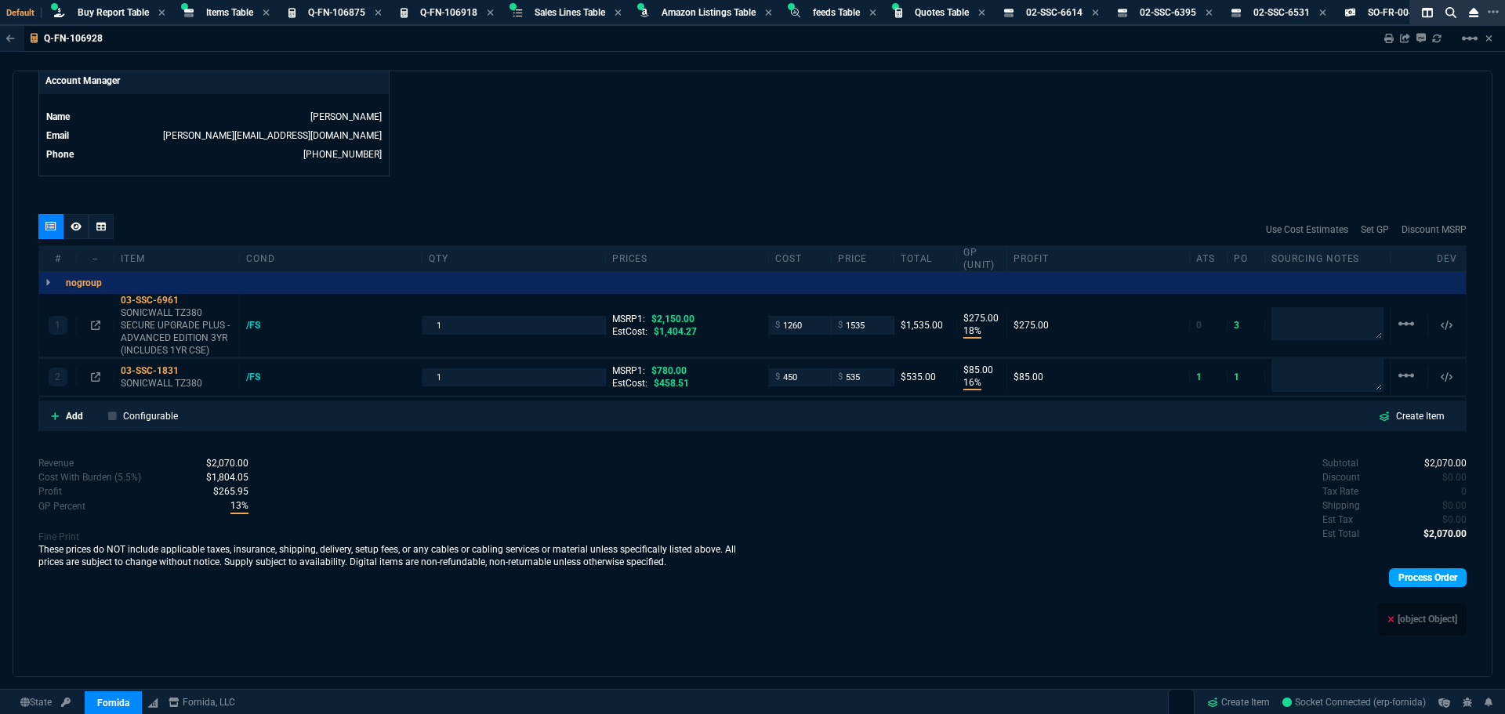
click at [1411, 578] on link "Process Order" at bounding box center [1428, 577] width 78 height 19
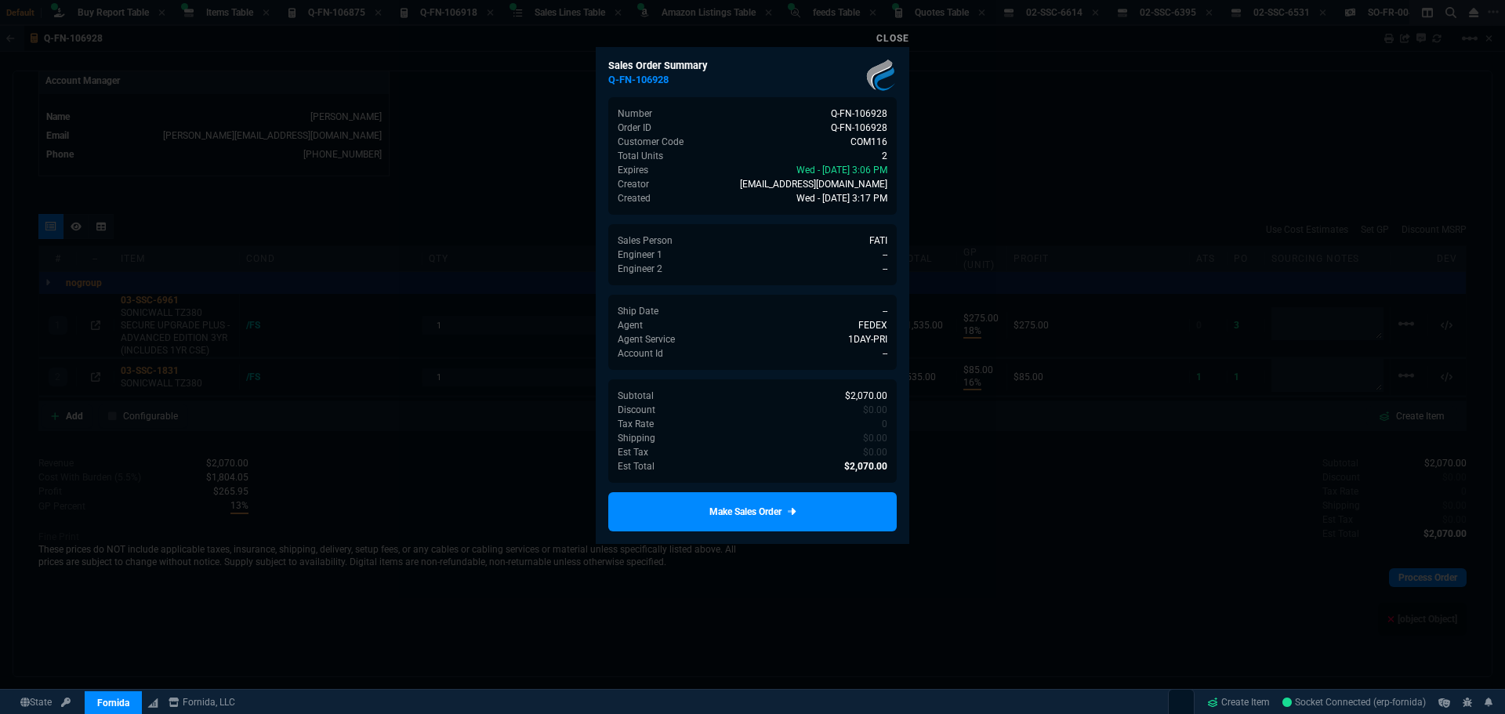
click at [799, 510] on link "Make Sales Order" at bounding box center [752, 511] width 288 height 39
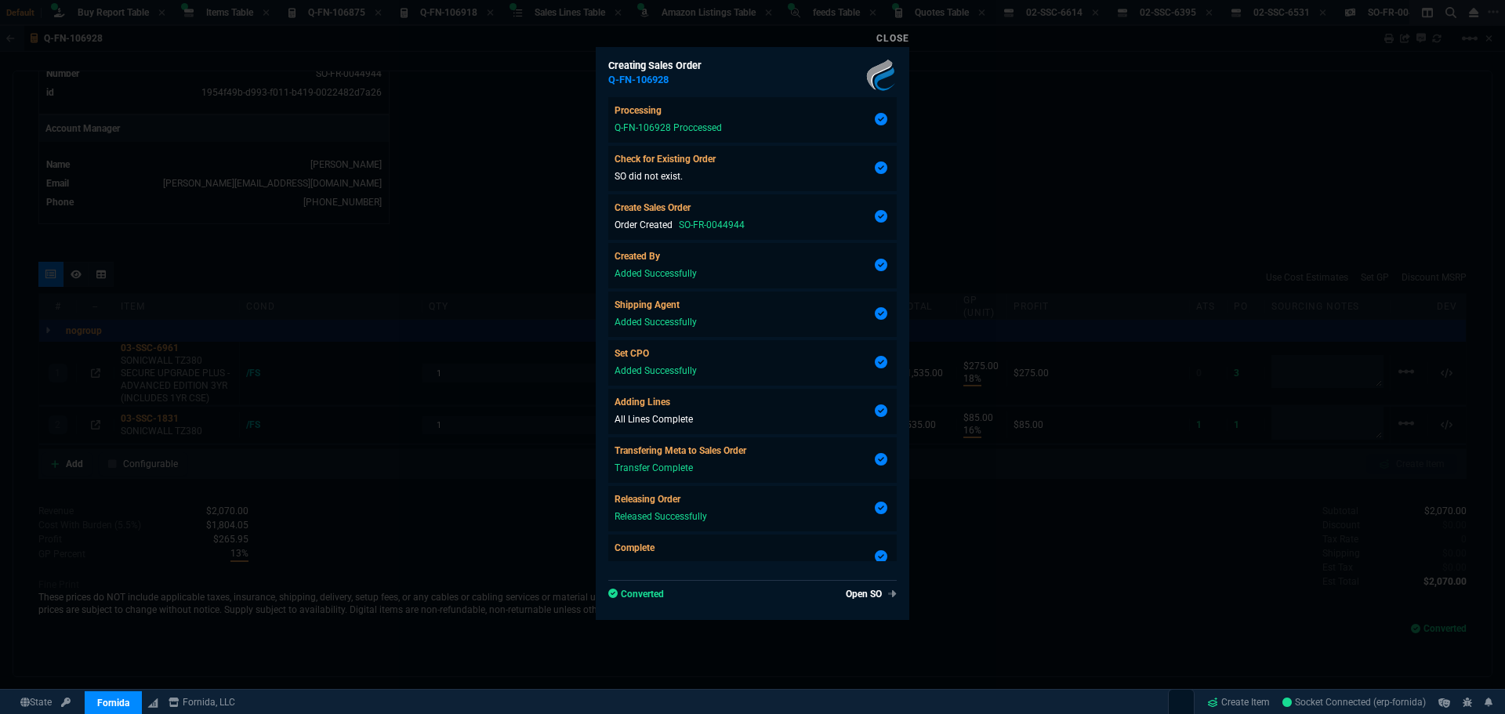
type input "2150"
type input "780"
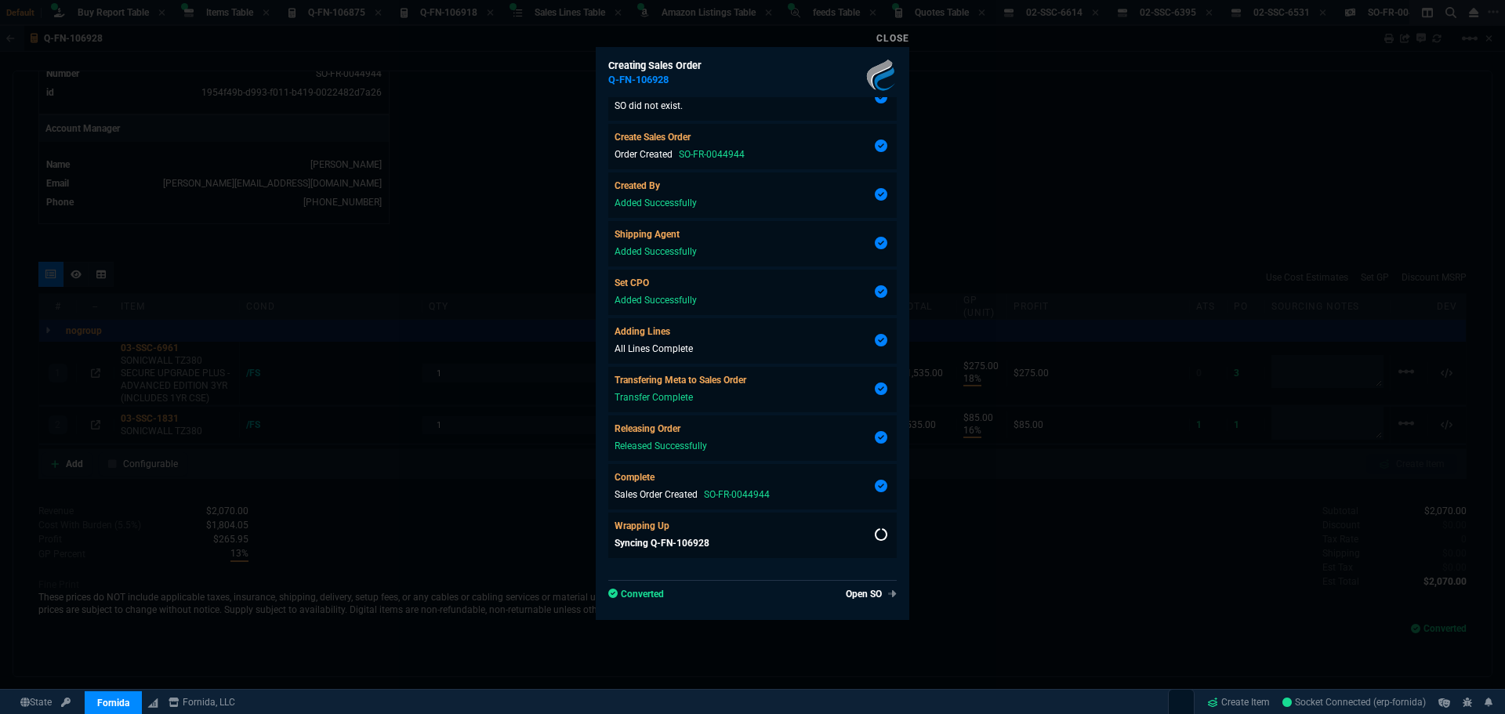
type input "18"
type input "275"
type input "16"
type input "85"
type input "29"
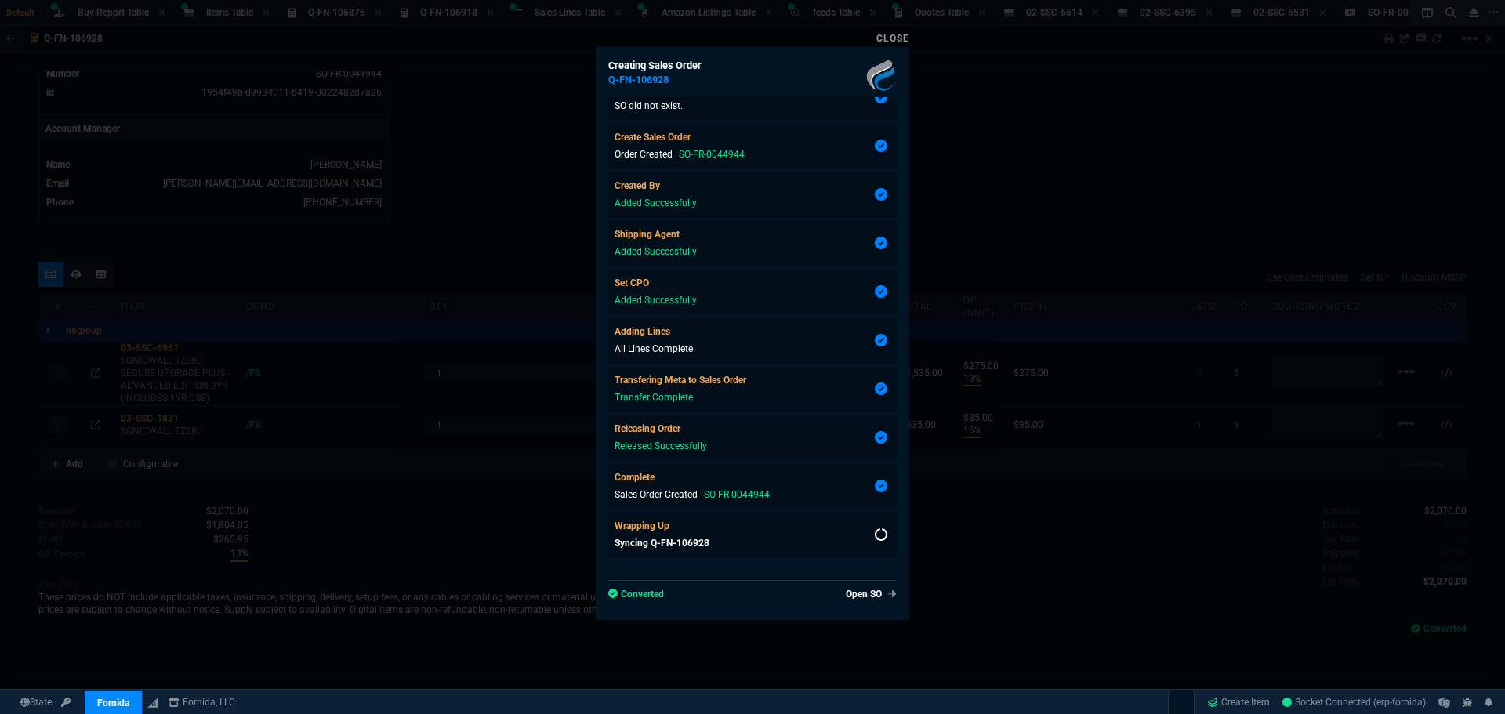
type input "31"
click at [902, 35] on link "Close" at bounding box center [892, 38] width 33 height 11
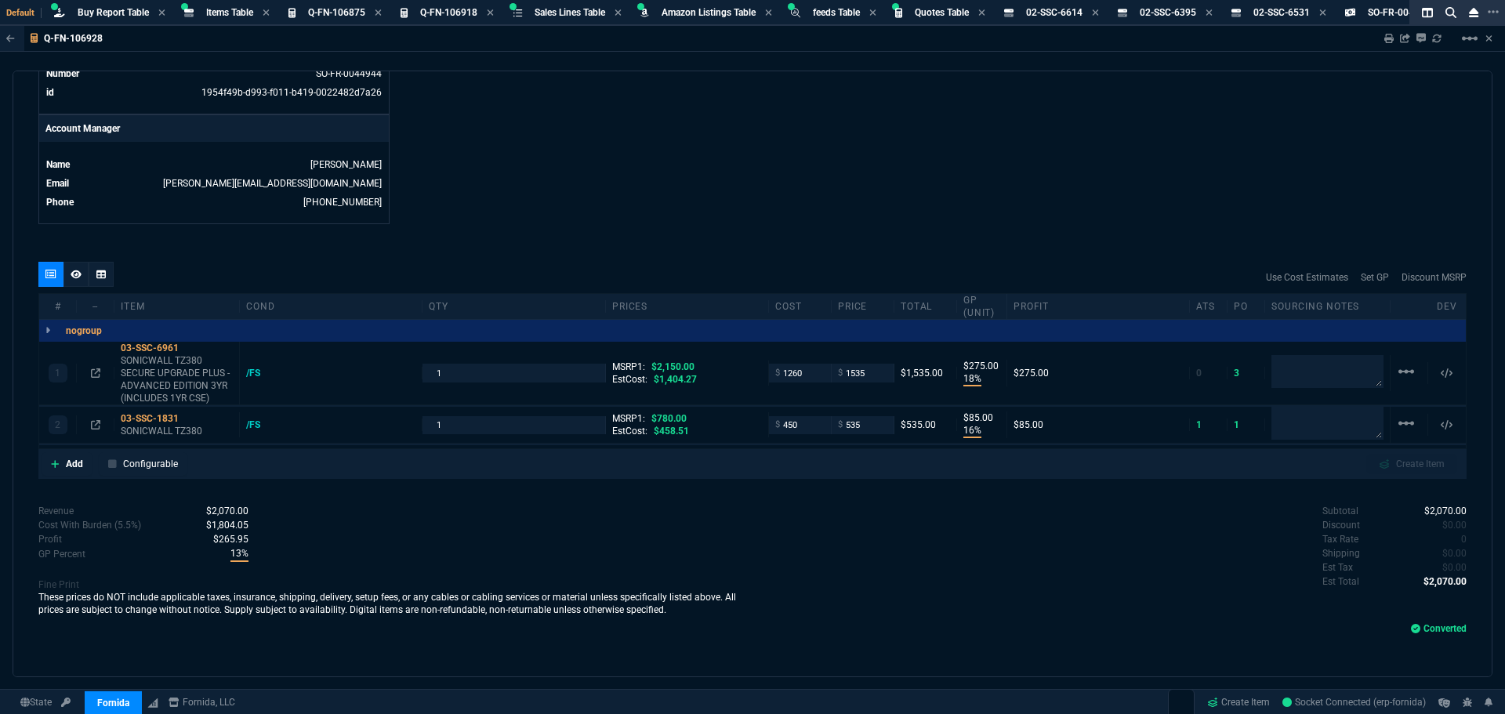
click at [79, 13] on span "Buy Report Table" at bounding box center [113, 12] width 71 height 11
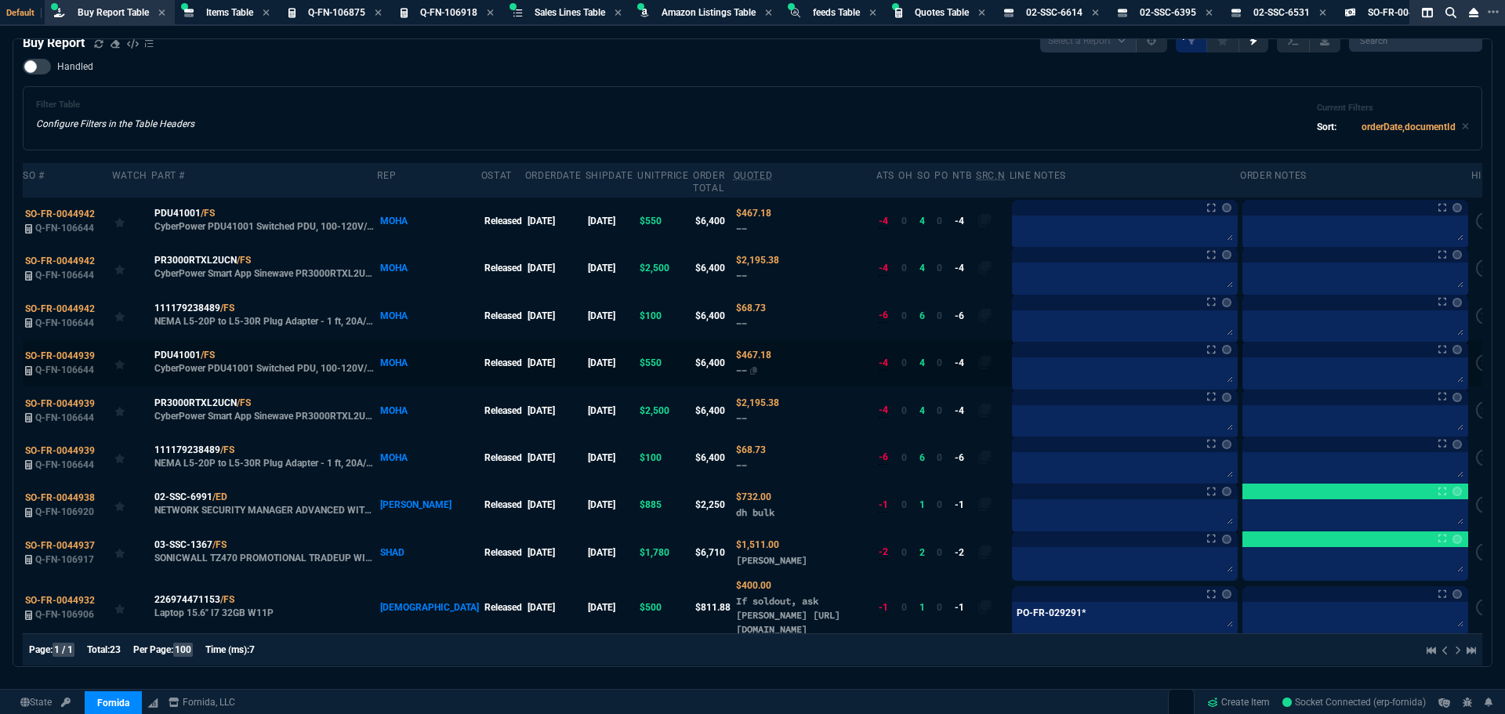
scroll to position [28, 0]
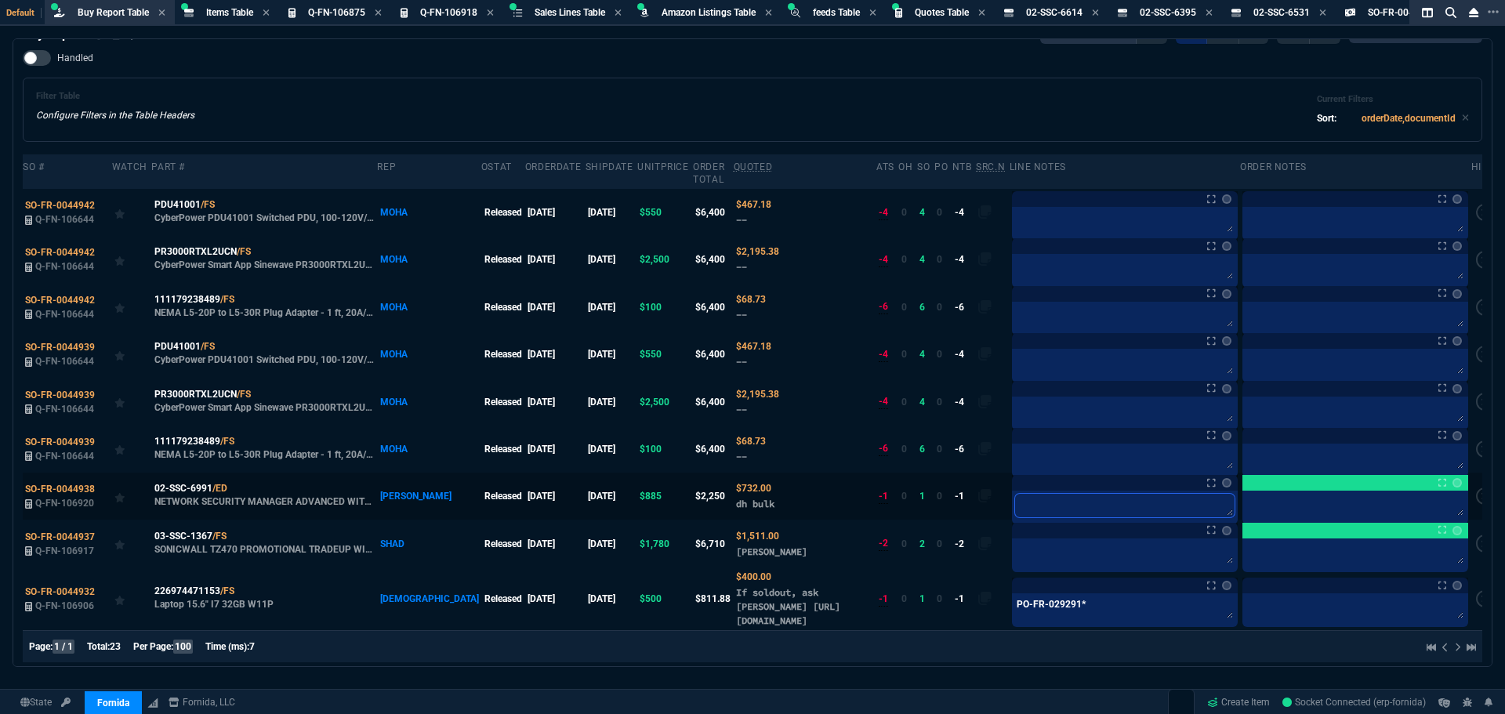
click at [1034, 494] on textarea at bounding box center [1124, 506] width 219 height 24
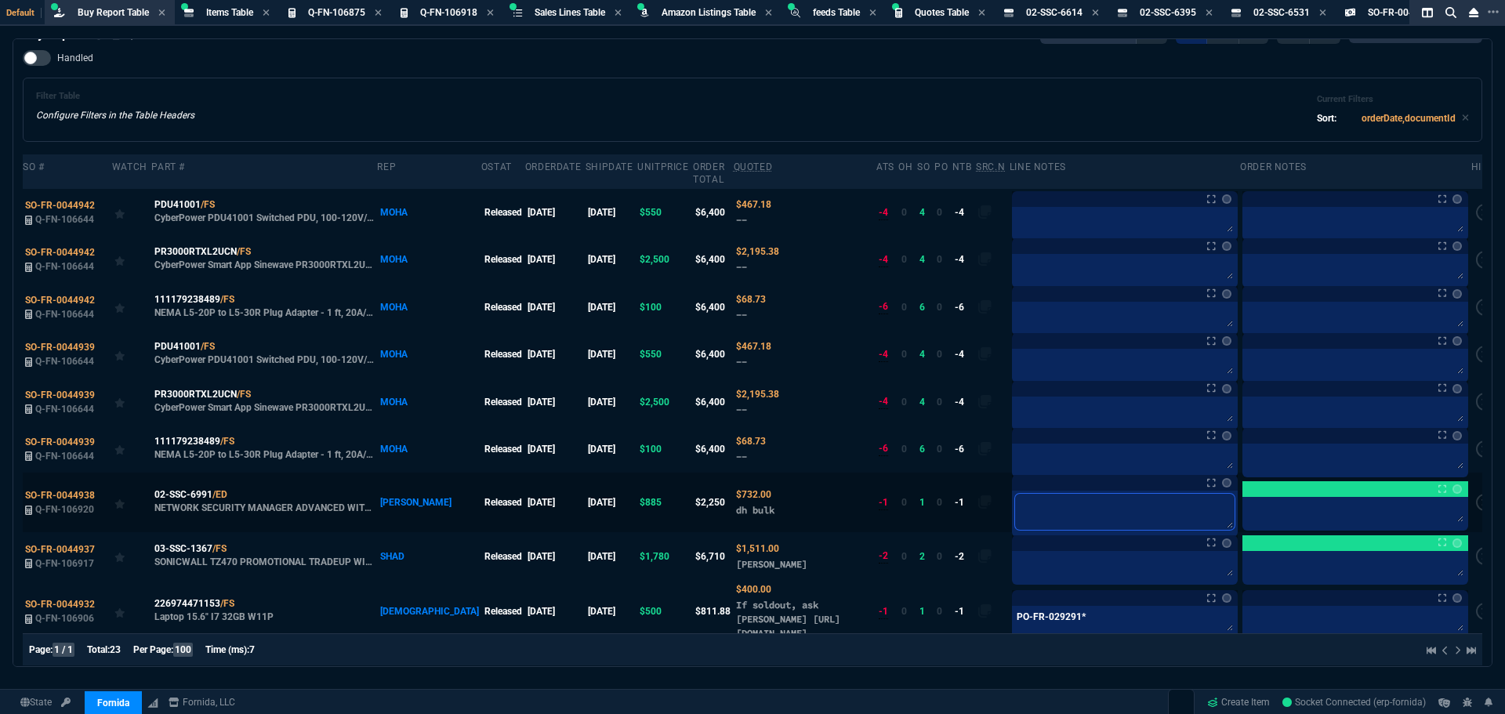
type textarea "b"
type textarea "bu"
type textarea "bul"
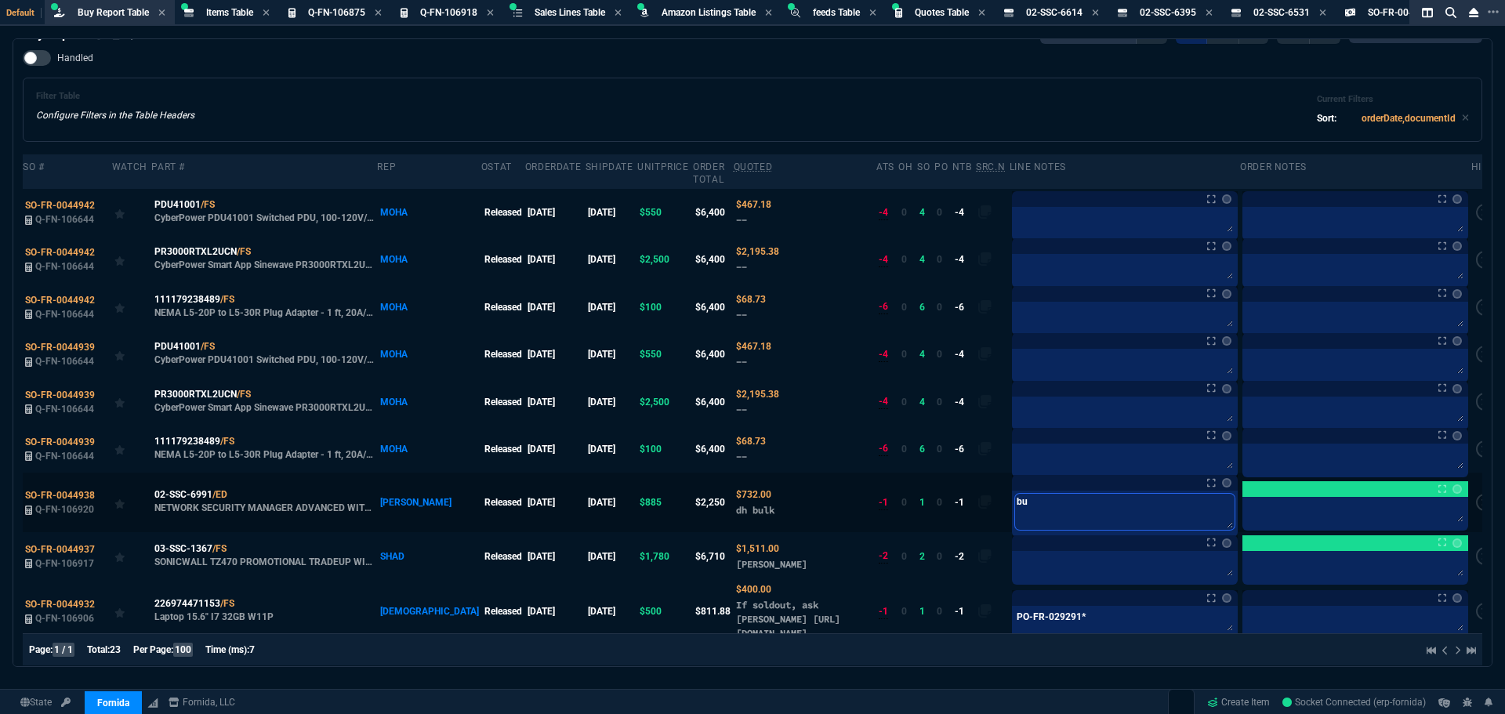
type textarea "bul"
type textarea "bulk"
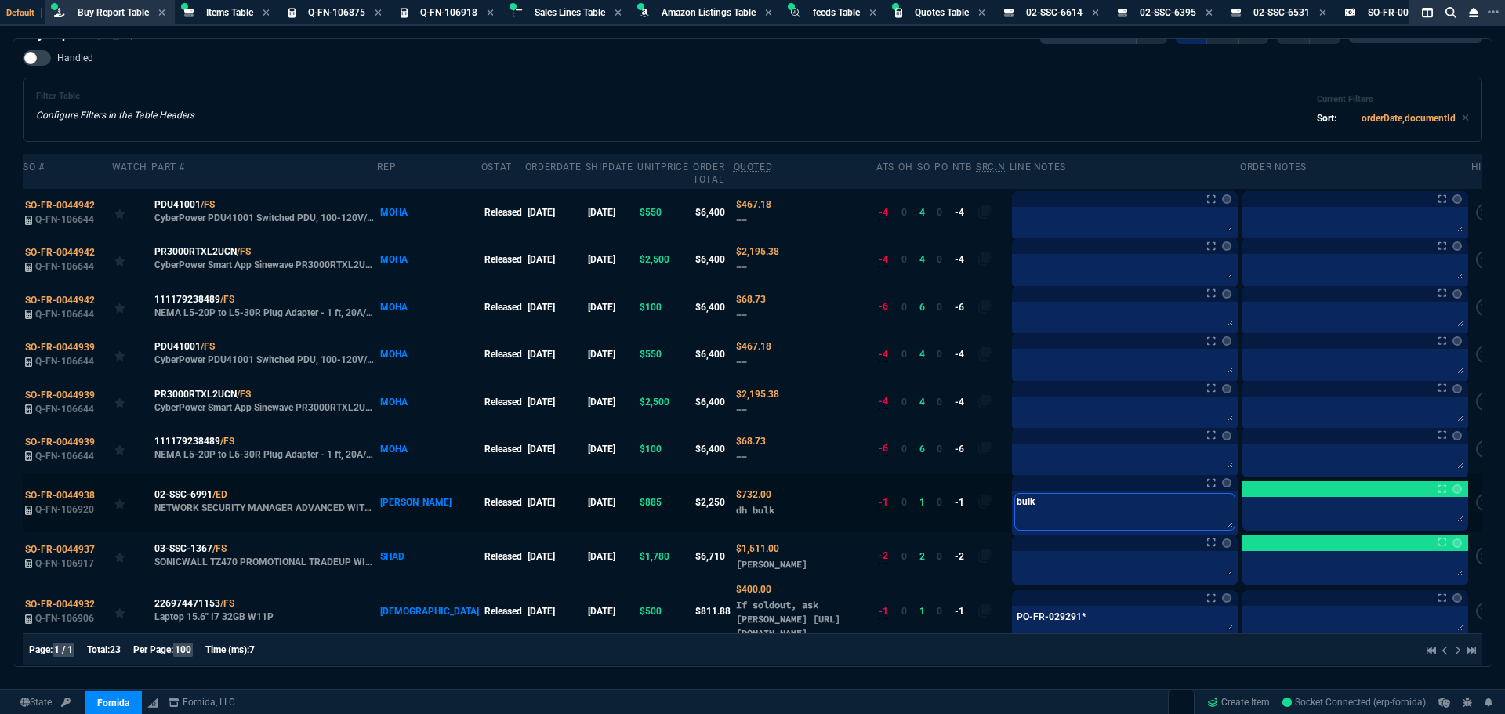
type textarea "bulk b"
type textarea "bulk bu"
type textarea "bulk buy"
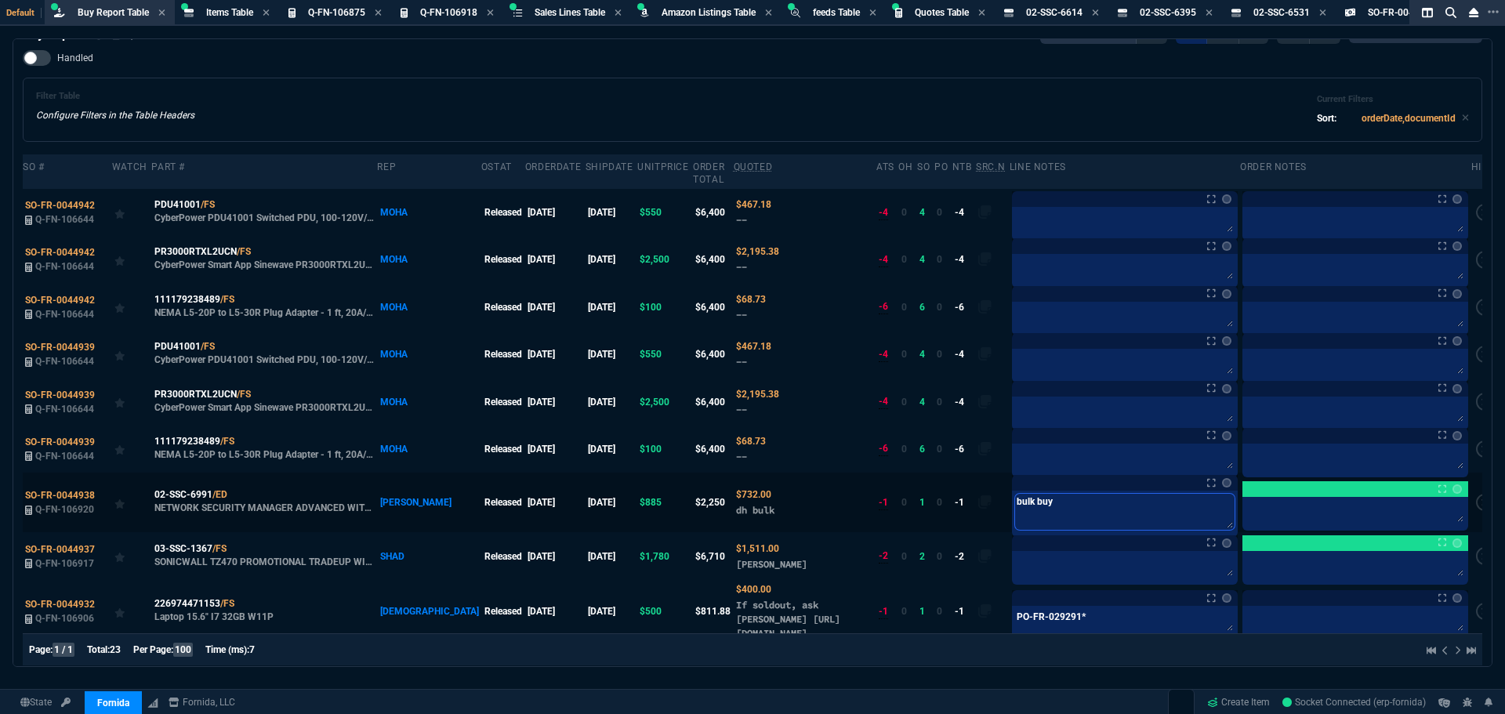
drag, startPoint x: 1036, startPoint y: 489, endPoint x: 916, endPoint y: 491, distance: 119.9
click at [916, 491] on tr "SO-FR-0044938 Q-FN-106920 02-SSC-6991 /ED NETWORK SECURITY MANAGER ADVANCED WIT…" at bounding box center [761, 503] width 1476 height 60
type textarea "bulk buy"
click at [1021, 554] on textarea at bounding box center [1124, 566] width 219 height 24
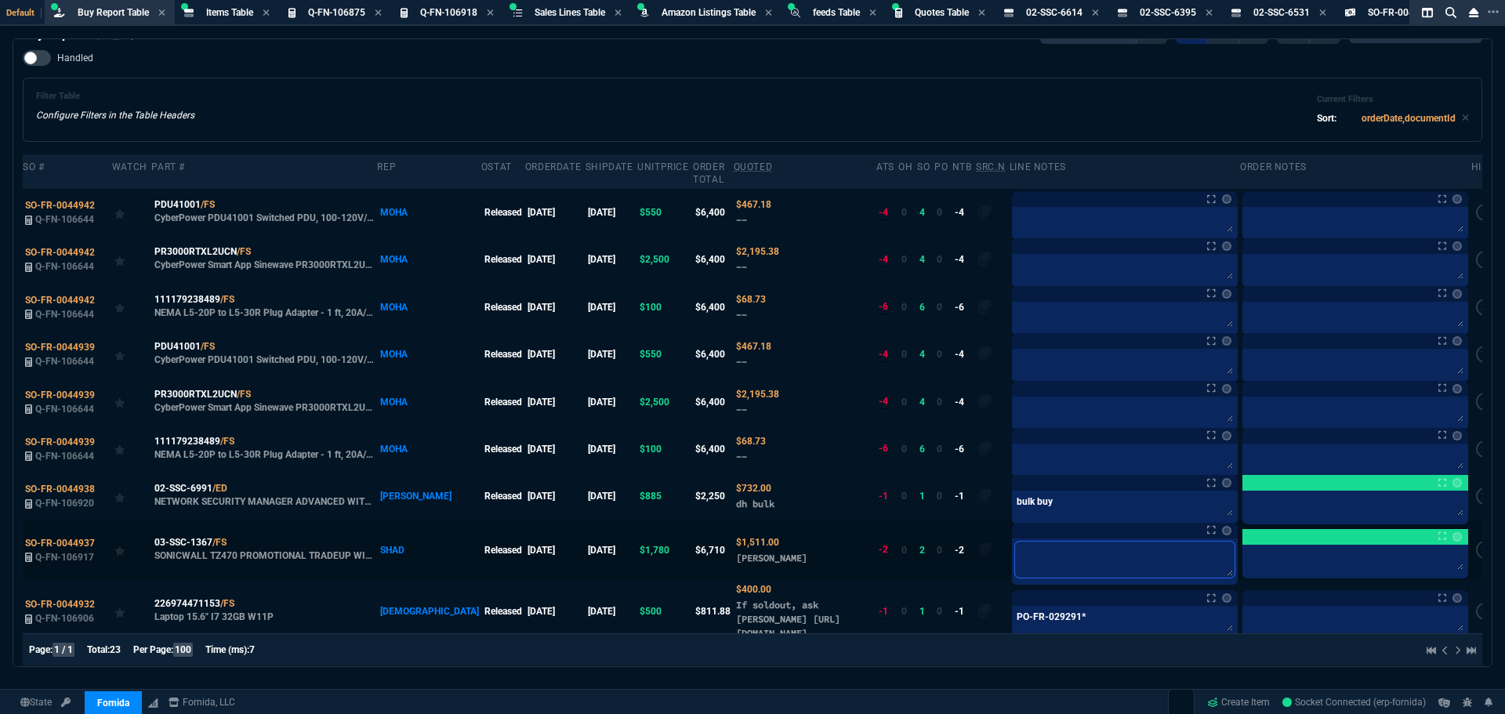
paste textarea "bulk buy"
type textarea "bulk buy"
click at [1049, 451] on textarea at bounding box center [1124, 459] width 219 height 24
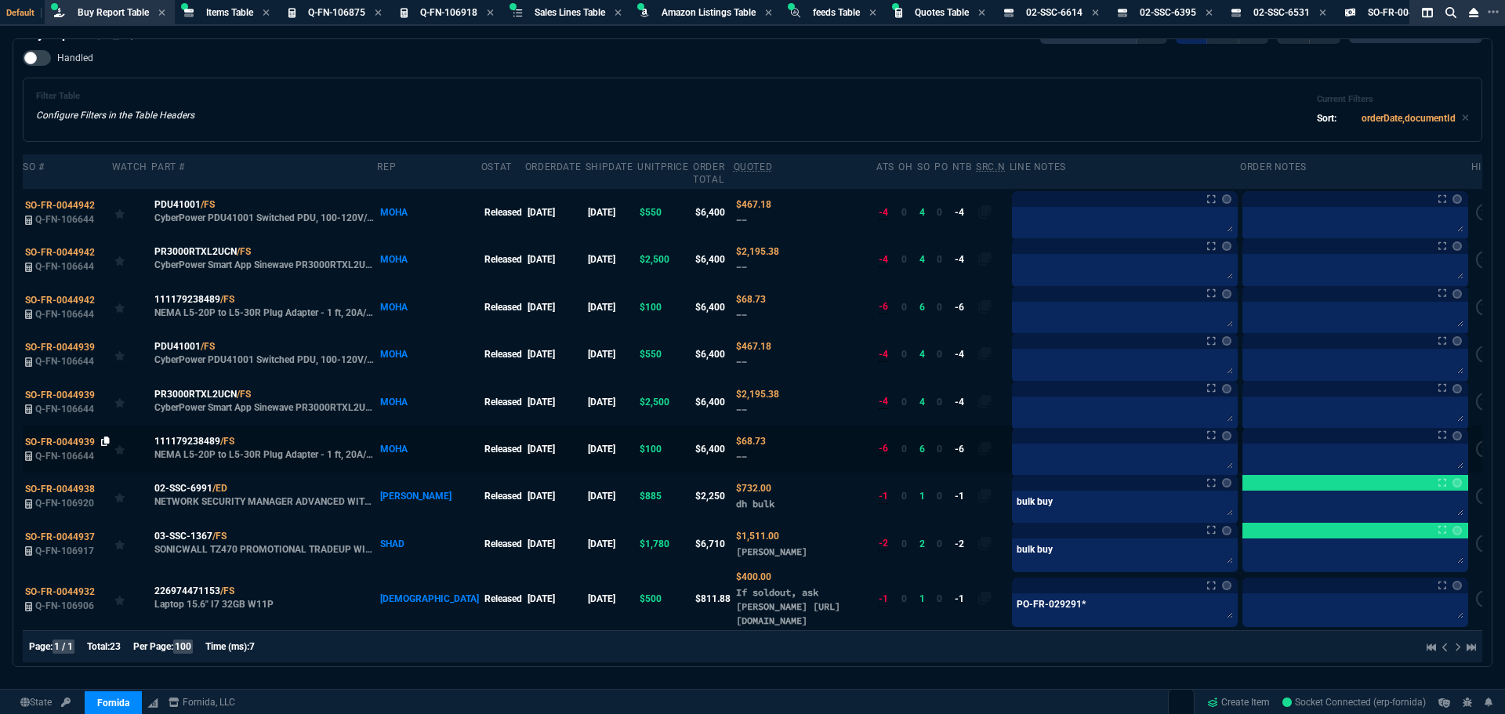
click at [105, 435] on div "SO-FR-0044939" at bounding box center [67, 442] width 85 height 14
click at [101, 436] on icon at bounding box center [105, 440] width 9 height 9
click at [244, 436] on icon at bounding box center [245, 440] width 9 height 9
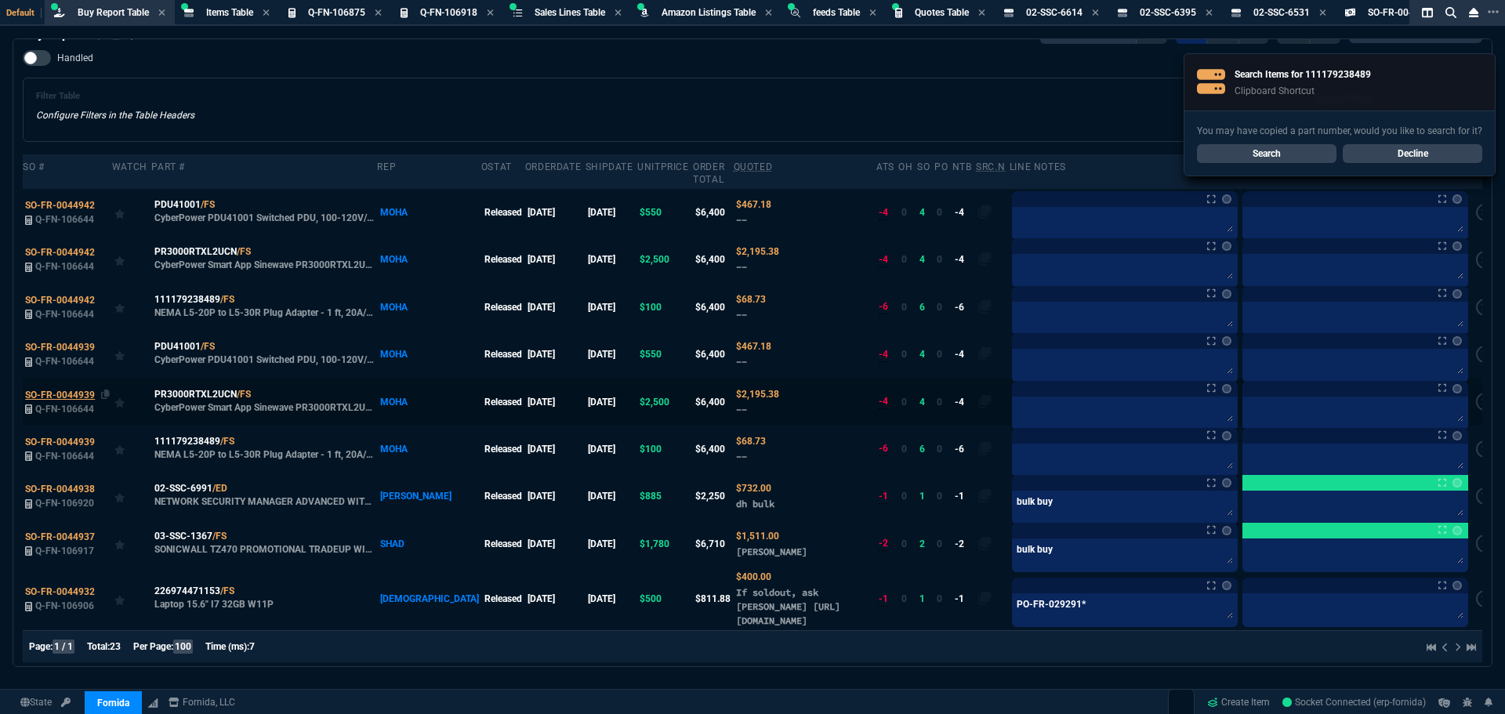
click at [66, 389] on span "SO-FR-0044939" at bounding box center [60, 394] width 70 height 11
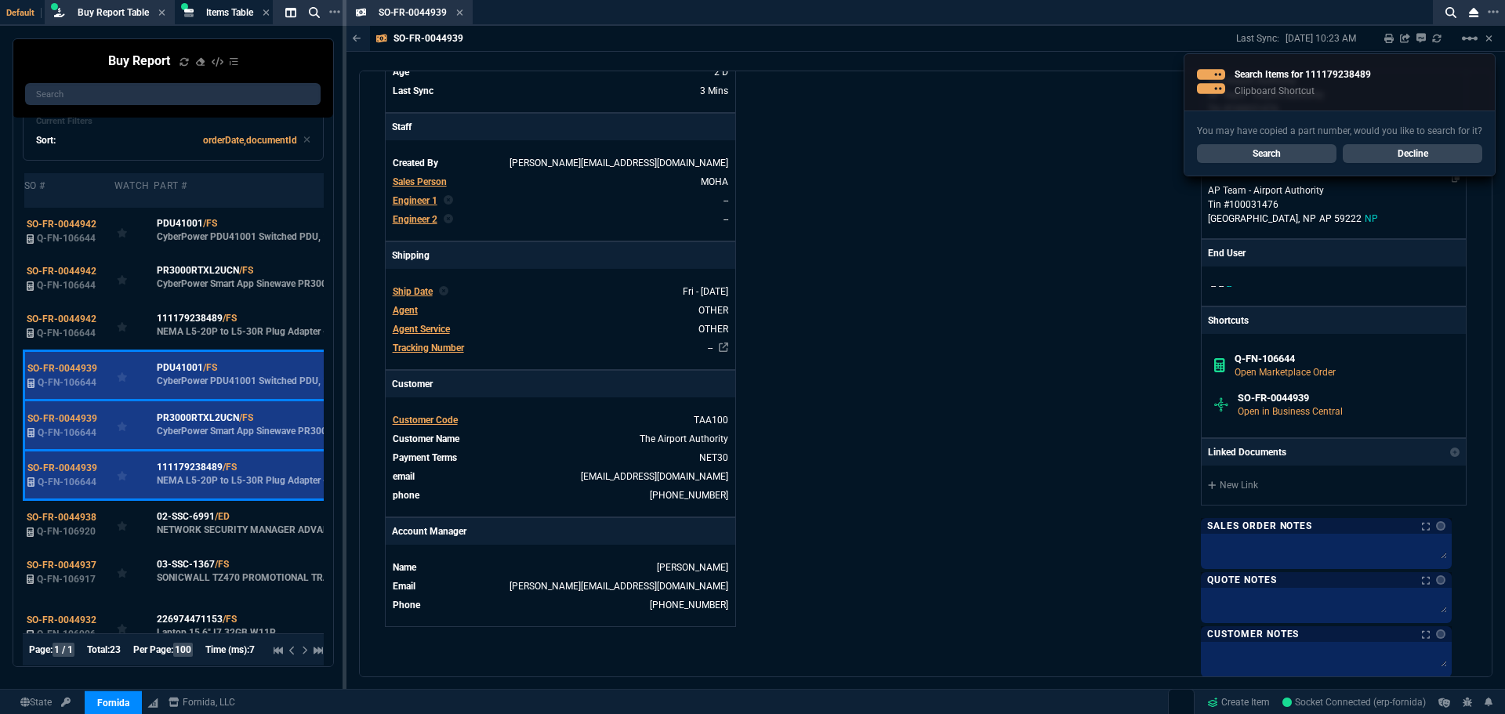
scroll to position [313, 0]
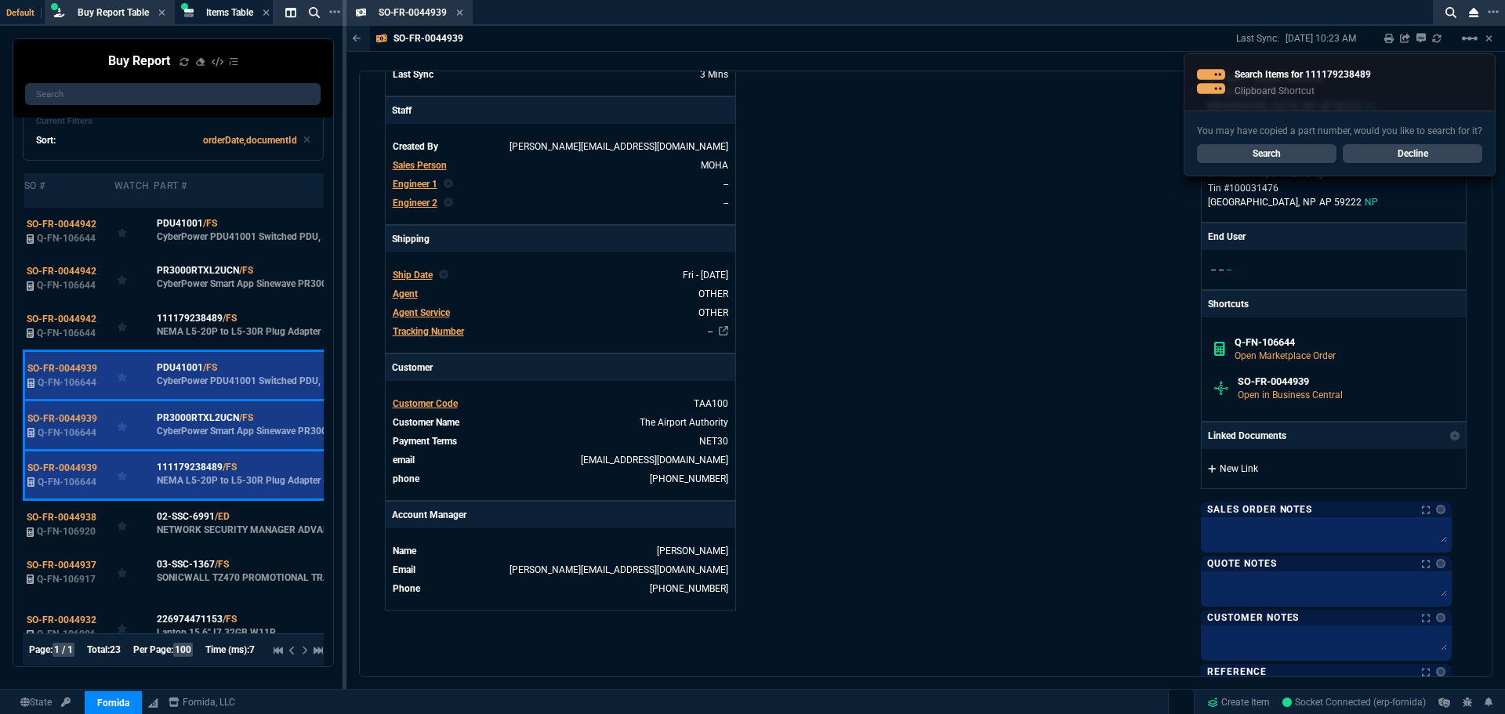
click at [1259, 472] on link "New Link" at bounding box center [1334, 469] width 252 height 14
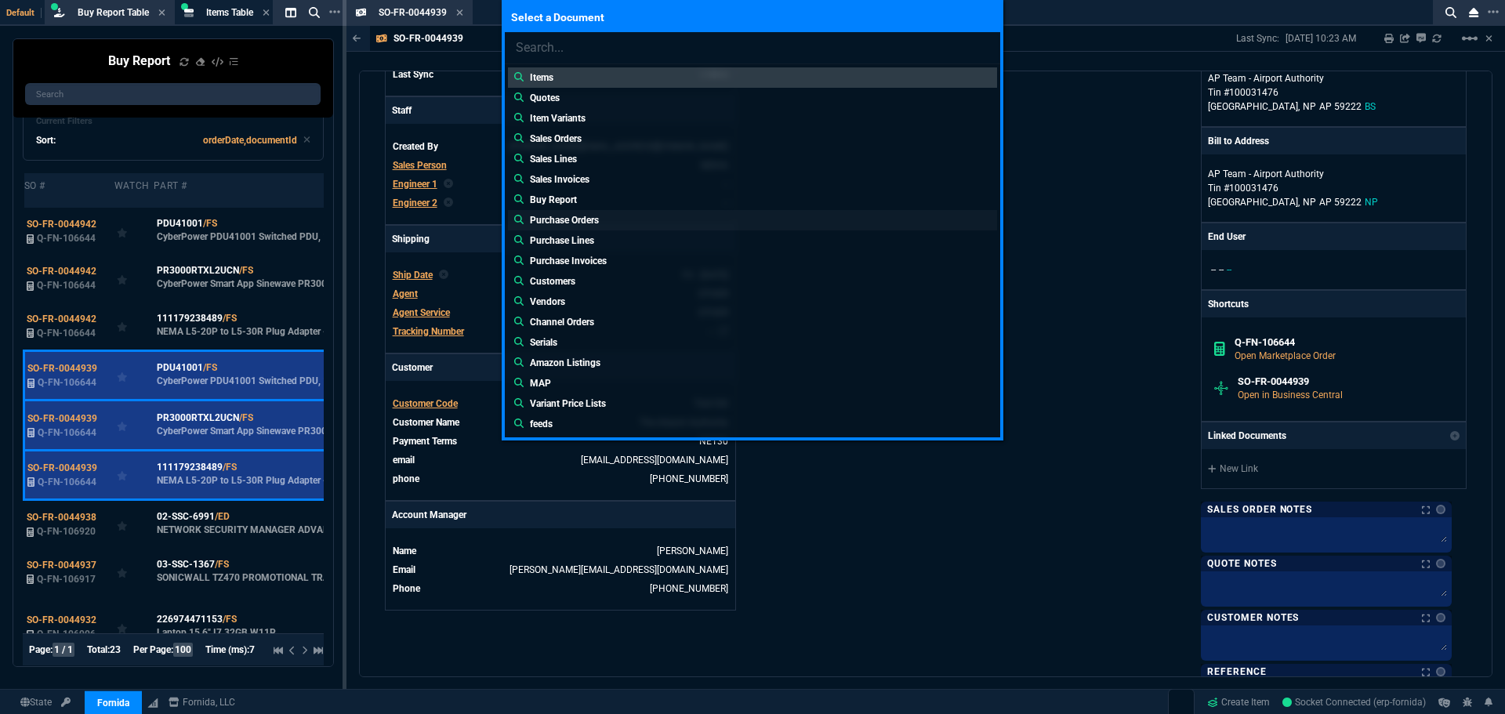
click at [578, 221] on p "Purchase Orders" at bounding box center [564, 220] width 69 height 14
type input "Purchase Orders:"
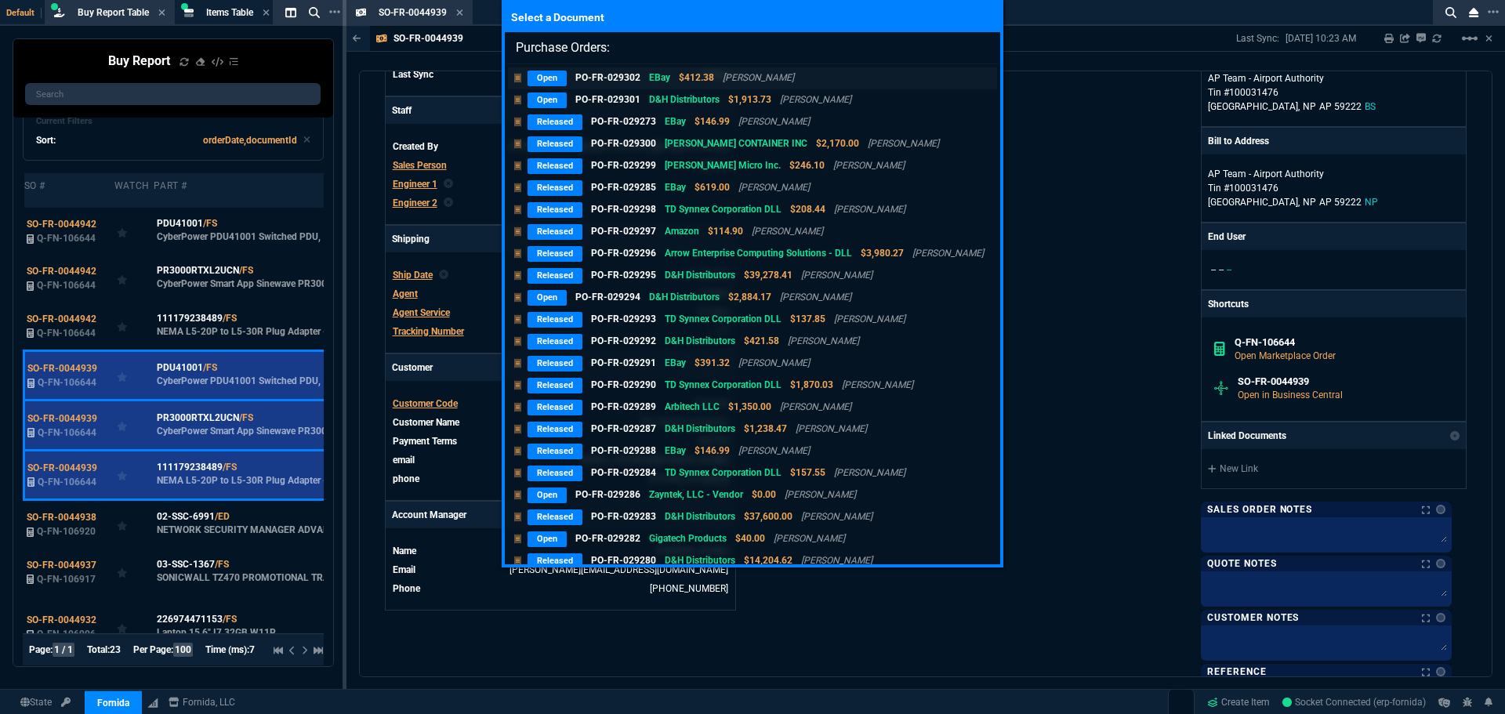
click at [662, 78] on p "EBay" at bounding box center [659, 78] width 21 height 14
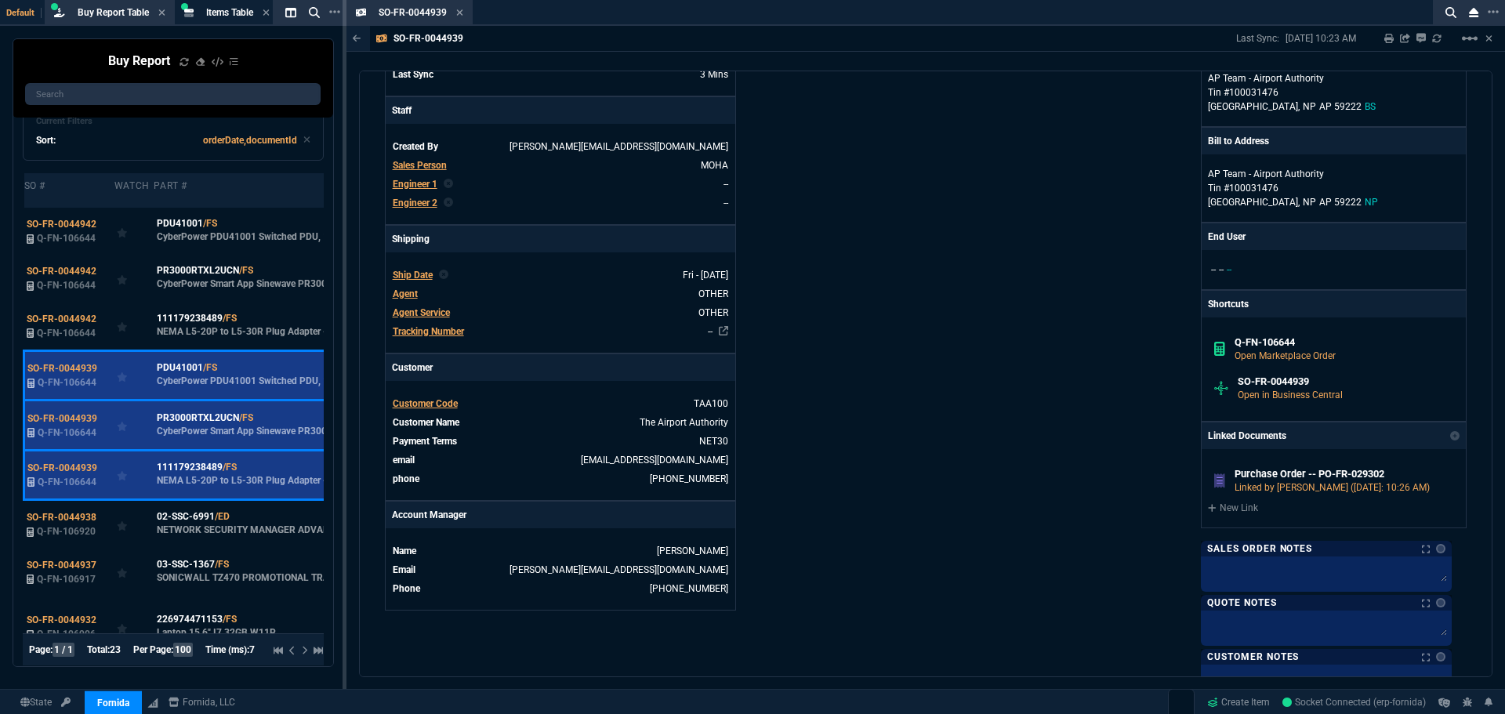
scroll to position [88, 0]
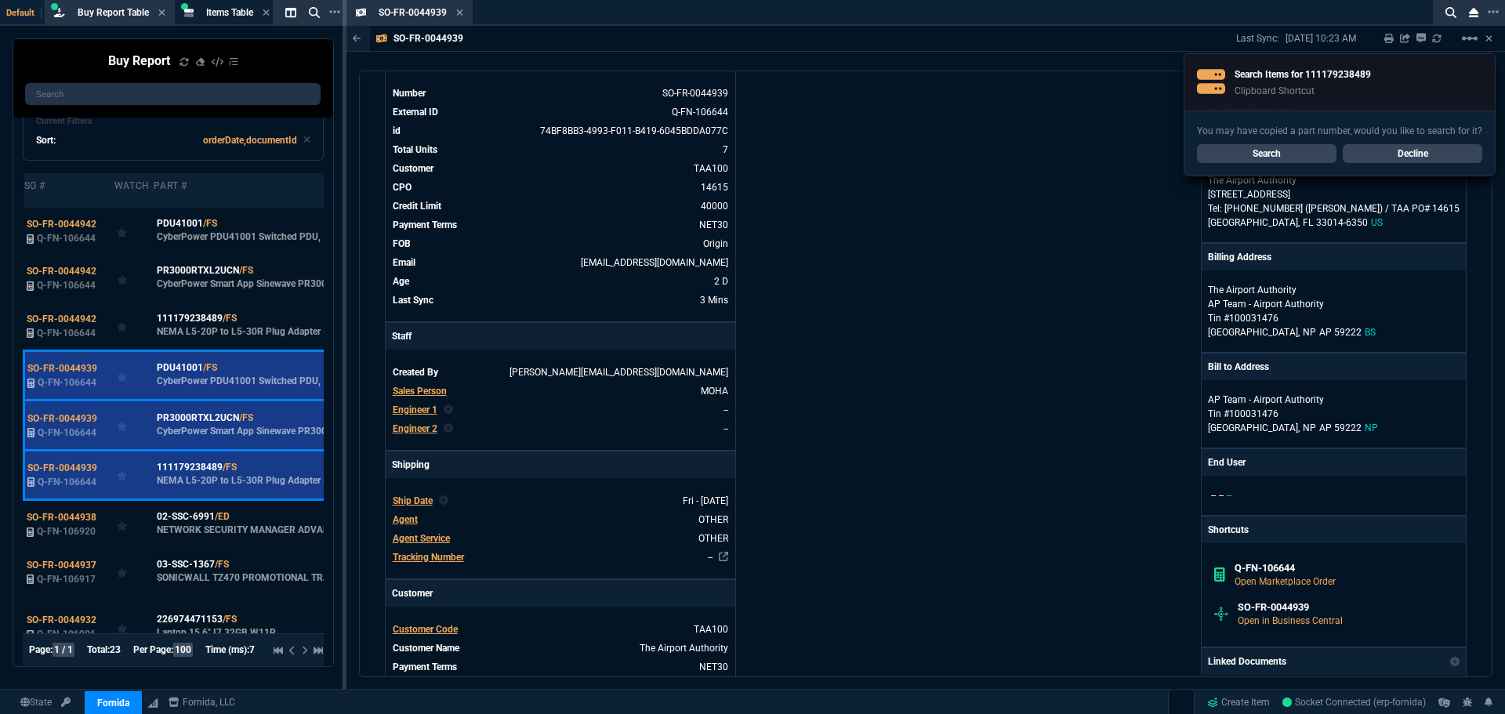
click at [863, 139] on div "Info Number SO-FR-0044939 External ID Q-FN-106644 id 74BF8BB3-4993-F011-B419-60…" at bounding box center [655, 509] width 541 height 933
click at [460, 12] on icon at bounding box center [460, 12] width 6 height 6
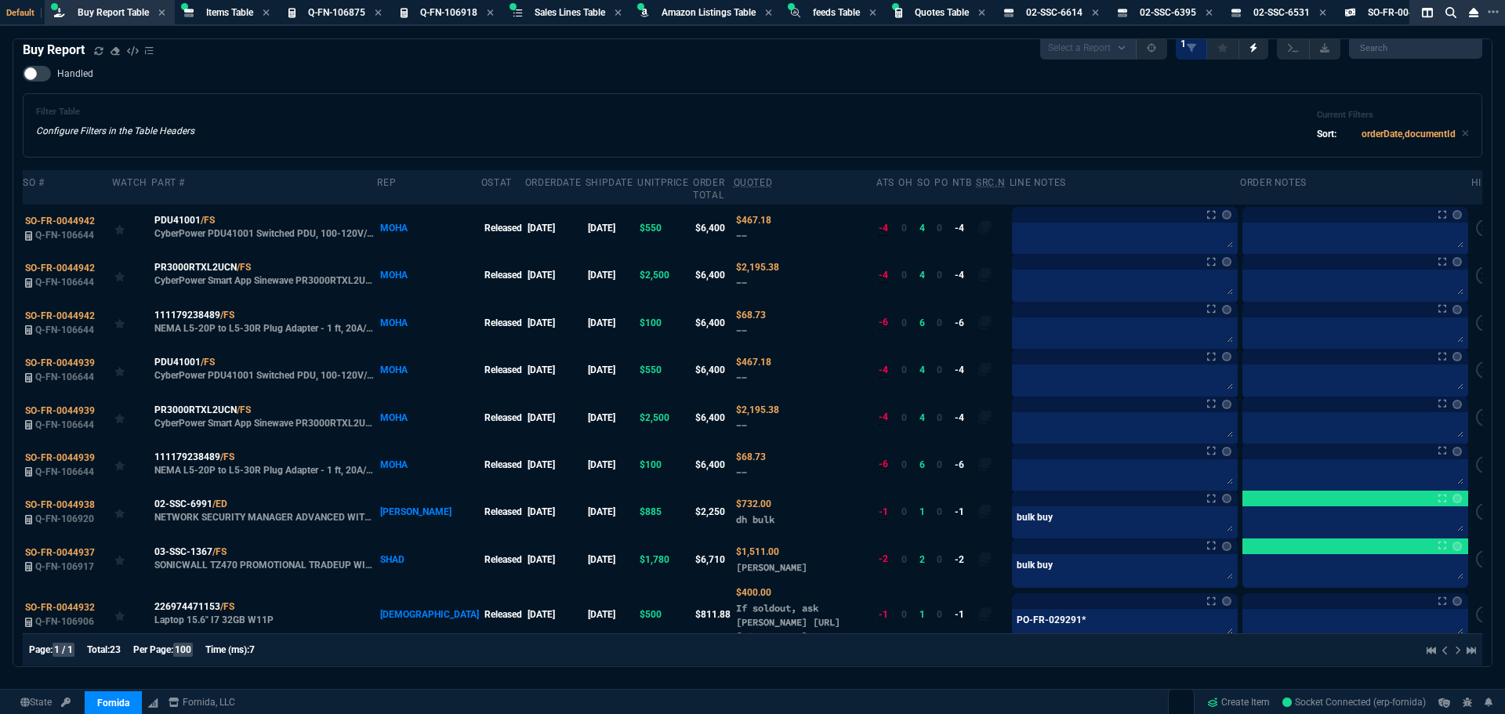
scroll to position [0, 0]
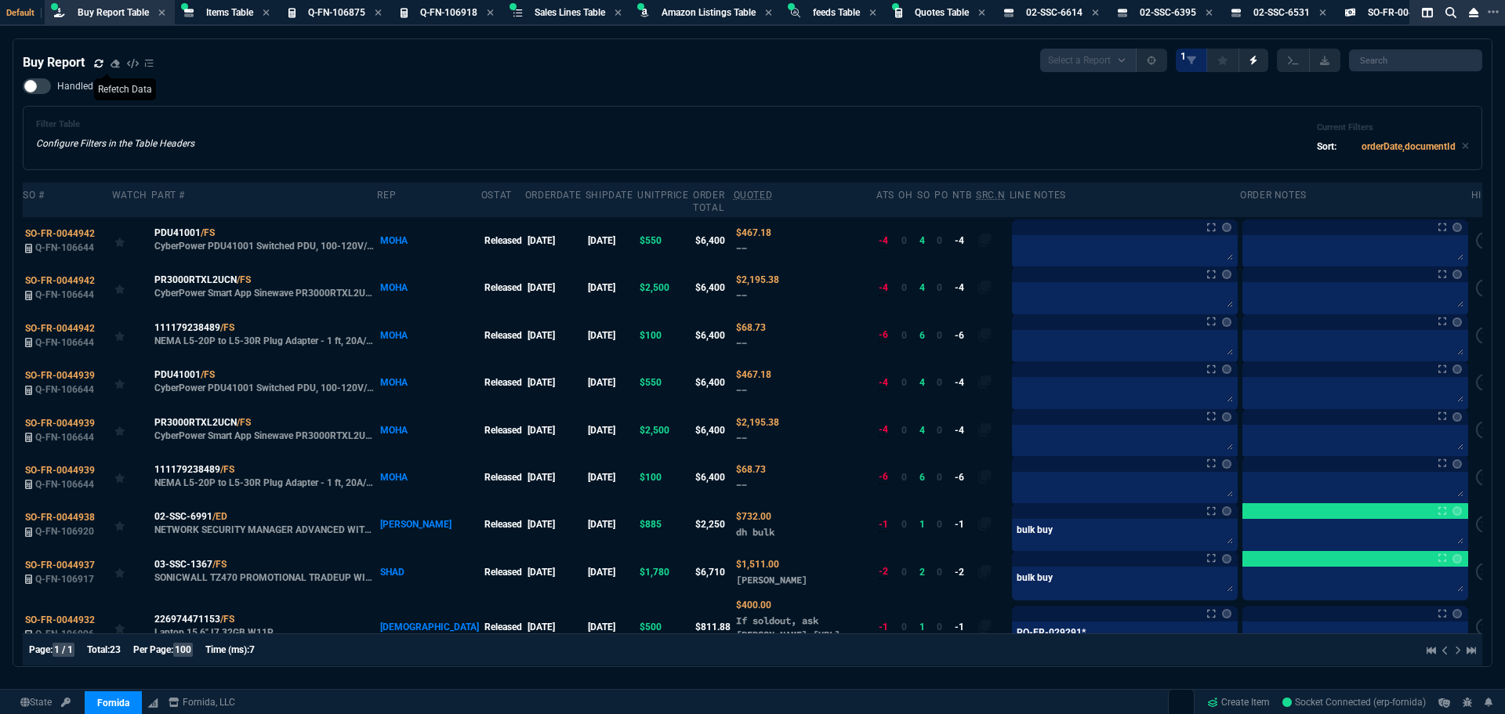
click at [97, 66] on icon at bounding box center [98, 63] width 9 height 9
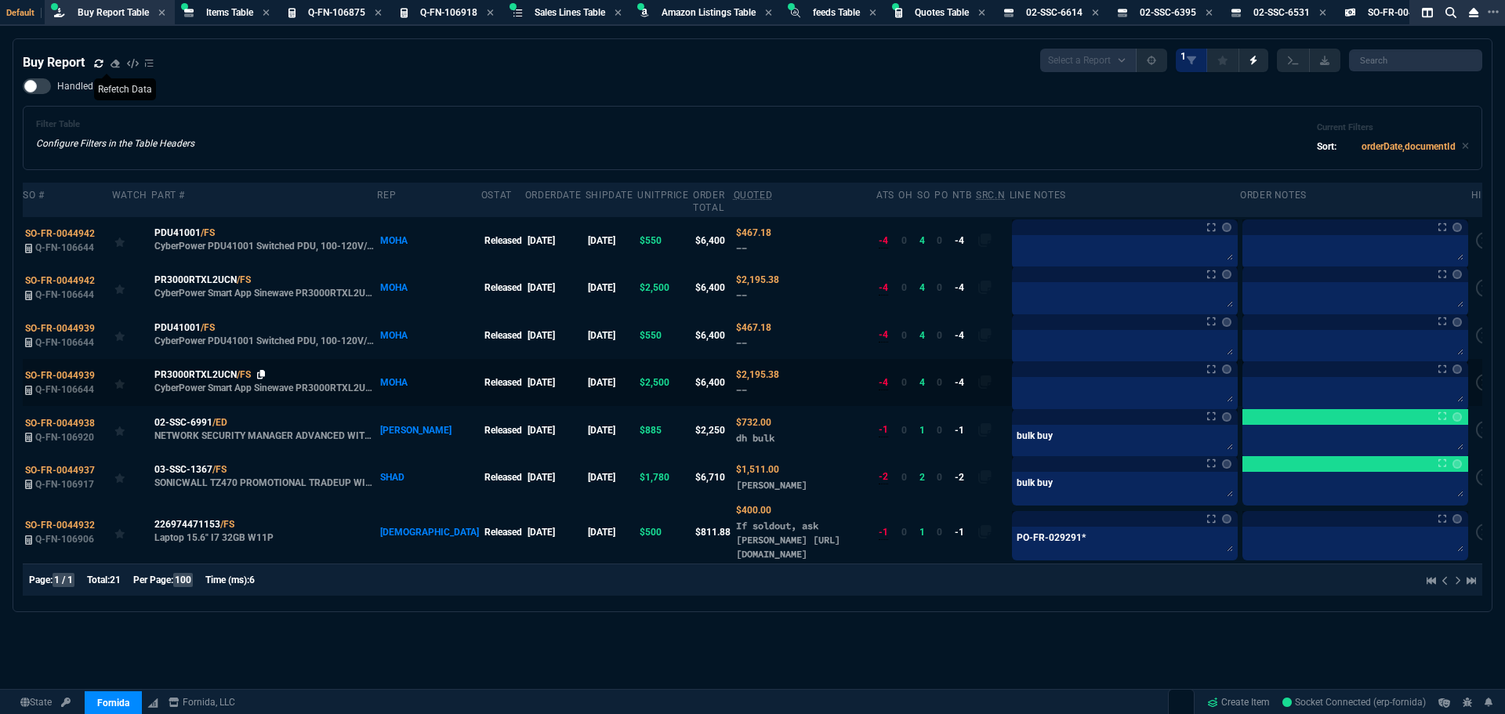
click at [259, 370] on icon at bounding box center [261, 374] width 9 height 9
click at [225, 322] on icon at bounding box center [225, 326] width 9 height 9
click at [664, 110] on div "Filter Table Configure Filters in the Table Headers Current Filters Sort: order…" at bounding box center [752, 138] width 1459 height 64
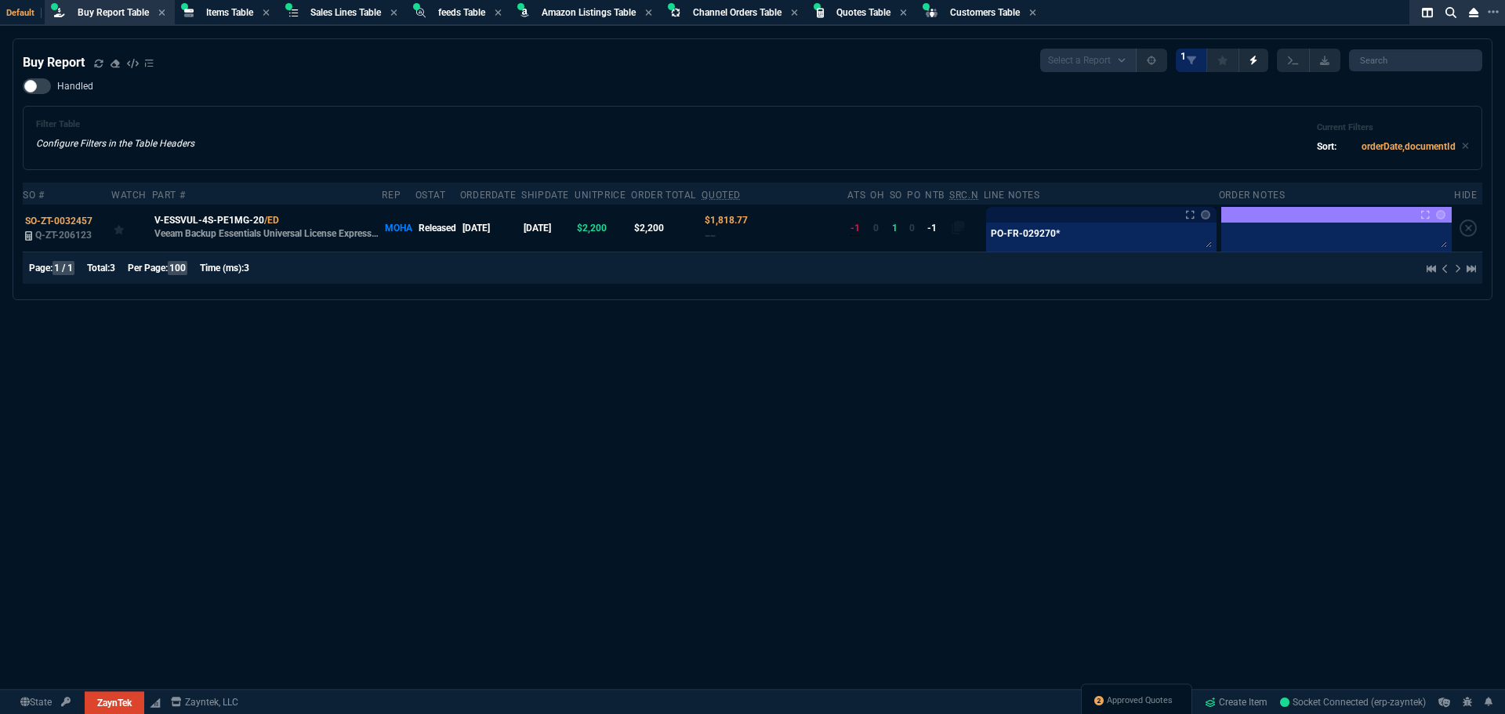
select select "8: NEPT"
